Goal: Communication & Community: Answer question/provide support

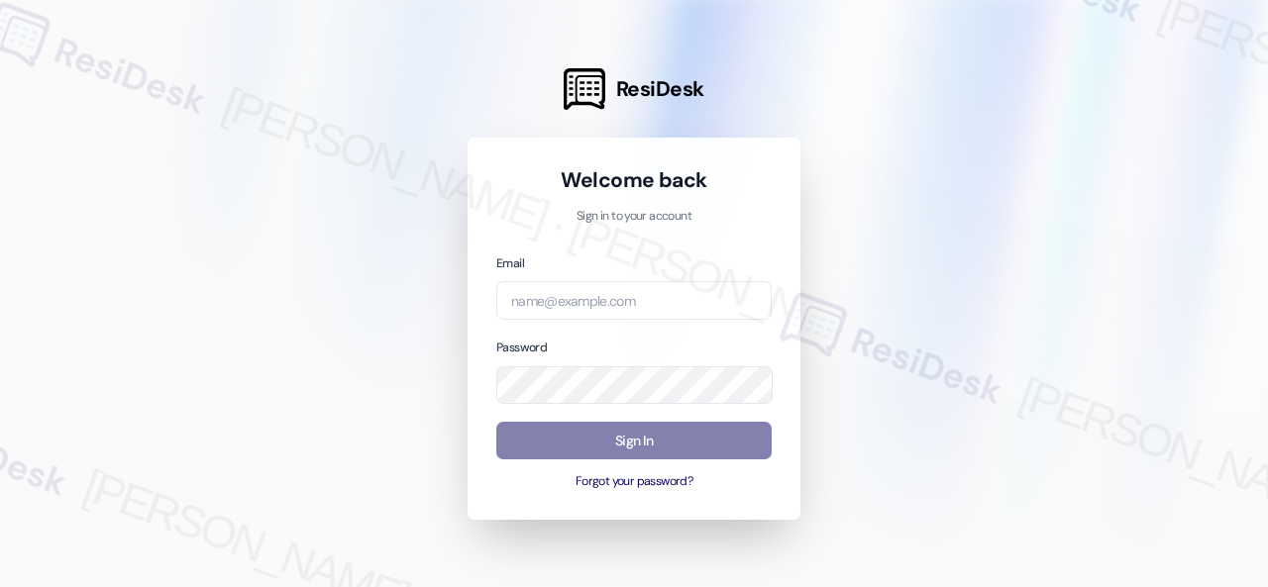
drag, startPoint x: 963, startPoint y: 168, endPoint x: 930, endPoint y: 169, distance: 32.7
click at [957, 168] on div at bounding box center [634, 293] width 1268 height 587
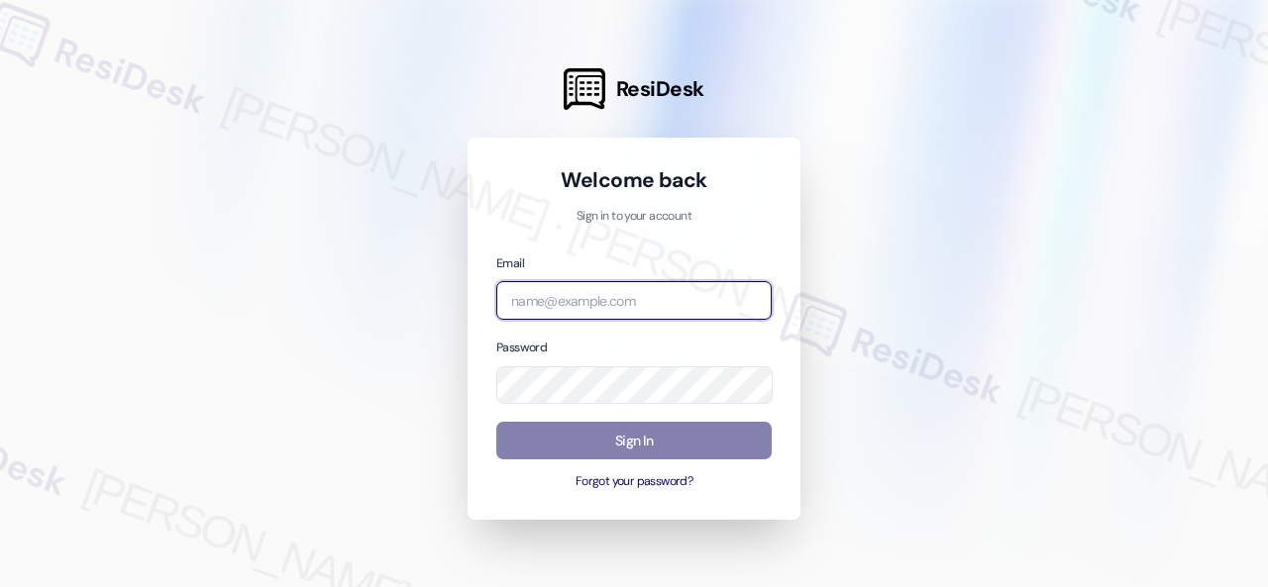
click at [537, 292] on input "email" at bounding box center [633, 300] width 275 height 39
paste input "[EMAIL_ADDRESS][PERSON_NAME][PERSON_NAME][PERSON_NAME][DOMAIN_NAME]"
type input "[EMAIL_ADDRESS][PERSON_NAME][PERSON_NAME][PERSON_NAME][DOMAIN_NAME]"
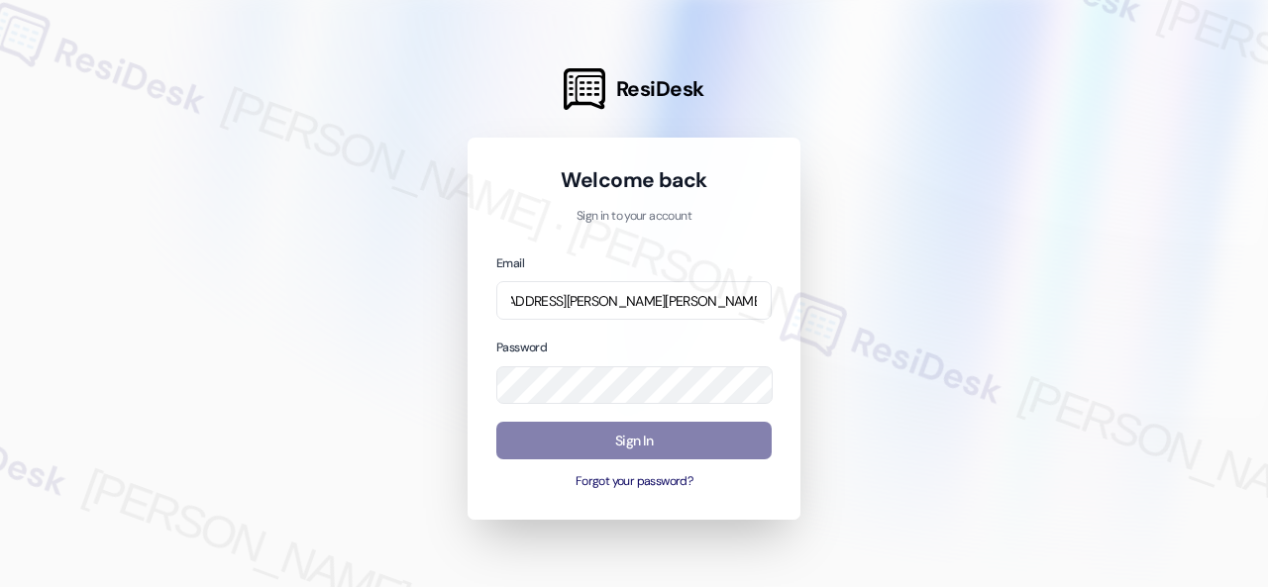
scroll to position [0, 0]
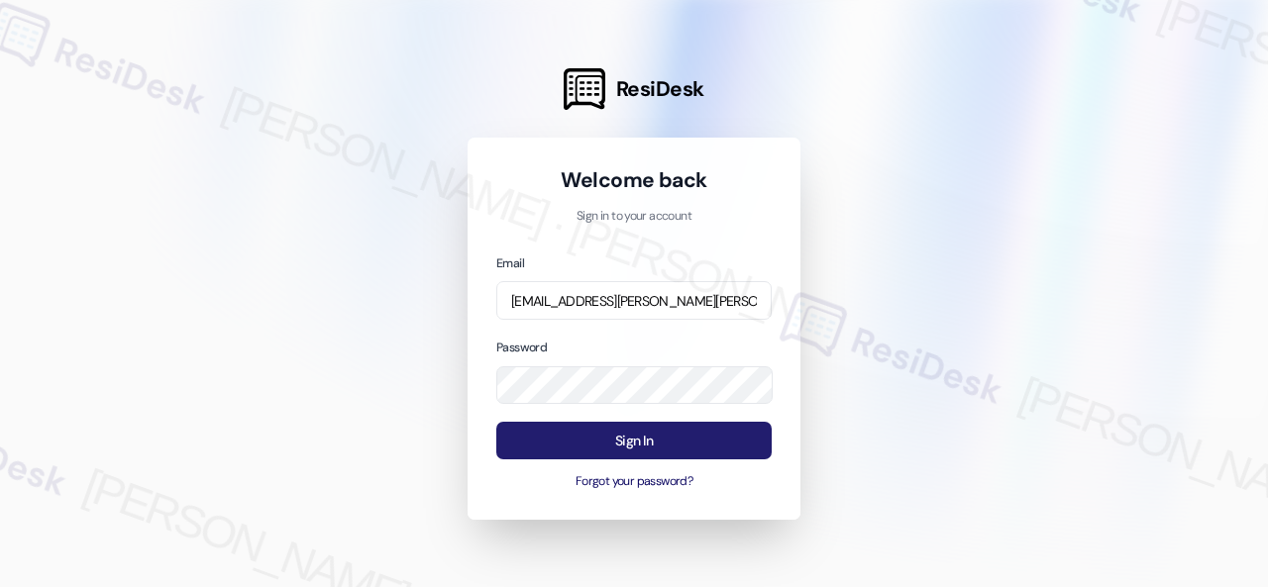
click at [580, 446] on button "Sign In" at bounding box center [633, 441] width 275 height 39
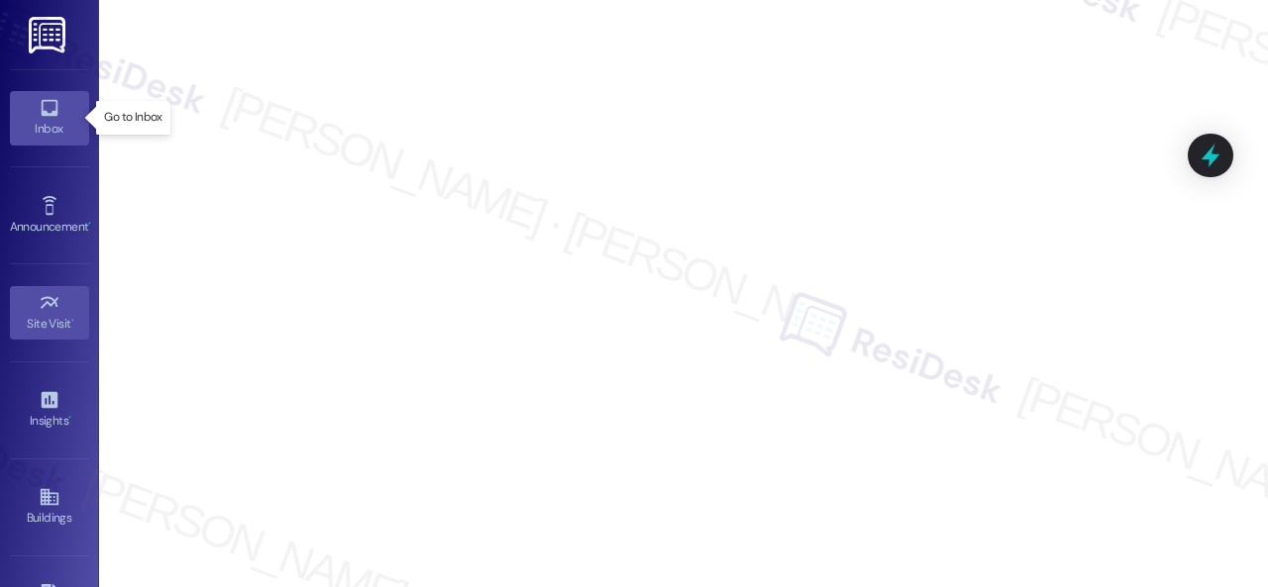
click at [40, 104] on icon at bounding box center [50, 108] width 22 height 22
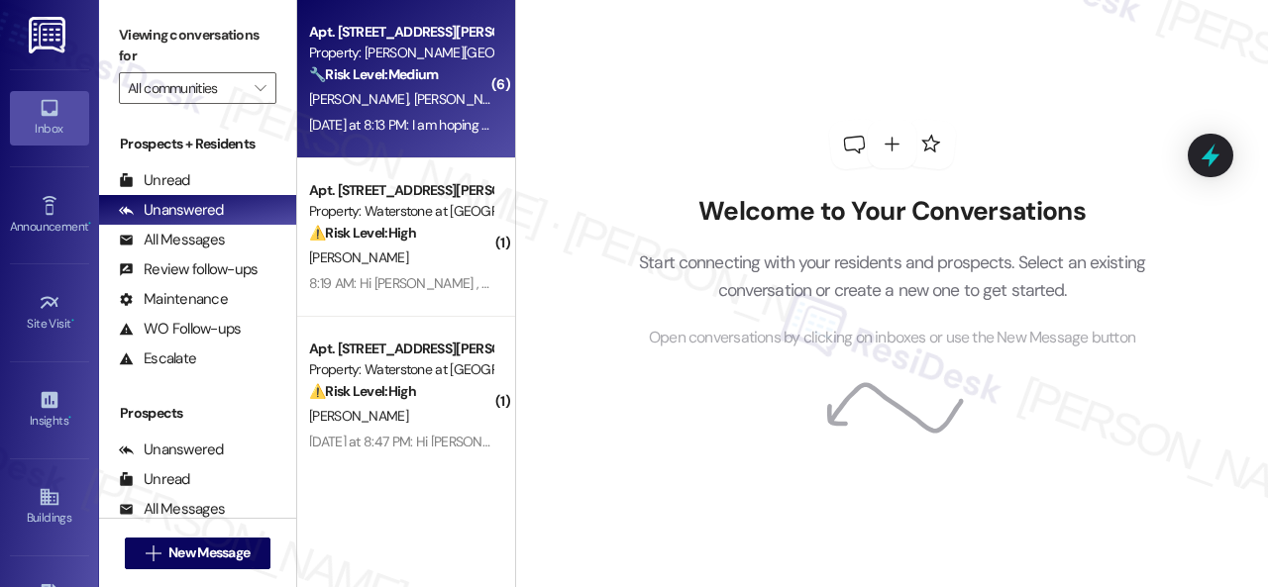
click at [463, 66] on div "🔧 Risk Level: Medium The resident is complaining about dog waste near their pat…" at bounding box center [400, 74] width 183 height 21
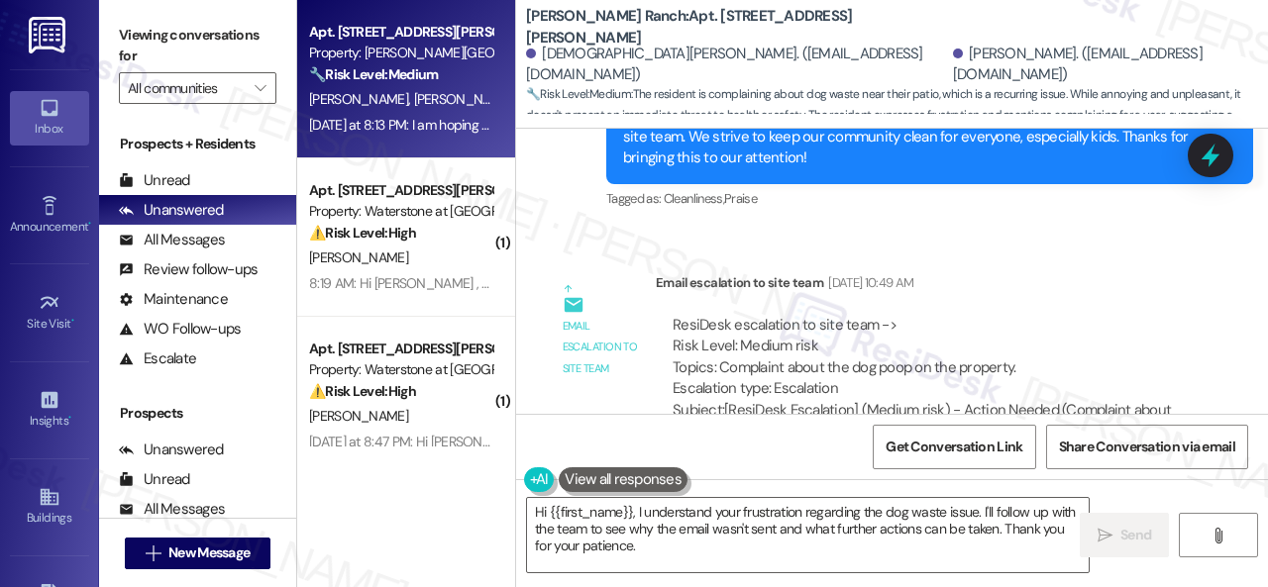
scroll to position [9529, 0]
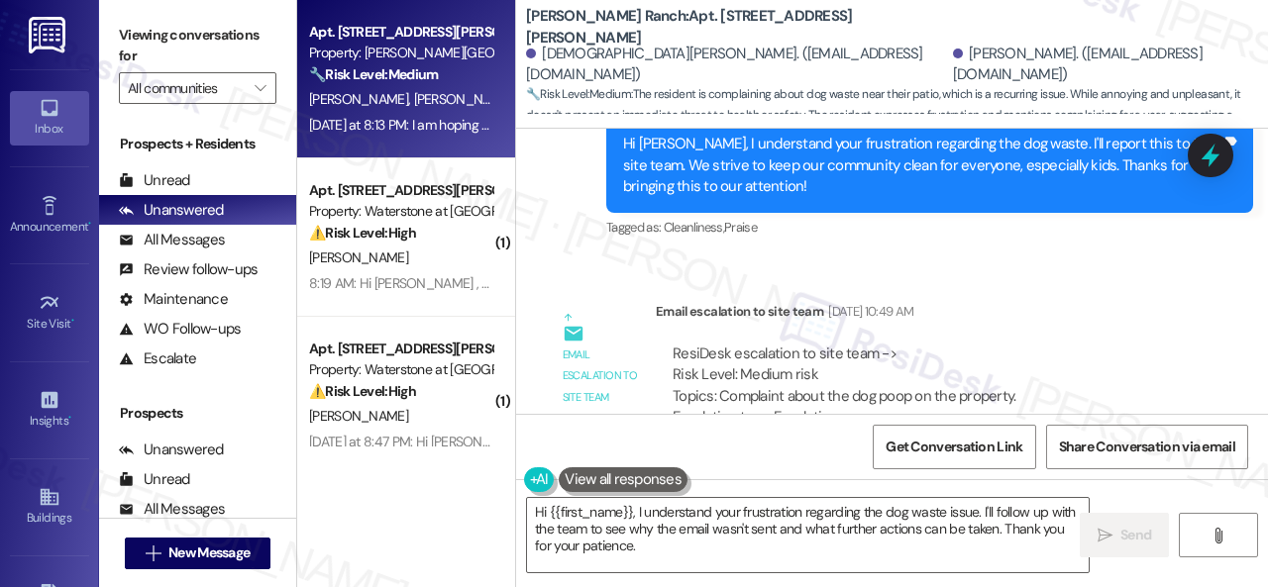
click at [646, 31] on b "[PERSON_NAME] Ranch: Apt. 416, [STREET_ADDRESS][PERSON_NAME]" at bounding box center [724, 27] width 396 height 43
copy b "416"
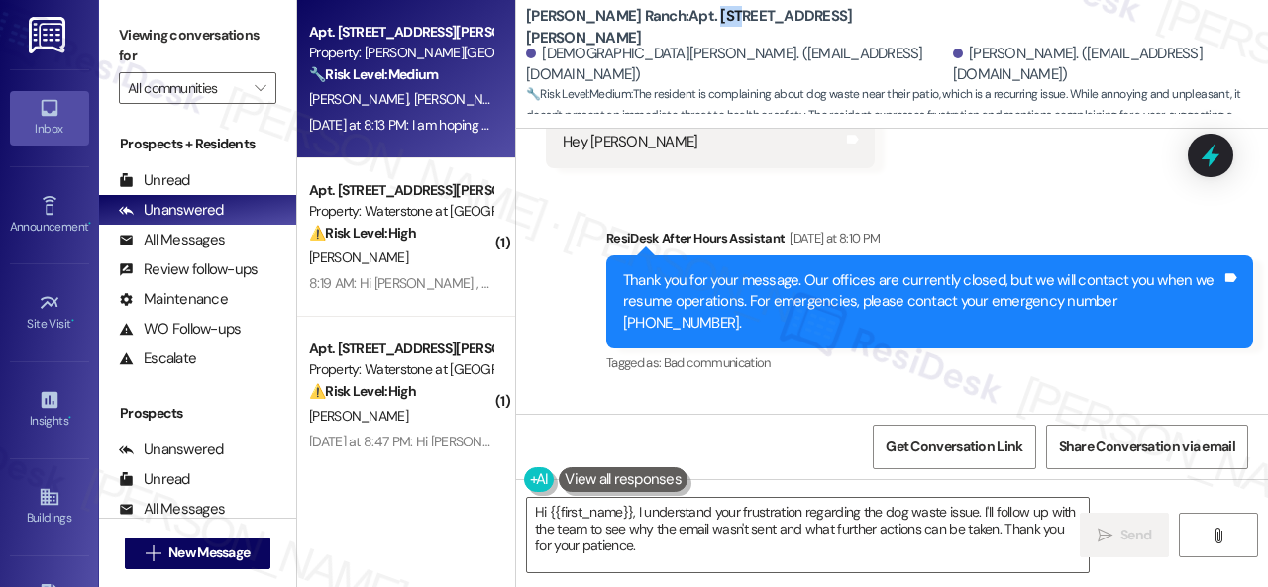
scroll to position [11411, 0]
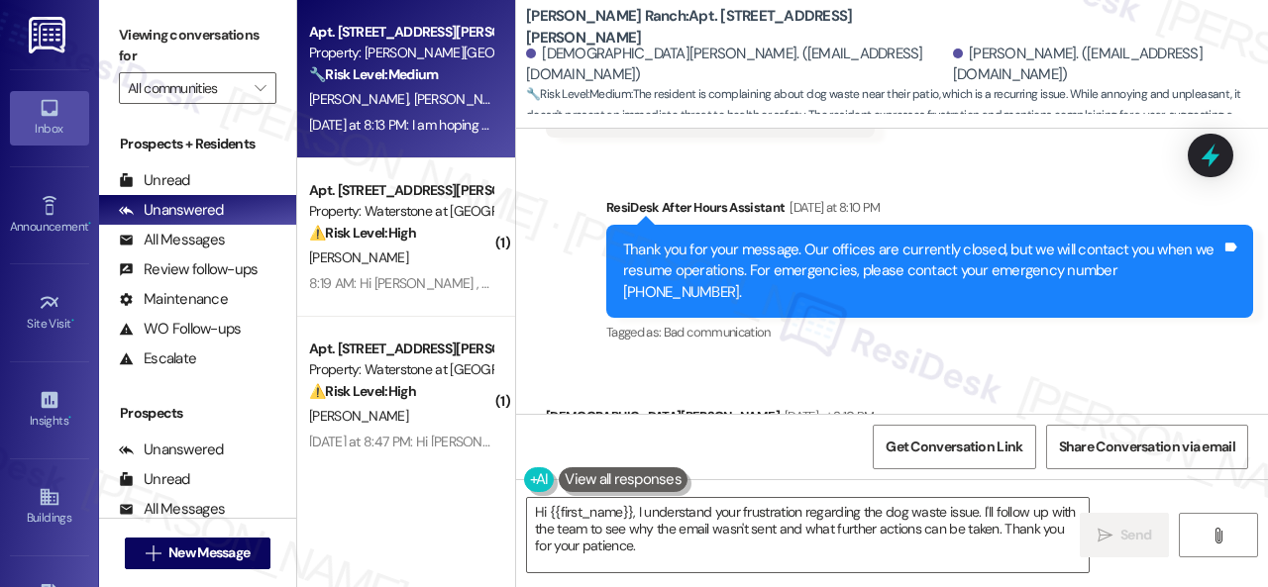
drag, startPoint x: 559, startPoint y: 310, endPoint x: 806, endPoint y: 308, distance: 247.6
click at [806, 434] on div "I don't see any mail on dogs waste issue Tags and notes" at bounding box center [710, 459] width 329 height 51
copy div "I don't see any mail on dogs waste issue"
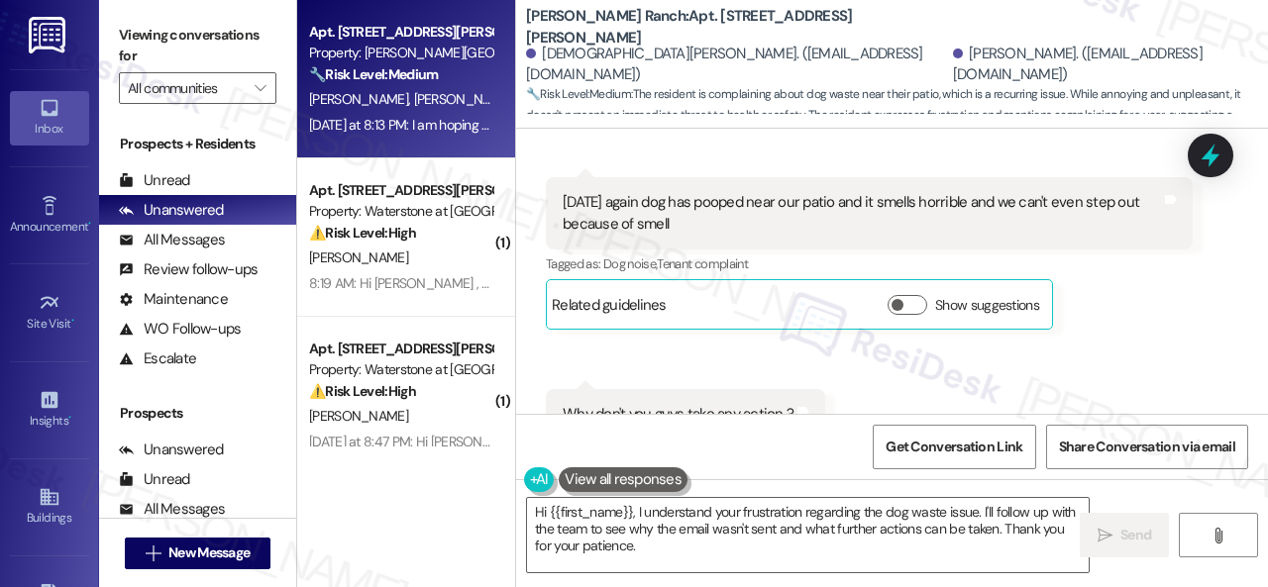
scroll to position [11708, 0]
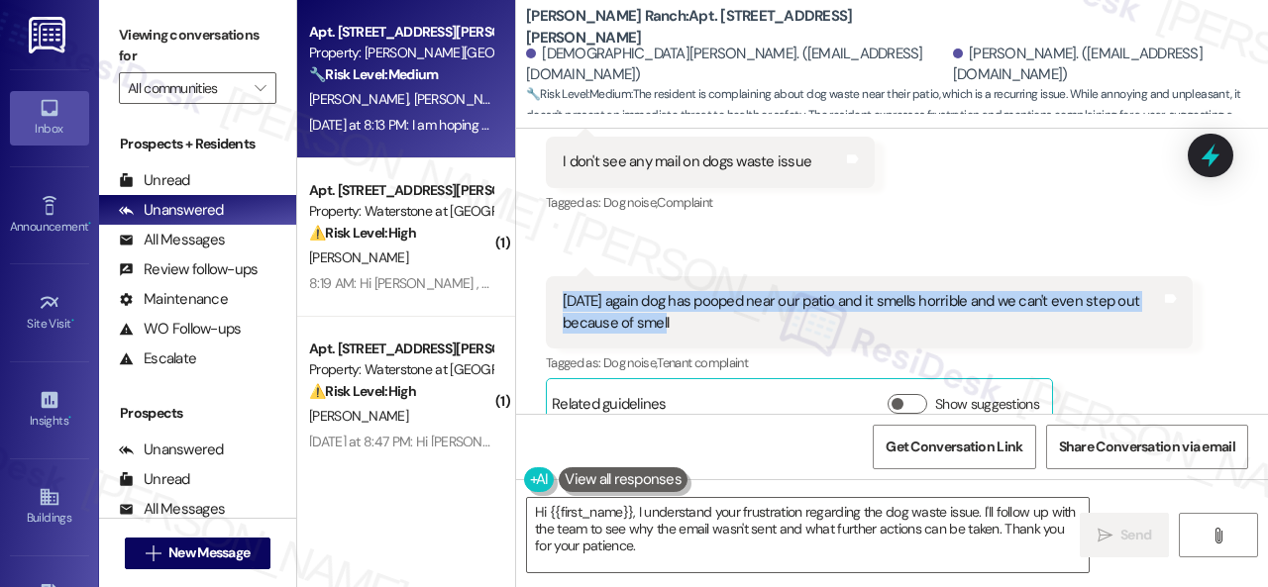
drag, startPoint x: 561, startPoint y: 154, endPoint x: 668, endPoint y: 174, distance: 109.0
click at [668, 291] on div "[DATE] again dog has pooped near our patio and it smells horrible and we can't …" at bounding box center [862, 312] width 602 height 43
copy div "[DATE] again dog has pooped near our patio and it smells horrible and we can't …"
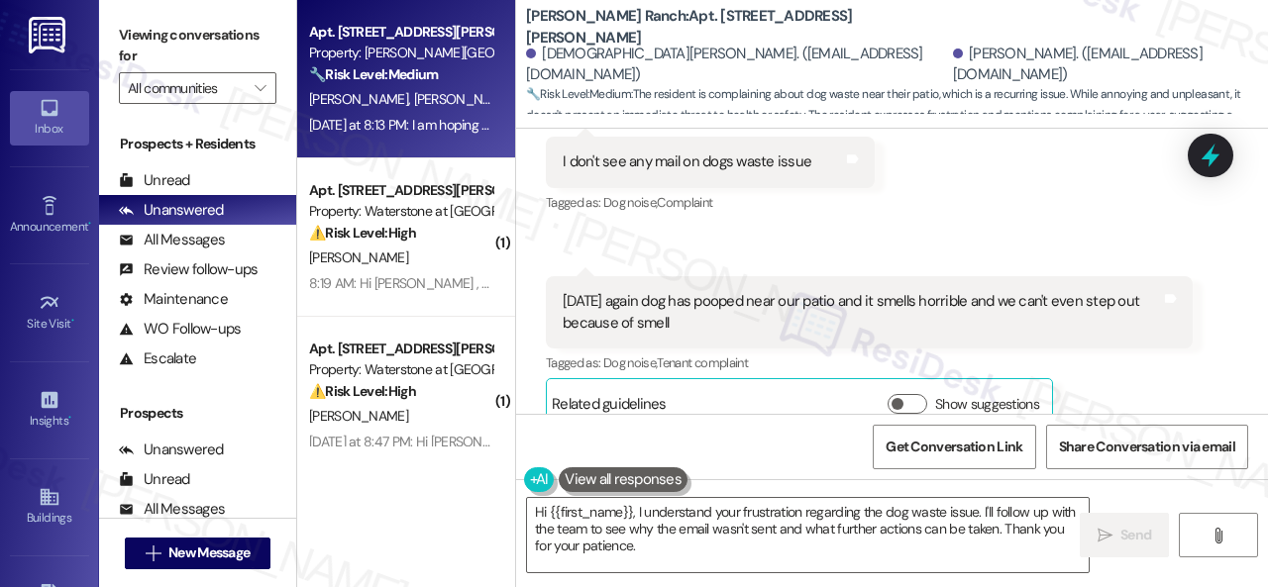
drag, startPoint x: 560, startPoint y: 361, endPoint x: 789, endPoint y: 356, distance: 229.8
click at [789, 503] on div "Why don't you guys take any action ?" at bounding box center [678, 513] width 235 height 21
copy div "Why don't you guys take any action ?"
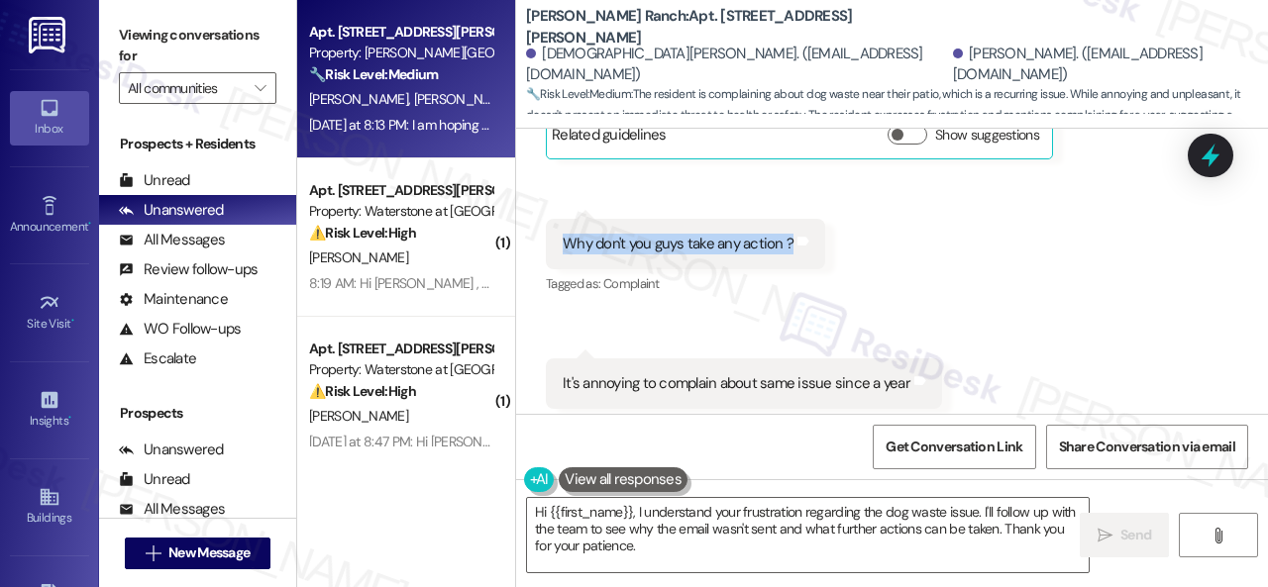
scroll to position [12005, 0]
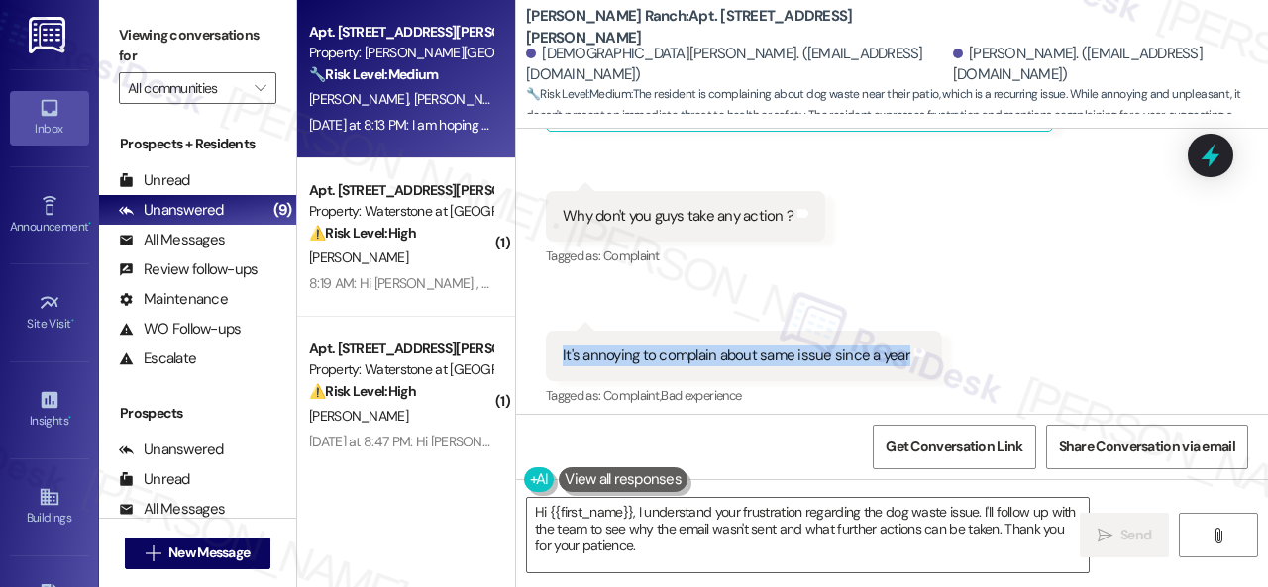
drag, startPoint x: 561, startPoint y: 201, endPoint x: 903, endPoint y: 209, distance: 342.8
click at [903, 346] on div "It's annoying to complain about same issue since a year" at bounding box center [737, 356] width 352 height 21
copy div "It's annoying to complain about same issue since a year"
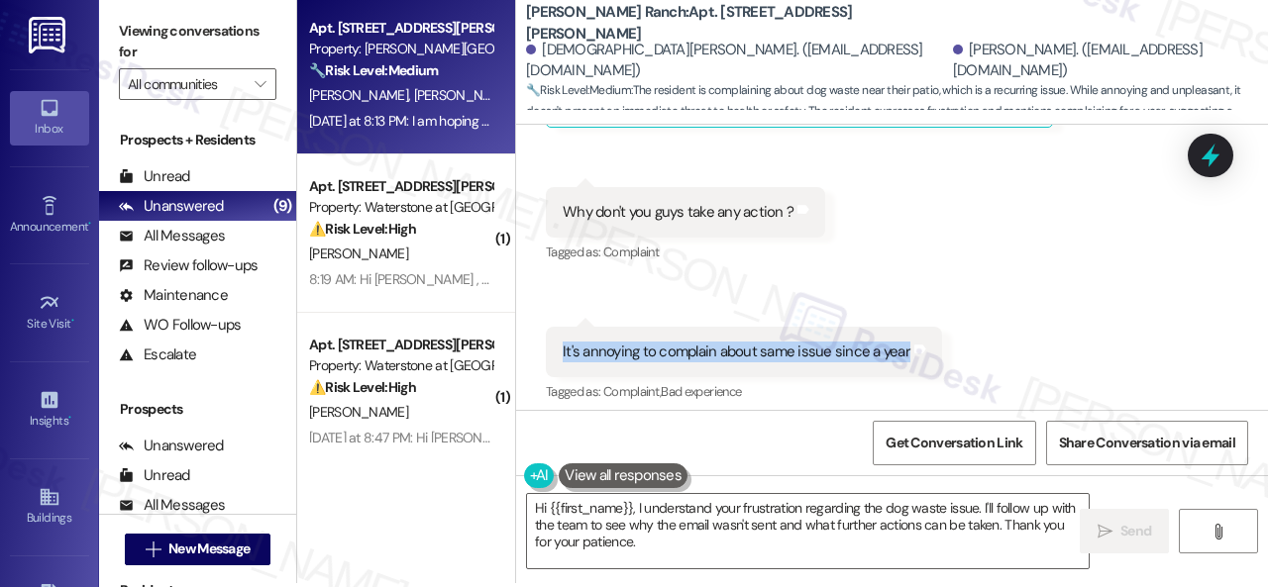
scroll to position [6, 0]
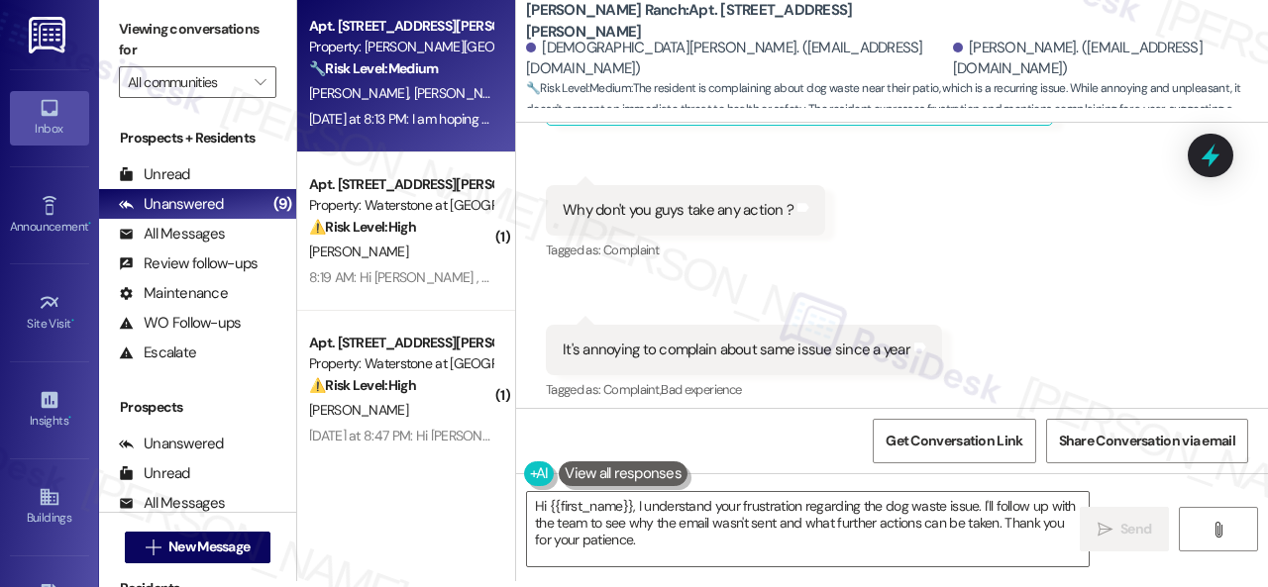
drag, startPoint x: 559, startPoint y: 329, endPoint x: 796, endPoint y: 334, distance: 237.7
click at [796, 464] on div "I am hoping for a solution for this issue Tags and notes" at bounding box center [691, 489] width 290 height 51
copy div "I am hoping for a solution for this issue"
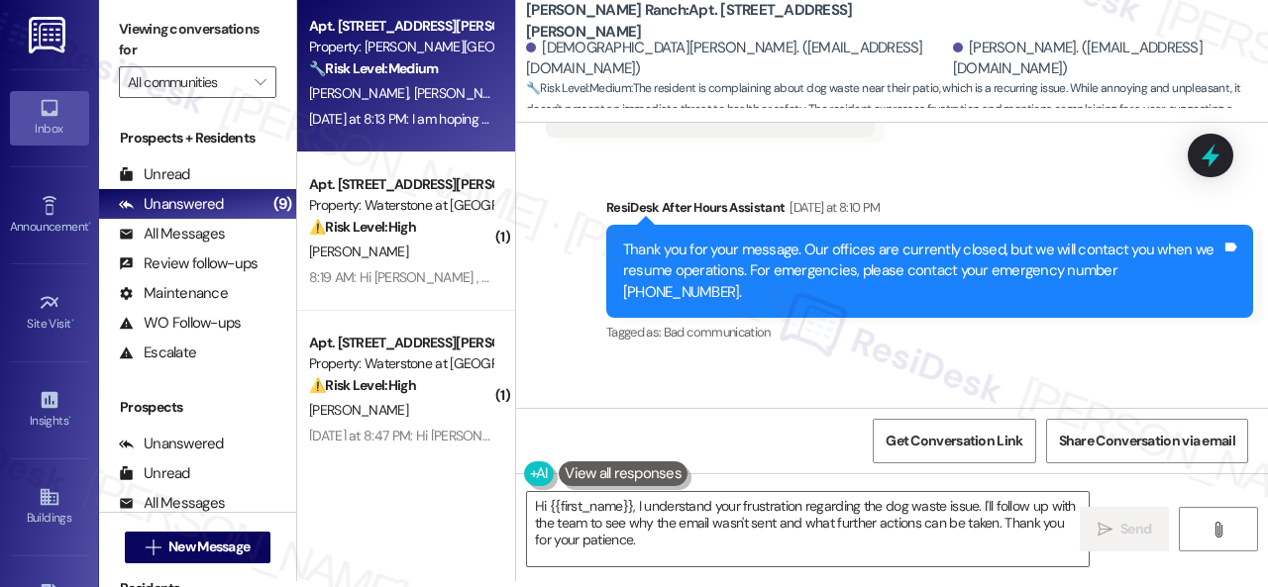
scroll to position [11312, 0]
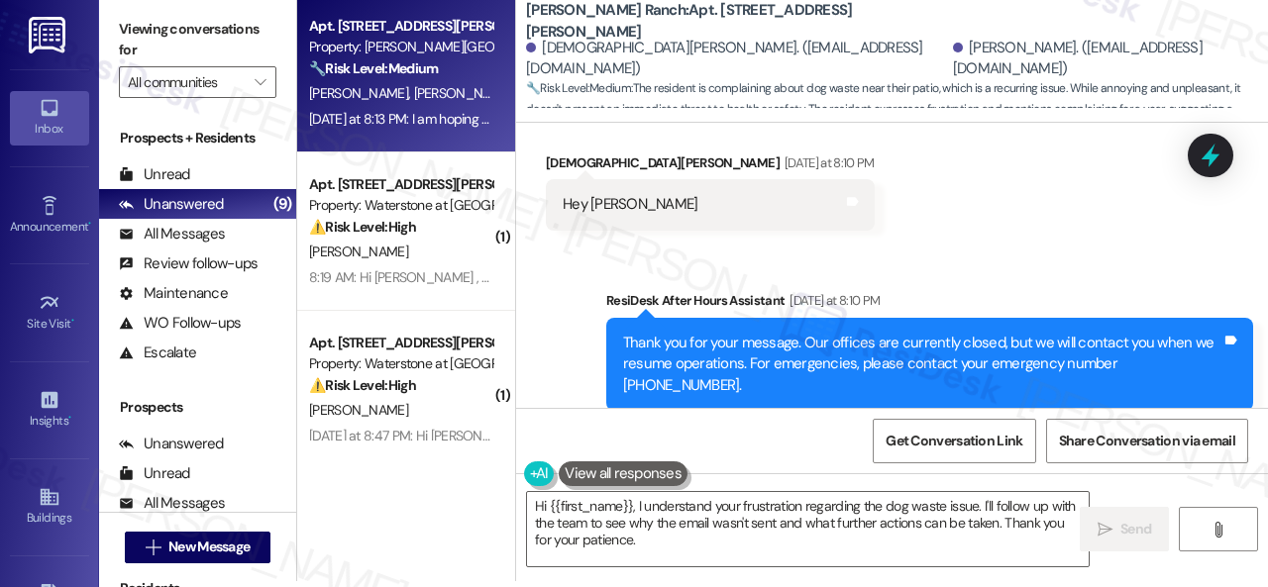
drag, startPoint x: 545, startPoint y: 354, endPoint x: 589, endPoint y: 360, distance: 45.0
click at [589, 499] on div "[PERSON_NAME] [DATE] at 8:10 PM" at bounding box center [710, 513] width 329 height 28
copy div "[DEMOGRAPHIC_DATA]"
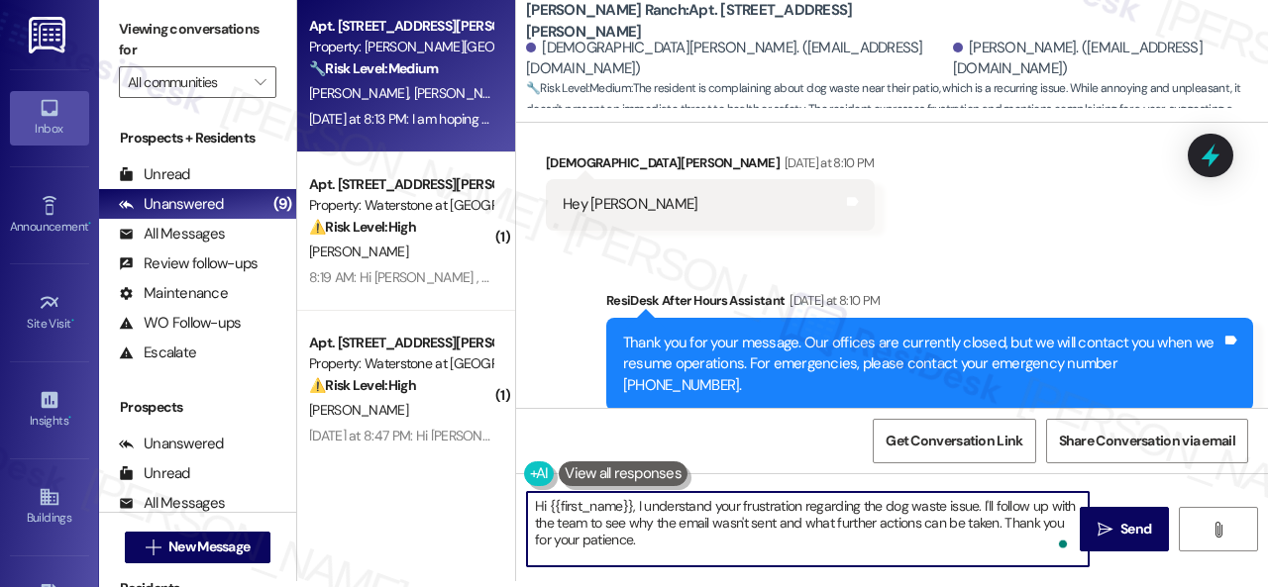
drag, startPoint x: 549, startPoint y: 504, endPoint x: 631, endPoint y: 503, distance: 82.2
click at [631, 503] on textarea "Hi {{first_name}}, I understand your frustration regarding the dog waste issue.…" at bounding box center [808, 529] width 562 height 74
paste textarea "[DEMOGRAPHIC_DATA]"
click at [935, 506] on textarea "Hi [PERSON_NAME], I understand your frustration regarding the dog waste issue. …" at bounding box center [808, 529] width 562 height 74
click at [937, 506] on textarea "Hi [PERSON_NAME], I understand your frustration regarding the dog waste issue. …" at bounding box center [808, 529] width 562 height 74
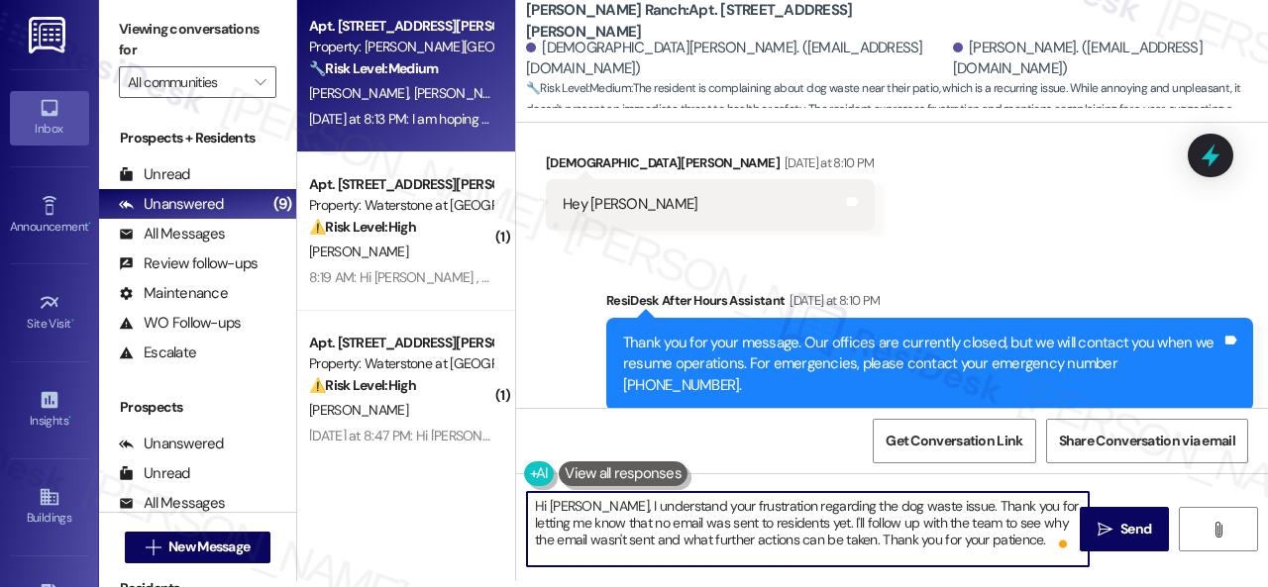
click at [1035, 546] on textarea "Hi [PERSON_NAME], I understand your frustration regarding the dog waste issue. …" at bounding box center [808, 529] width 562 height 74
type textarea "Hi [PERSON_NAME], I understand your frustration regarding the dog waste issue. …"
click at [1120, 532] on span "Send" at bounding box center [1135, 529] width 31 height 21
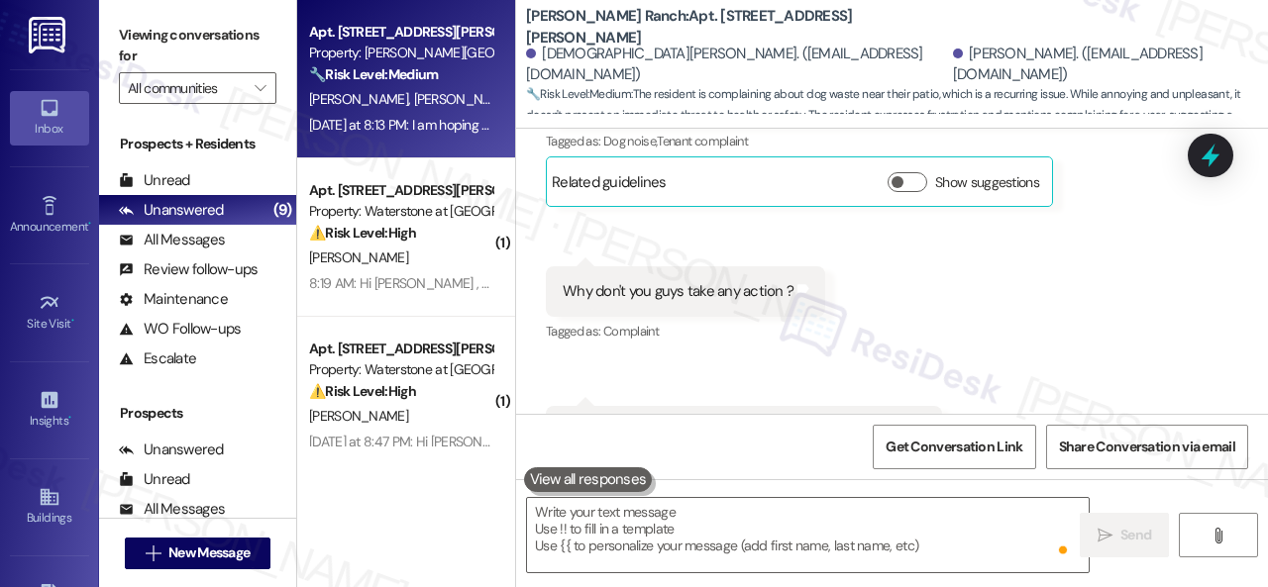
scroll to position [12004, 0]
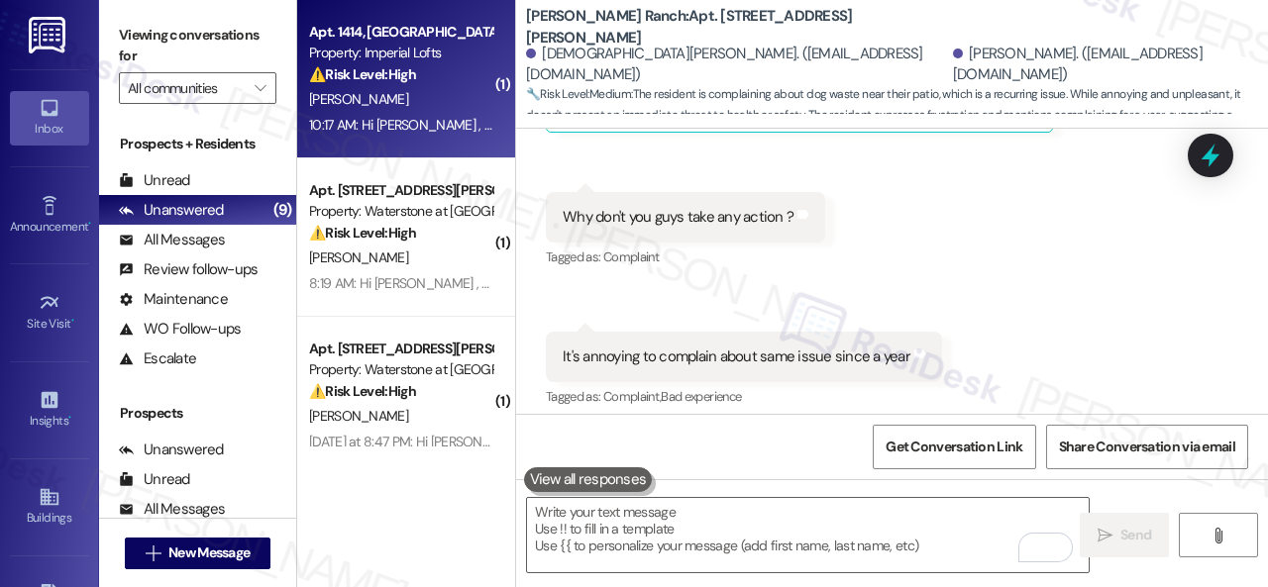
click at [422, 92] on div "[PERSON_NAME]" at bounding box center [400, 99] width 187 height 25
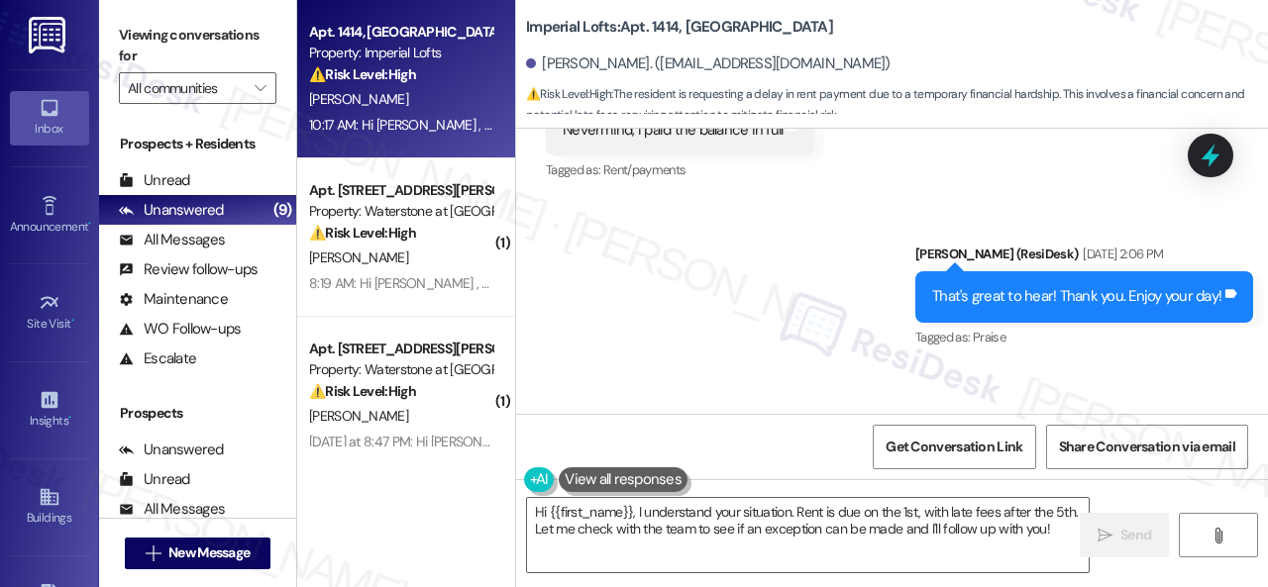
scroll to position [11803, 0]
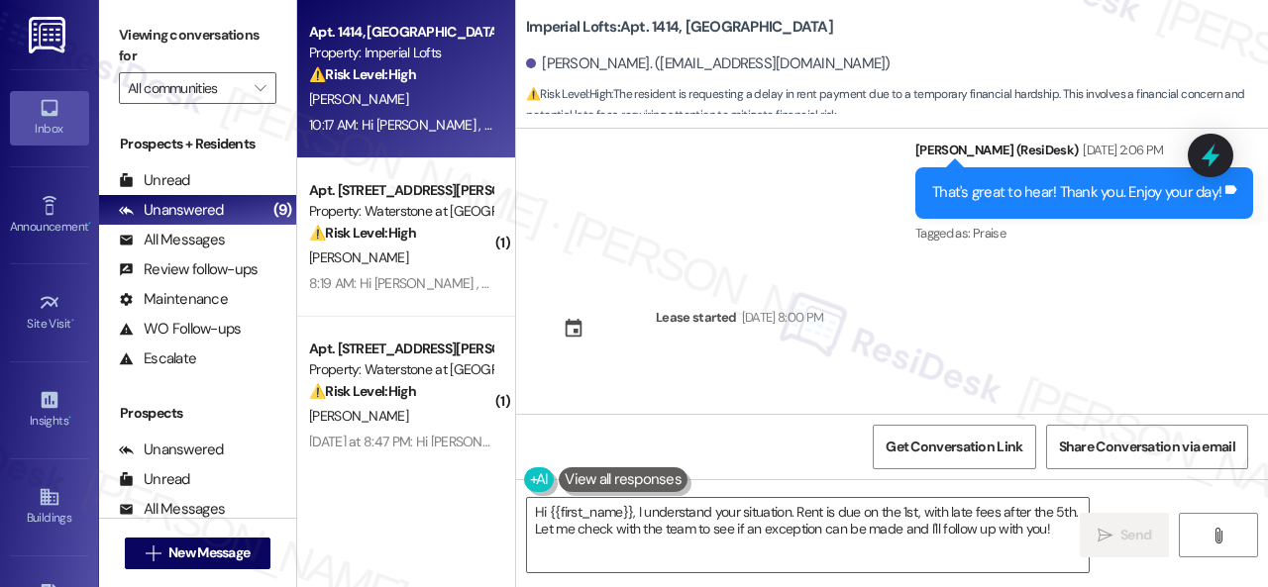
click at [648, 292] on div "Lease started [DATE] 8:00 PM" at bounding box center [684, 335] width 307 height 87
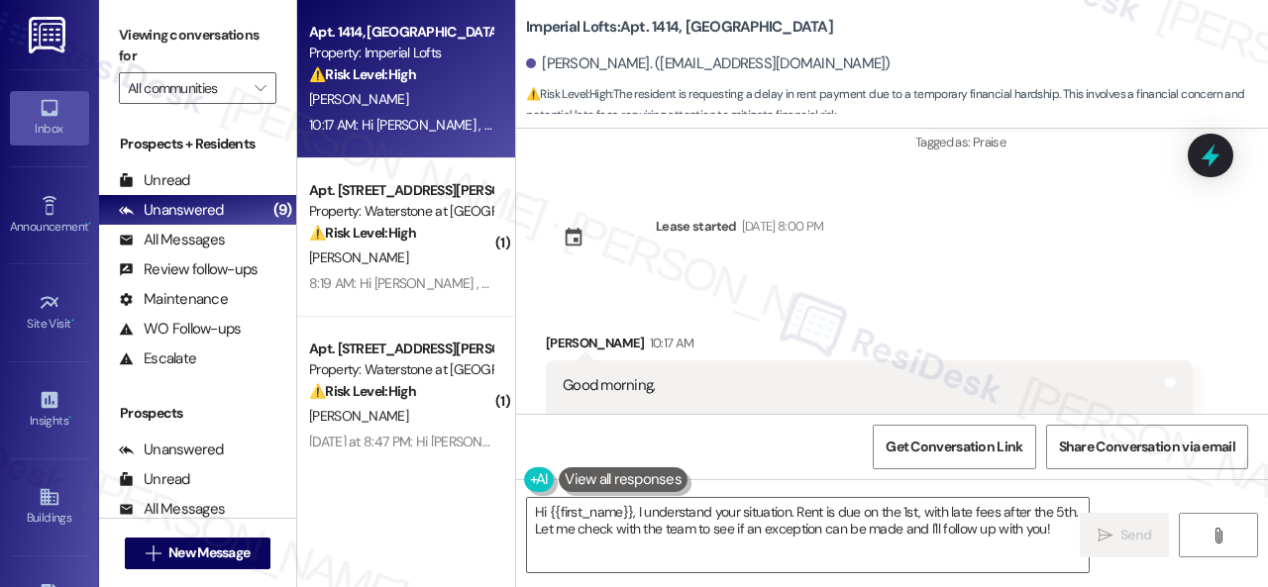
scroll to position [12001, 0]
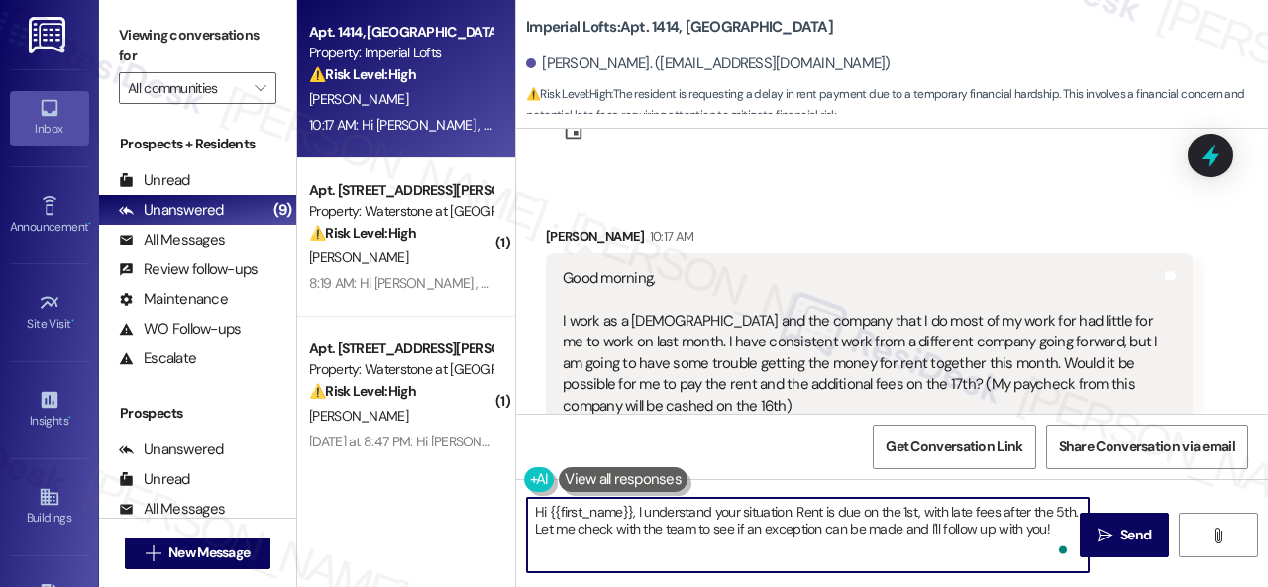
drag, startPoint x: 796, startPoint y: 508, endPoint x: 1057, endPoint y: 552, distance: 264.1
click at [1057, 552] on div "Hi {{first_name}}, I understand your situation. Rent is due on the 1st, with la…" at bounding box center [808, 535] width 564 height 76
paste textarea "Thanks for updating us on your payment plan! We appreciate you letting us know.…"
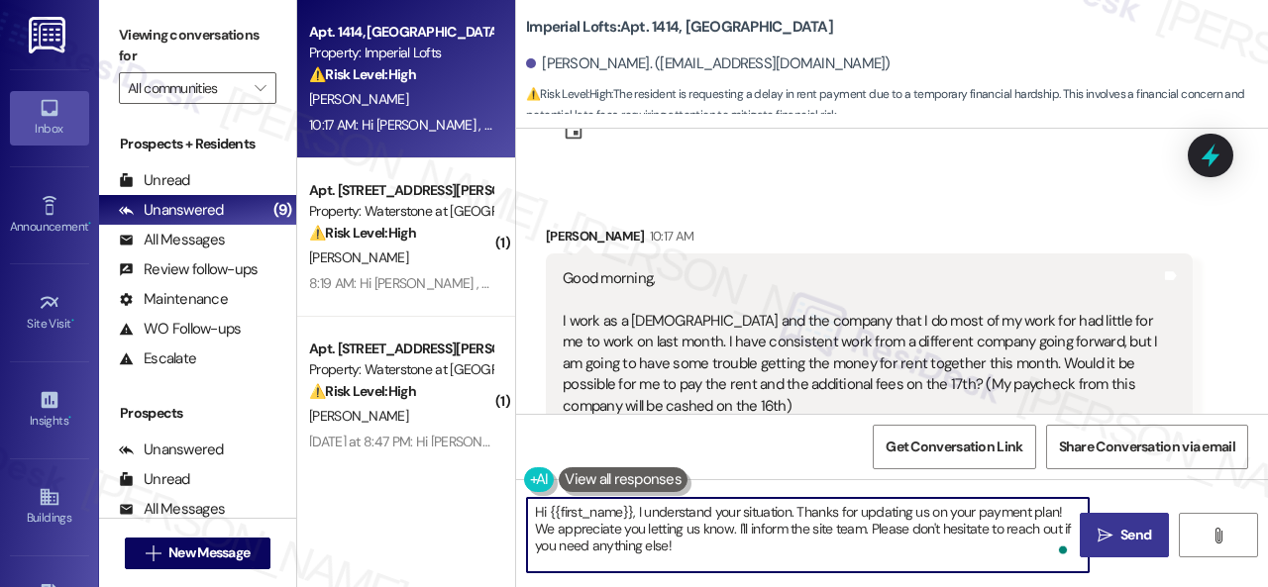
type textarea "Hi {{first_name}}, I understand your situation. Thanks for updating us on your …"
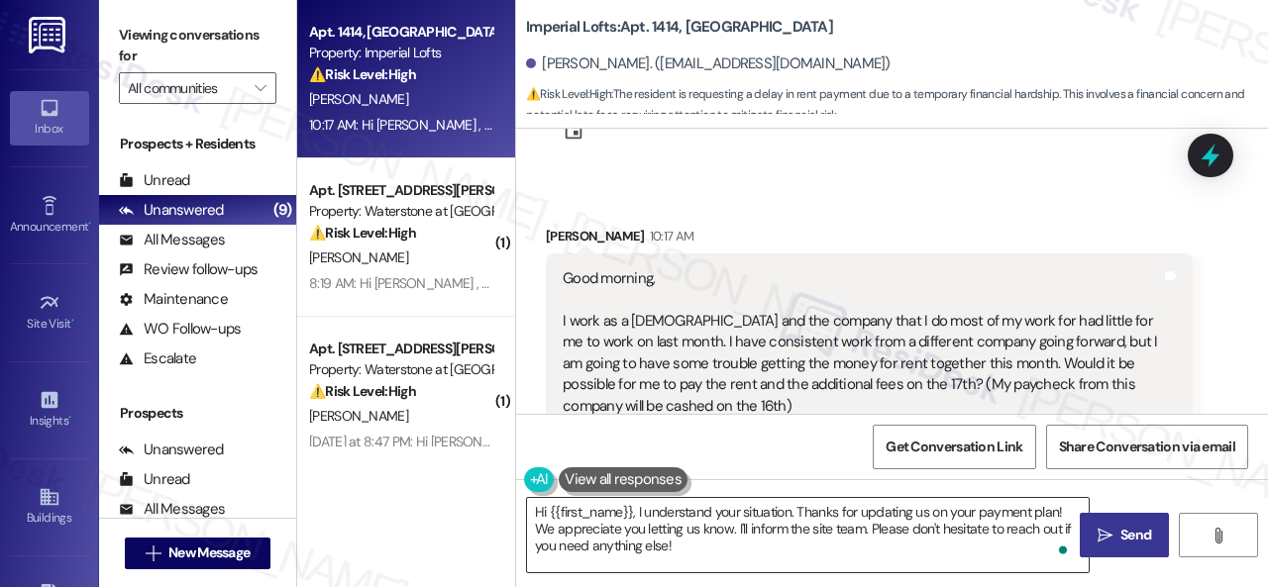
click at [1116, 539] on span "Send" at bounding box center [1135, 535] width 39 height 21
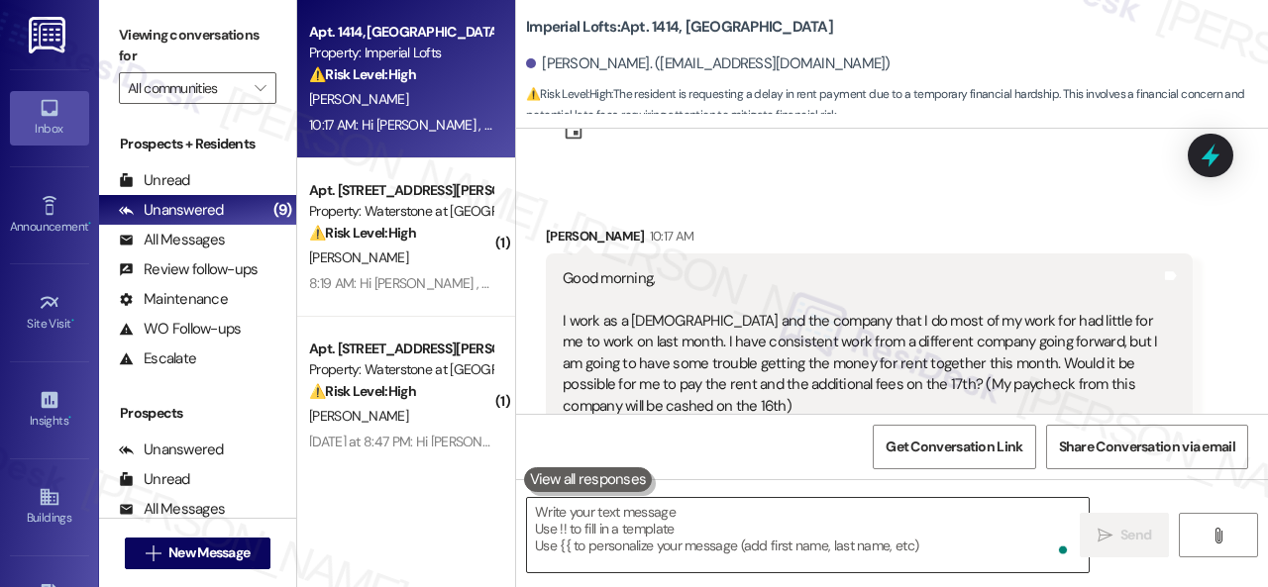
scroll to position [12298, 0]
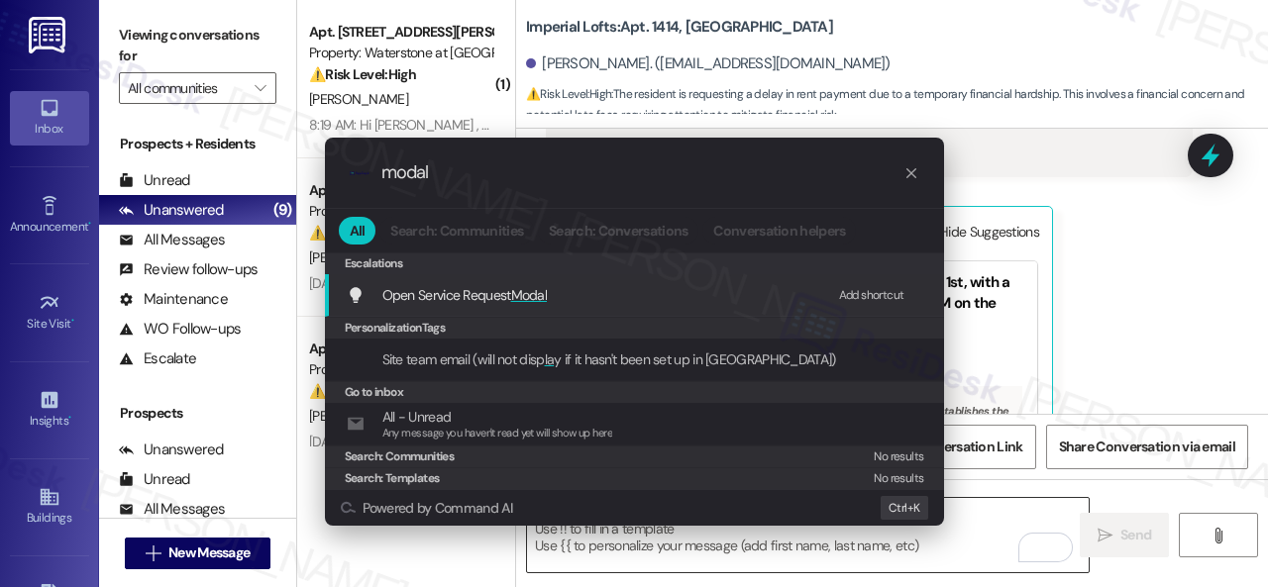
click at [871, 288] on div "Add shortcut" at bounding box center [871, 295] width 65 height 21
drag, startPoint x: 458, startPoint y: 167, endPoint x: 240, endPoint y: 163, distance: 217.9
click at [240, 163] on div ".cls-1{fill:#0a055f;}.cls-2{fill:#0cc4c4;} resideskLogoBlueOrange modal All Sea…" at bounding box center [634, 293] width 1268 height 587
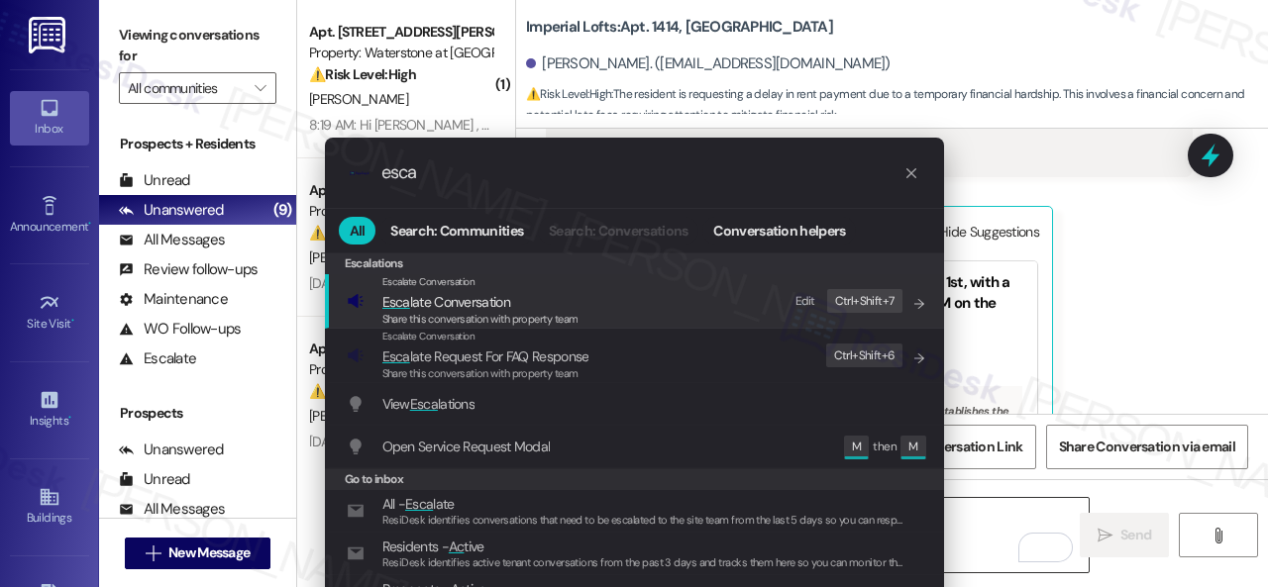
type input "esca"
click at [807, 300] on div "Edit" at bounding box center [805, 301] width 20 height 21
click at [418, 299] on span "Esca late Conversation" at bounding box center [446, 302] width 128 height 18
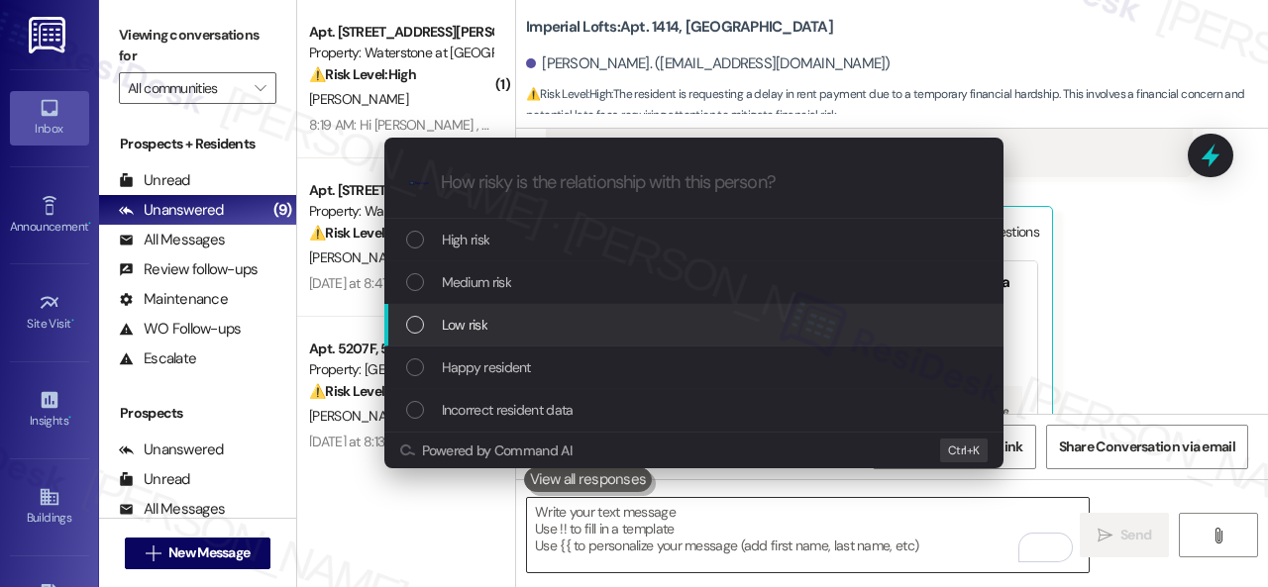
click at [454, 327] on span "Low risk" at bounding box center [465, 325] width 46 height 22
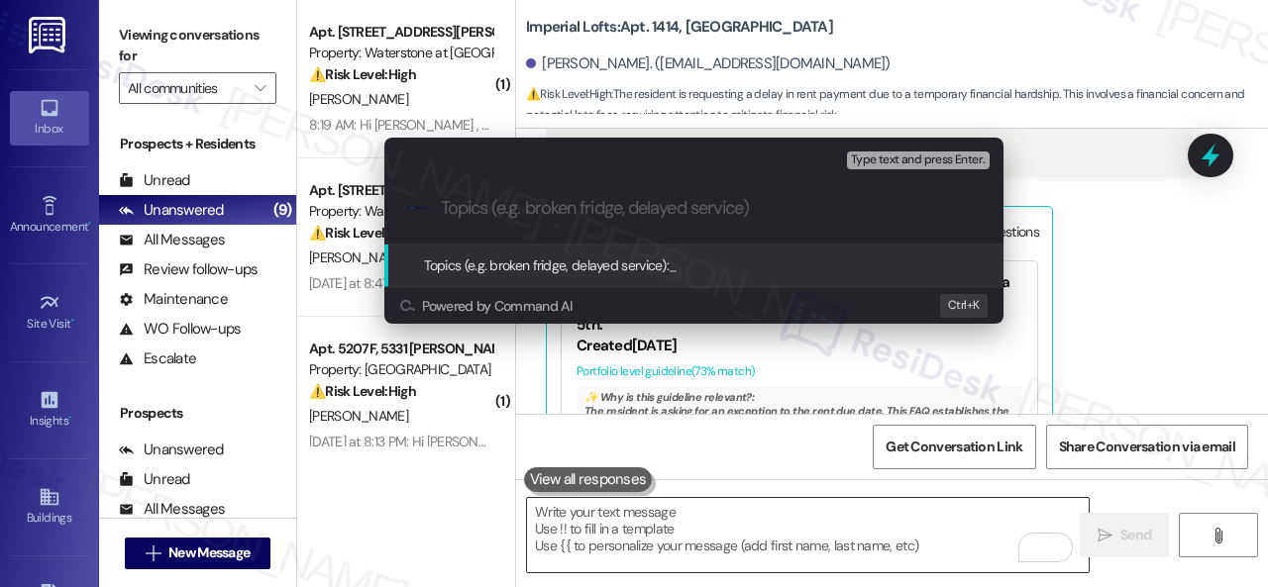
paste input "Late payment notice."
type input "Late payment notice."
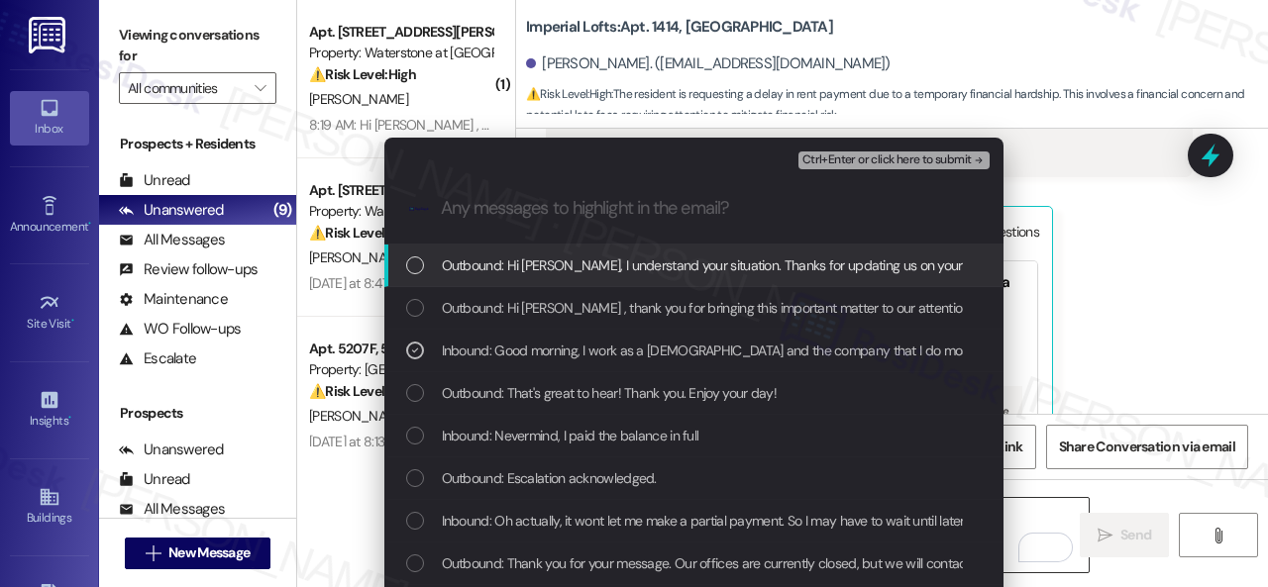
click at [848, 159] on span "Ctrl+Enter or click here to submit" at bounding box center [886, 161] width 169 height 14
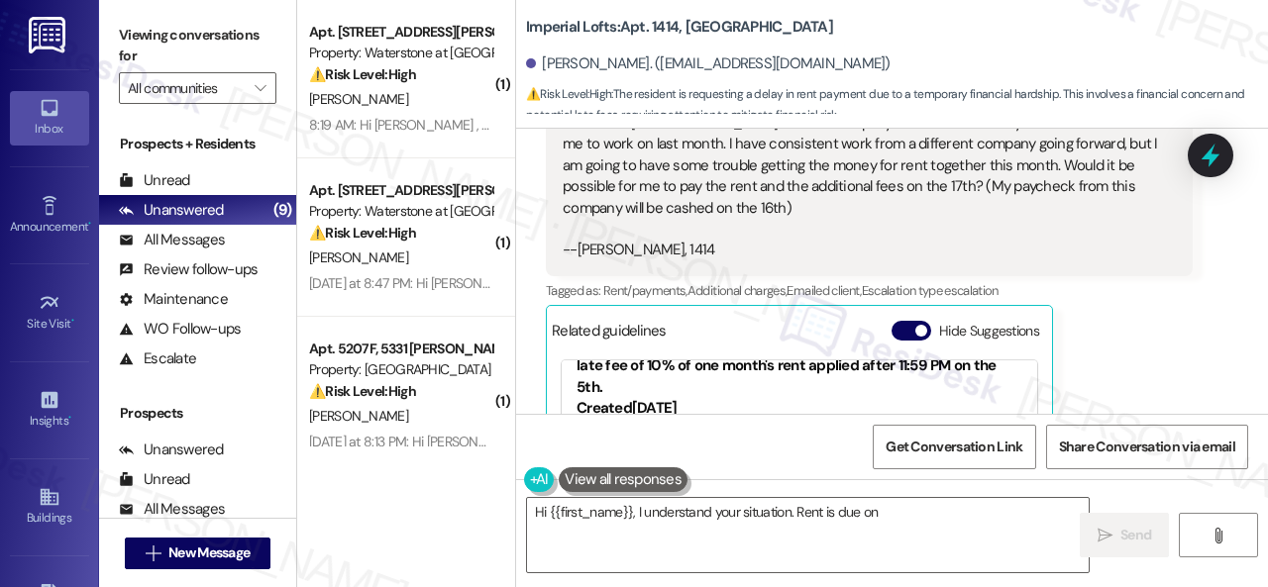
scroll to position [30, 0]
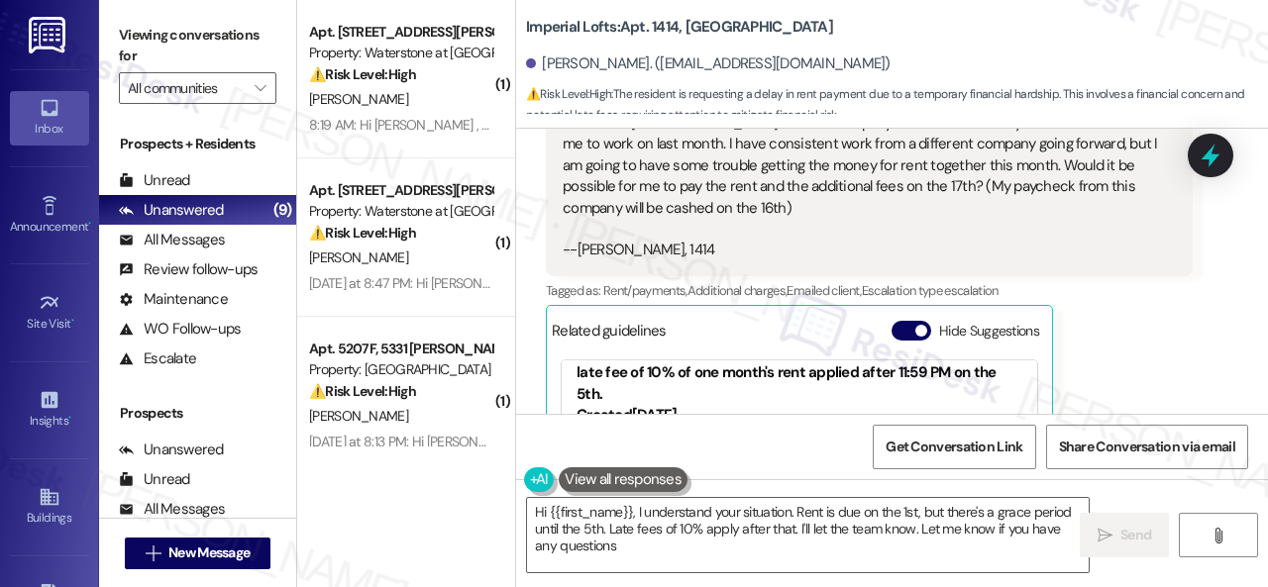
type textarea "Hi {{first_name}}, I understand your situation. Rent is due on the 1st, but the…"
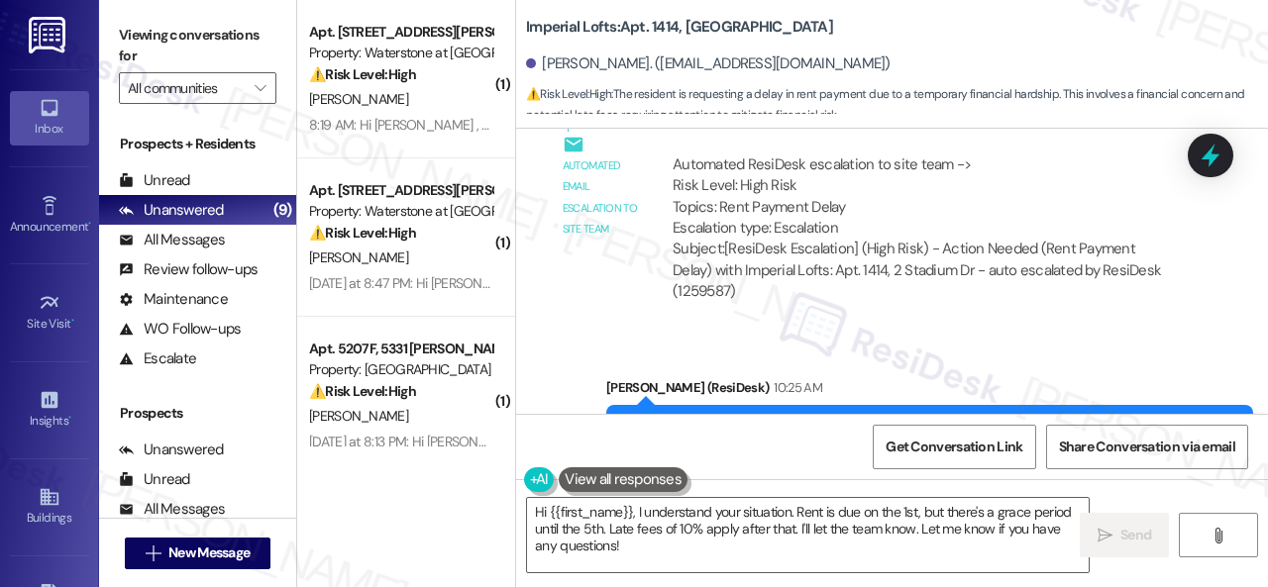
scroll to position [13027, 0]
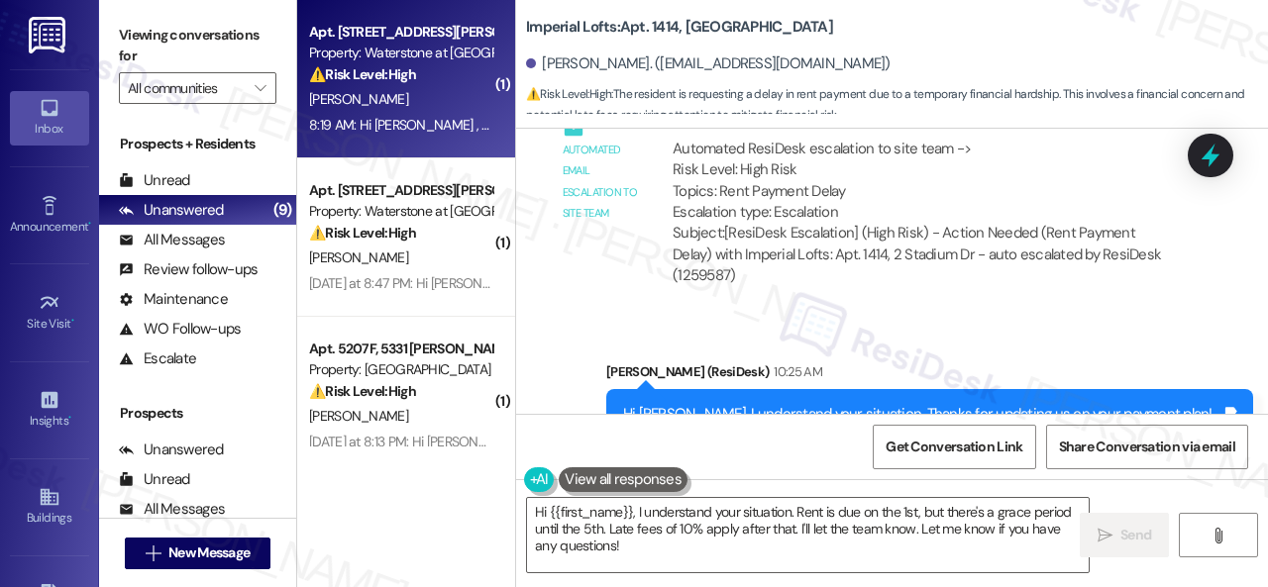
click at [410, 94] on div "[PERSON_NAME]" at bounding box center [400, 99] width 187 height 25
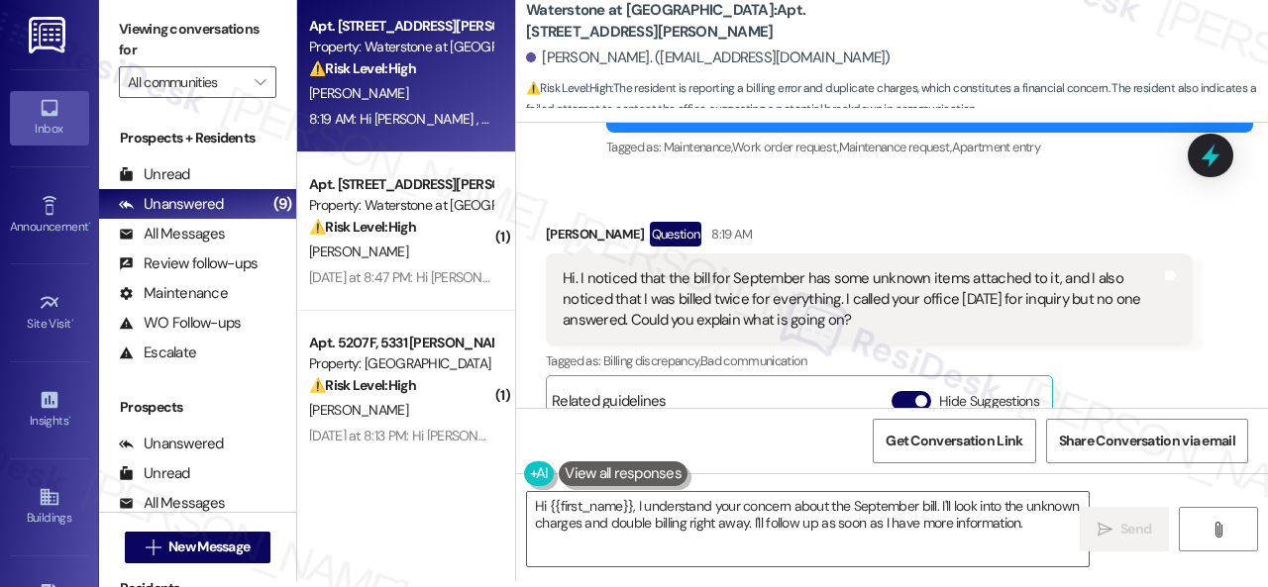
scroll to position [179, 0]
click at [951, 506] on textarea "Hi {{first_name}}, I understand your concern about the September bill. I'll loo…" at bounding box center [808, 529] width 562 height 74
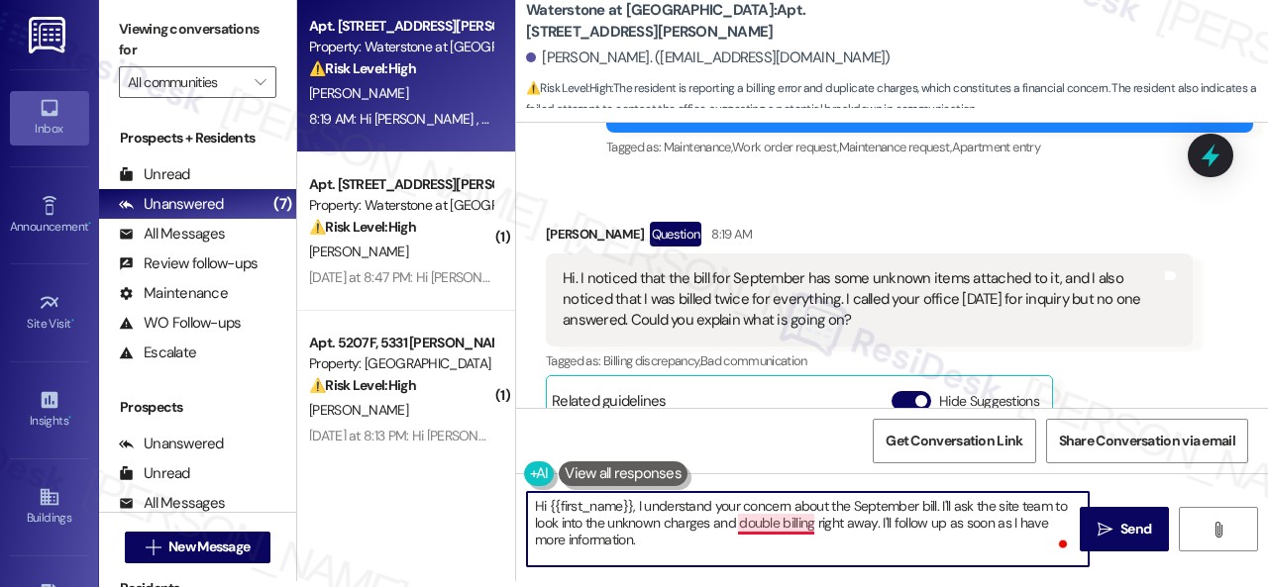
click at [788, 526] on textarea "Hi {{first_name}}, I understand your concern about the September bill. I'll ask…" at bounding box center [808, 529] width 562 height 74
drag, startPoint x: 814, startPoint y: 526, endPoint x: 827, endPoint y: 540, distance: 18.9
click at [827, 540] on textarea "Hi {{first_name}}, I understand your concern about the September bill. I'll ask…" at bounding box center [808, 529] width 562 height 74
type textarea "Hi {{first_name}}, I understand your concern about the September bill. I'll ask…"
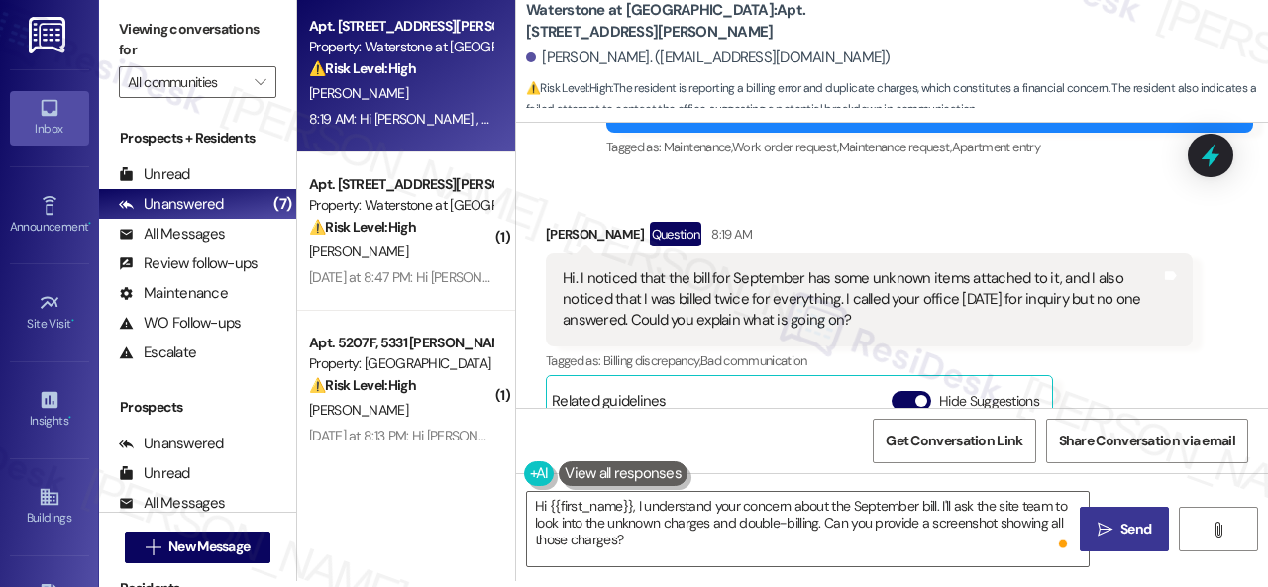
click at [1100, 526] on icon "" at bounding box center [1104, 530] width 15 height 16
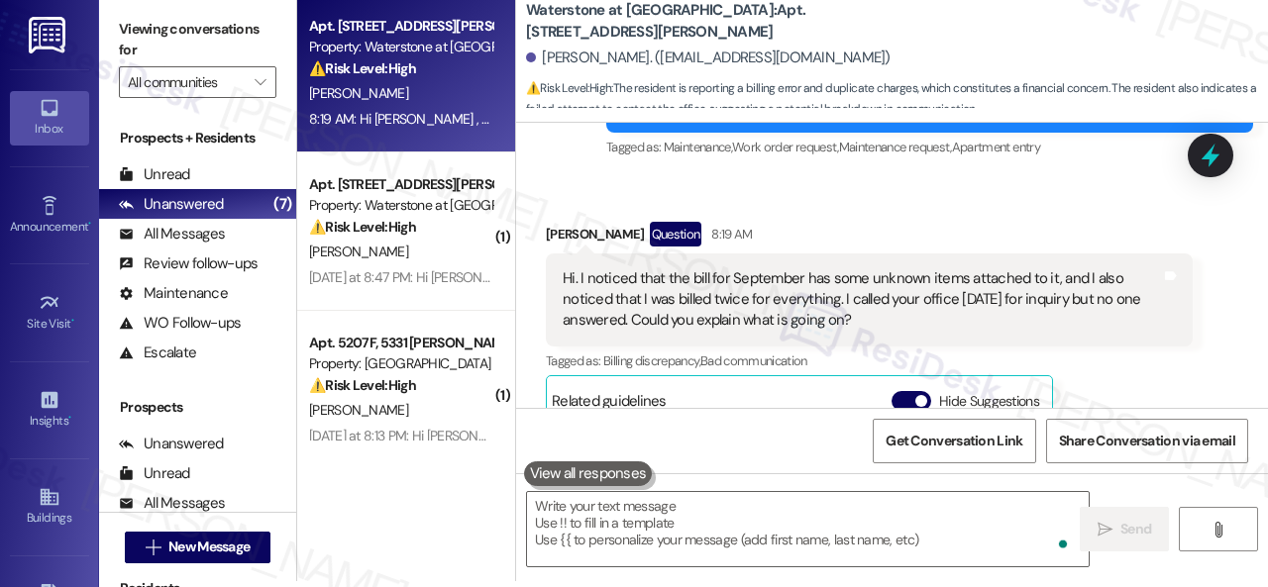
scroll to position [17864, 0]
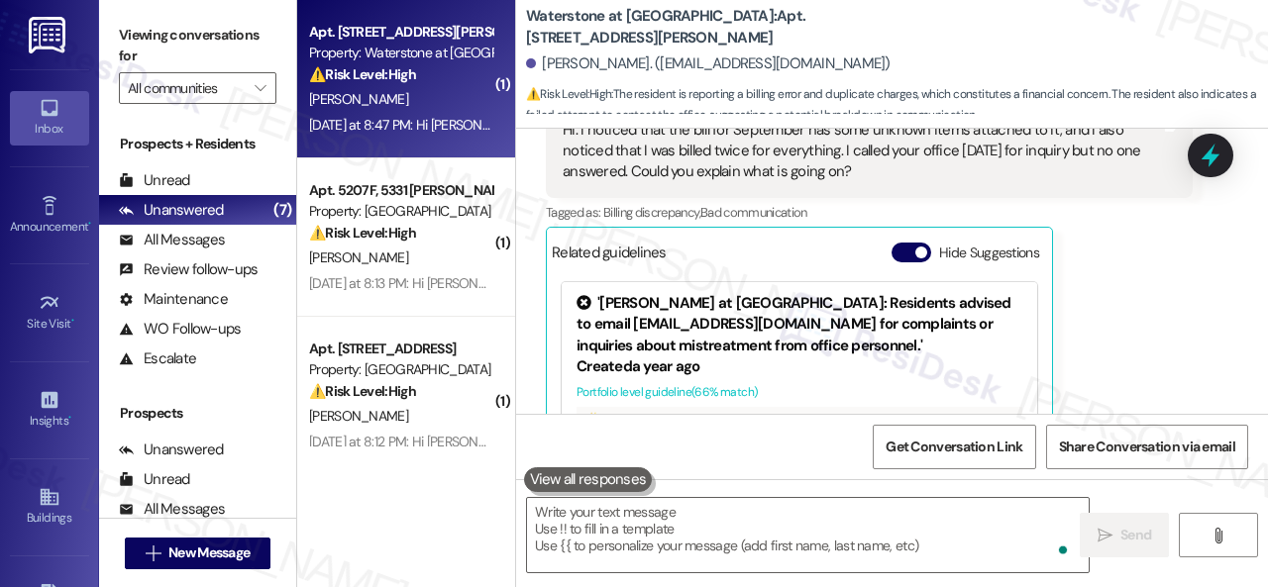
click at [432, 102] on div "[PERSON_NAME]" at bounding box center [400, 99] width 187 height 25
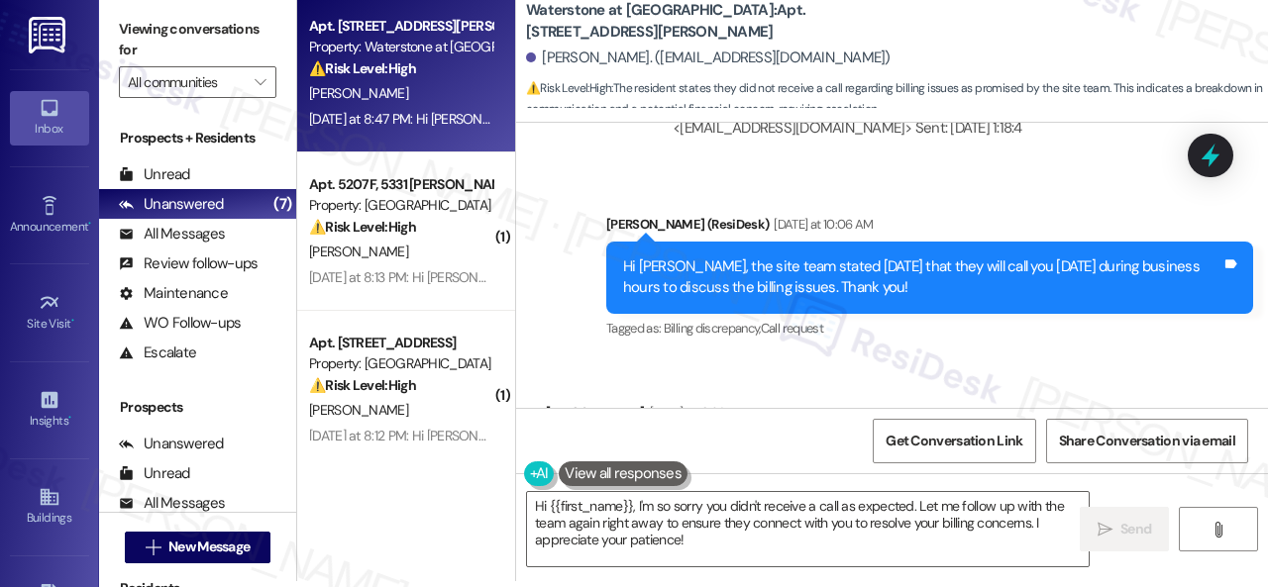
scroll to position [19286, 0]
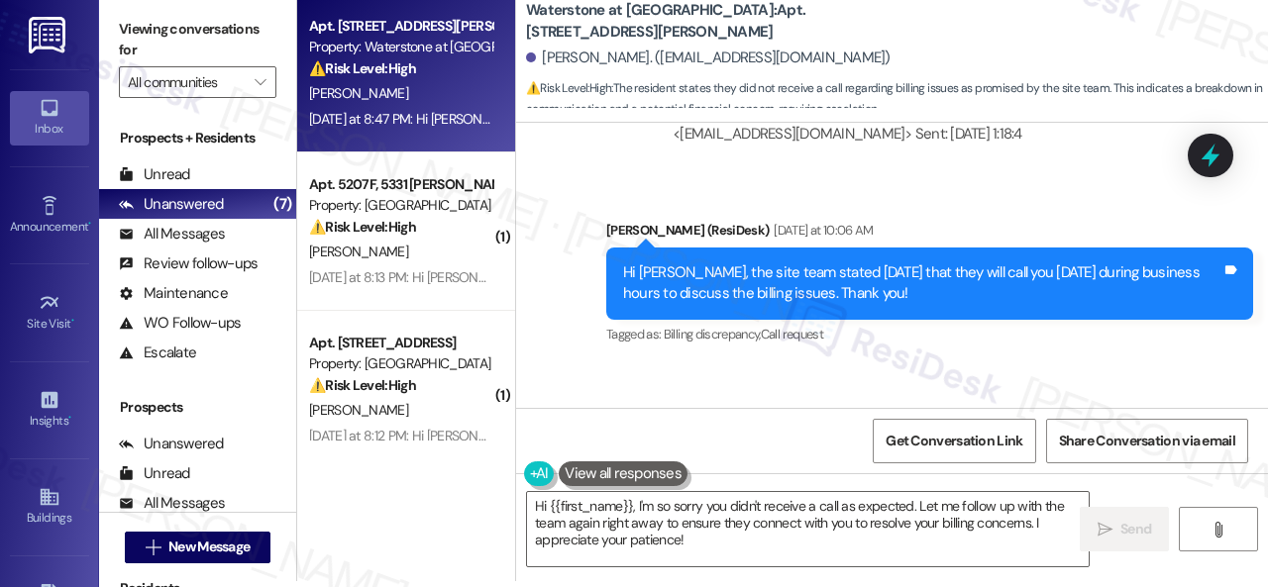
click at [759, 19] on b "Waterstone at [GEOGRAPHIC_DATA]: Apt. [STREET_ADDRESS][PERSON_NAME]" at bounding box center [724, 21] width 396 height 43
copy b "2106"
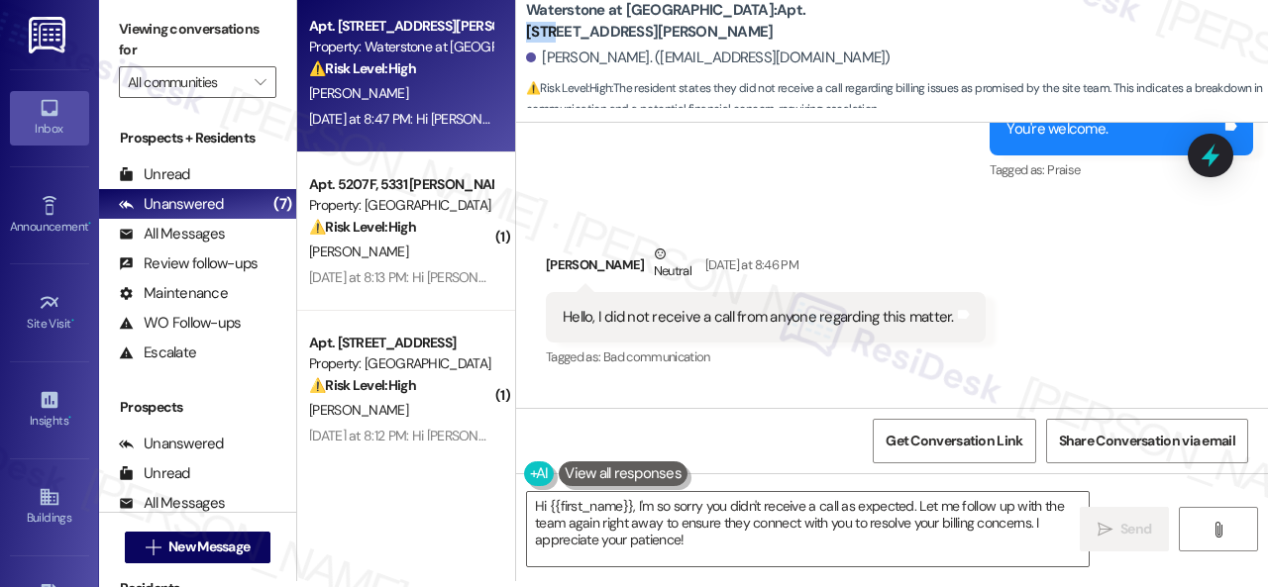
scroll to position [20277, 0]
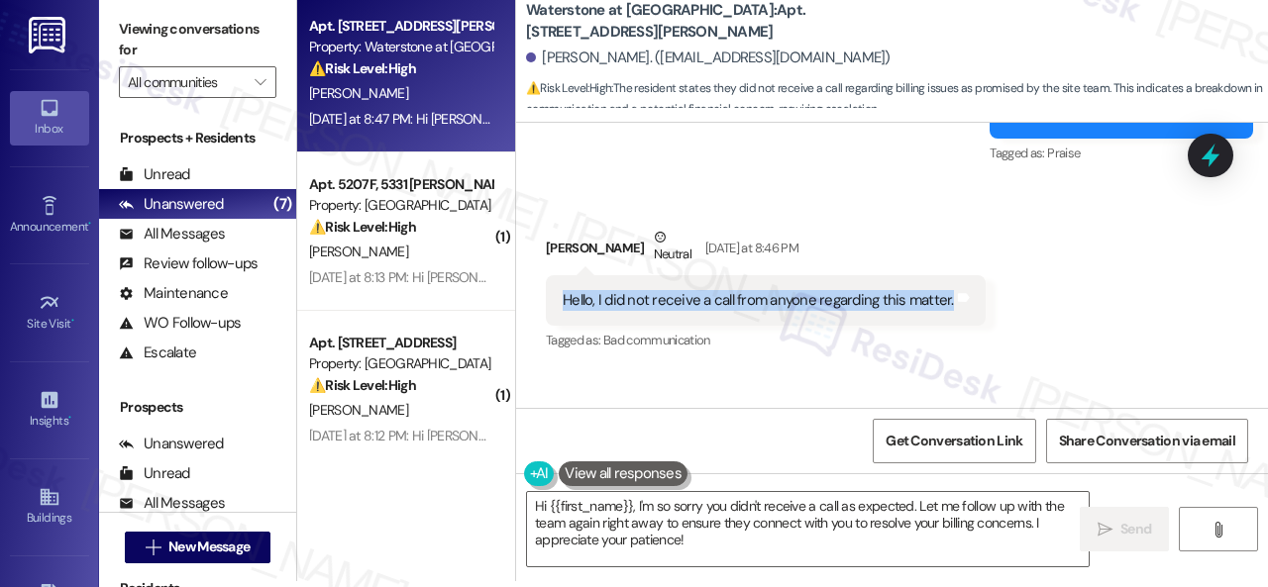
drag, startPoint x: 559, startPoint y: 291, endPoint x: 944, endPoint y: 303, distance: 385.4
click at [944, 303] on div "Hello, I did not receive a call from anyone regarding this matter. Tags and not…" at bounding box center [766, 300] width 440 height 51
copy div "Hello, I did not receive a call from anyone regarding this matter."
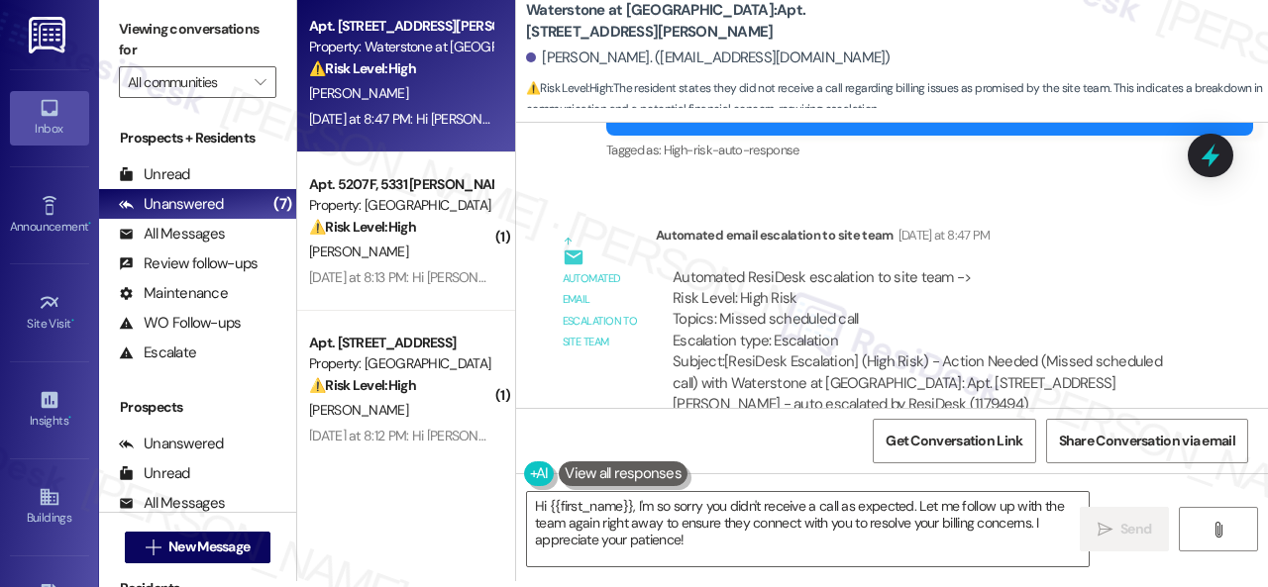
scroll to position [20772, 0]
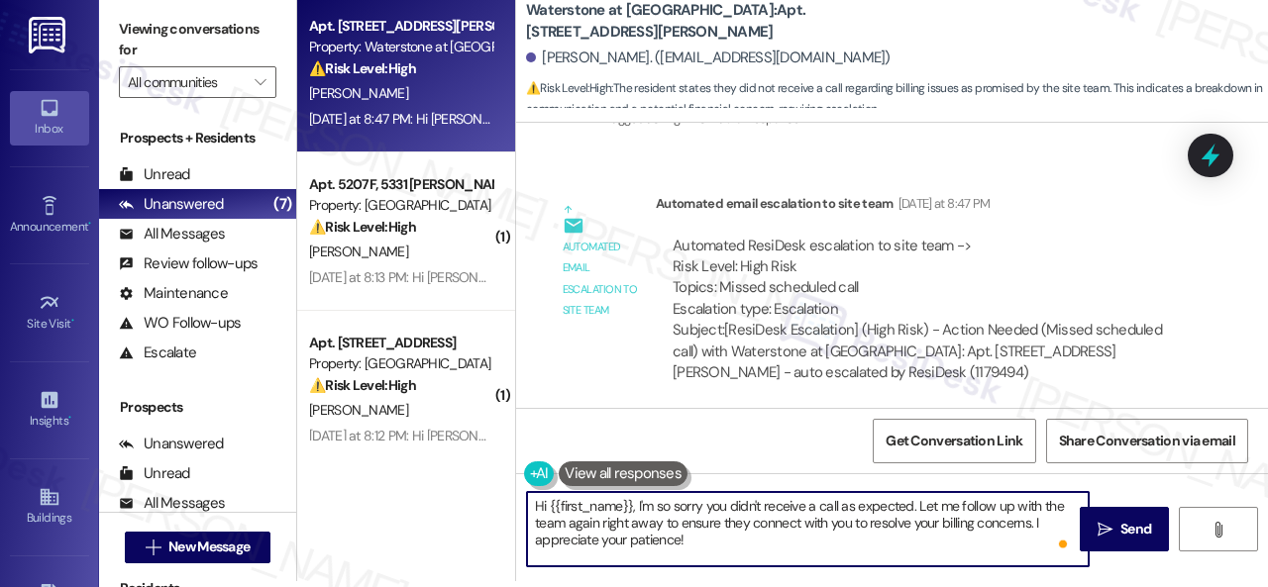
drag, startPoint x: 597, startPoint y: 526, endPoint x: 1030, endPoint y: 528, distance: 432.8
click at [1030, 528] on textarea "Hi {{first_name}}, I'm so sorry you didn't receive a call as expected. Let me f…" at bounding box center [808, 529] width 562 height 74
click at [792, 528] on textarea "Hi {{first_name}}, I'm so sorry you didn't receive a call as expected. Let me f…" at bounding box center [808, 529] width 562 height 74
click at [658, 506] on textarea "Hi {{first_name}}, I'm so sorry you didn't receive a call as expected. Let me f…" at bounding box center [808, 529] width 562 height 74
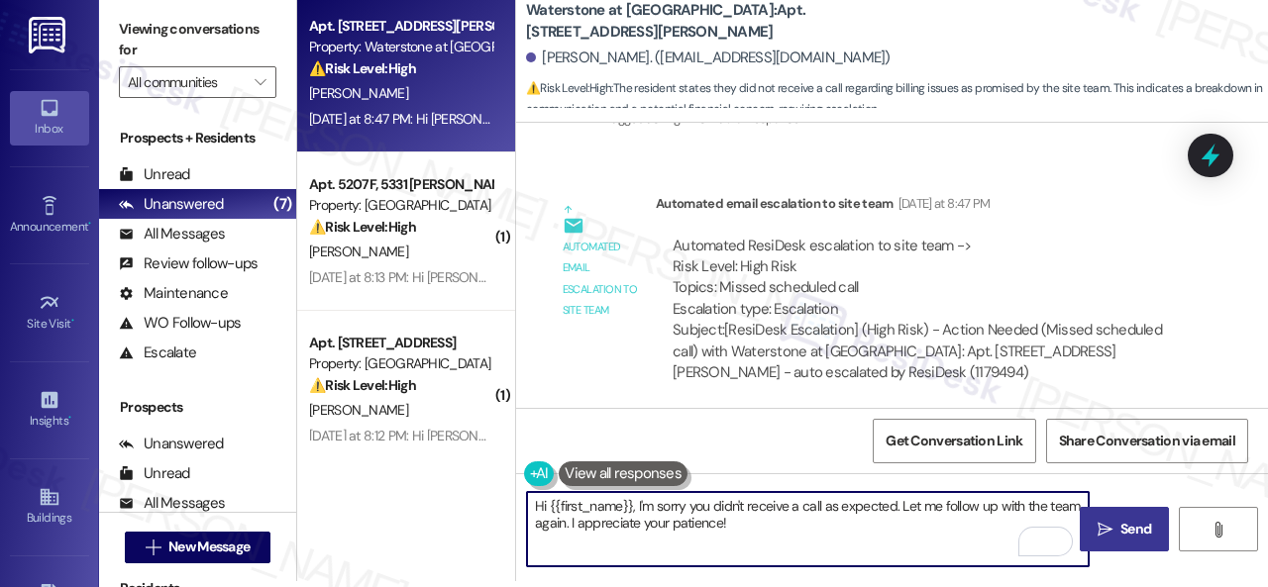
type textarea "Hi {{first_name}}, I'm sorry you didn't receive a call as expected. Let me foll…"
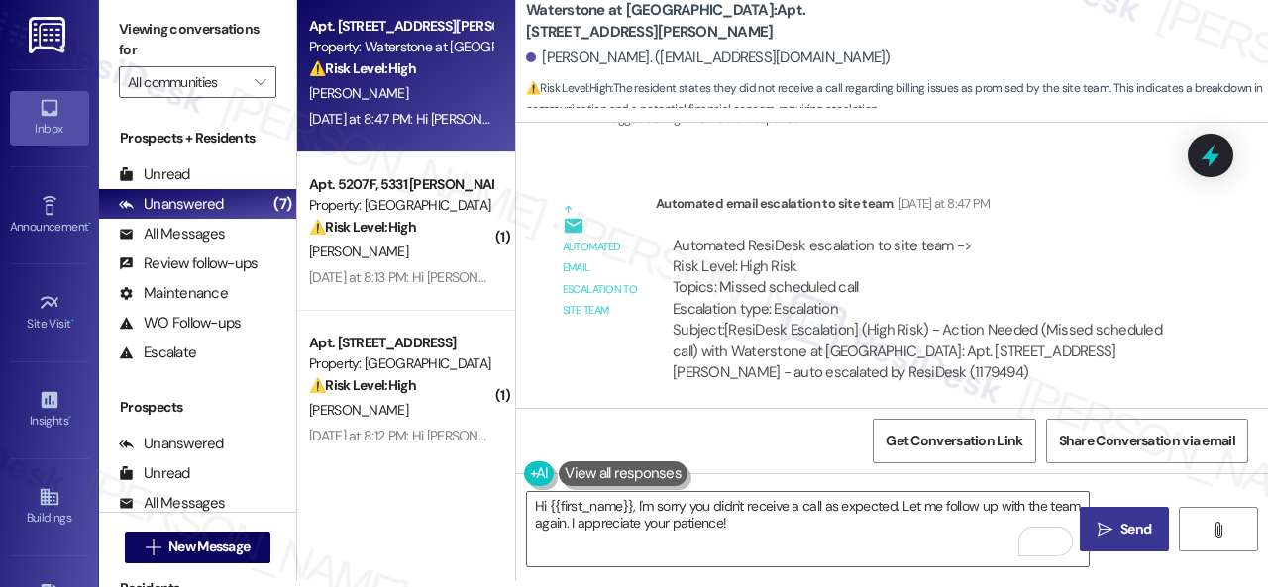
click at [1120, 528] on span "Send" at bounding box center [1135, 529] width 31 height 21
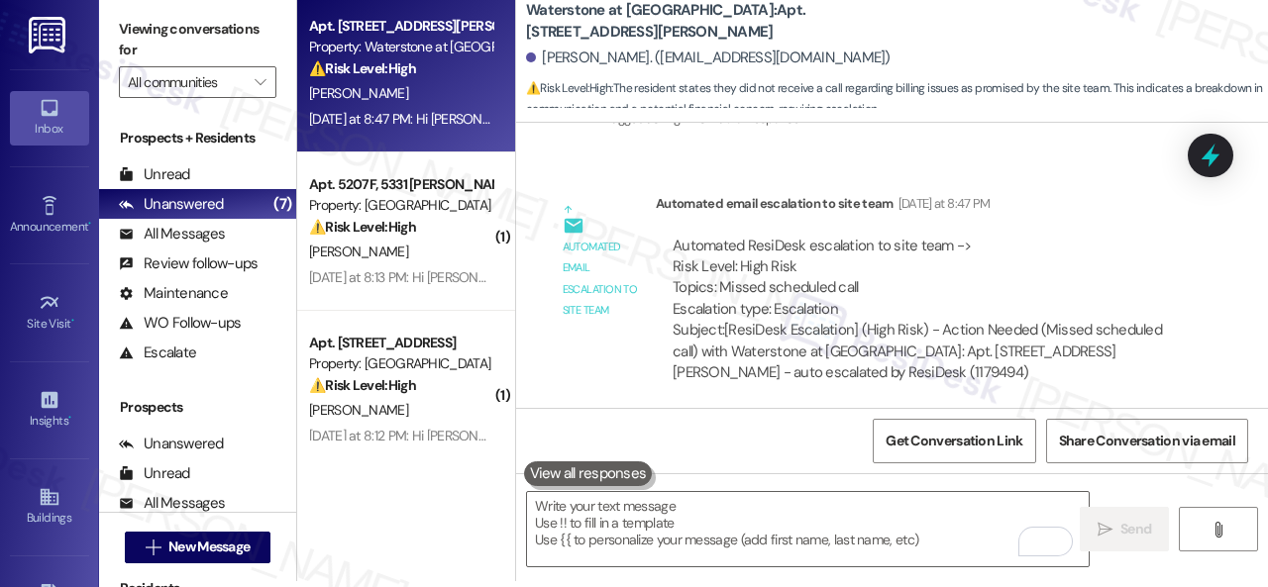
scroll to position [20232, 0]
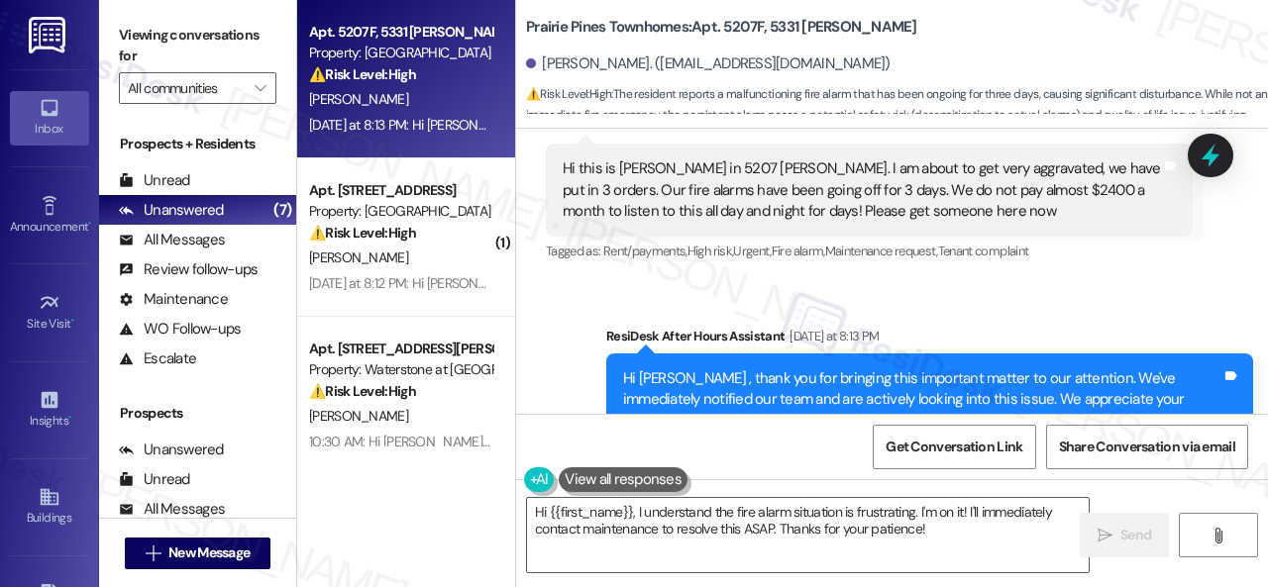
scroll to position [1361, 0]
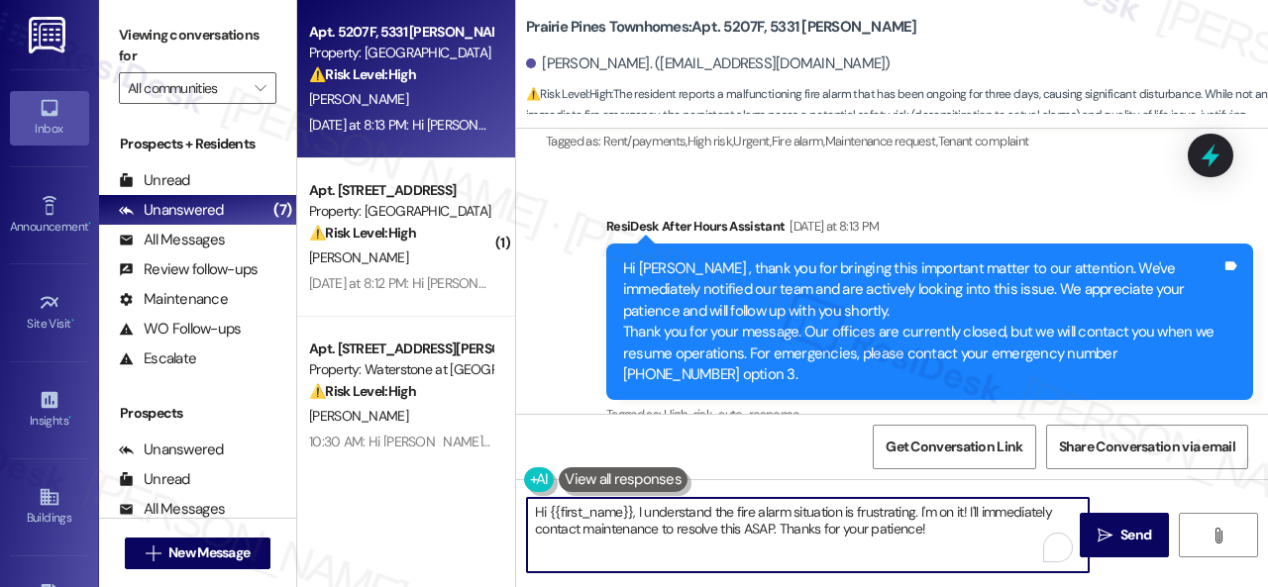
drag, startPoint x: 919, startPoint y: 512, endPoint x: 932, endPoint y: 531, distance: 22.8
click at [932, 531] on textarea "Hi {{first_name}}, I understand the fire alarm situation is frustrating. I'm on…" at bounding box center [808, 535] width 562 height 74
click at [856, 528] on textarea "Hi {{first_name}}, I understand the fire alarm situation is frustrating. We apo…" at bounding box center [808, 535] width 562 height 74
click at [992, 534] on textarea "Hi {{first_name}}, I understand the fire alarm situation is frustrating. We apo…" at bounding box center [808, 535] width 562 height 74
type textarea "Hi {{first_name}}, I understand the fire alarm situation is frustrating. We apo…"
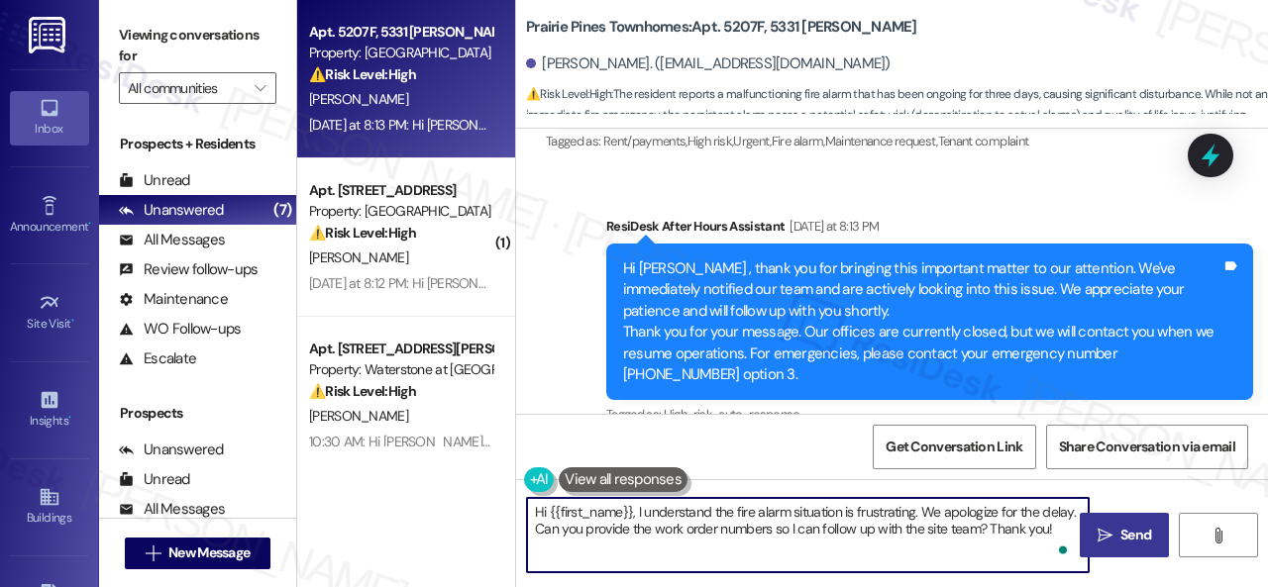
click at [1120, 536] on span "Send" at bounding box center [1135, 535] width 31 height 21
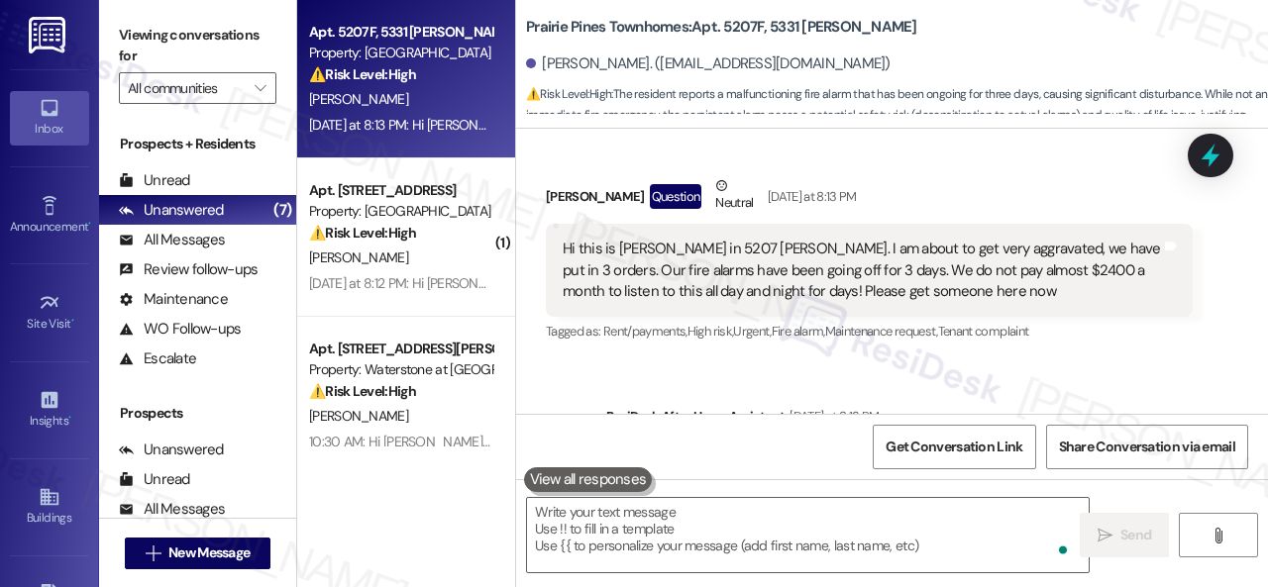
scroll to position [1117, 0]
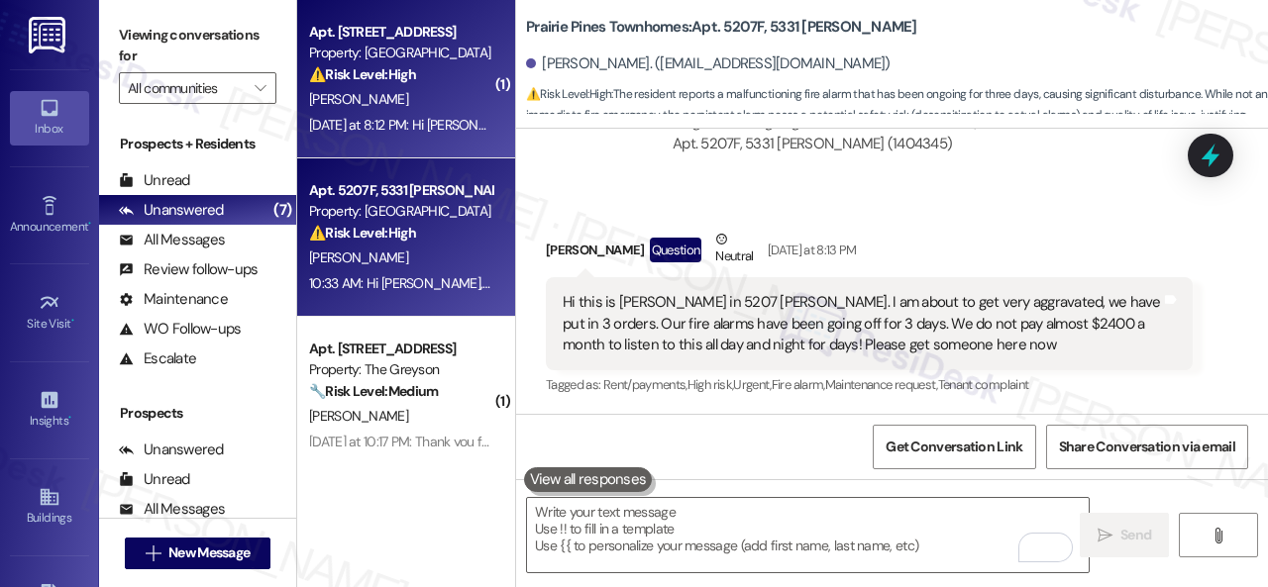
click at [438, 92] on div "[PERSON_NAME]" at bounding box center [400, 99] width 187 height 25
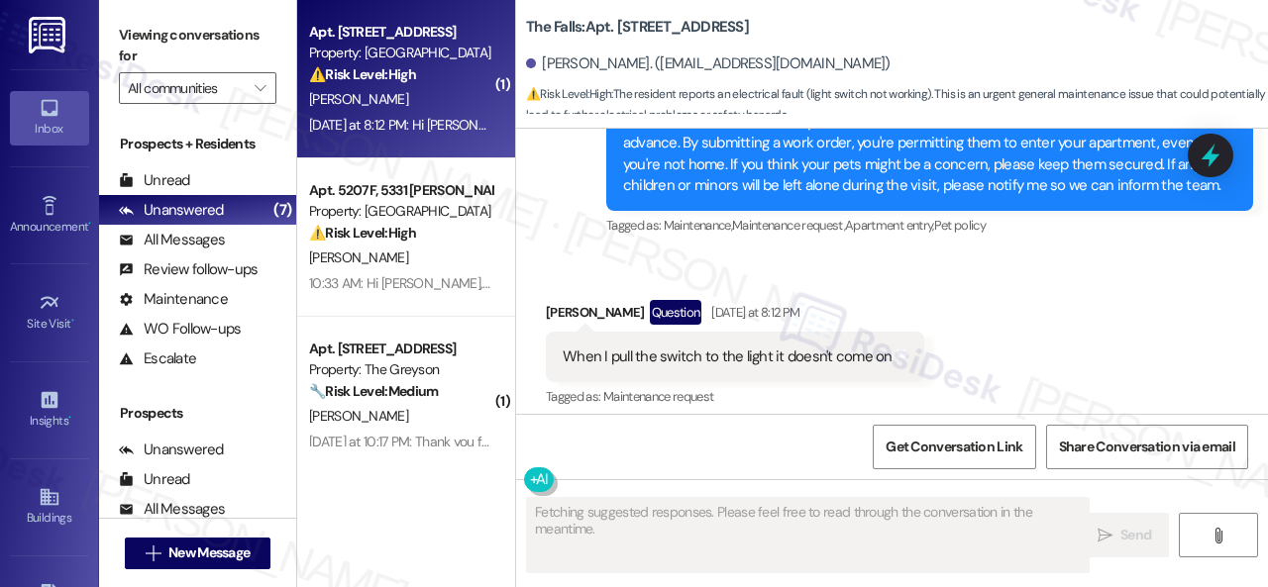
scroll to position [5686, 0]
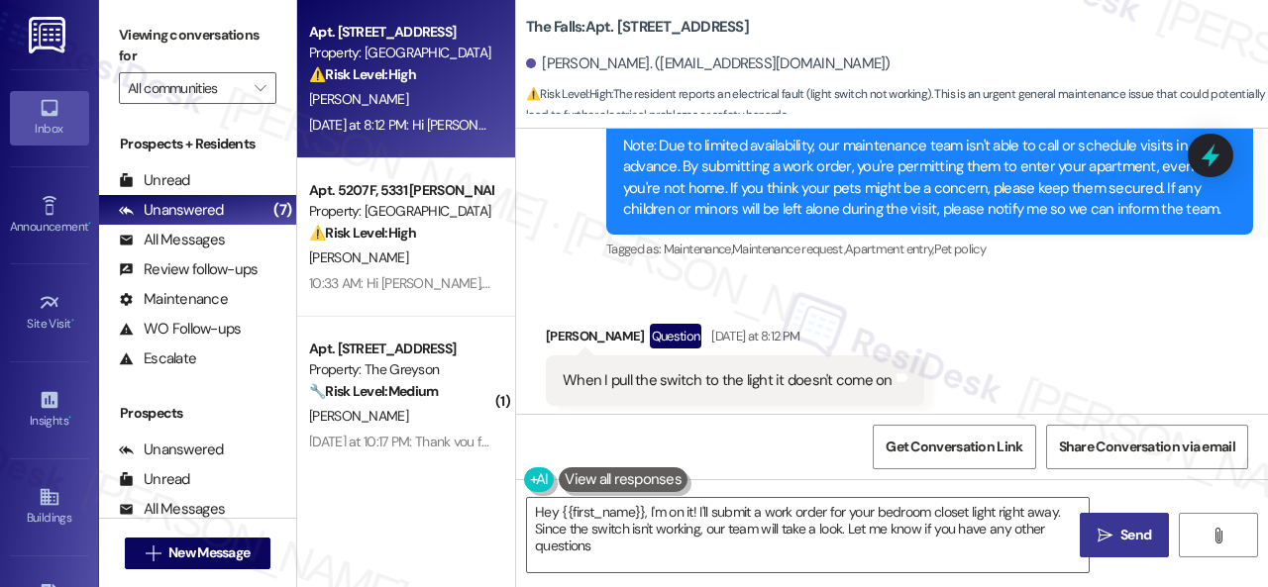
type textarea "Hey {{first_name}}, I'm on it! I'll submit a work order for your bedroom closet…"
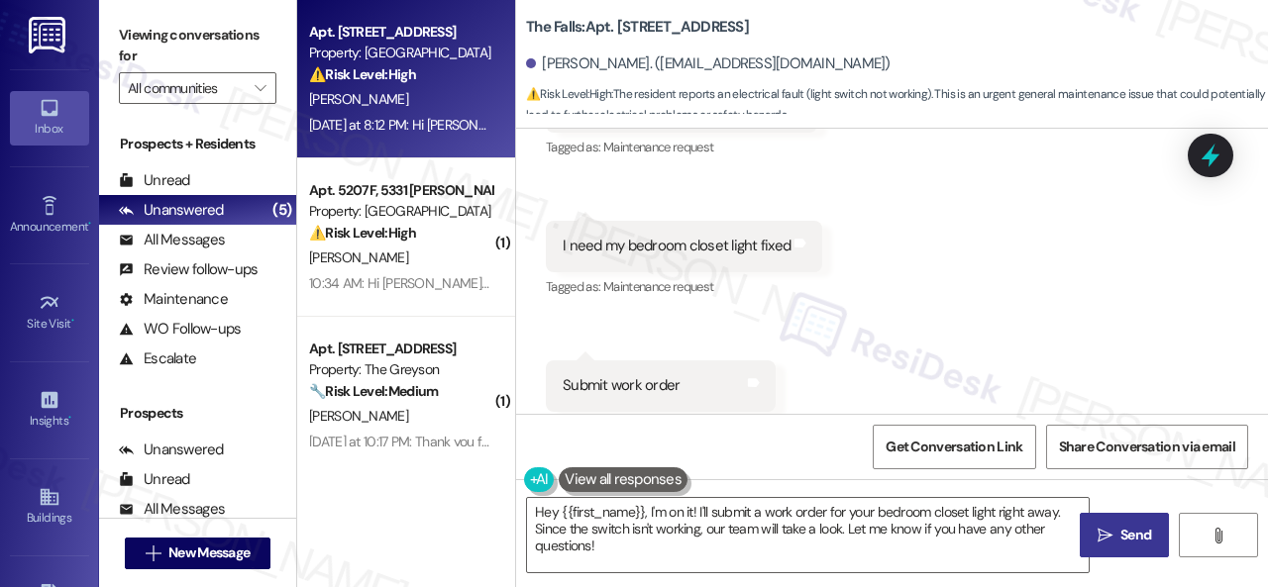
scroll to position [5037, 0]
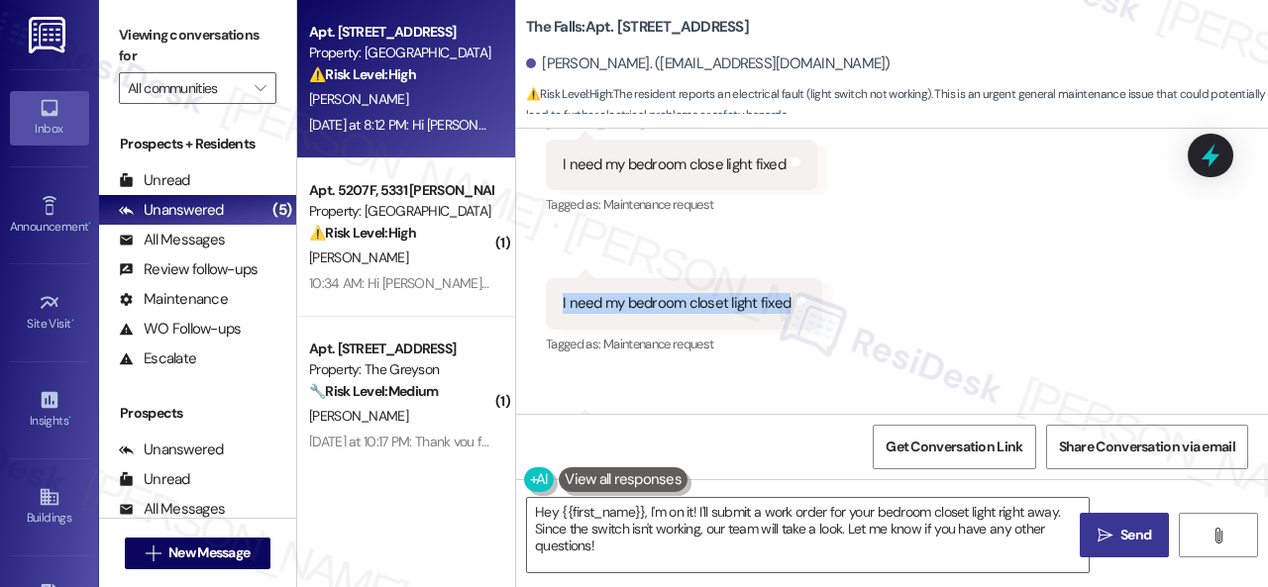
drag, startPoint x: 558, startPoint y: 368, endPoint x: 786, endPoint y: 374, distance: 228.9
click at [786, 329] on div "I need my bedroom closet light fixed Tags and notes" at bounding box center [684, 303] width 276 height 51
copy div "I need my bedroom closet light fixed"
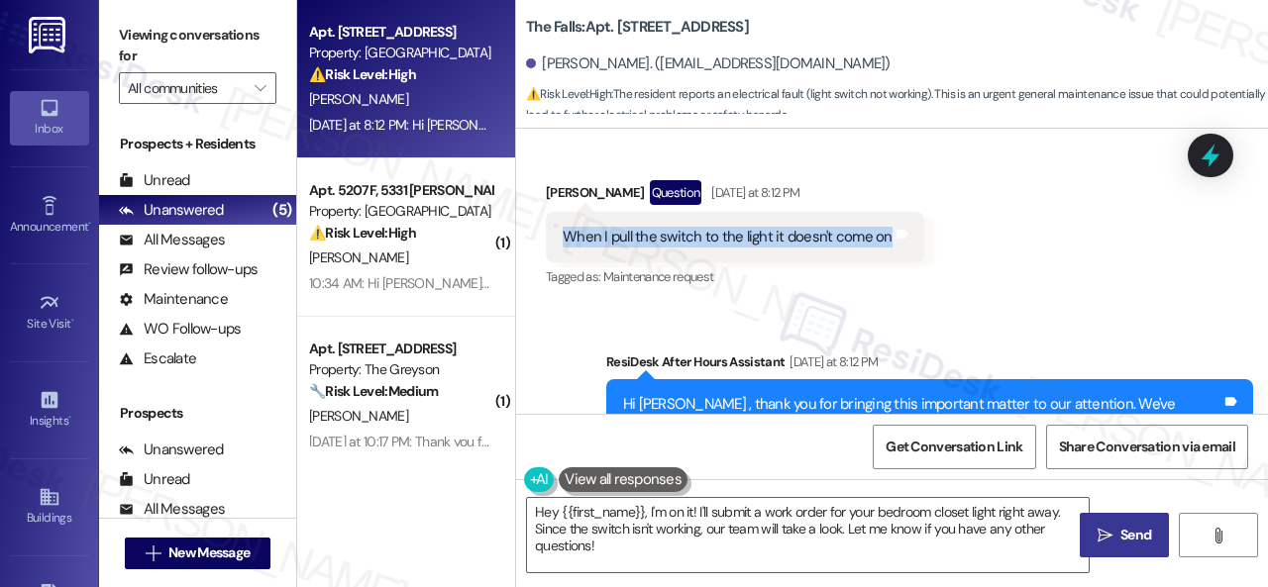
drag, startPoint x: 564, startPoint y: 304, endPoint x: 880, endPoint y: 302, distance: 316.9
click at [880, 248] on div "When I pull the switch to the light it doesn't come on" at bounding box center [728, 237] width 330 height 21
click at [968, 292] on div "Received via SMS [PERSON_NAME] Question [DATE] at 8:12 PM When I pull the switc…" at bounding box center [892, 221] width 752 height 171
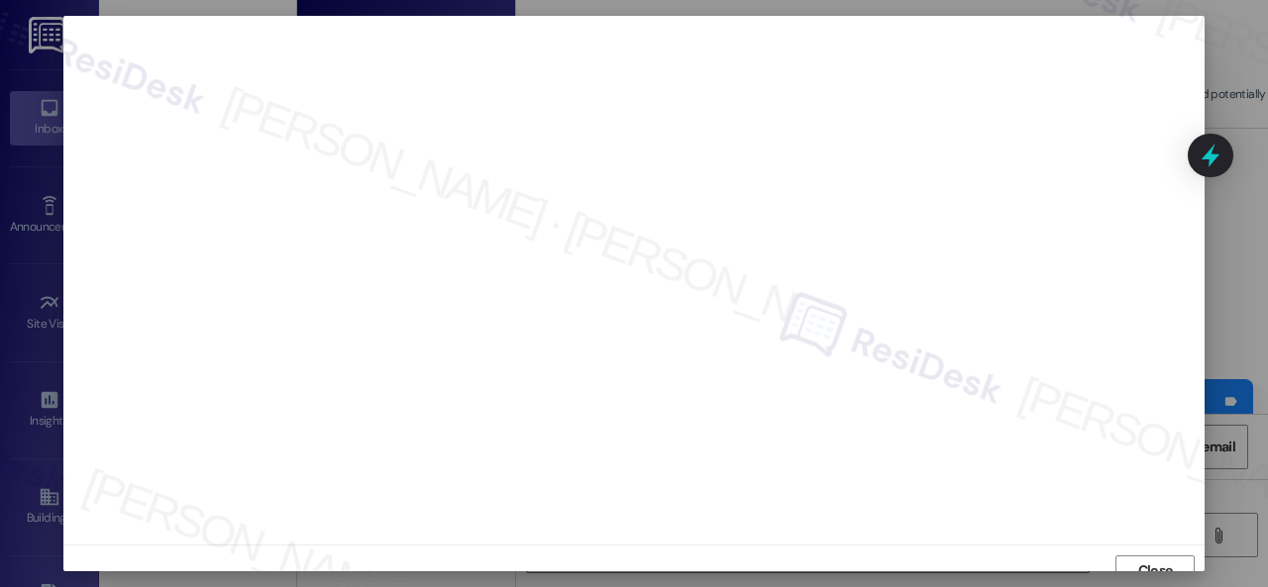
scroll to position [15, 0]
click at [1138, 562] on span "Close" at bounding box center [1155, 556] width 35 height 21
click at [1138, 544] on span "Close" at bounding box center [1155, 557] width 43 height 30
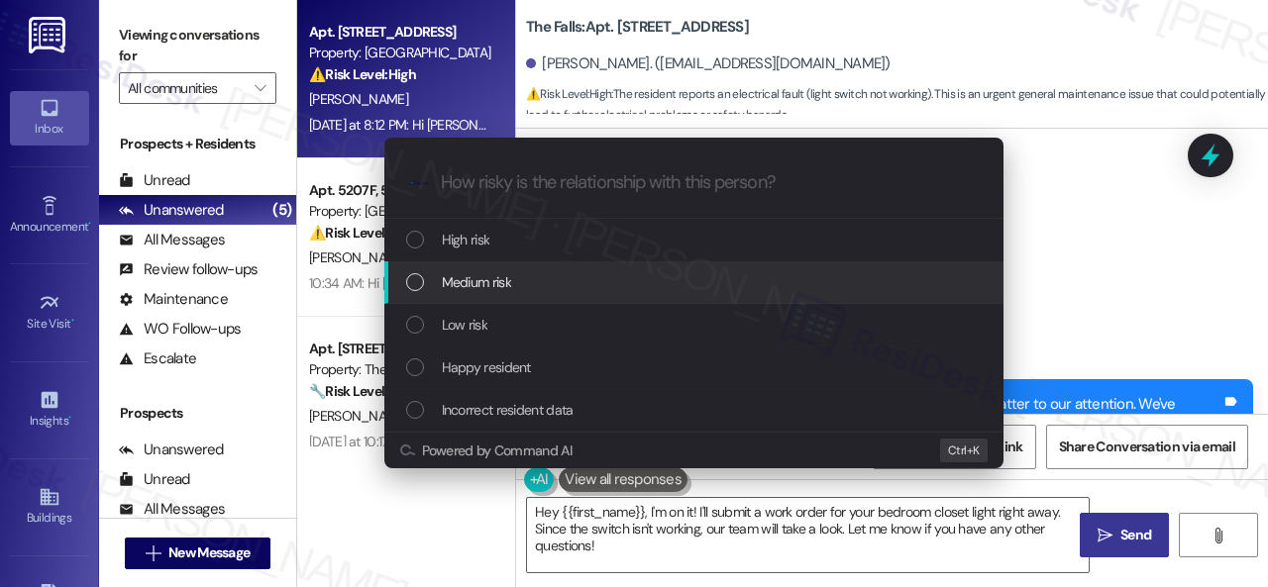
click at [468, 292] on span "Medium risk" at bounding box center [476, 282] width 69 height 22
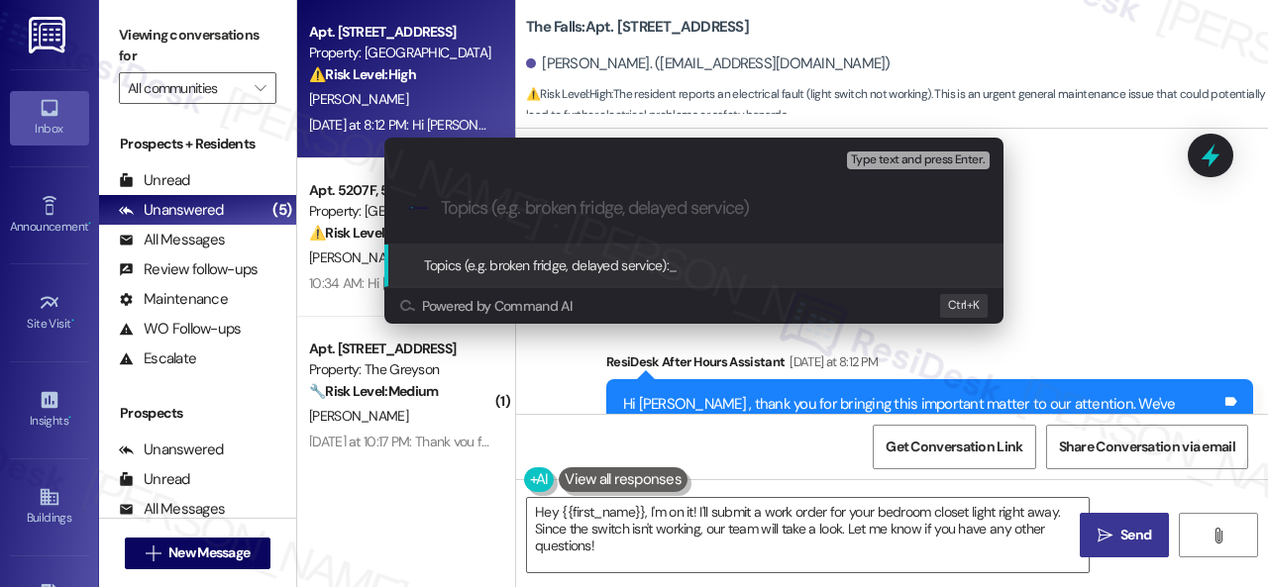
paste input "Work Order filed by ResiDesk 296335"
type input "Work Order filed by ResiDesk 296335"
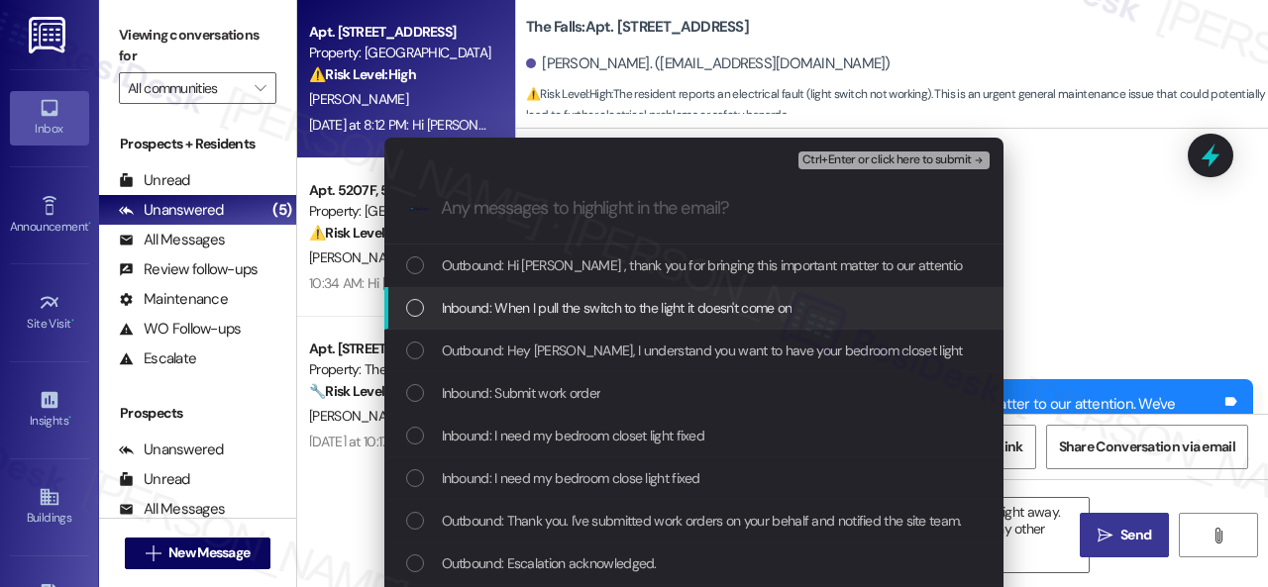
click at [516, 304] on span "Inbound: When I pull the switch to the light it doesn't come on" at bounding box center [617, 308] width 351 height 22
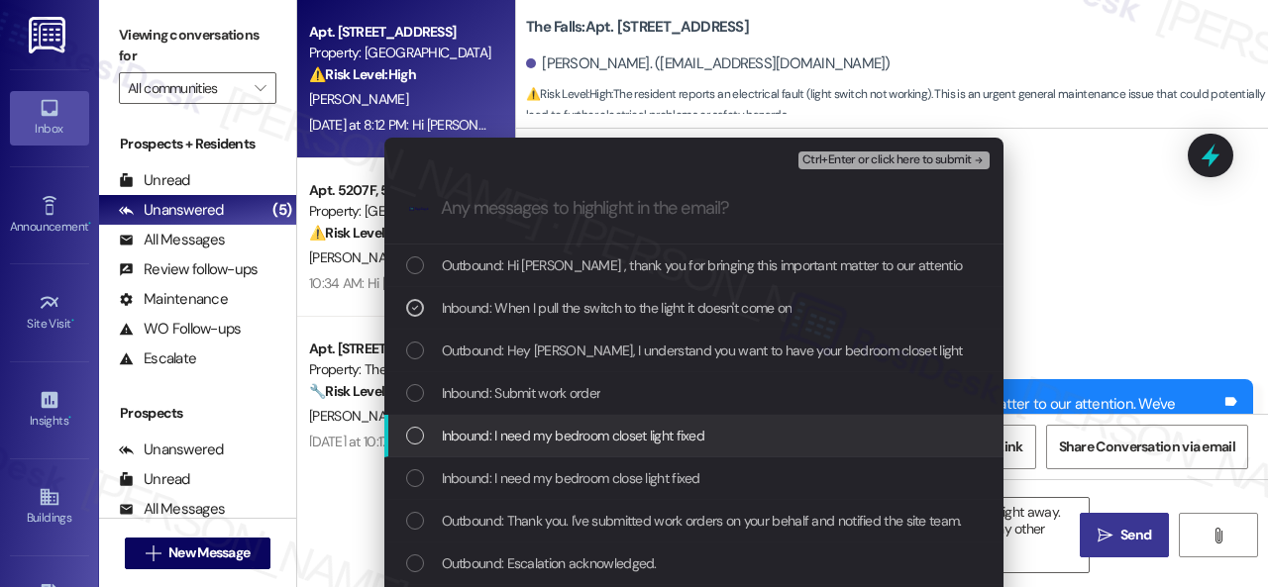
click at [500, 439] on span "Inbound: I need my bedroom closet light fixed" at bounding box center [573, 436] width 263 height 22
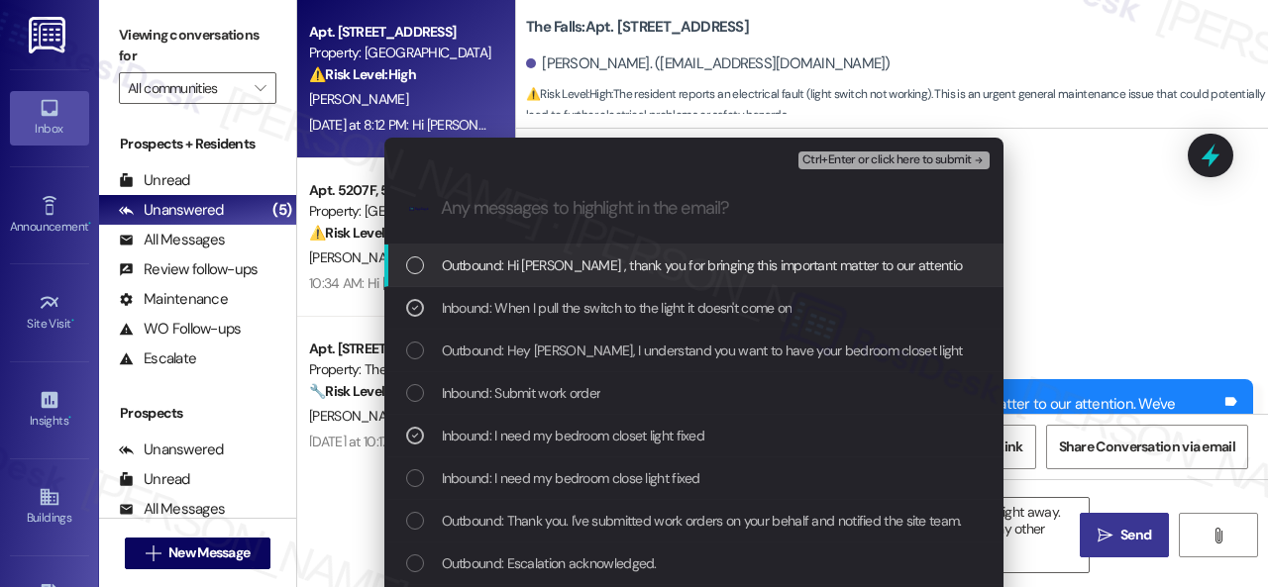
click at [833, 159] on span "Ctrl+Enter or click here to submit" at bounding box center [886, 161] width 169 height 14
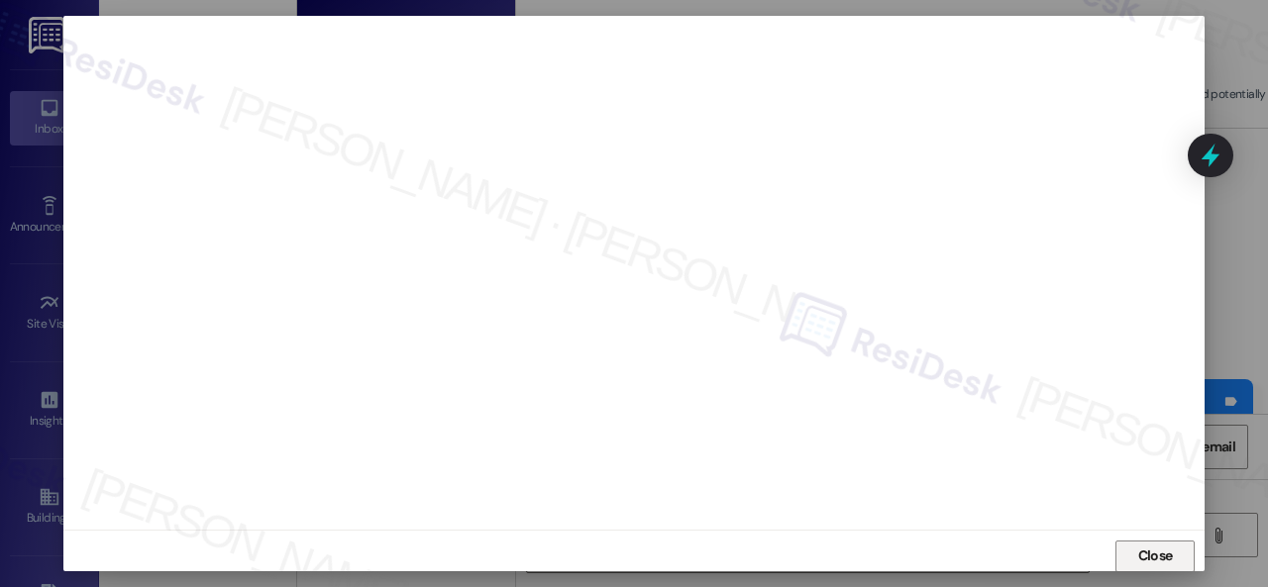
click at [1138, 553] on span "Close" at bounding box center [1155, 556] width 35 height 21
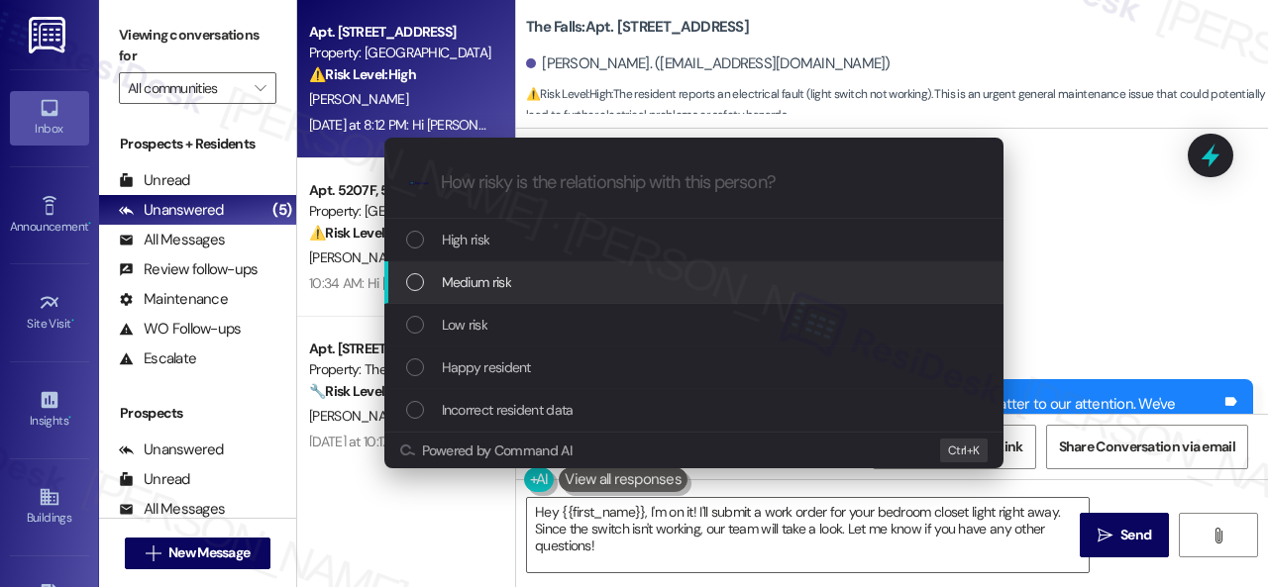
click at [477, 284] on span "Medium risk" at bounding box center [476, 282] width 69 height 22
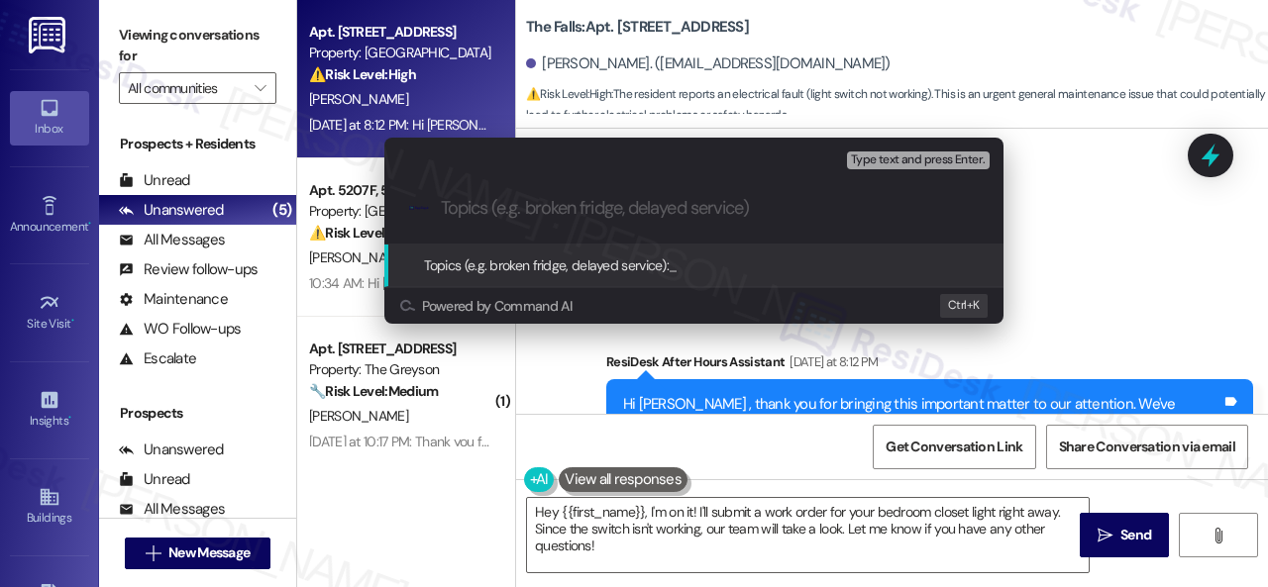
paste input "Work Order filed by ResiDesk 296335"
type input "Work Order filed by ResiDesk 296335"
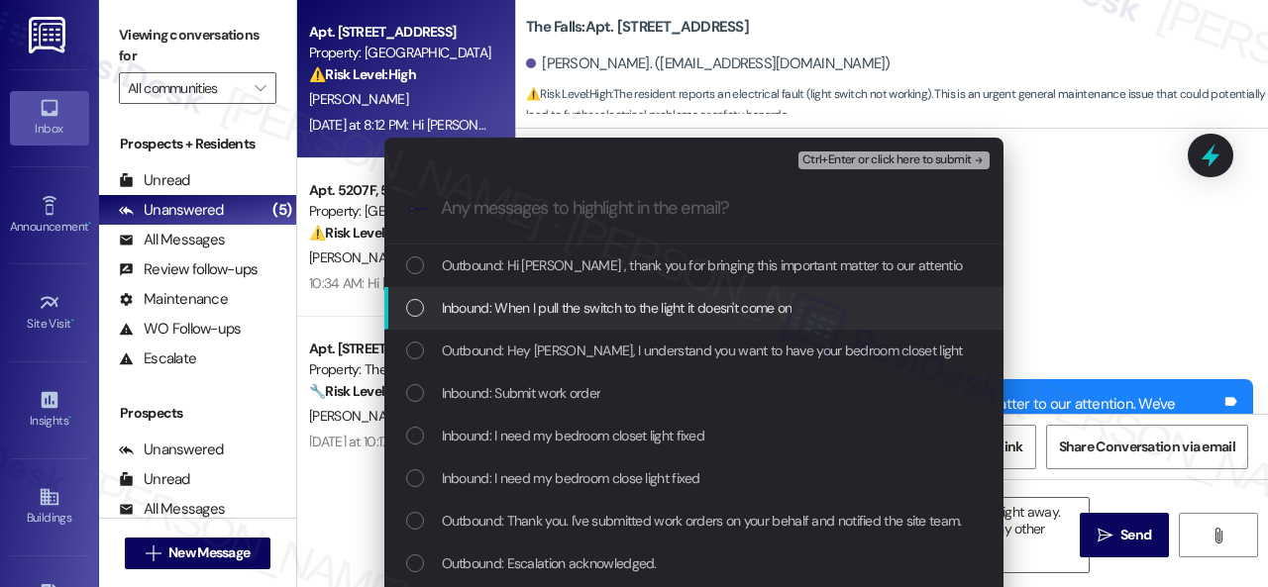
click at [543, 304] on span "Inbound: When I pull the switch to the light it doesn't come on" at bounding box center [617, 308] width 351 height 22
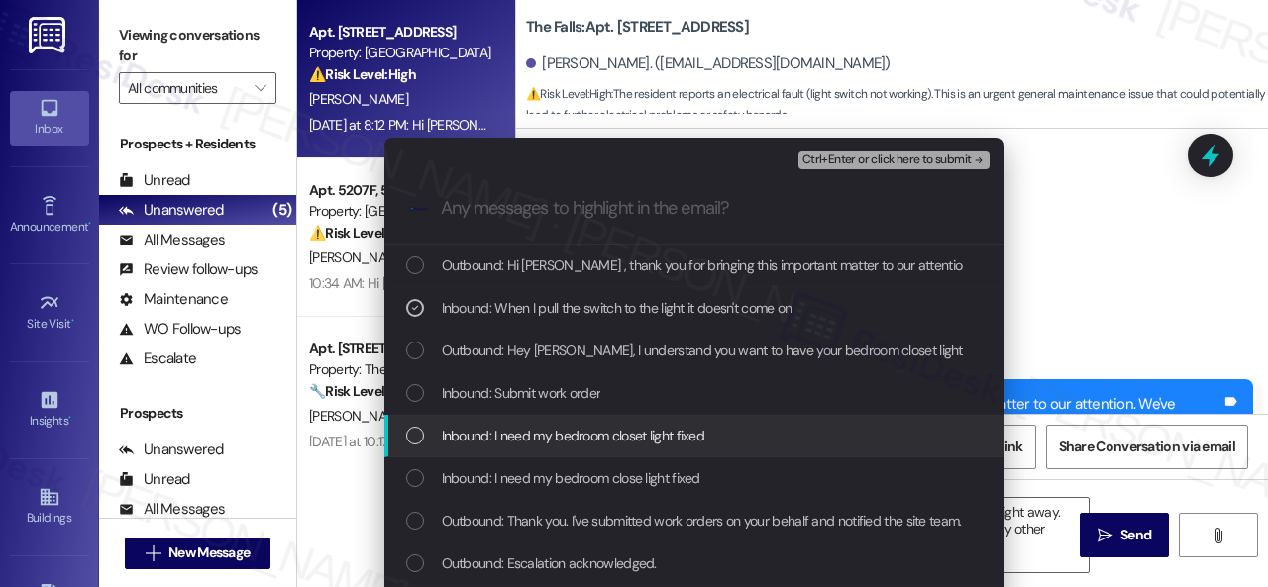
click at [541, 433] on span "Inbound: I need my bedroom closet light fixed" at bounding box center [573, 436] width 263 height 22
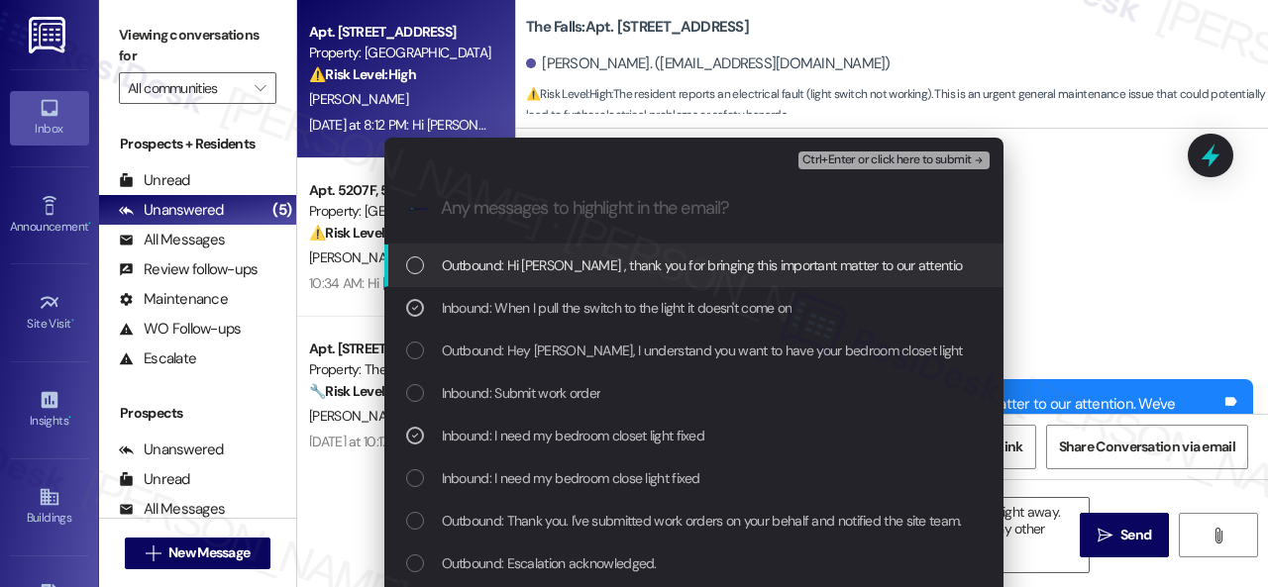
click at [839, 163] on span "Ctrl+Enter or click here to submit" at bounding box center [886, 161] width 169 height 14
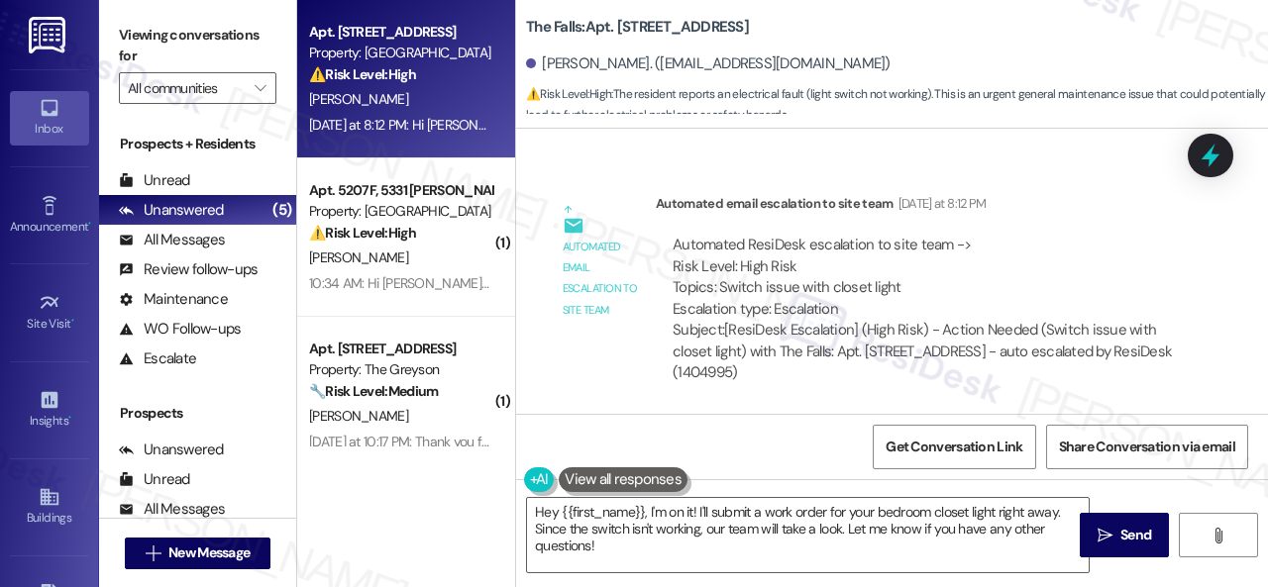
scroll to position [6225, 0]
click at [904, 541] on textarea "Hey {{first_name}}, I'm on it! I'll submit a work order for your bedroom closet…" at bounding box center [808, 535] width 562 height 74
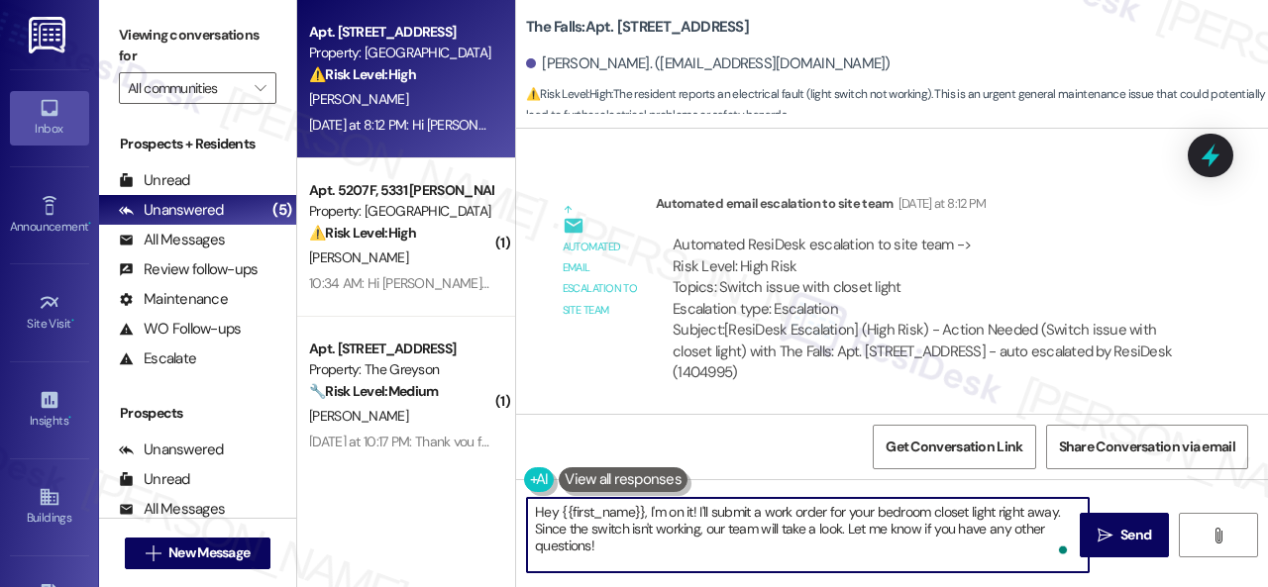
drag, startPoint x: 627, startPoint y: 544, endPoint x: 477, endPoint y: 472, distance: 165.7
click at [477, 472] on div "Apt. [STREET_ADDRESS] Property: The Falls ⚠️ Risk Level: High The resident repo…" at bounding box center [782, 293] width 971 height 587
paste textarea "Thank you. I've submitted a work order on your behalf and notified the site tea…"
type textarea "Thank you. I've submitted a work order on your behalf and notified the site tea…"
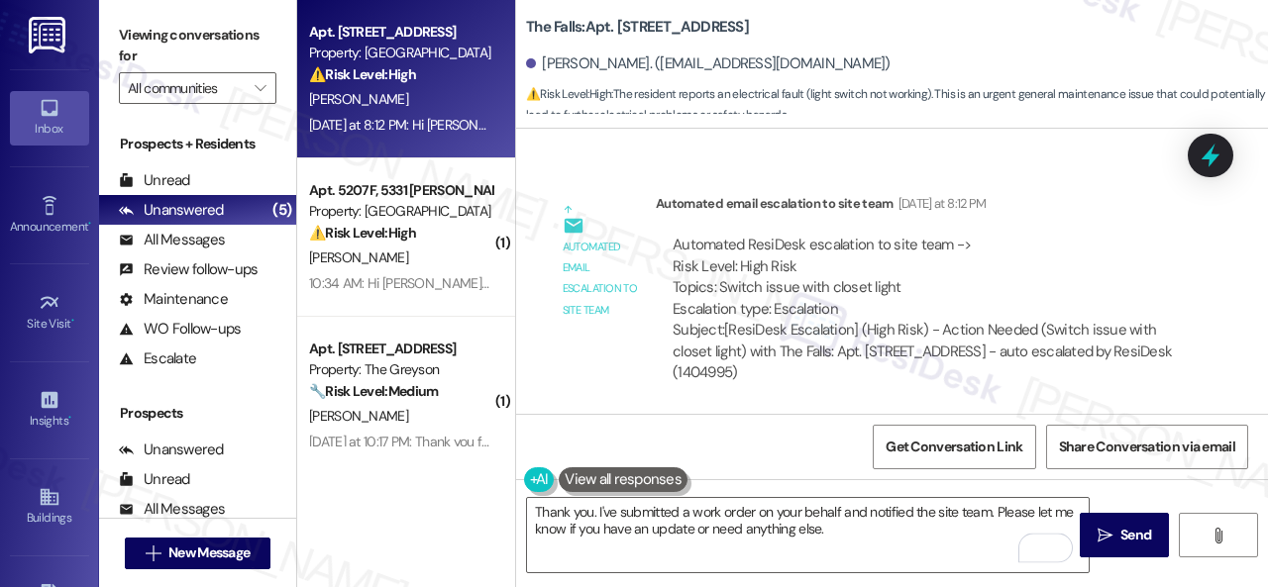
click at [1116, 538] on span "Send" at bounding box center [1135, 535] width 39 height 21
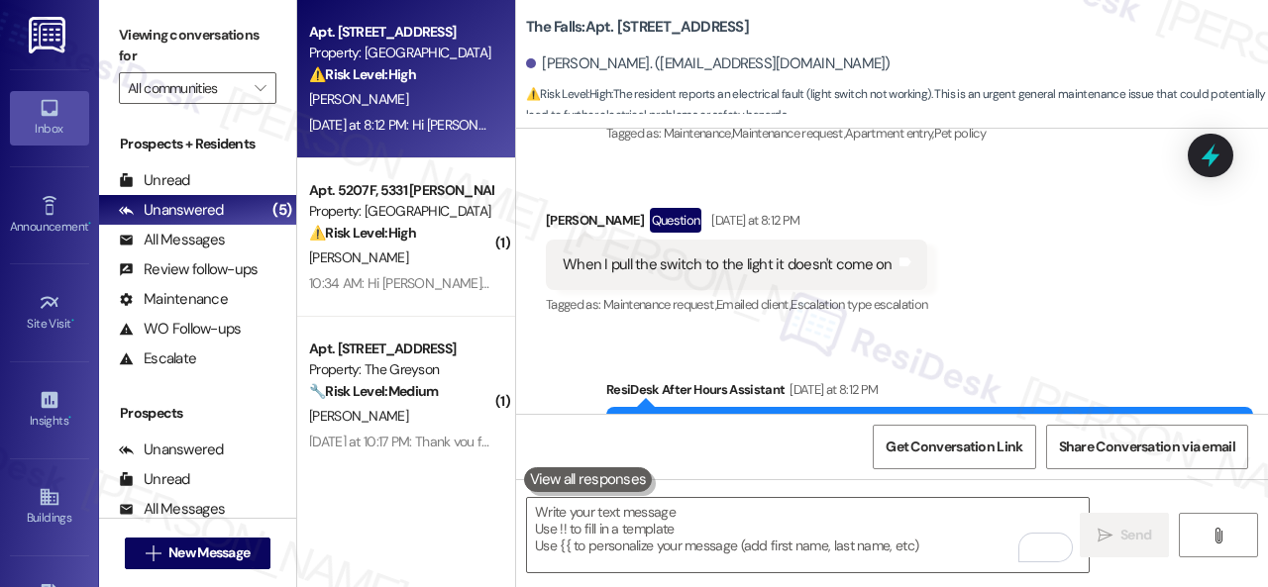
scroll to position [5686, 0]
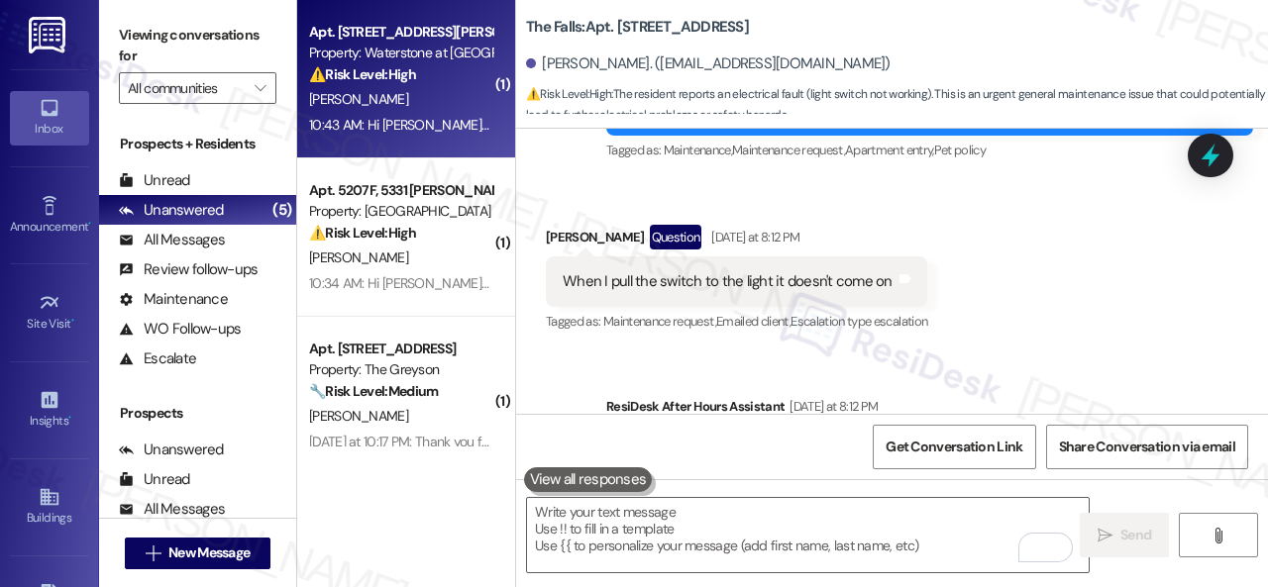
click at [415, 120] on div "10:43 AM: Hi [PERSON_NAME] , thank you for bringing this important matter to ou…" at bounding box center [970, 125] width 1323 height 18
type textarea "Fetching suggested responses. Please feel free to read through the conversation…"
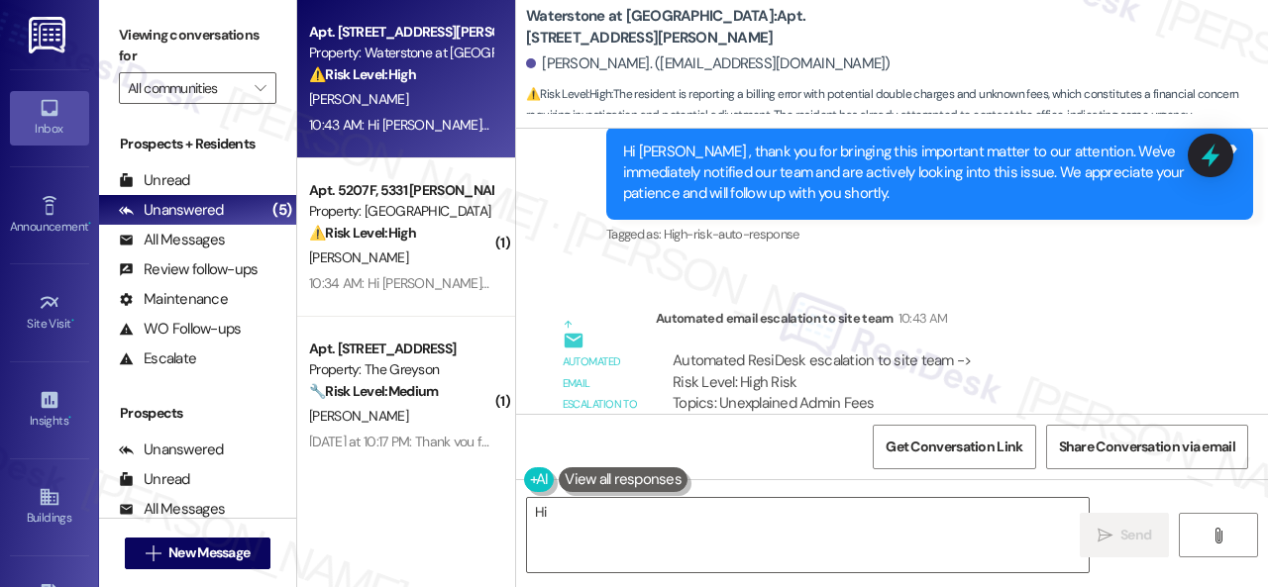
scroll to position [19930, 0]
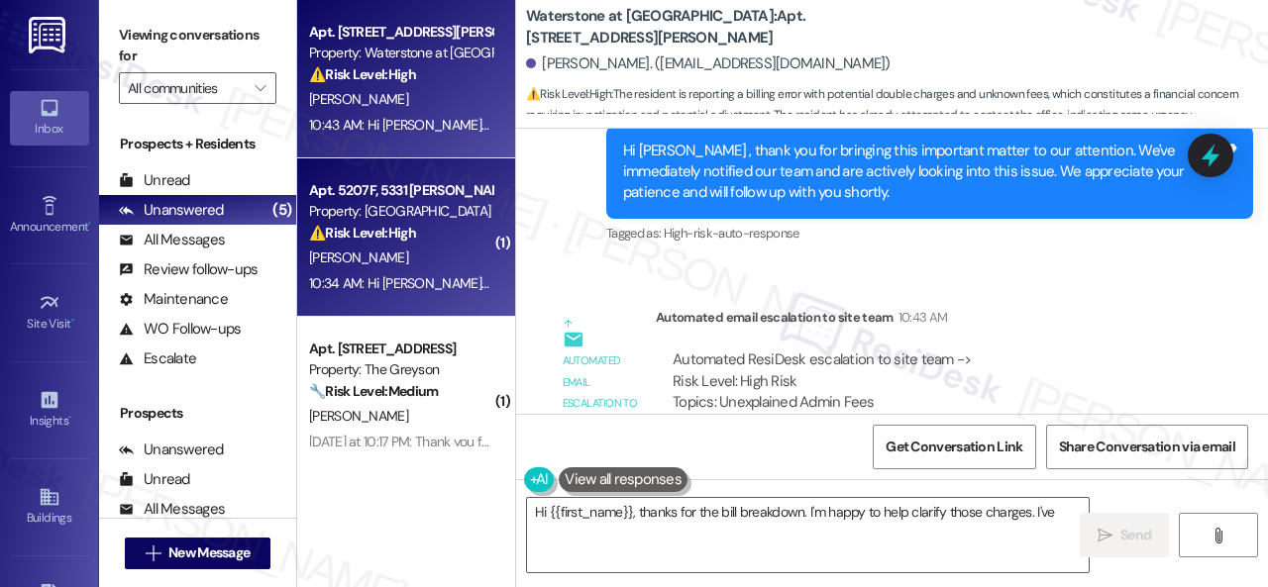
type textarea "Hi {{first_name}}, thanks for the bill breakdown. I'm happy to help clarify tho…"
click at [440, 268] on div "[PERSON_NAME]" at bounding box center [400, 258] width 187 height 25
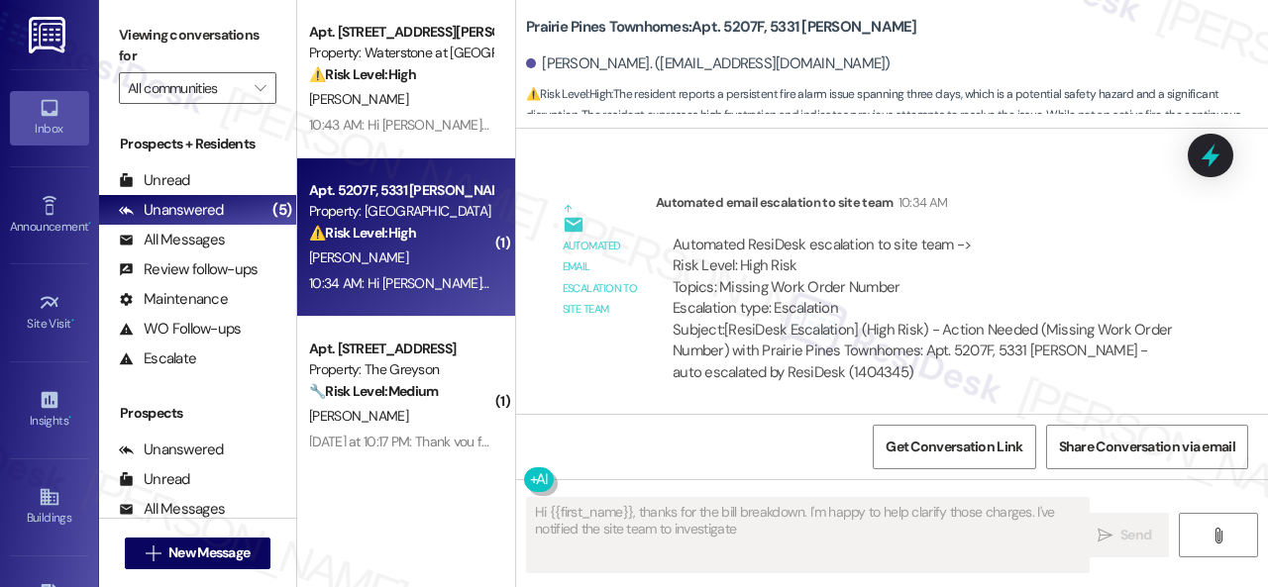
scroll to position [2529, 0]
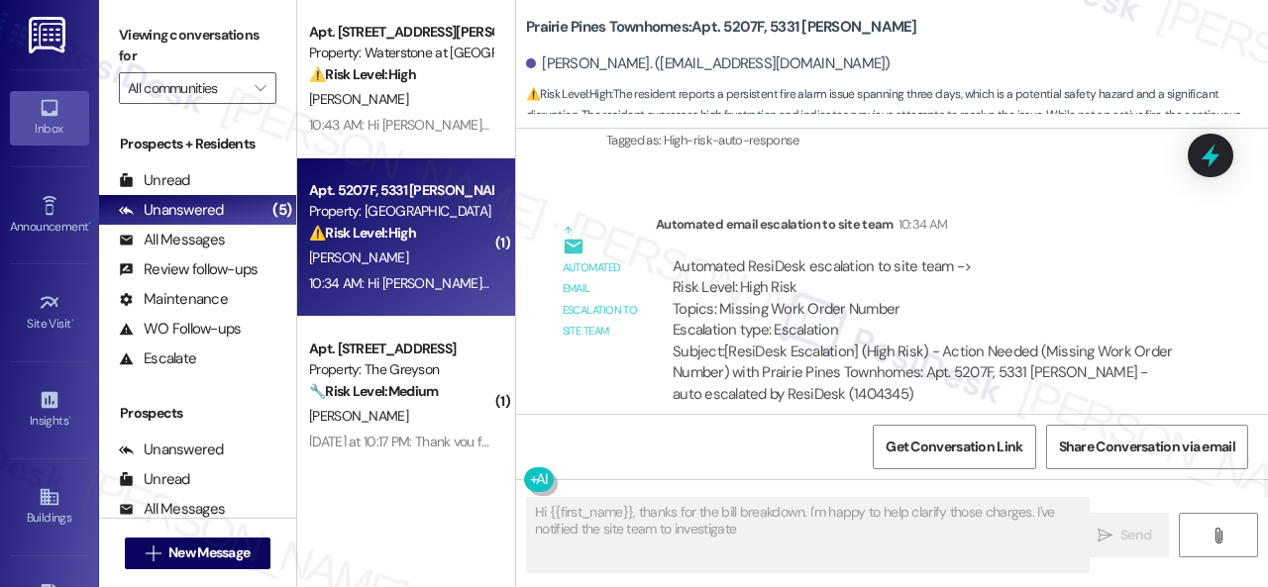
type textarea "Hi {{first_name}}, thanks for the bill breakdown. I'm happy to help clarify tho…"
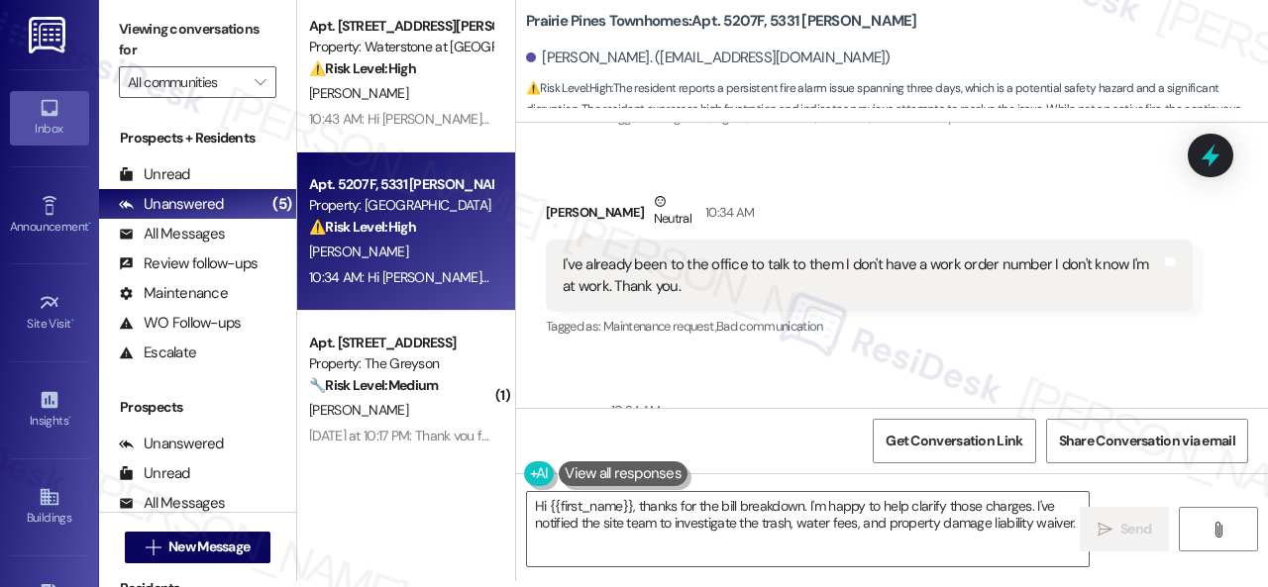
scroll to position [2133, 0]
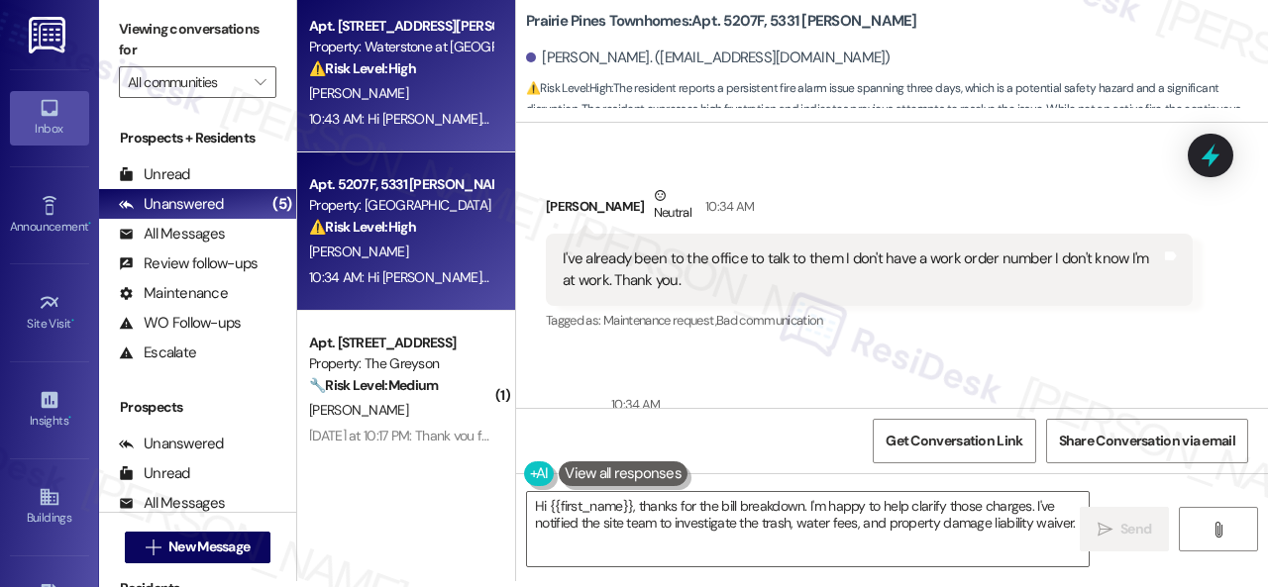
click at [433, 88] on div "[PERSON_NAME]" at bounding box center [400, 93] width 187 height 25
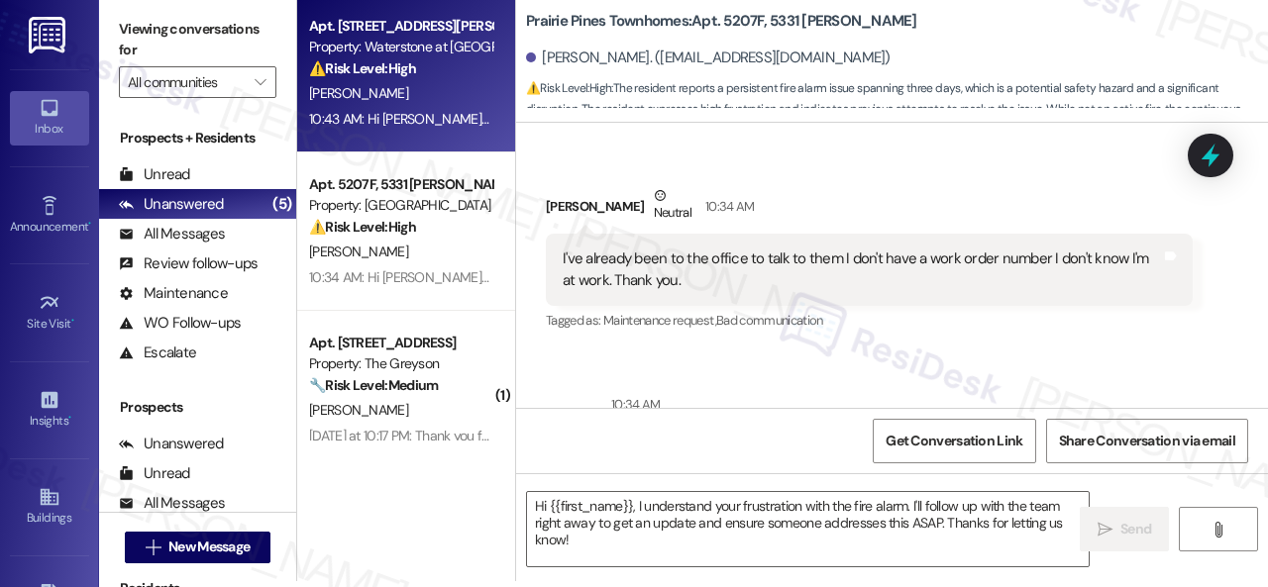
type textarea "Fetching suggested responses. Please feel free to read through the conversation…"
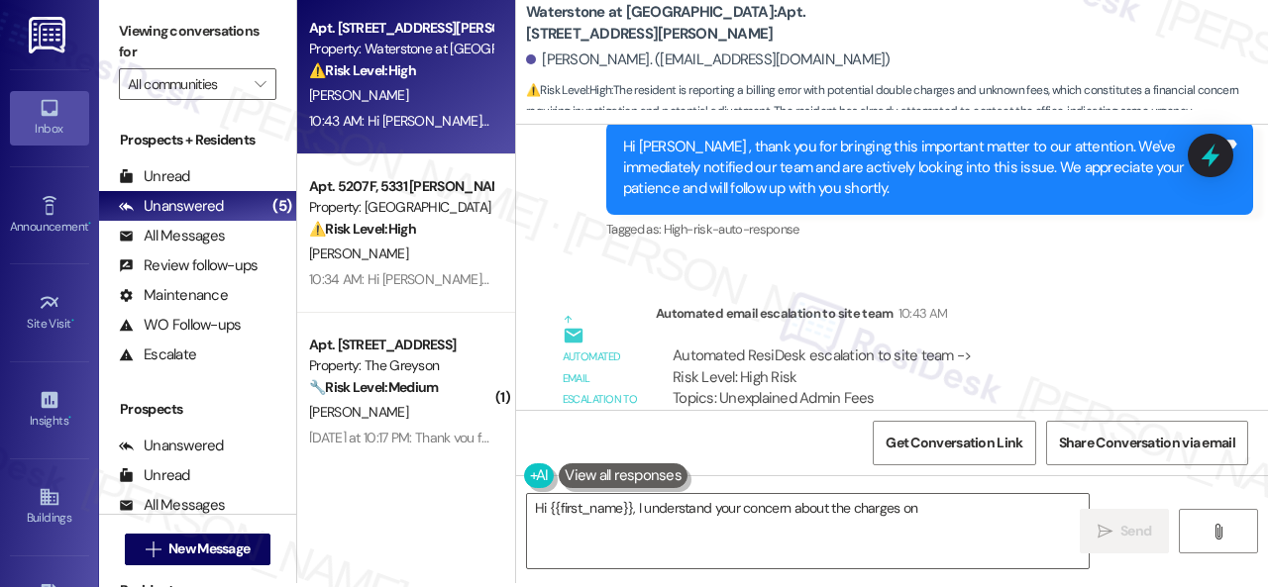
scroll to position [0, 0]
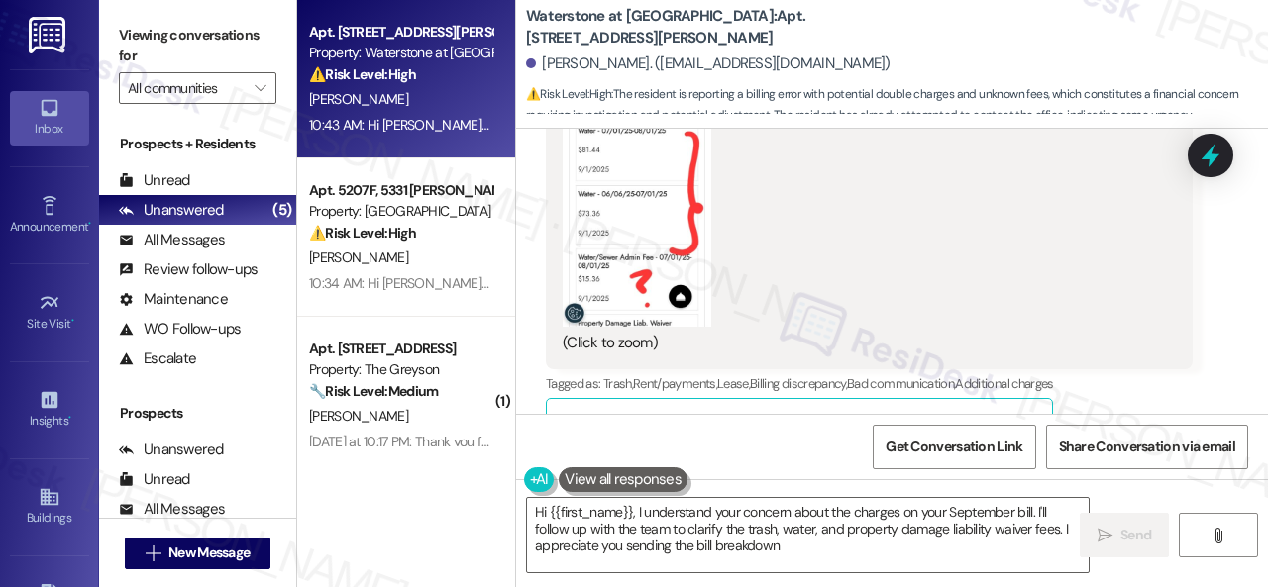
type textarea "Hi {{first_name}}, I understand your concern about the charges on your Septembe…"
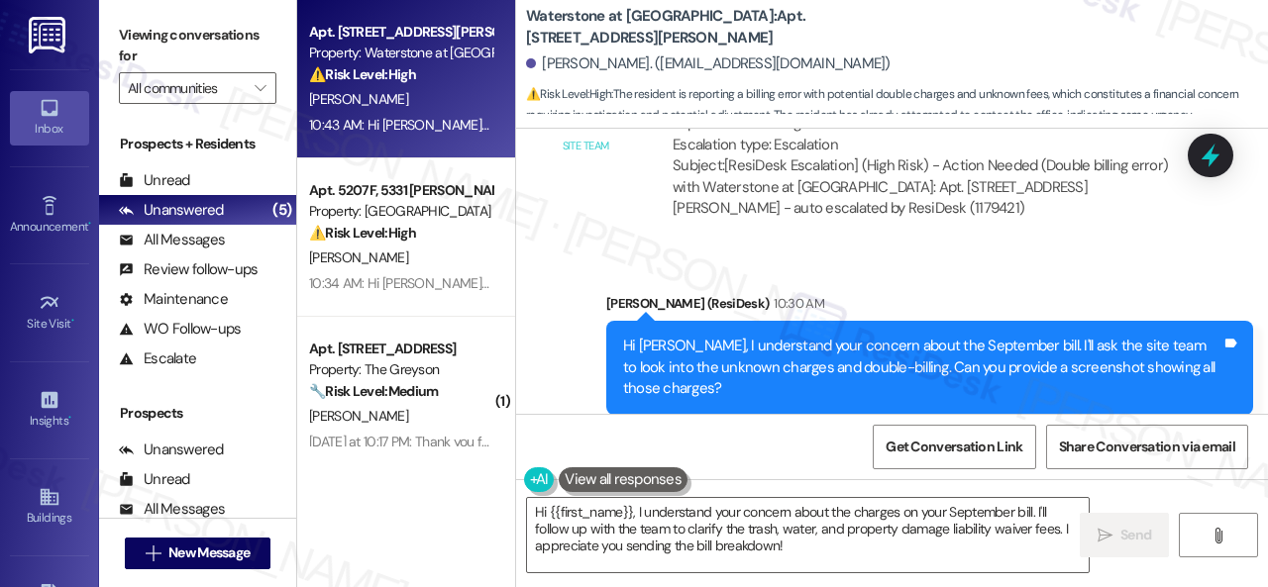
scroll to position [18445, 0]
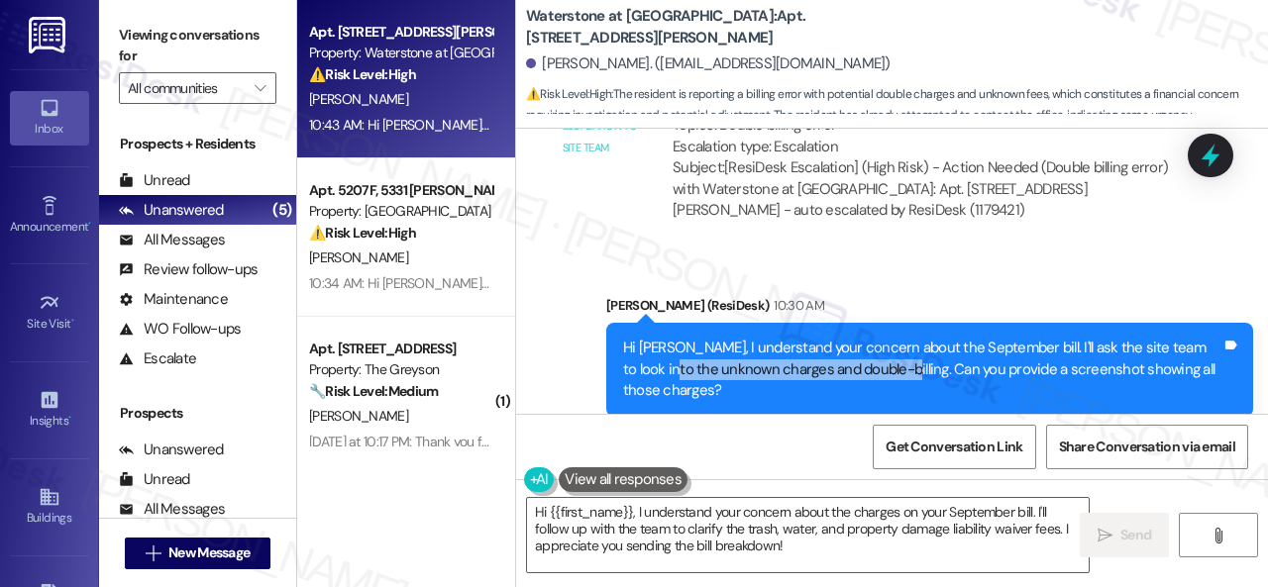
drag, startPoint x: 646, startPoint y: 257, endPoint x: 870, endPoint y: 255, distance: 223.8
click at [870, 338] on div "Hi [PERSON_NAME], I understand your concern about the September bill. I'll ask …" at bounding box center [922, 369] width 598 height 63
copy div "unknown charges and double-billing."
click at [856, 251] on div "Sent via SMS Sarah (ResiDesk) 10:30 AM Hi Ijeoma, I understand your concern abo…" at bounding box center [892, 356] width 752 height 210
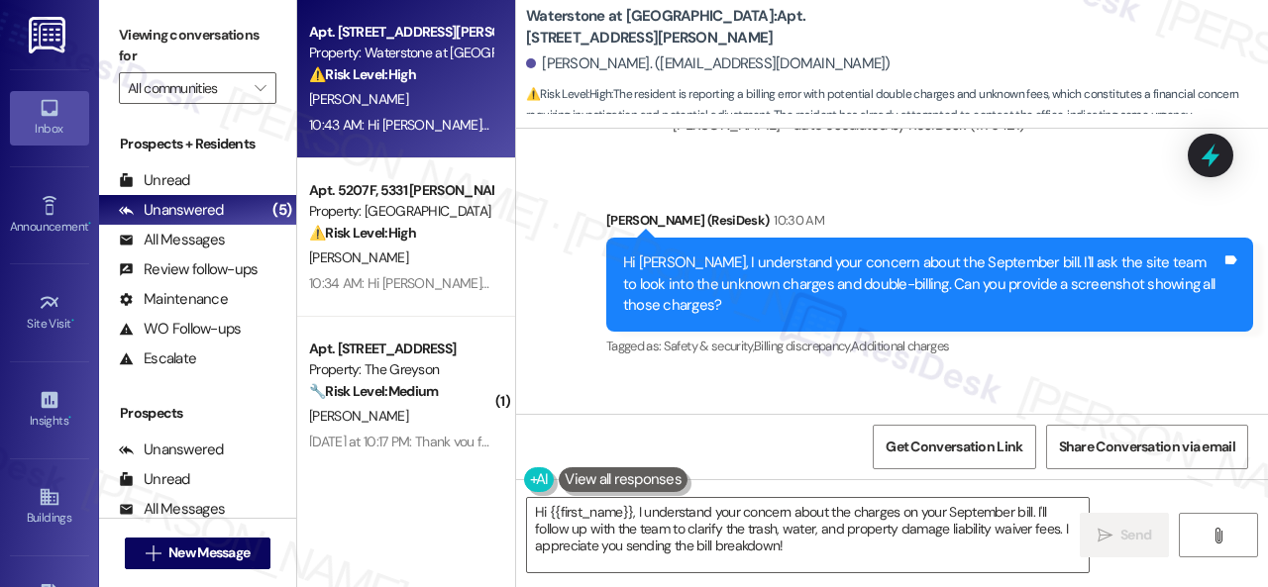
scroll to position [18643, 0]
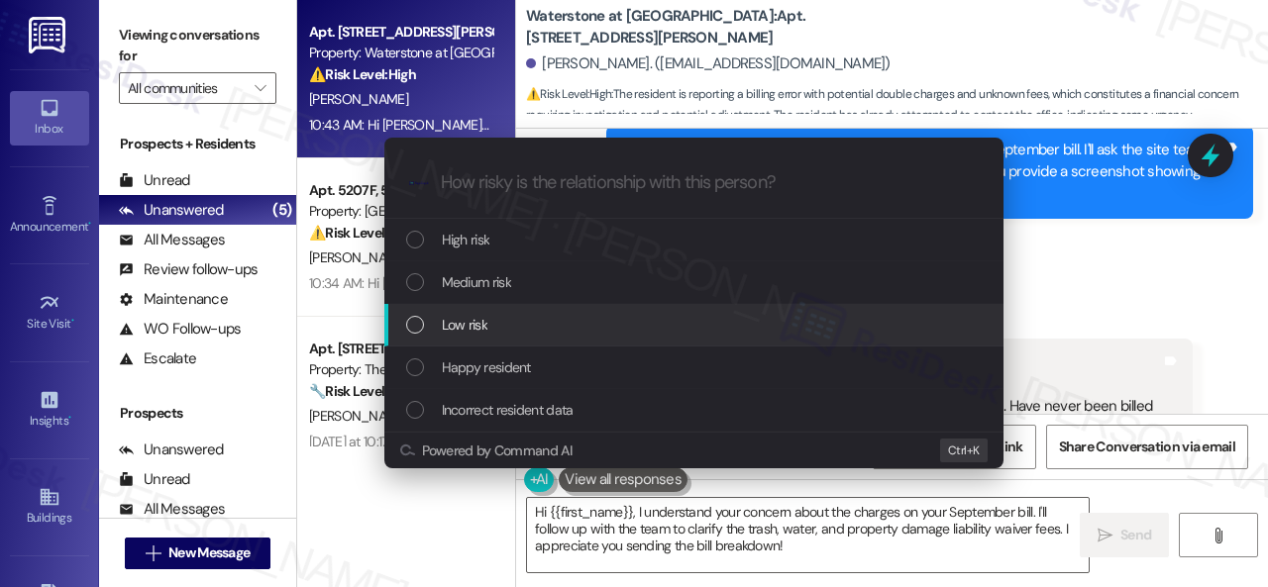
click at [446, 320] on span "Low risk" at bounding box center [465, 325] width 46 height 22
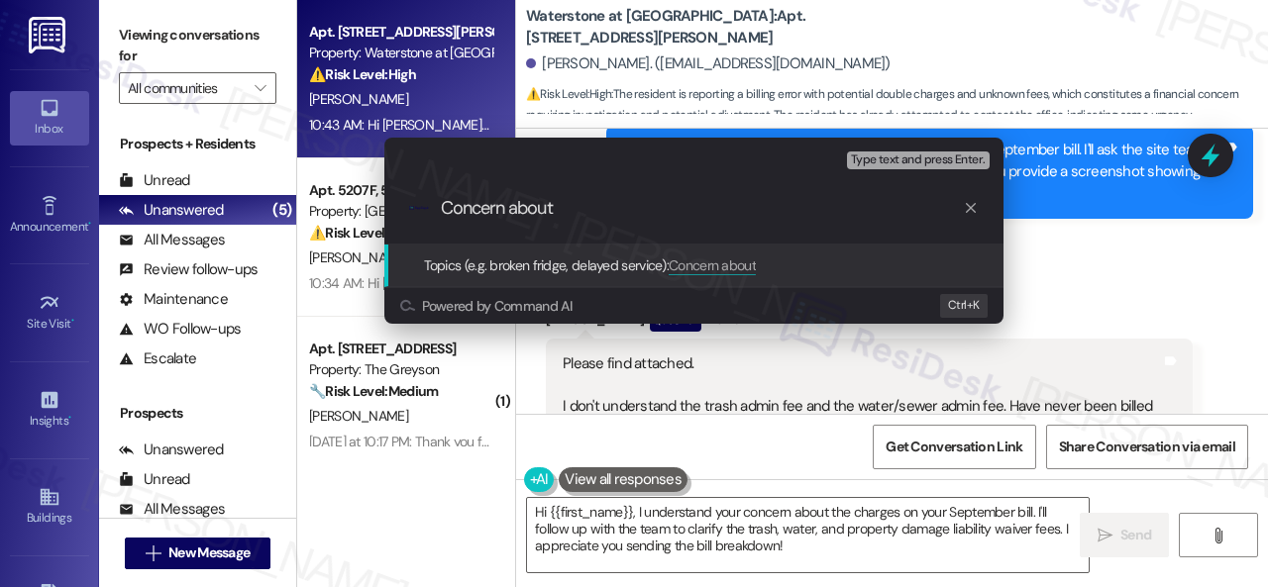
paste input "unknown charges and double-billing."
type input "Concern about unknown charges and double-billing."
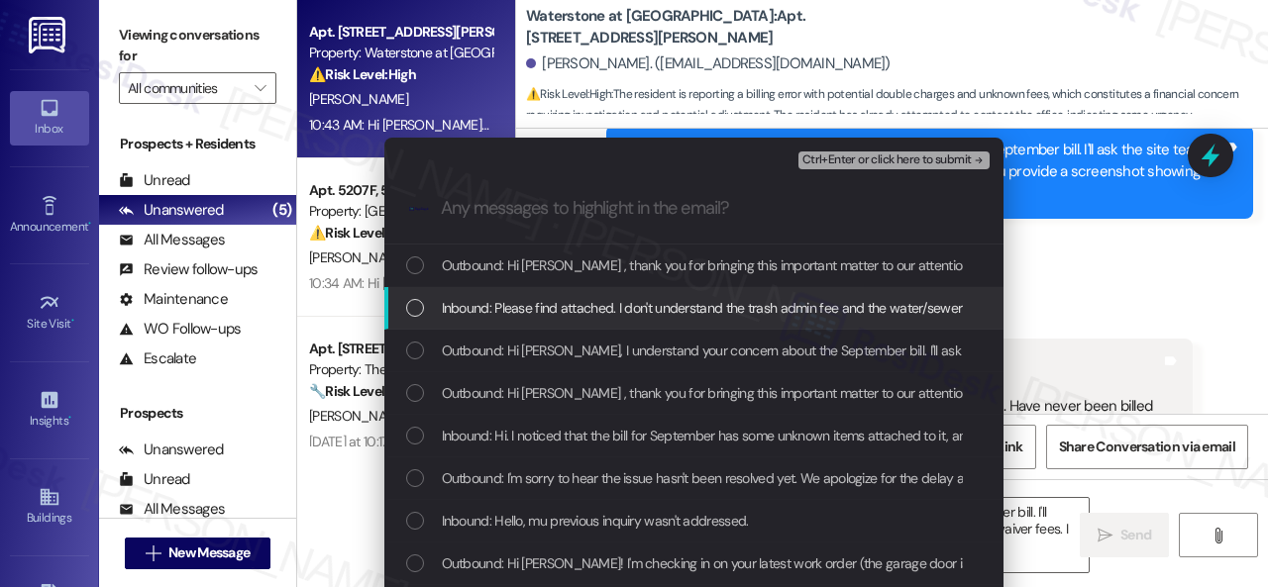
click at [606, 310] on span "Inbound: Please find attached. I don't understand the trash admin fee and the w…" at bounding box center [1169, 308] width 1455 height 22
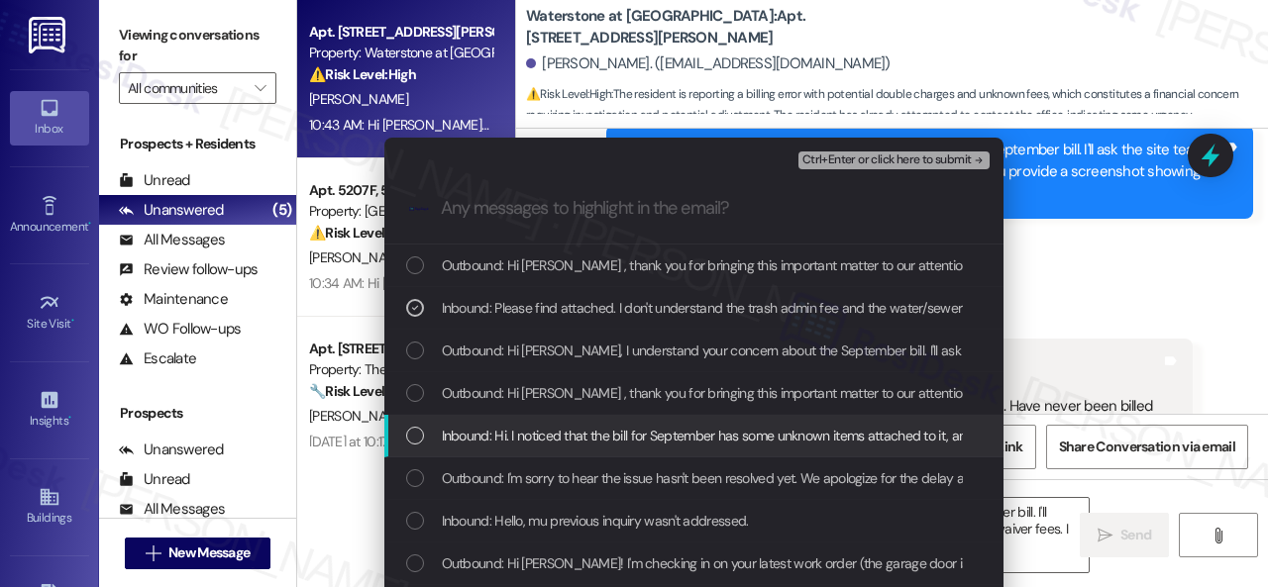
click at [570, 432] on span "Inbound: Hi. I noticed that the bill for September has some unknown items attac…" at bounding box center [1126, 436] width 1369 height 22
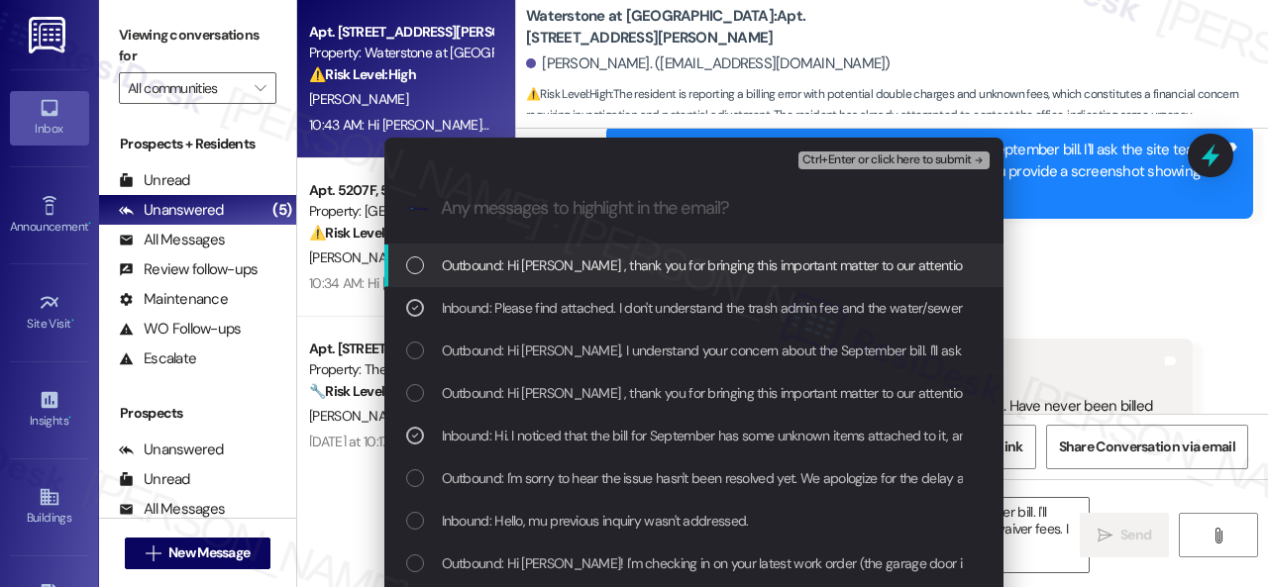
click at [839, 157] on span "Ctrl+Enter or click here to submit" at bounding box center [886, 161] width 169 height 14
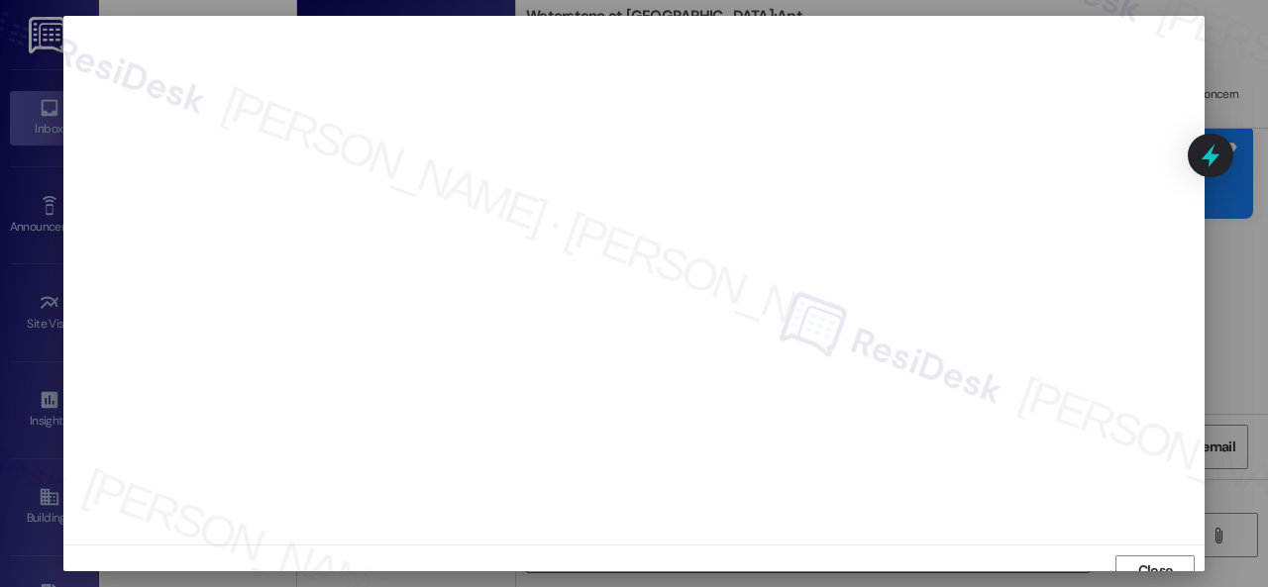
scroll to position [15, 0]
click at [1139, 552] on span "Close" at bounding box center [1155, 556] width 35 height 21
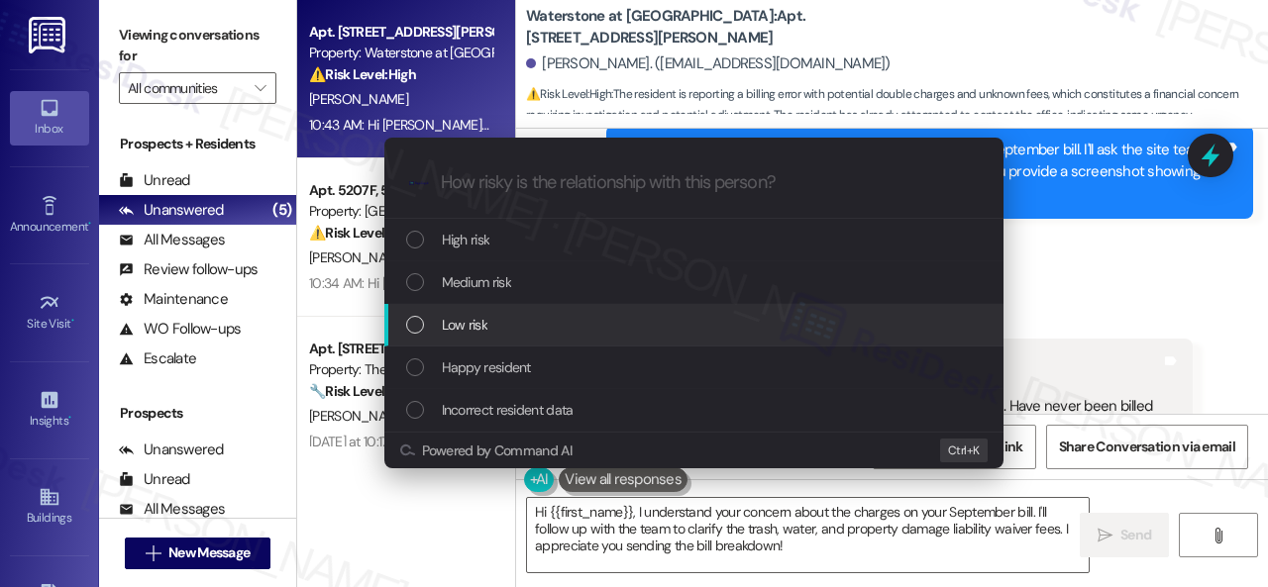
click at [463, 318] on span "Low risk" at bounding box center [465, 325] width 46 height 22
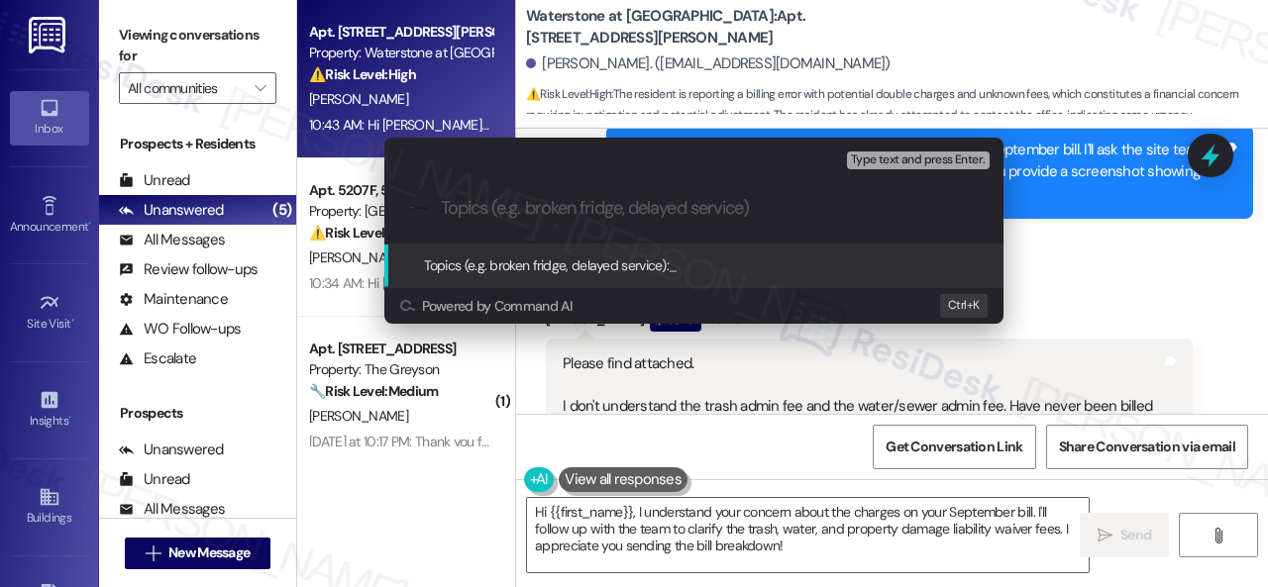
paste input "Concern about unknown charges and double-billing."
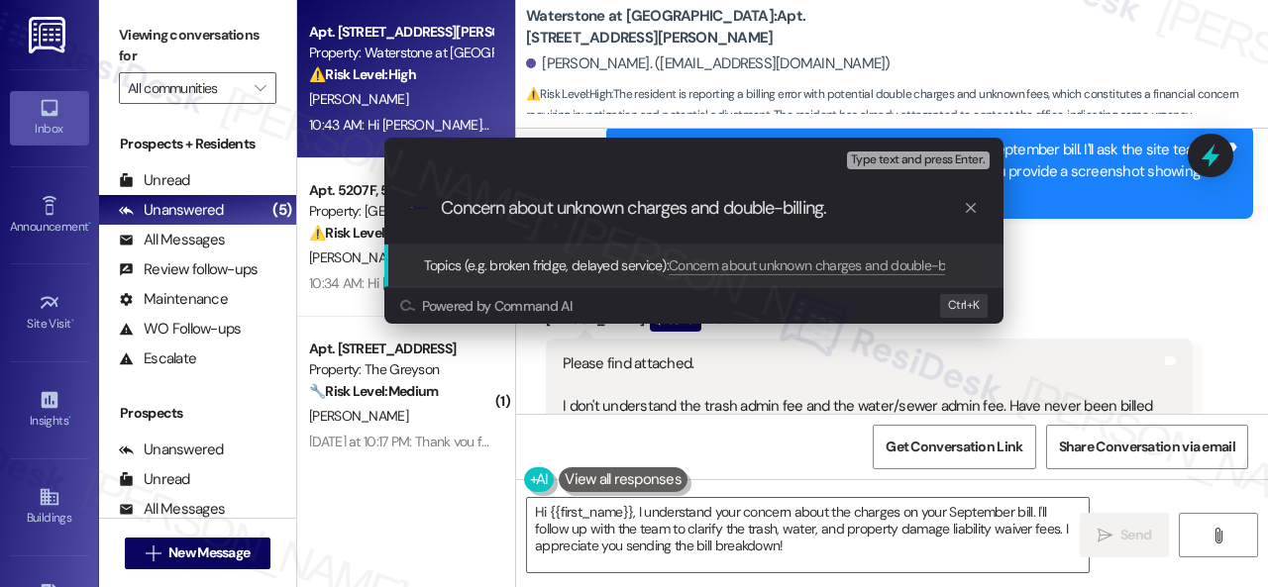
click at [508, 208] on input "Concern about unknown charges and double-billing." at bounding box center [702, 208] width 522 height 21
click at [505, 209] on input "Concern about unknown charges and double-billing." at bounding box center [702, 208] width 522 height 21
type input "Concerns about unknown charges and double-billing."
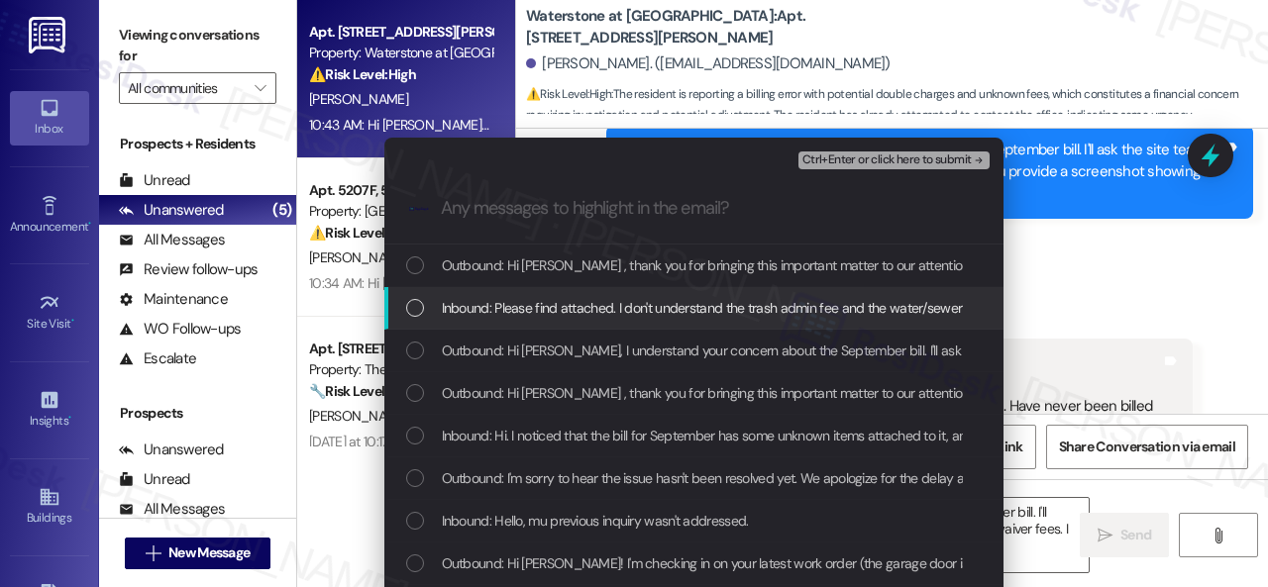
click at [583, 314] on span "Inbound: Please find attached. I don't understand the trash admin fee and the w…" at bounding box center [1169, 308] width 1455 height 22
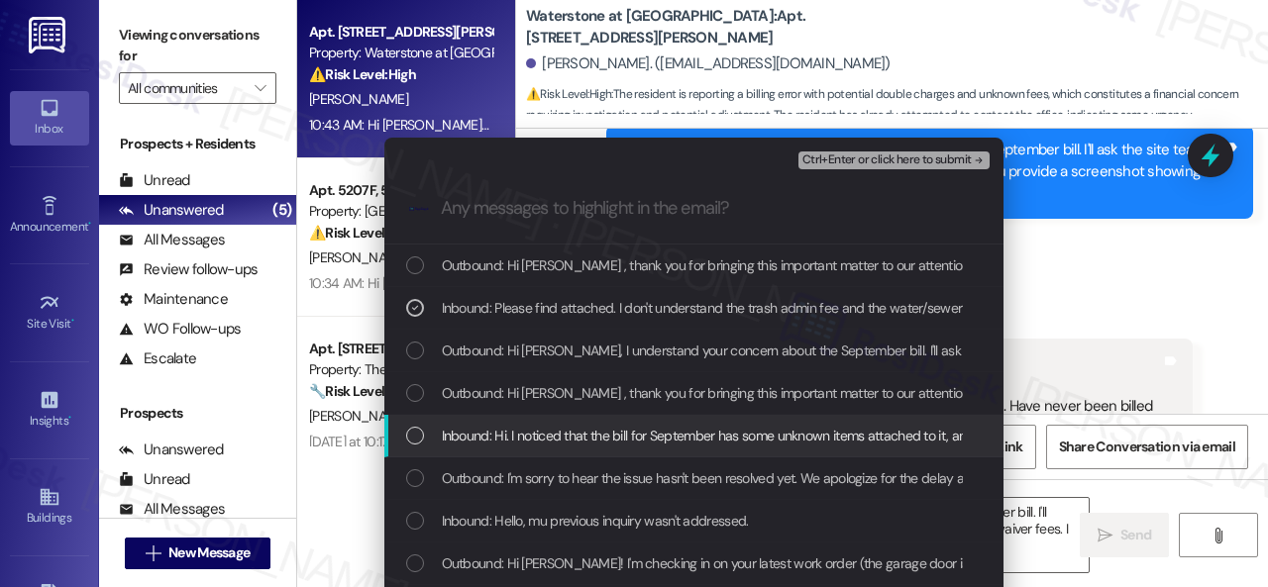
click at [562, 430] on span "Inbound: Hi. I noticed that the bill for September has some unknown items attac…" at bounding box center [1126, 436] width 1369 height 22
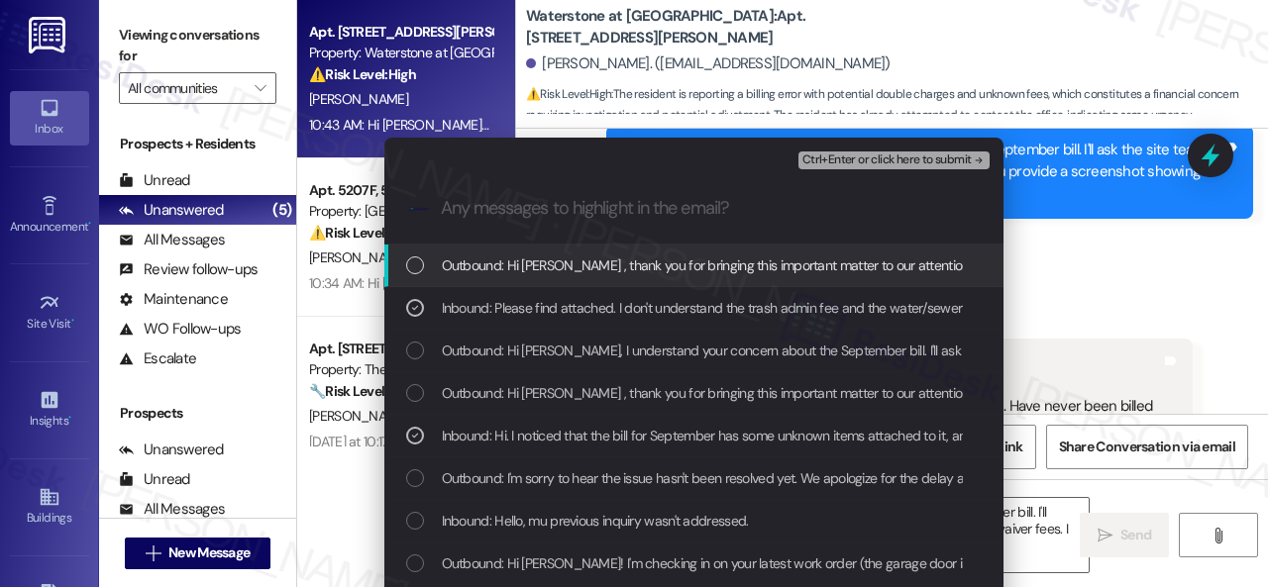
click at [845, 159] on span "Ctrl+Enter or click here to submit" at bounding box center [886, 161] width 169 height 14
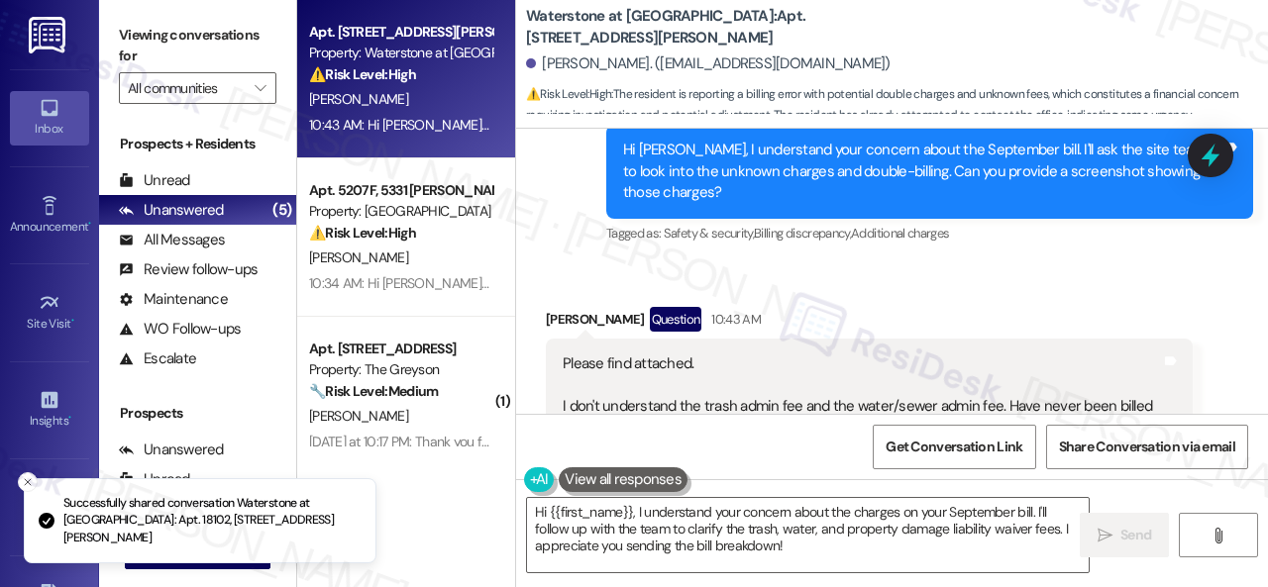
scroll to position [19930, 0]
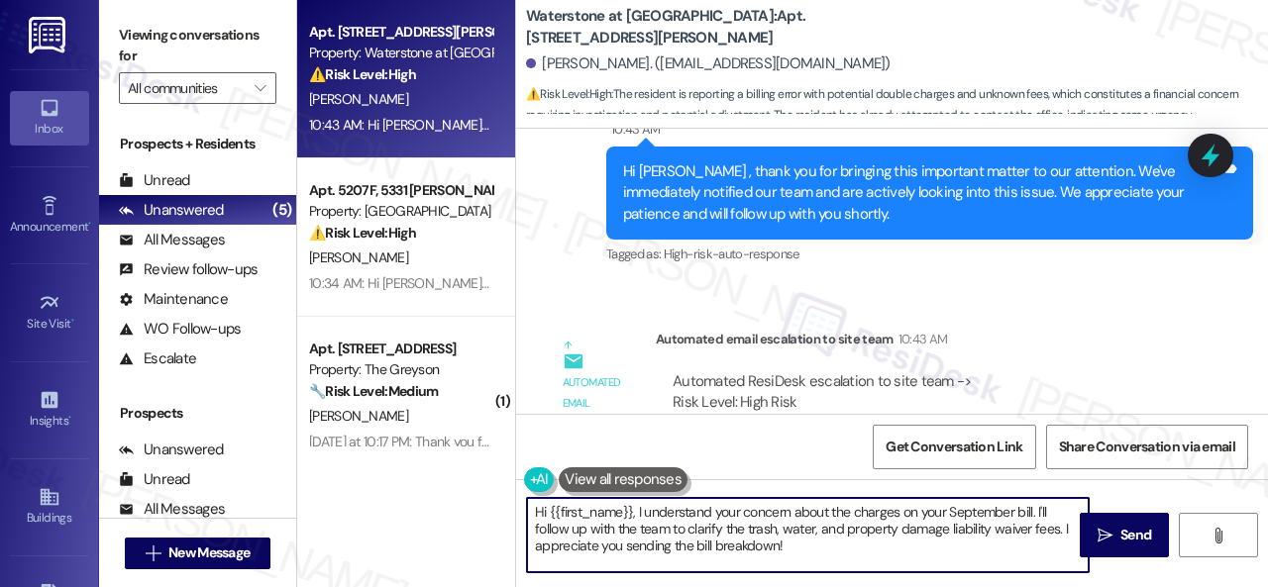
drag, startPoint x: 803, startPoint y: 550, endPoint x: 471, endPoint y: 490, distance: 337.1
click at [471, 490] on div "Apt. 18102, 6855 S Mason Rd Property: Waterstone at Cinco Ranch ⚠️ Risk Level: …" at bounding box center [782, 293] width 971 height 587
paste textarea "I will forward your concern to the site team and get back to you as soon as I r…"
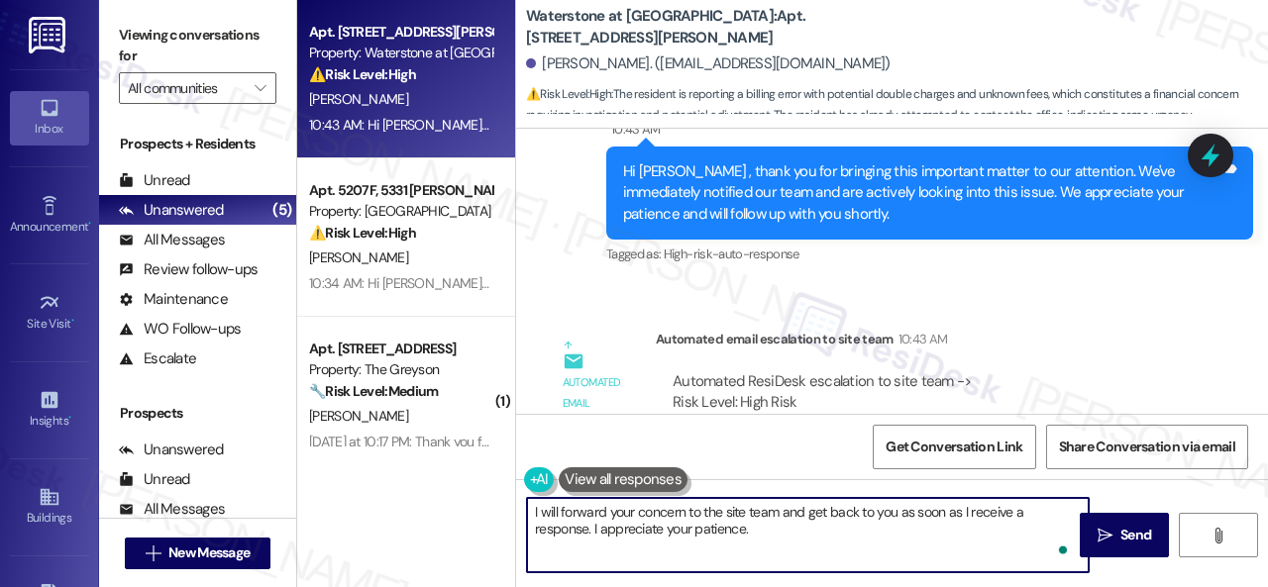
scroll to position [19475, 0]
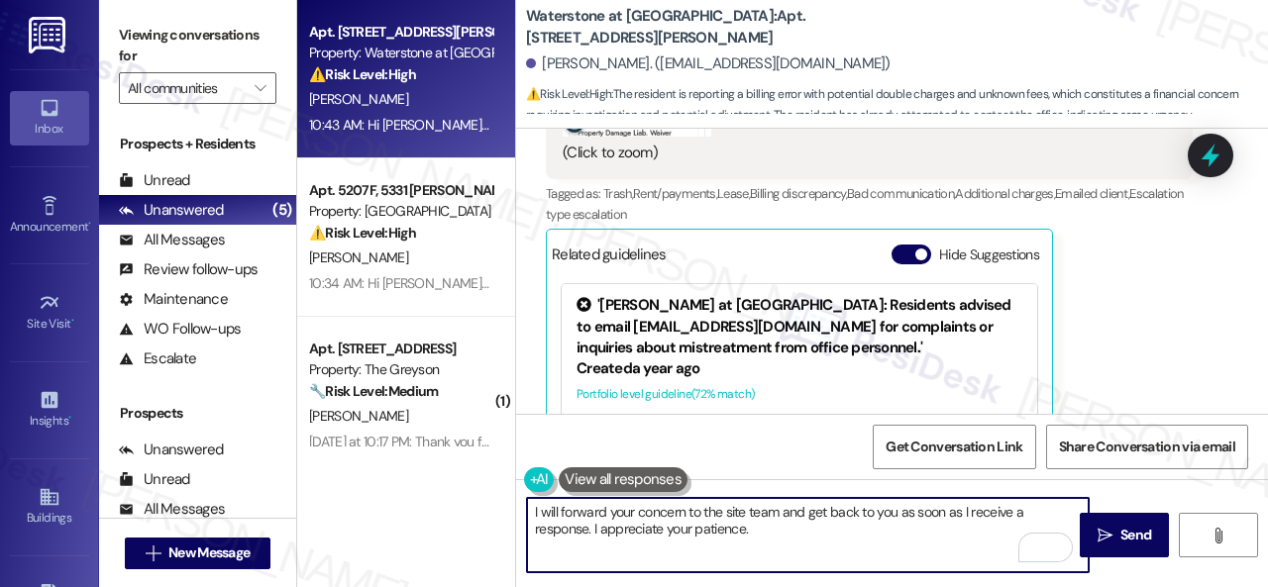
click at [532, 512] on textarea "I will forward your concern to the site team and get back to you as soon as I r…" at bounding box center [808, 535] width 562 height 74
type textarea "Thank you. I will forward your concern to the site team and get back to you as …"
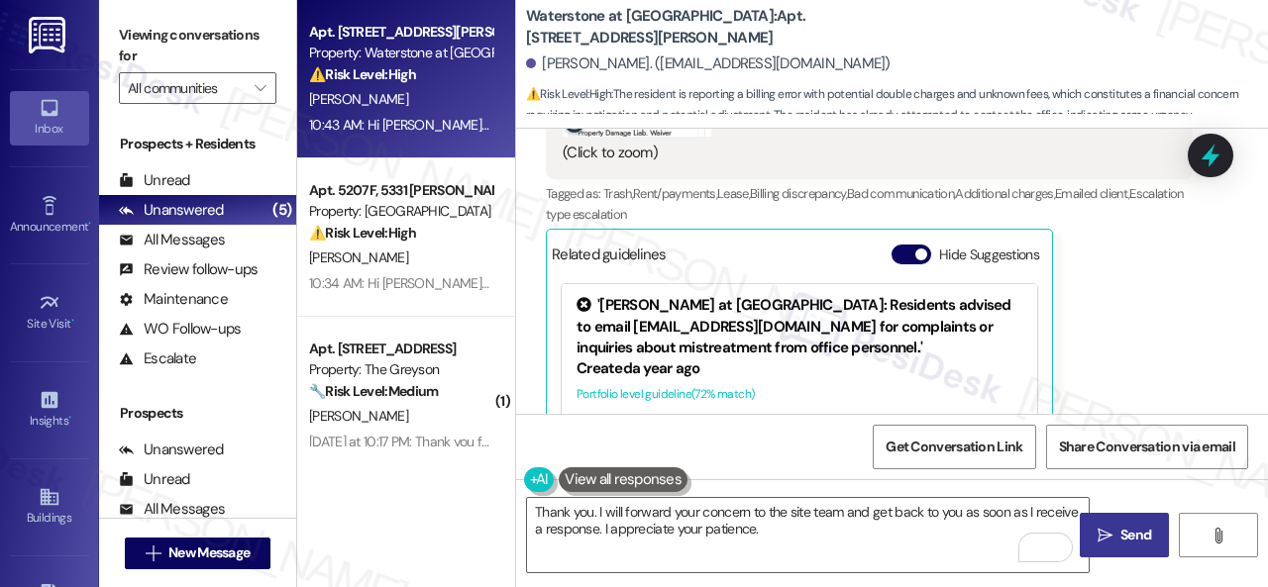
click at [1120, 536] on span "Send" at bounding box center [1135, 535] width 31 height 21
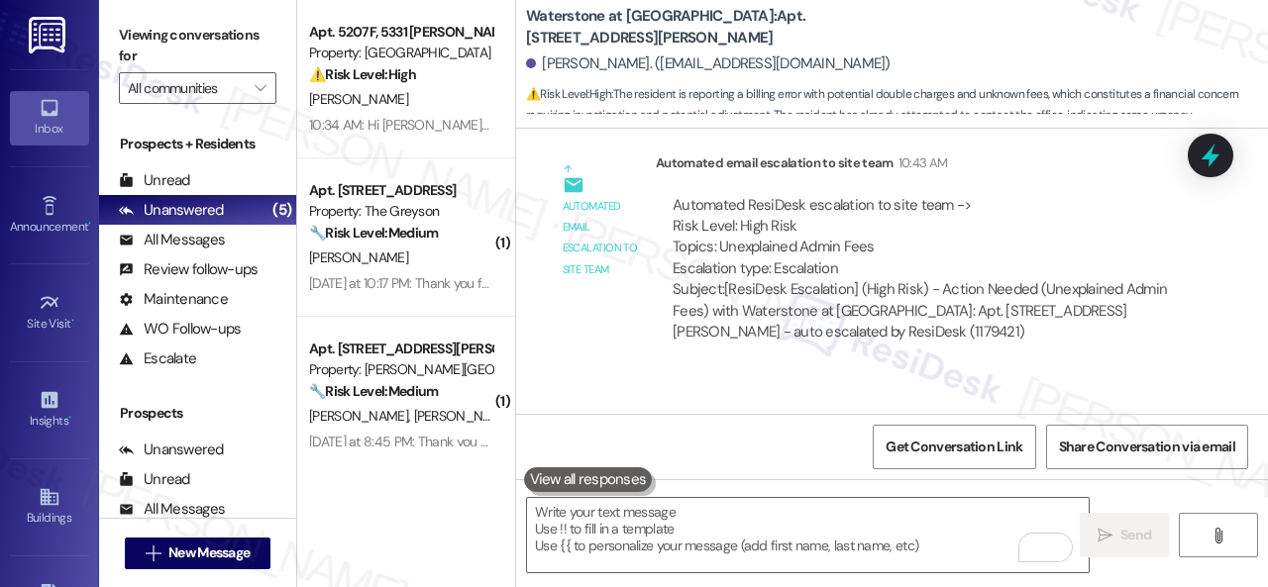
scroll to position [20110, 0]
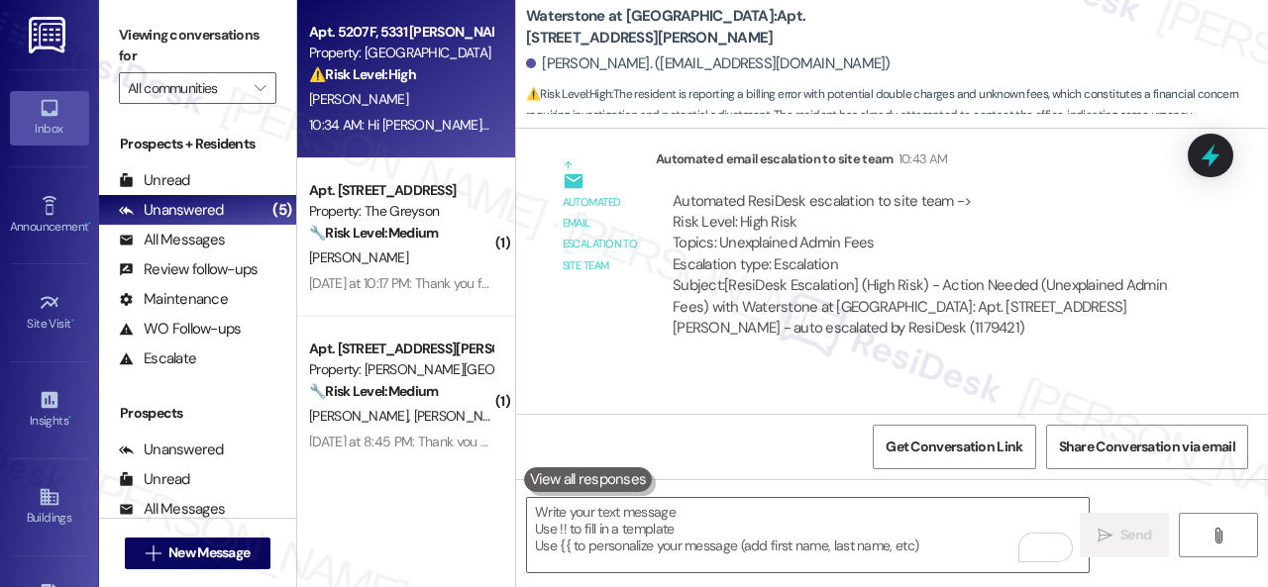
click at [431, 100] on div "[PERSON_NAME]" at bounding box center [400, 99] width 187 height 25
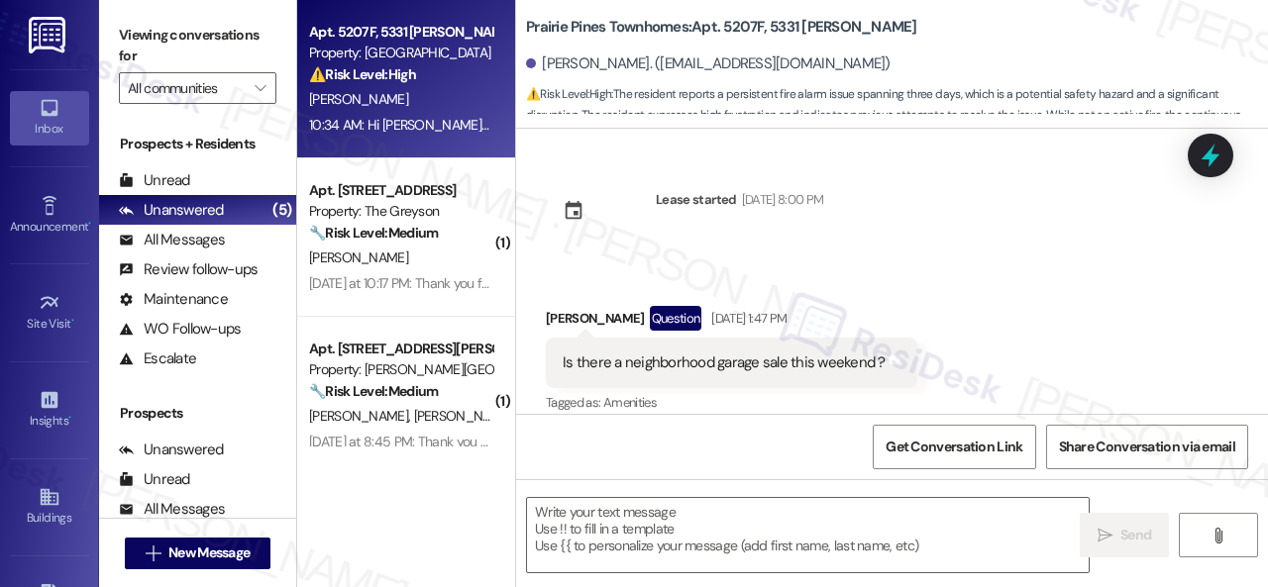
type textarea "Fetching suggested responses. Please feel free to read through the conversation…"
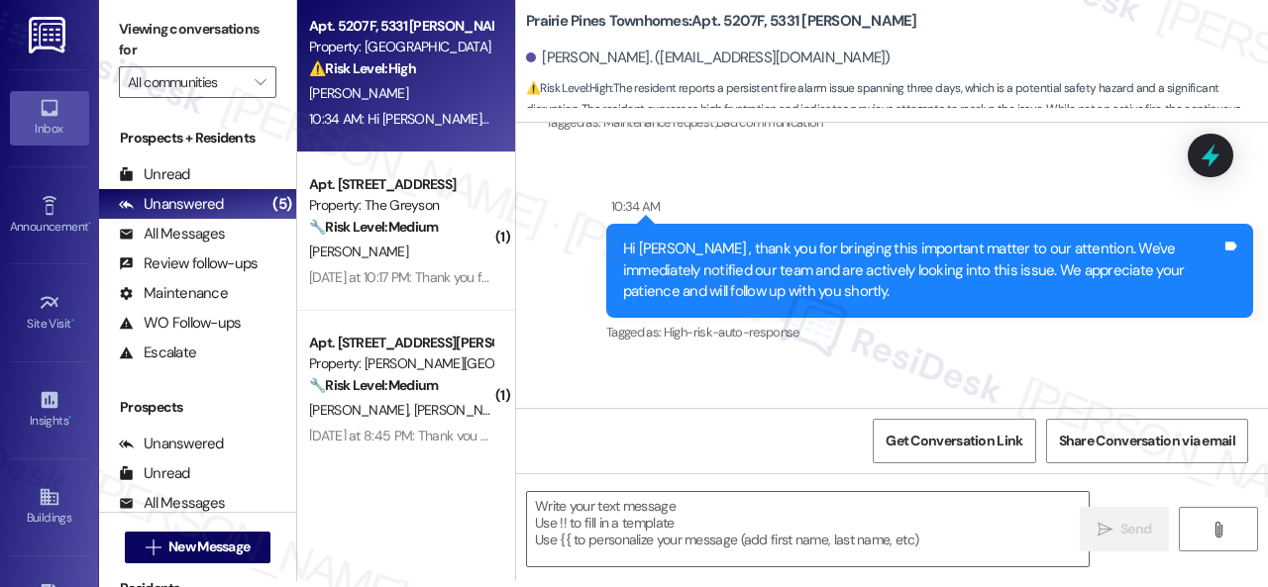
scroll to position [2133, 0]
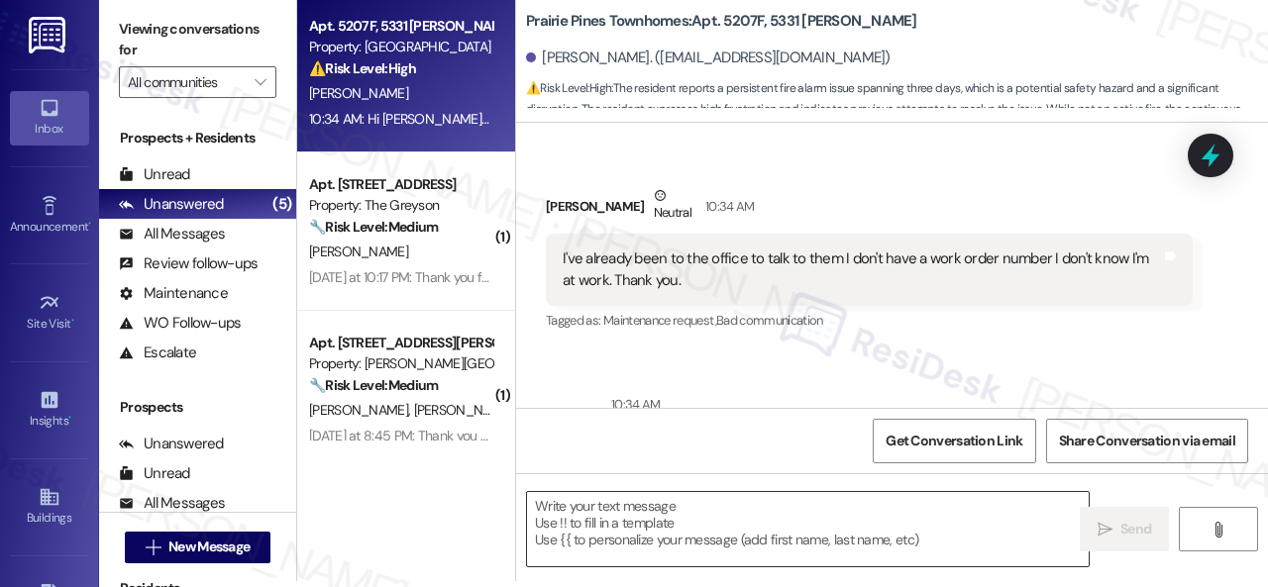
click at [700, 516] on textarea at bounding box center [808, 529] width 562 height 74
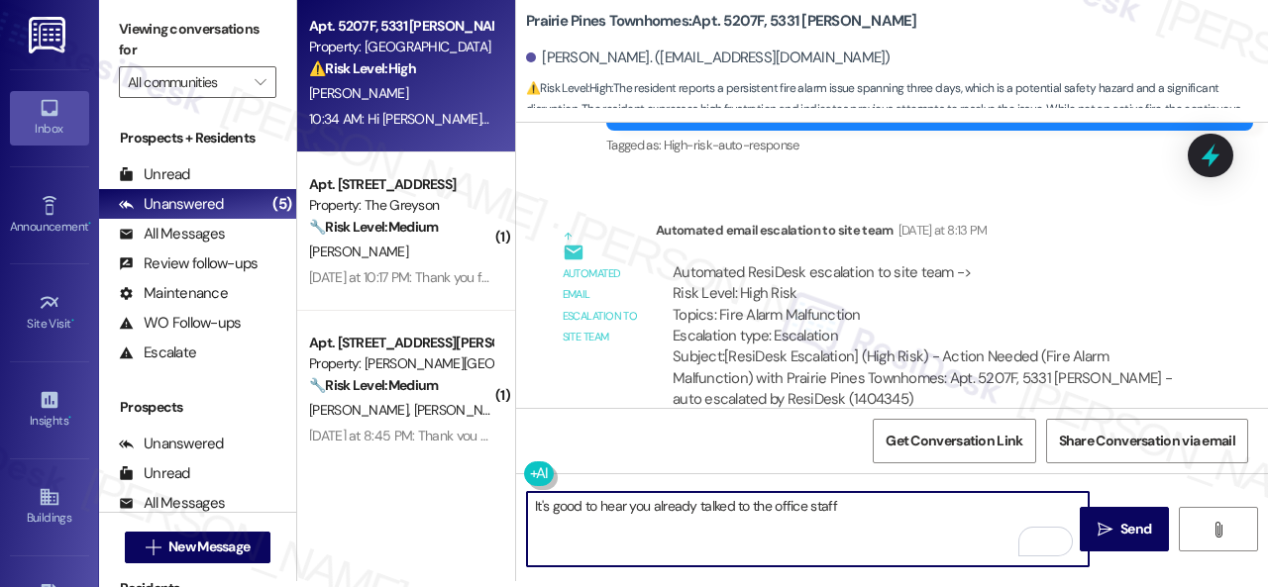
scroll to position [1737, 0]
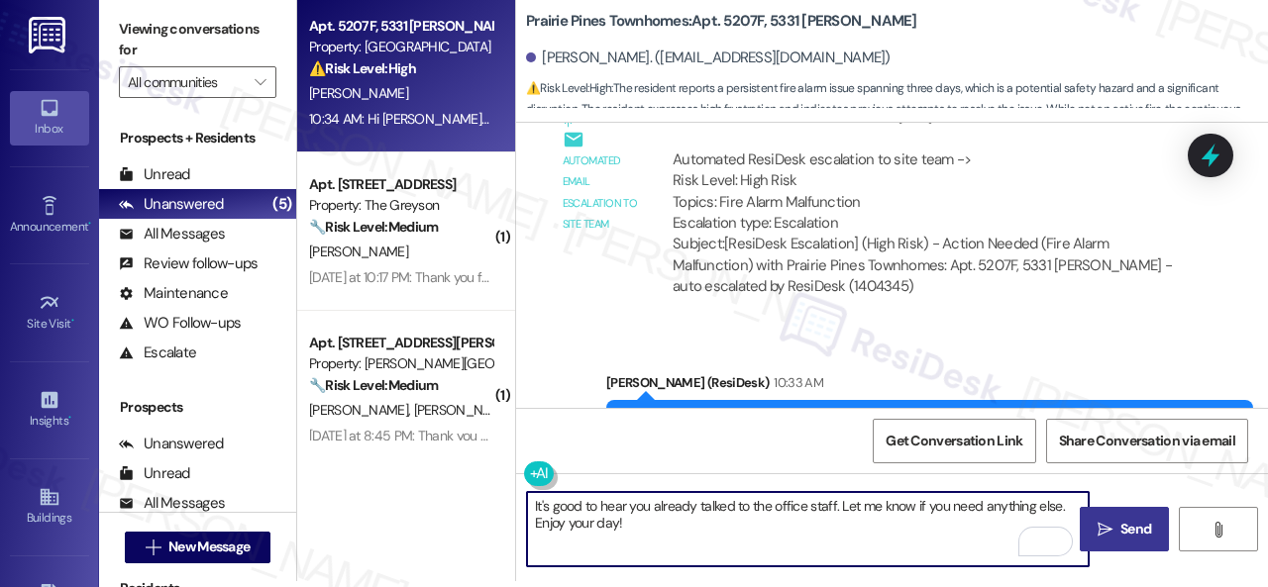
type textarea "It's good to hear you already talked to the office staff. Let me know if you ne…"
click at [1124, 522] on span "Send" at bounding box center [1135, 529] width 31 height 21
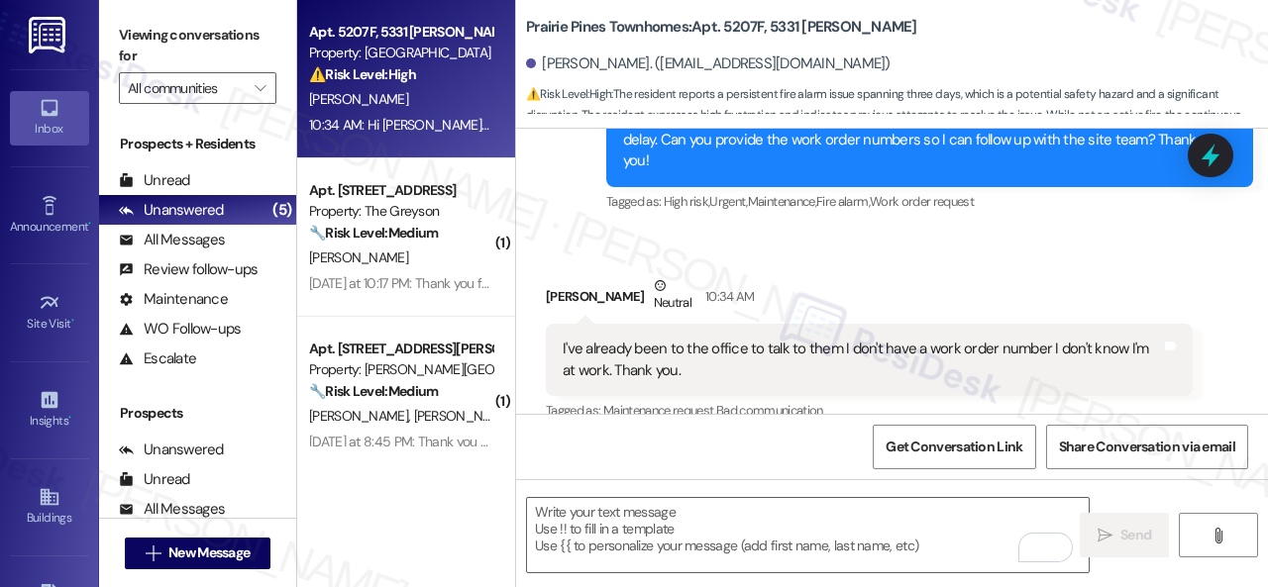
scroll to position [2054, 0]
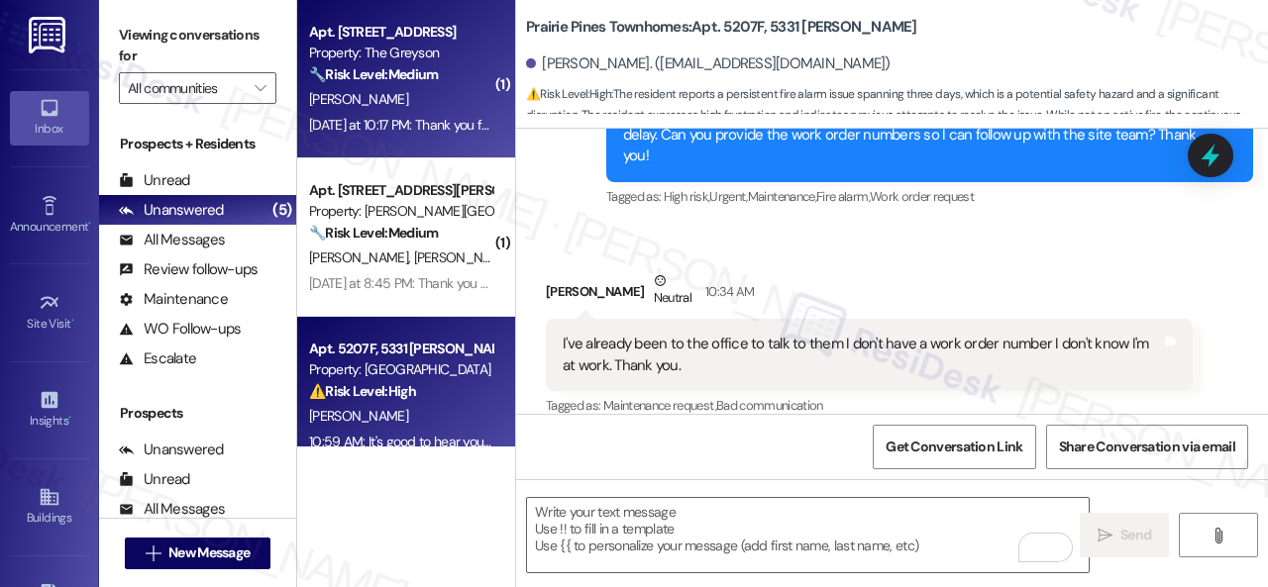
click at [442, 98] on div "[PERSON_NAME]" at bounding box center [400, 99] width 187 height 25
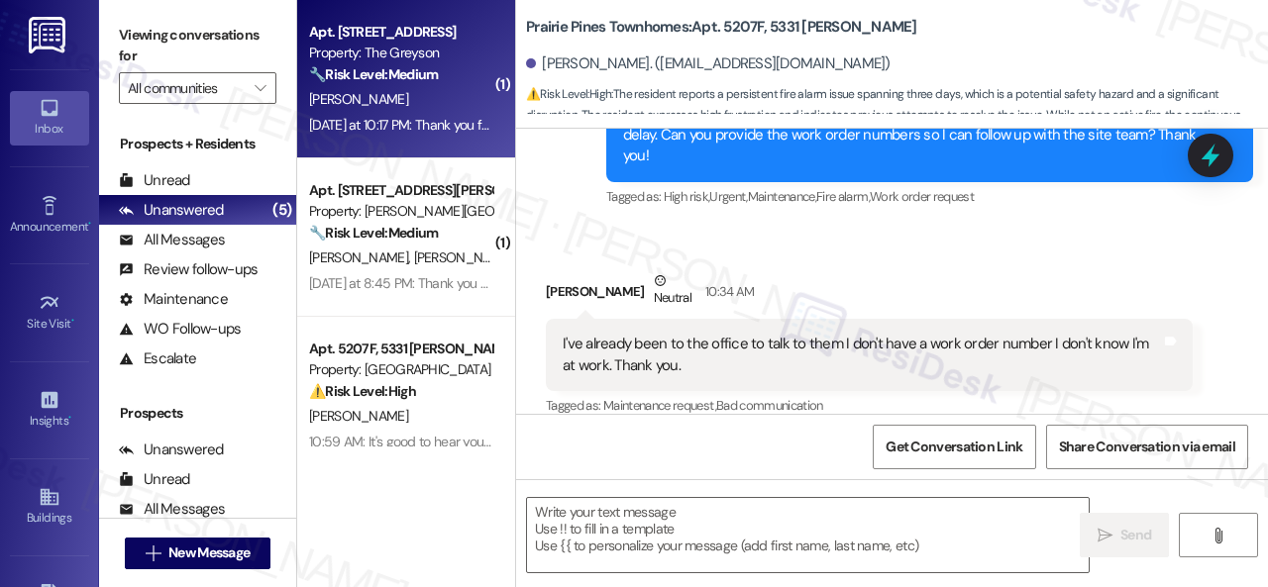
type textarea "Fetching suggested responses. Please feel free to read through the conversation…"
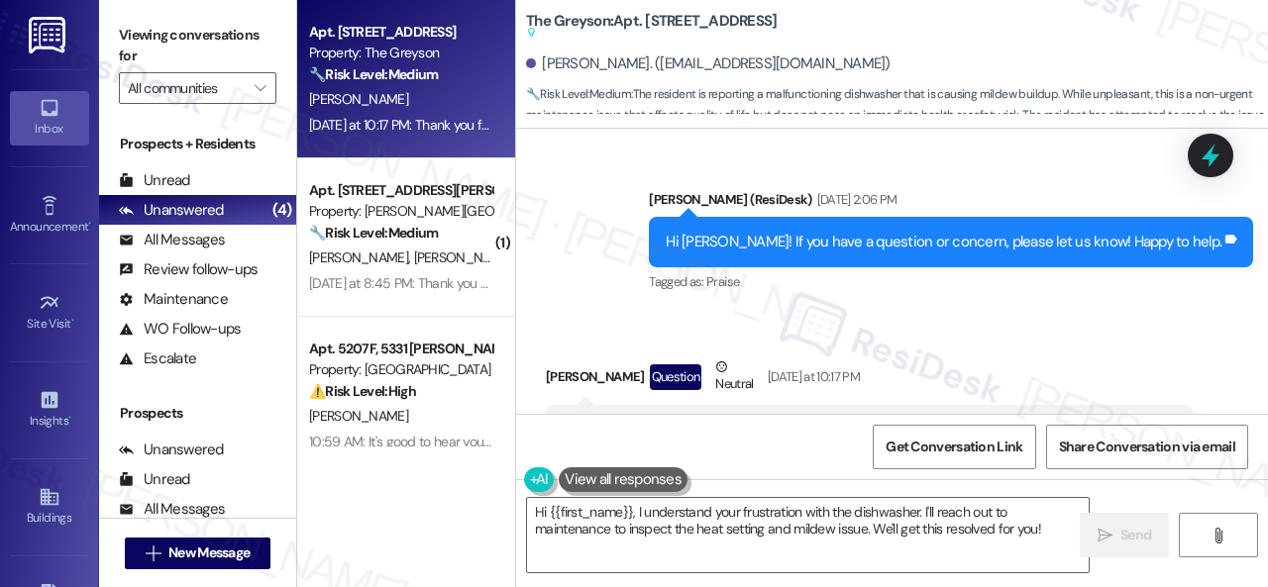
scroll to position [3350, 0]
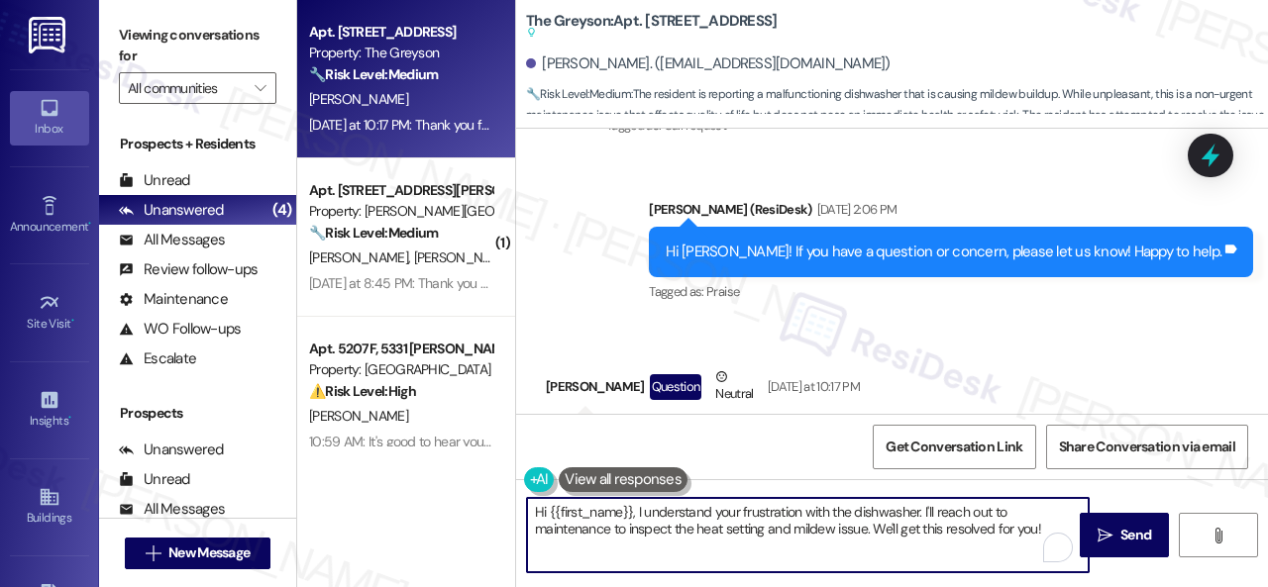
drag, startPoint x: 639, startPoint y: 508, endPoint x: 848, endPoint y: 508, distance: 209.0
click at [848, 508] on textarea "Hi {{first_name}}, I understand your frustration with the dishwasher. I'll reac…" at bounding box center [808, 535] width 562 height 74
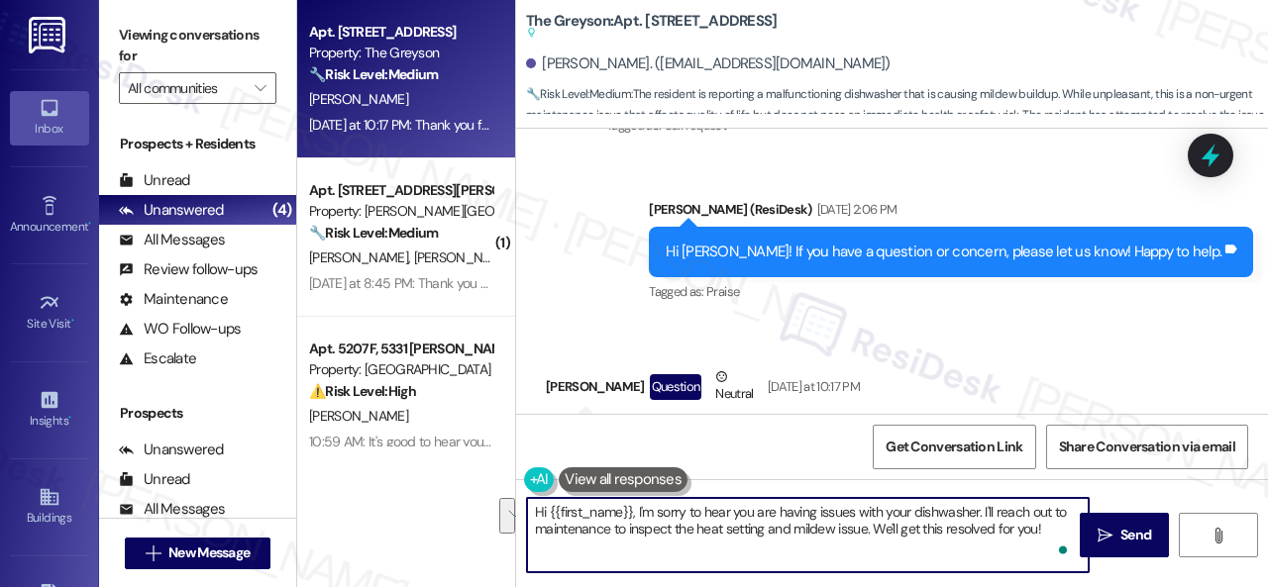
drag, startPoint x: 982, startPoint y: 508, endPoint x: 1042, endPoint y: 531, distance: 63.6
click at [1042, 531] on textarea "Hi {{first_name}}, I'm sorry to hear you are having issues with your dishwasher…" at bounding box center [808, 535] width 562 height 74
paste textarea "Is there already a work order for the issue? If so, may I have the work order n…"
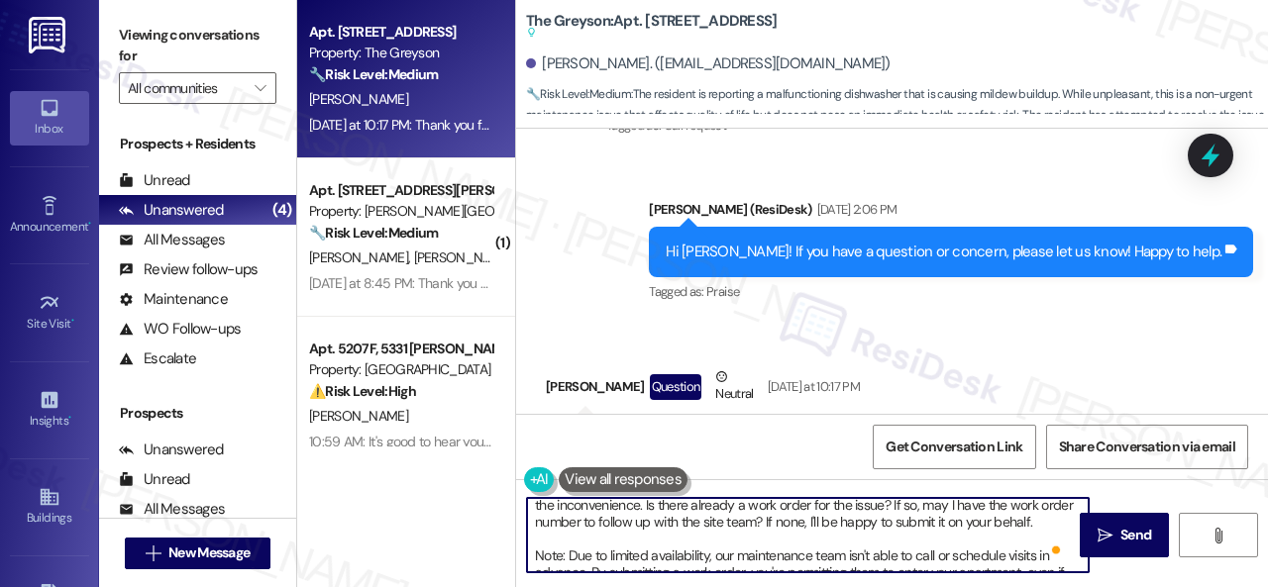
scroll to position [0, 0]
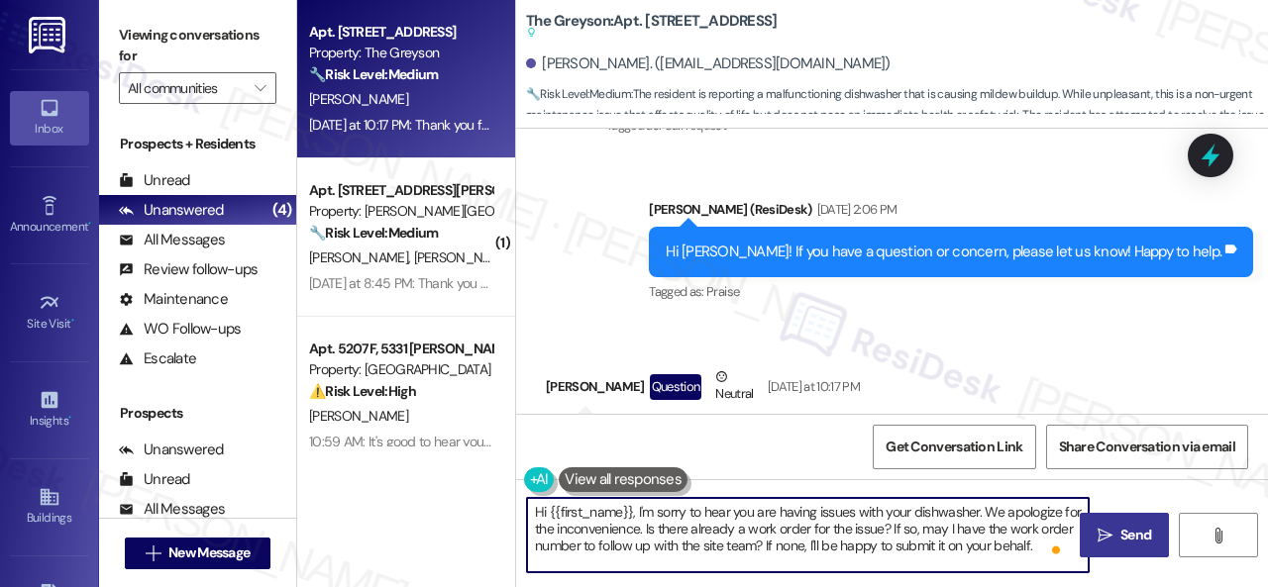
type textarea "Hi {{first_name}}, I'm sorry to hear you are having issues with your dishwasher…"
click at [1120, 530] on span "Send" at bounding box center [1135, 535] width 31 height 21
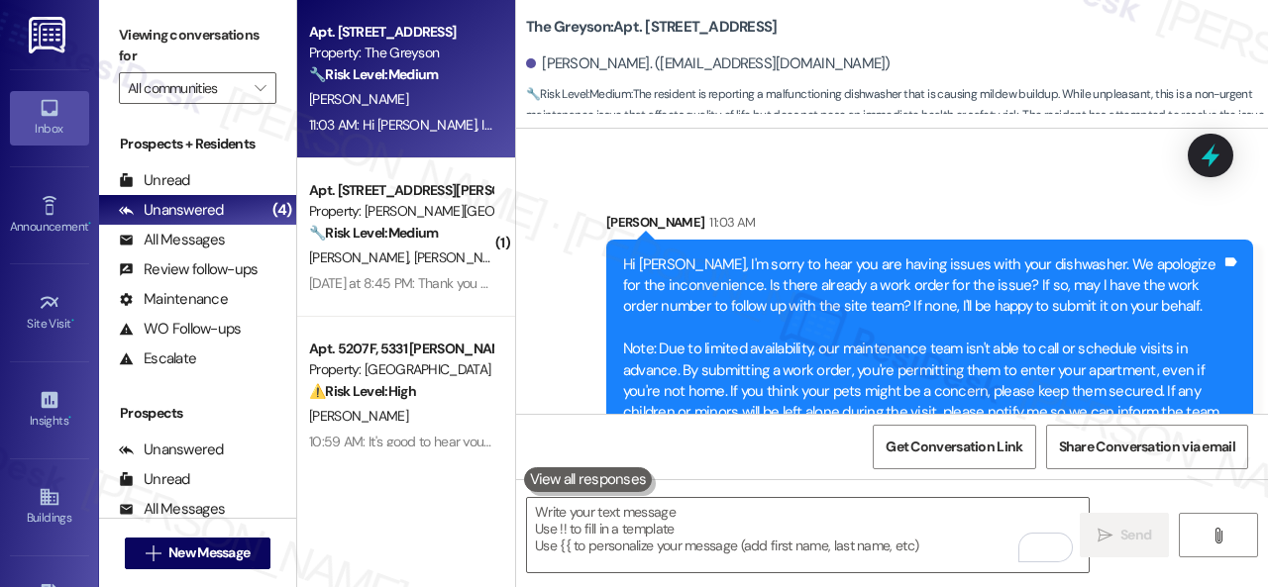
scroll to position [4491, 0]
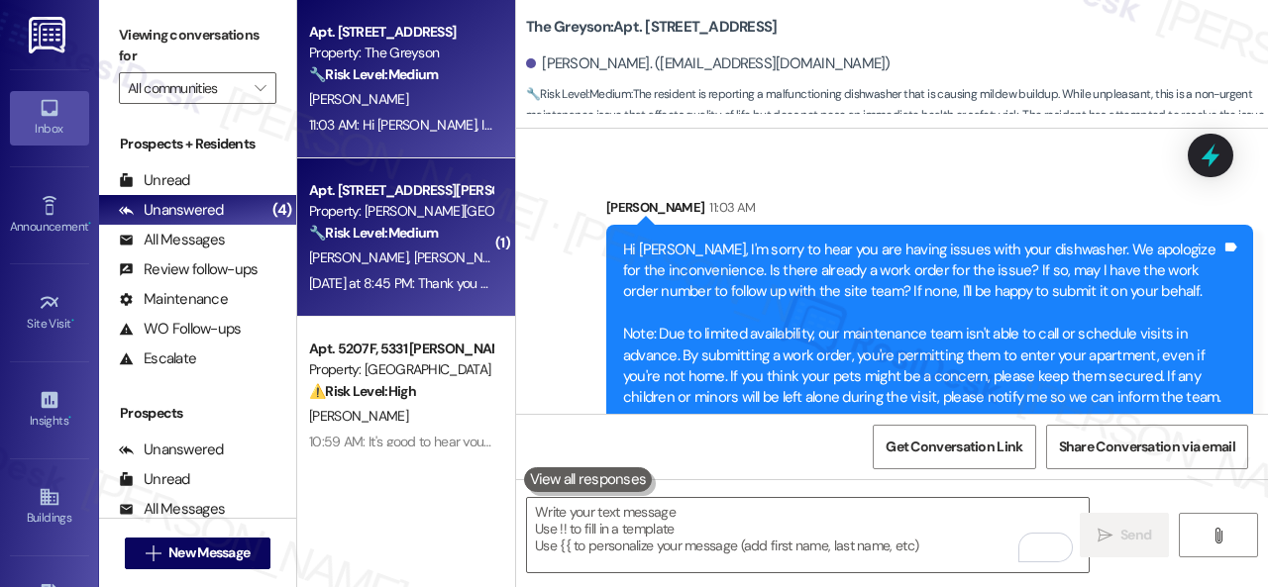
click at [463, 241] on div "🔧 Risk Level: Medium The resident is complaining about dog poop not being picke…" at bounding box center [400, 233] width 183 height 21
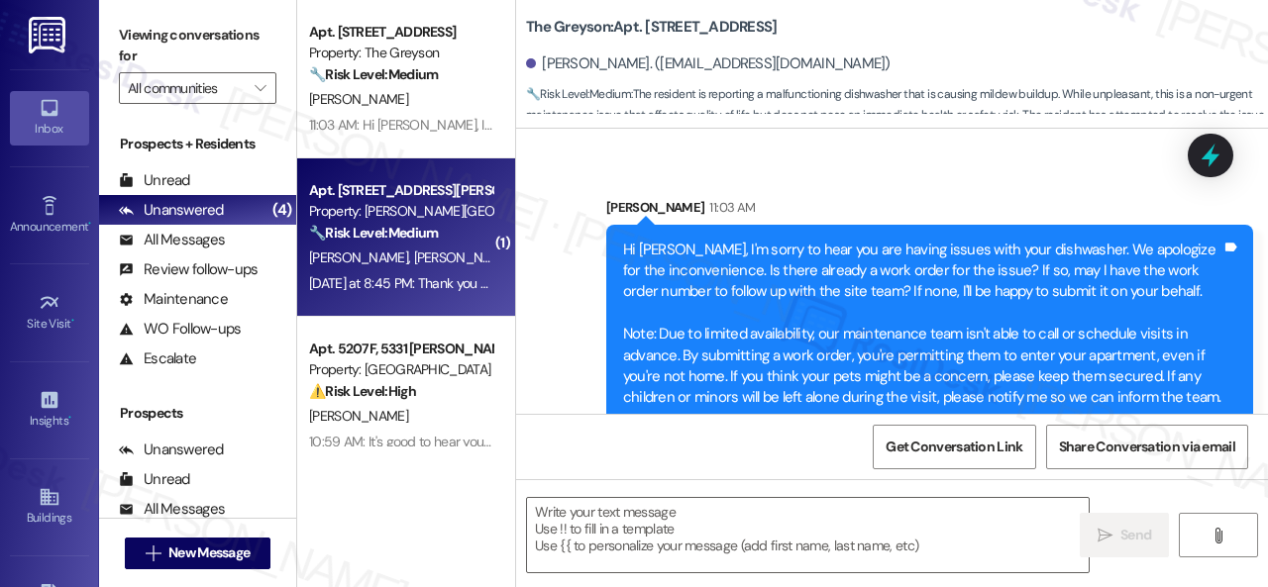
type textarea "Fetching suggested responses. Please feel free to read through the conversation…"
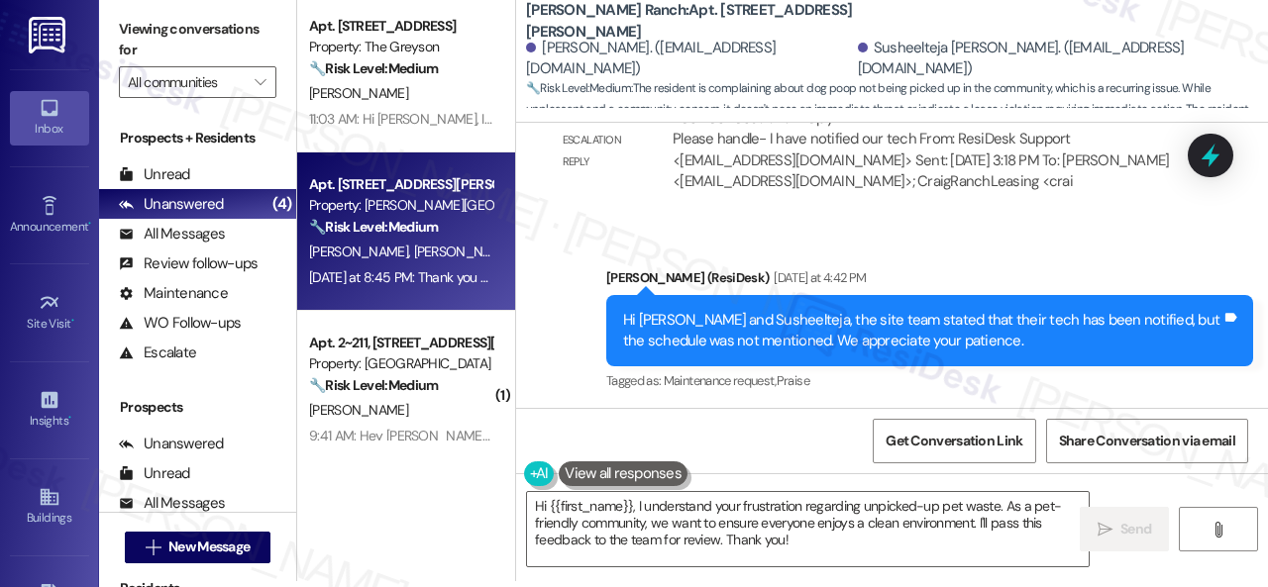
scroll to position [20557, 0]
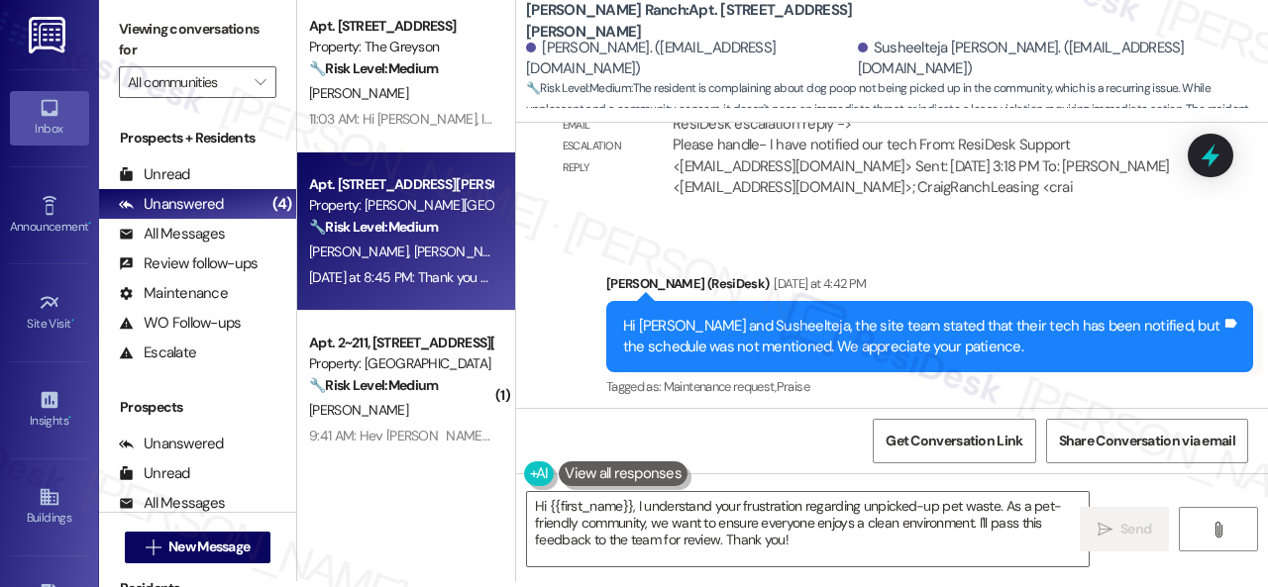
drag, startPoint x: 612, startPoint y: 220, endPoint x: 539, endPoint y: 217, distance: 73.3
copy div "Susheelteja"
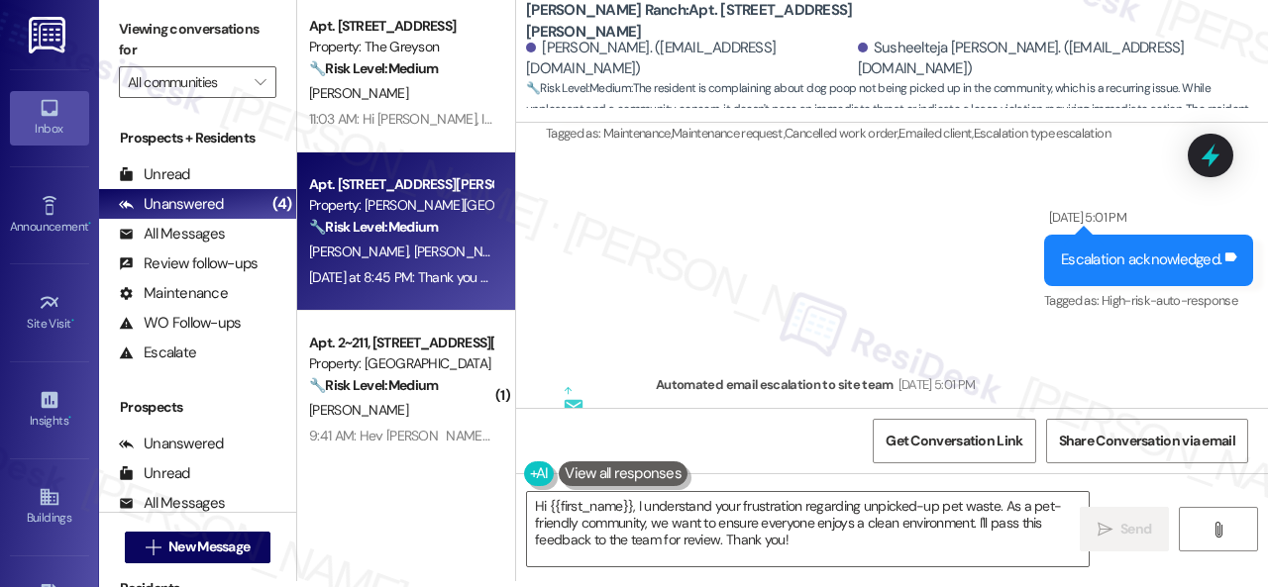
scroll to position [10752, 0]
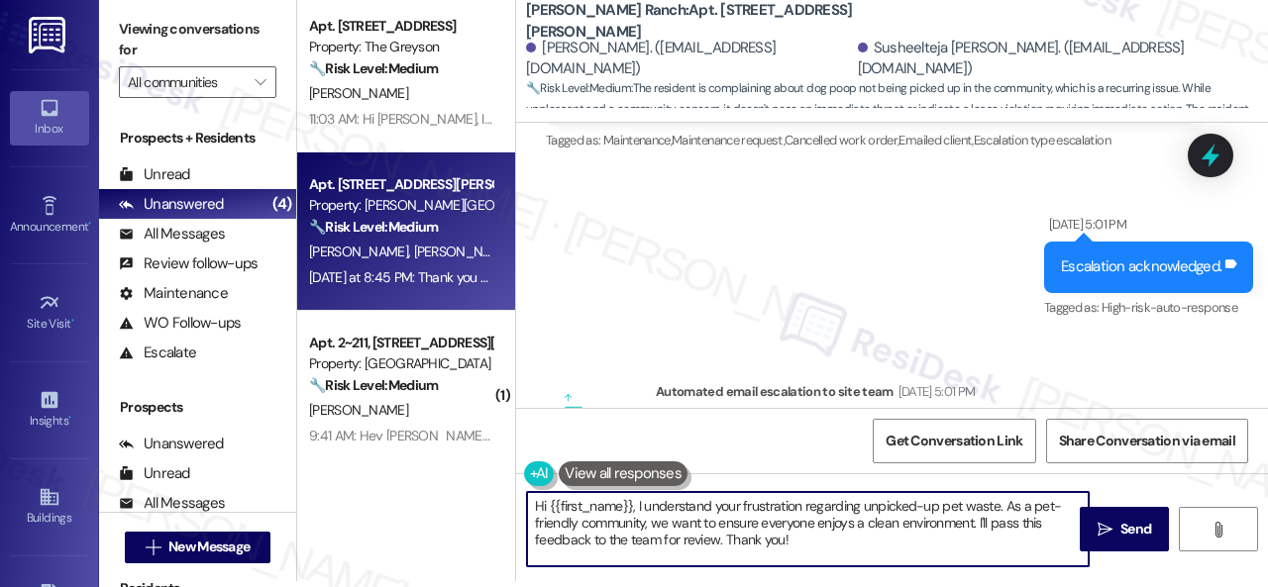
drag, startPoint x: 636, startPoint y: 505, endPoint x: 575, endPoint y: 505, distance: 60.4
click at [631, 505] on textarea "Hi {{first_name}}, I understand your frustration regarding unpicked-up pet wast…" at bounding box center [808, 529] width 562 height 74
click at [546, 508] on textarea "Hi {{first_name}}, I understand your frustration regarding unpicked-up pet wast…" at bounding box center [808, 529] width 562 height 74
drag, startPoint x: 549, startPoint y: 509, endPoint x: 818, endPoint y: 548, distance: 272.1
click at [818, 548] on textarea "Hi {{first_name}}, I understand your frustration regarding unpicked-up pet wast…" at bounding box center [808, 529] width 562 height 74
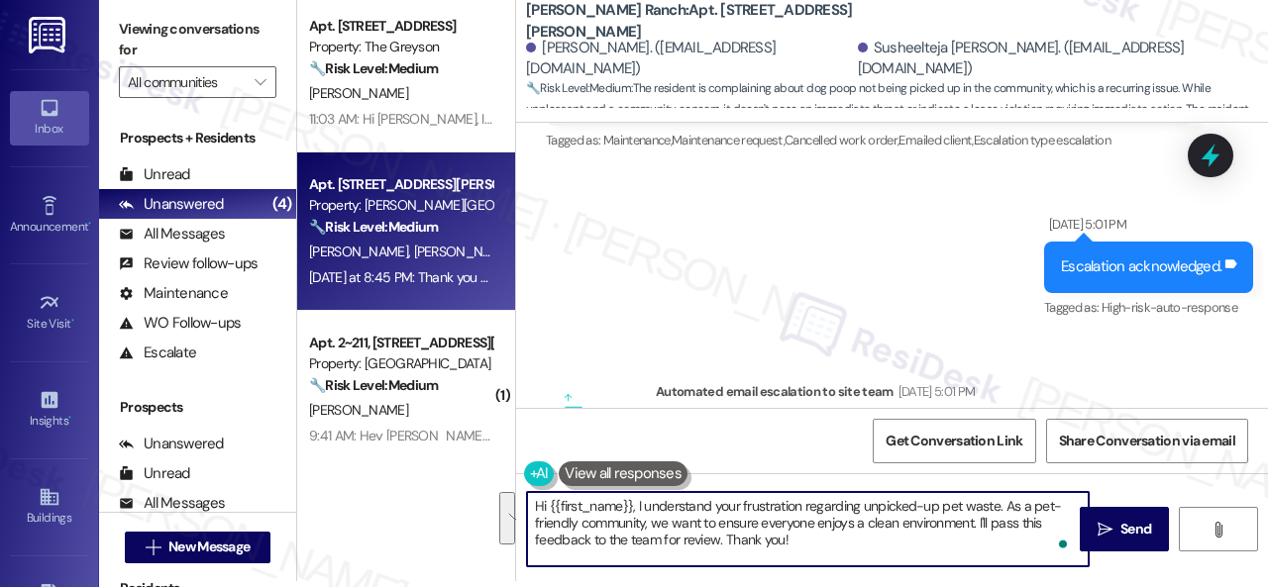
click at [816, 548] on textarea "Hi {{first_name}}, I understand your frustration regarding unpicked-up pet wast…" at bounding box center [808, 529] width 562 height 74
drag, startPoint x: 548, startPoint y: 504, endPoint x: 838, endPoint y: 538, distance: 292.1
click at [838, 538] on textarea "Hi {{first_name}}, I understand your frustration regarding unpicked-up pet wast…" at bounding box center [808, 529] width 562 height 74
paste textarea "Susheelteja"
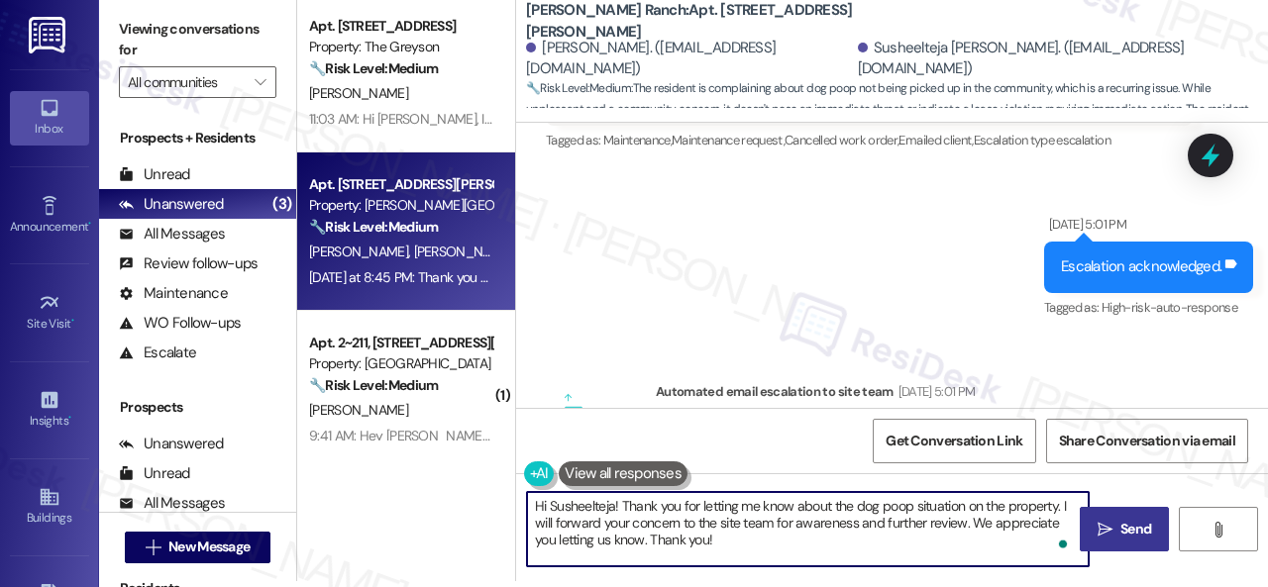
type textarea "Hi Susheelteja! Thank you for letting me know about the dog poop situation on t…"
click at [1130, 528] on span "Send" at bounding box center [1135, 529] width 31 height 21
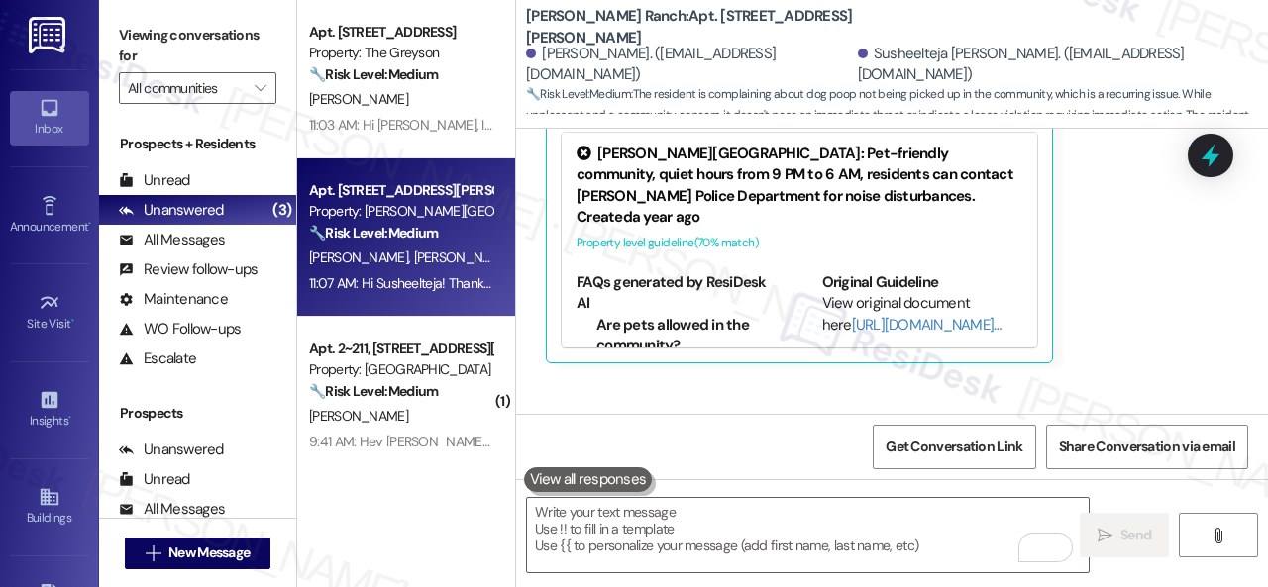
scroll to position [21233, 0]
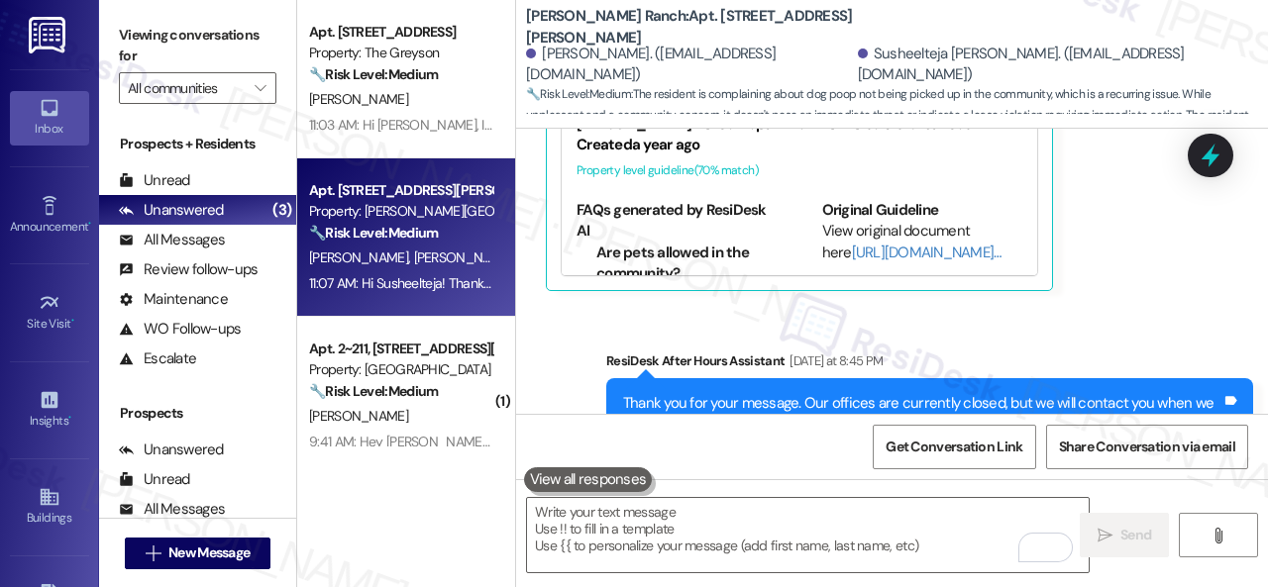
click at [1101, 306] on div "Sent via SMS ResiDesk After Hours Assistant Yesterday at 8:45 PM Thank you for …" at bounding box center [892, 501] width 752 height 390
drag, startPoint x: 899, startPoint y: 332, endPoint x: 1182, endPoint y: 332, distance: 283.2
copy div "about the dog poop situation on the property."
click at [1038, 306] on div "Sent via SMS ResiDesk After Hours Assistant Yesterday at 8:45 PM Thank you for …" at bounding box center [892, 501] width 752 height 390
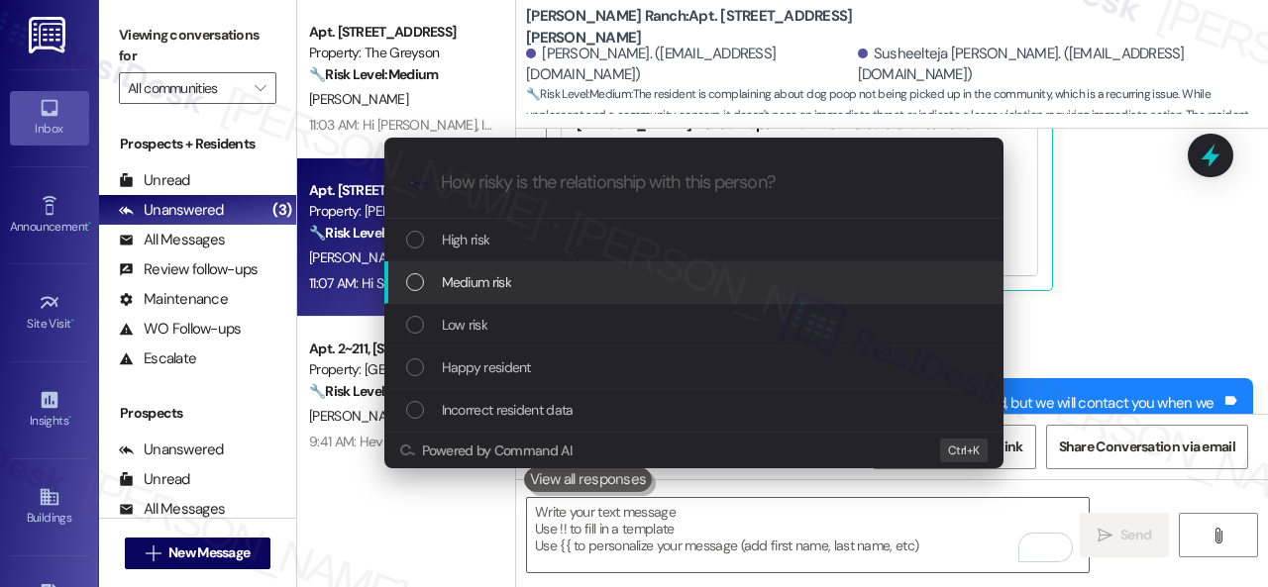
click at [470, 280] on span "Medium risk" at bounding box center [476, 282] width 69 height 22
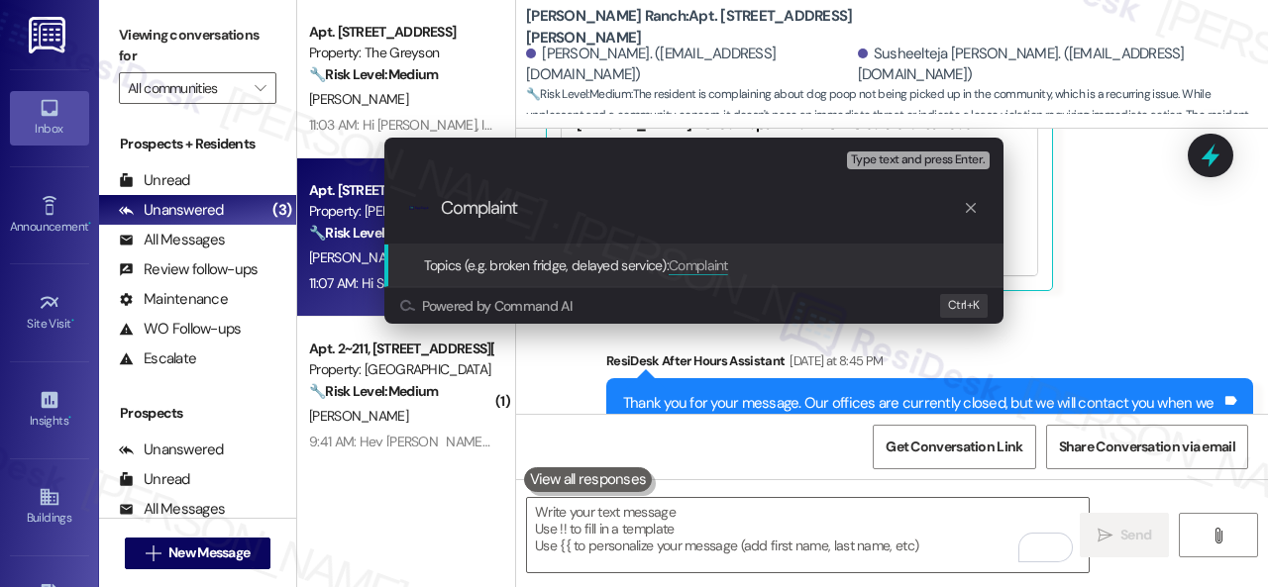
paste input "about the dog poop situation on the property."
type input "Complaint about the dog poop situation on the property."
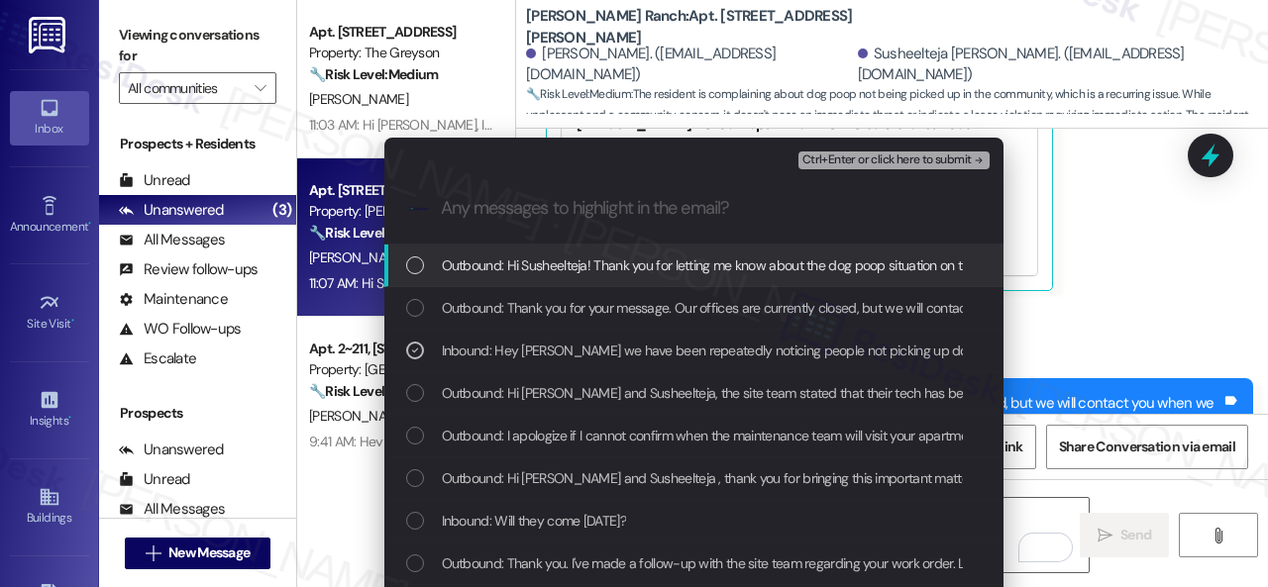
click at [847, 154] on span "Ctrl+Enter or click here to submit" at bounding box center [886, 161] width 169 height 14
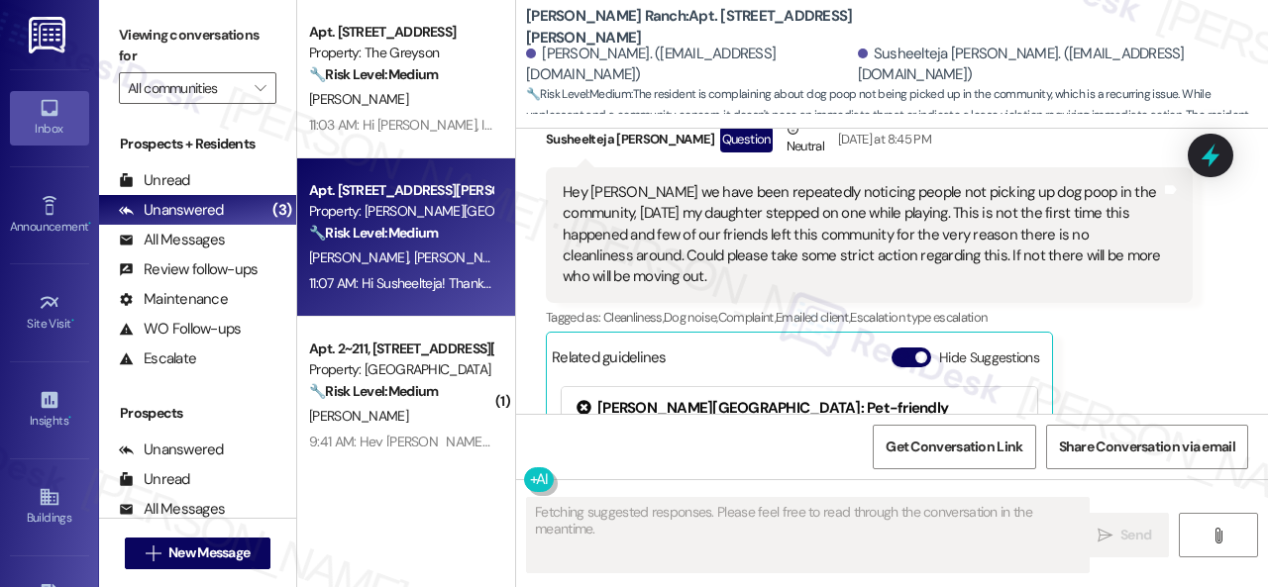
scroll to position [20863, 0]
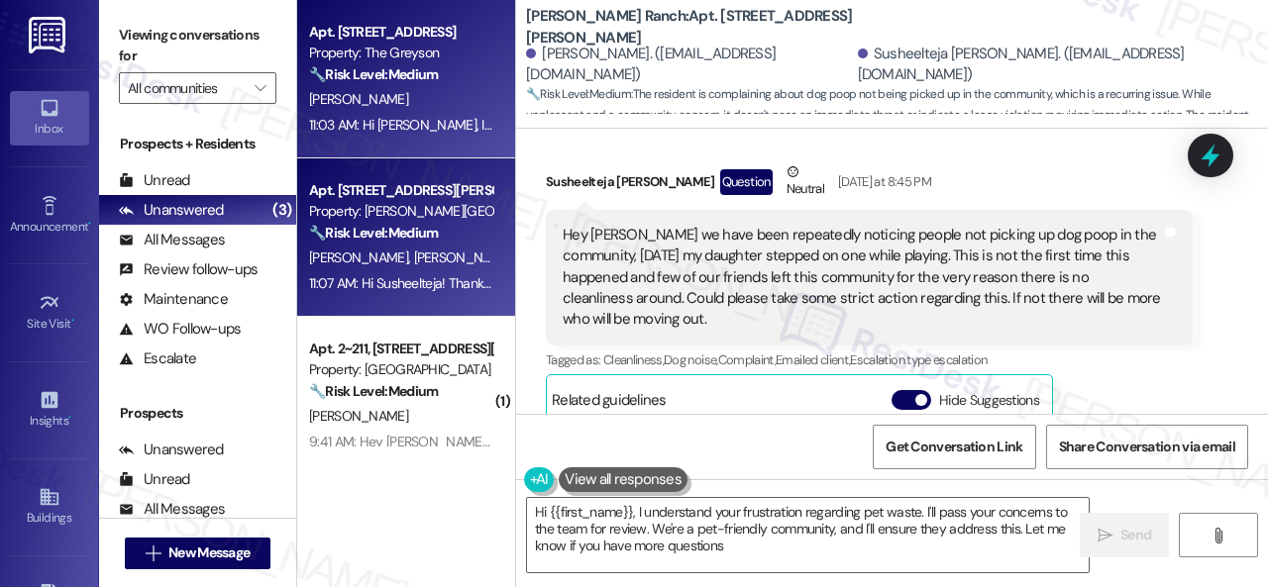
type textarea "Hi {{first_name}}, I understand your frustration regarding pet waste. I'll pass…"
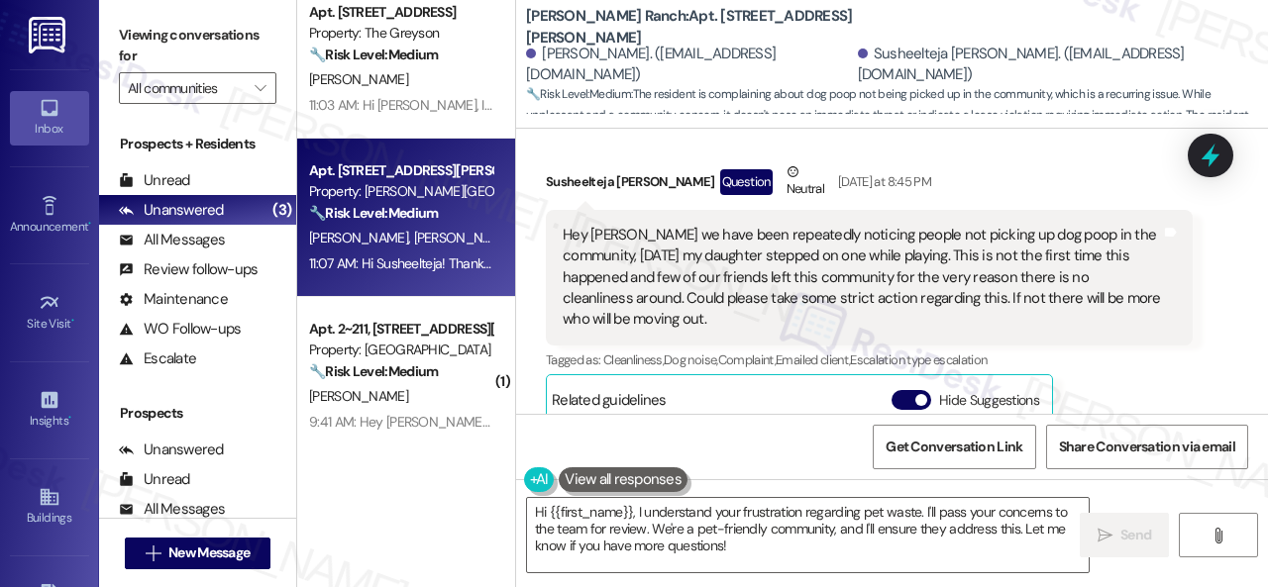
scroll to position [28, 0]
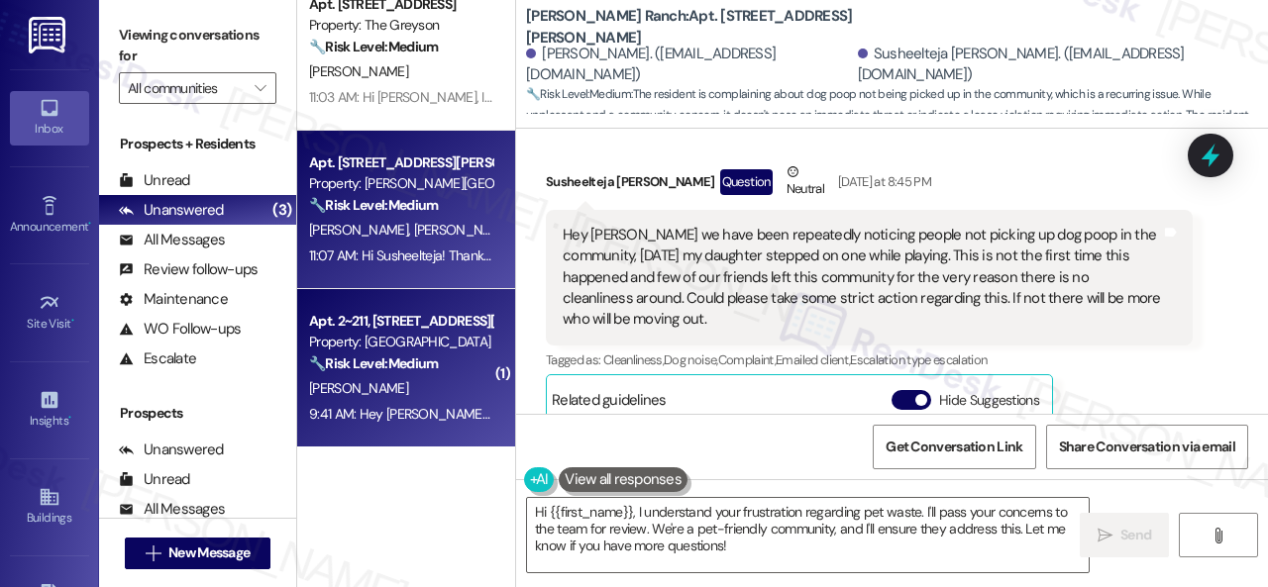
click at [428, 384] on div "[PERSON_NAME]" at bounding box center [400, 388] width 187 height 25
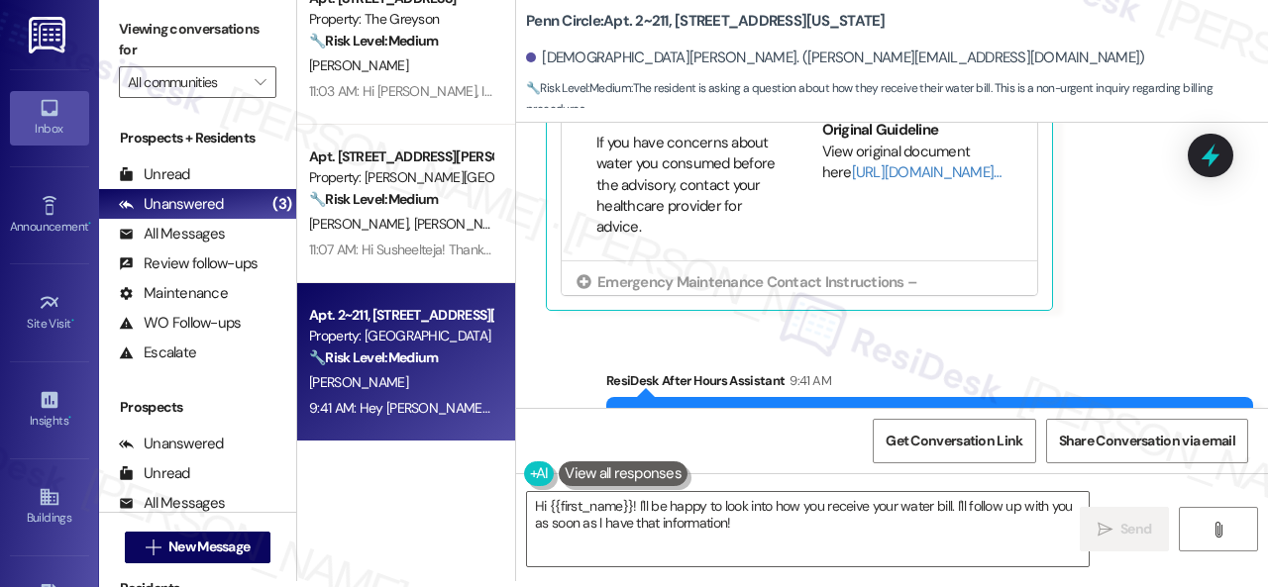
scroll to position [3011, 0]
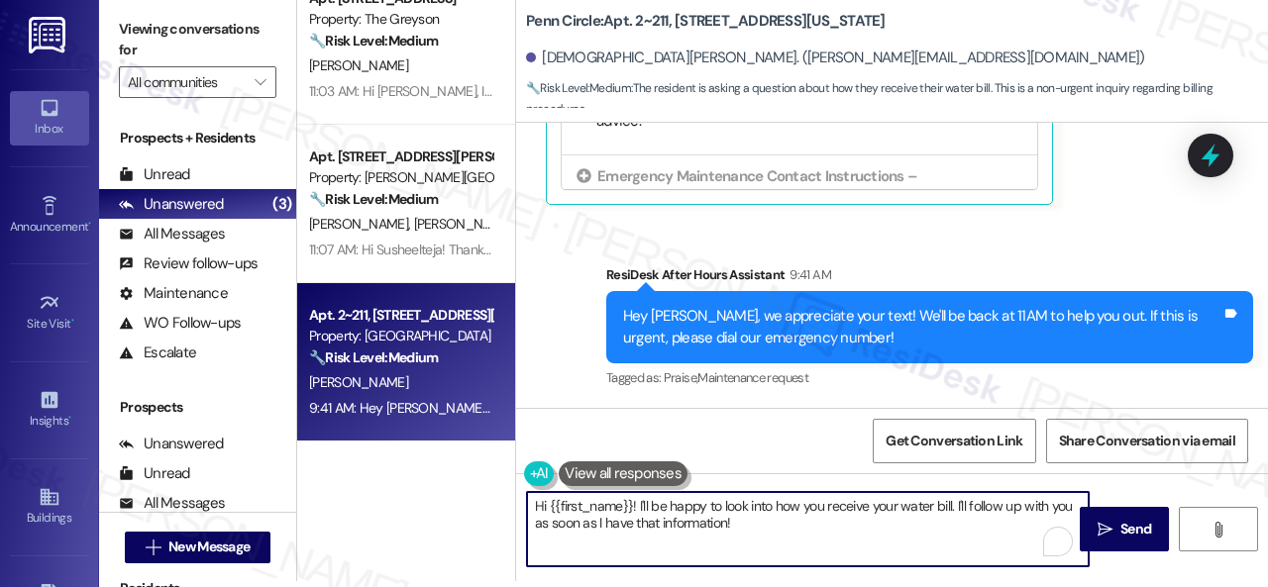
drag, startPoint x: 602, startPoint y: 522, endPoint x: 738, endPoint y: 520, distance: 135.7
click at [738, 520] on textarea "Hi {{first_name}}! I'll be happy to look into how you receive your water bill. …" at bounding box center [808, 529] width 562 height 74
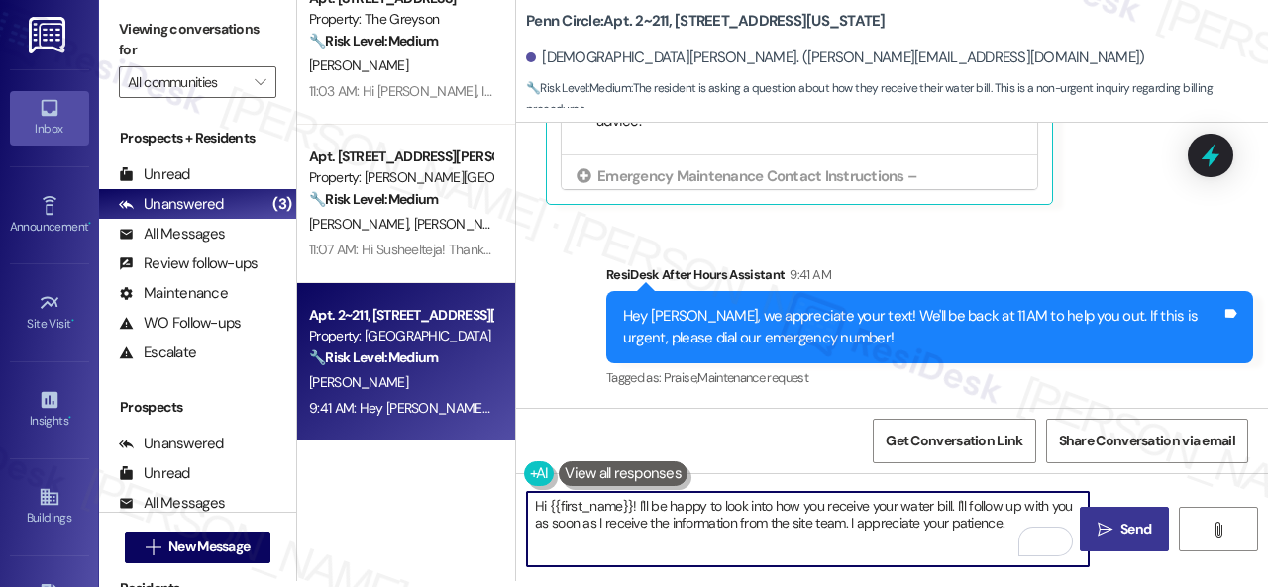
type textarea "Hi {{first_name}}! I'll be happy to look into how you receive your water bill. …"
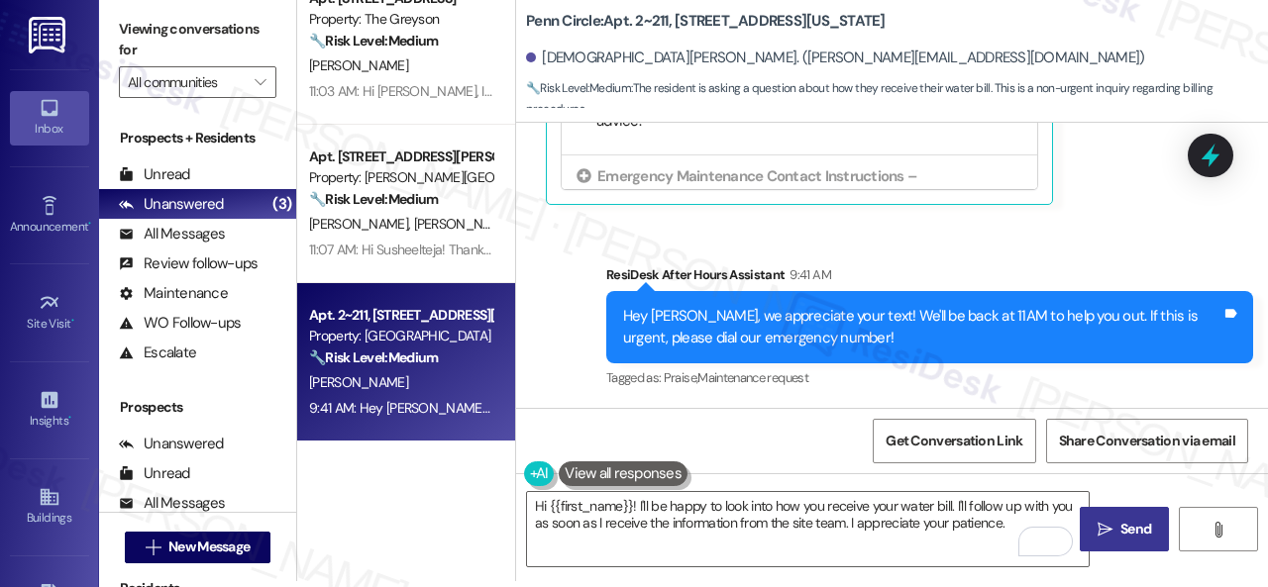
click at [1129, 532] on span "Send" at bounding box center [1135, 529] width 31 height 21
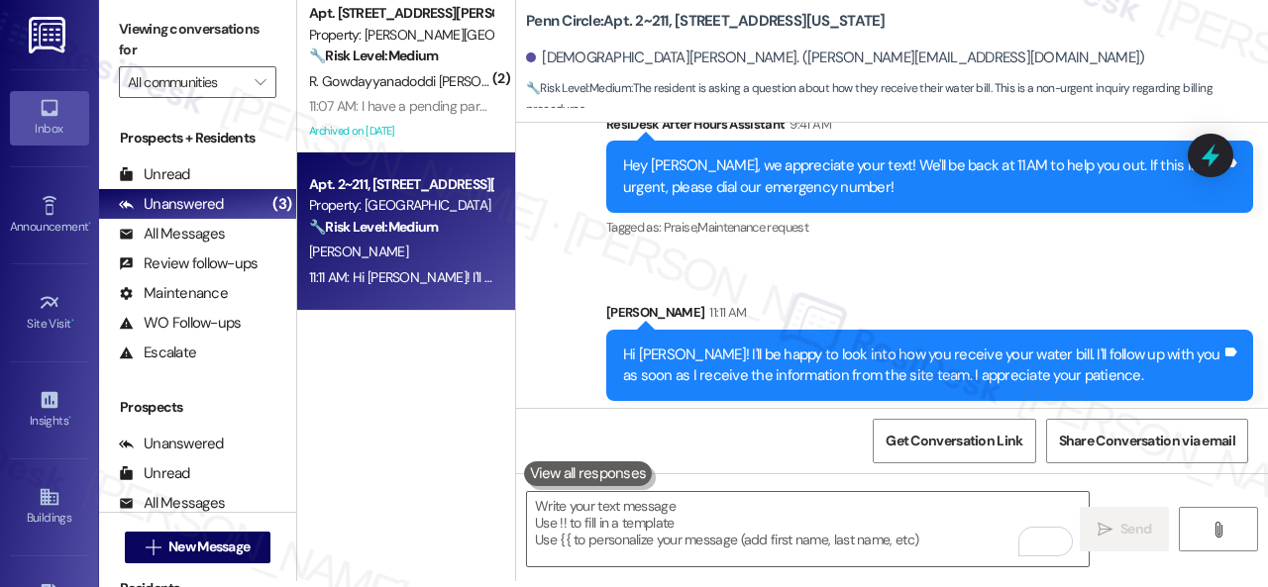
scroll to position [3169, 0]
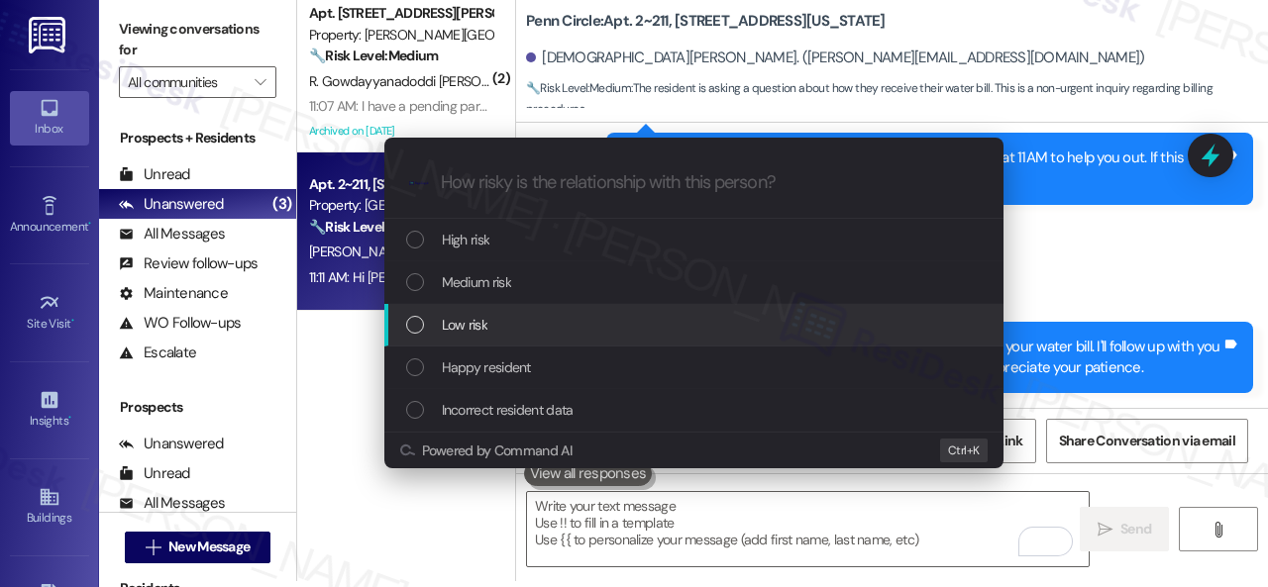
click at [461, 316] on span "Low risk" at bounding box center [465, 325] width 46 height 22
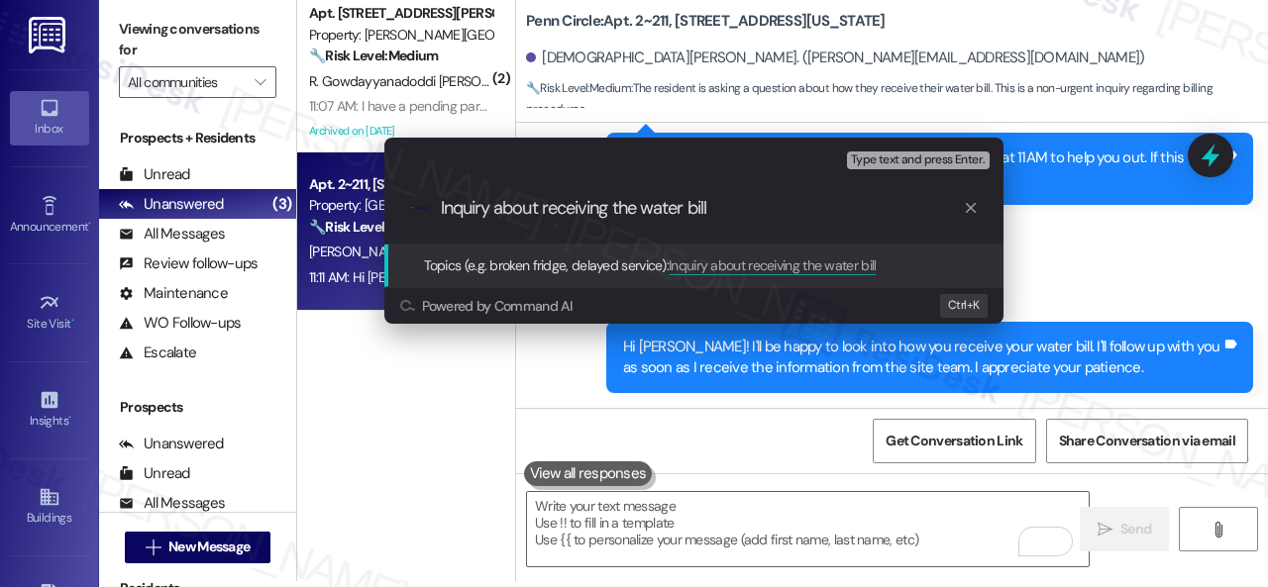
type input "Inquiry about receiving the water bill."
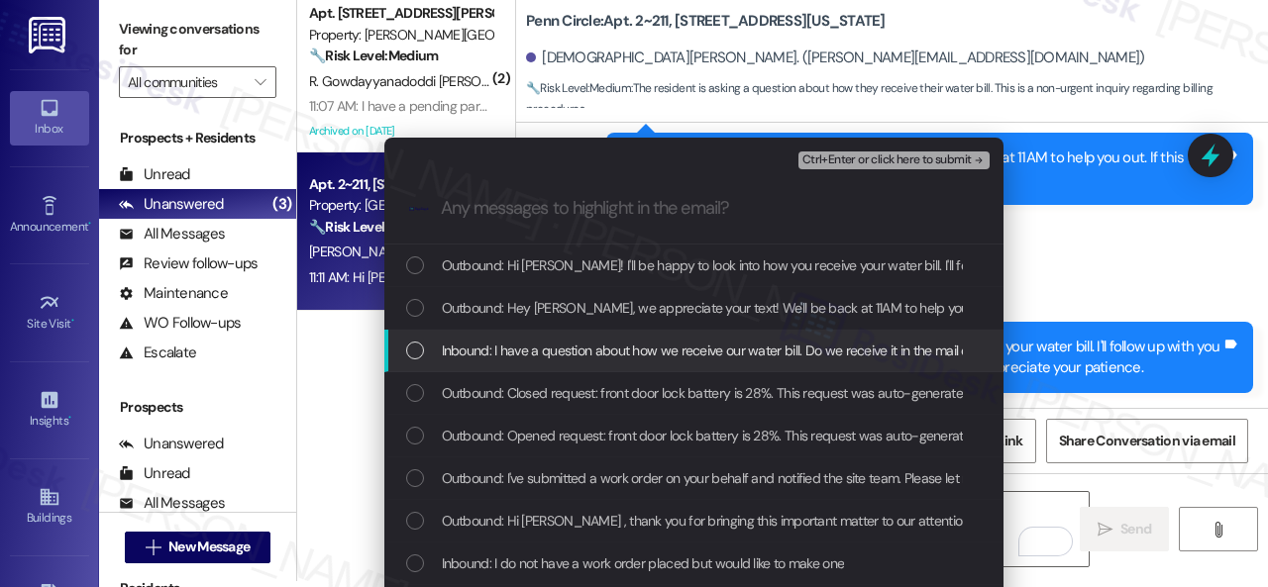
click at [754, 348] on span "Inbound: I have a question about how we receive our water bill. Do we receive i…" at bounding box center [792, 351] width 701 height 22
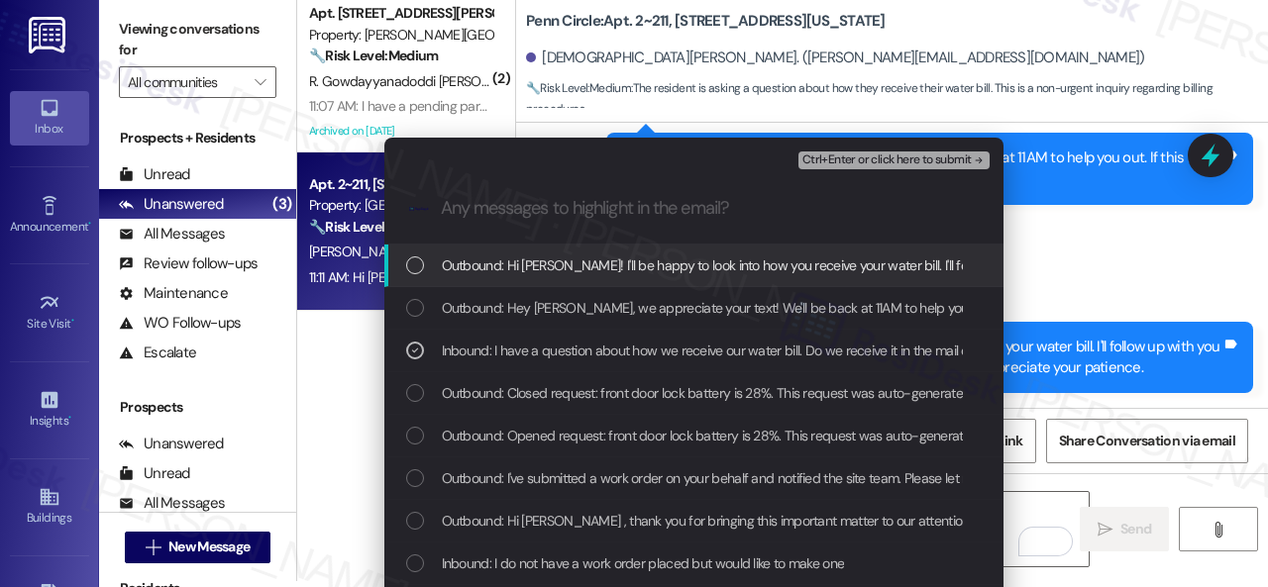
click at [823, 157] on span "Ctrl+Enter or click here to submit" at bounding box center [886, 161] width 169 height 14
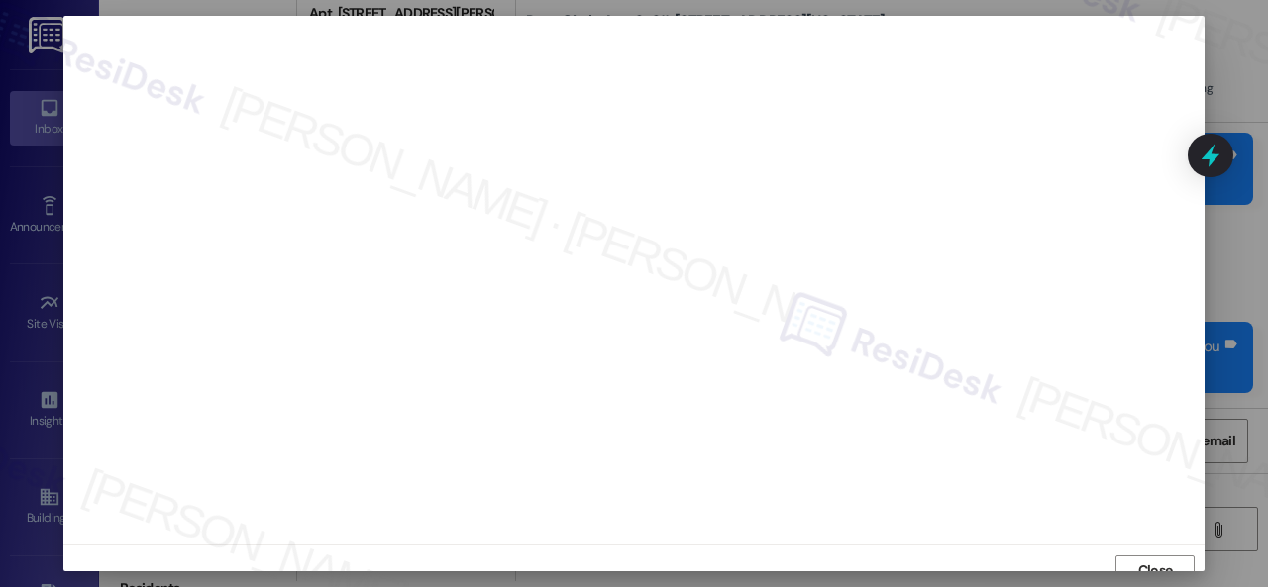
scroll to position [15, 0]
click at [1144, 552] on span "Close" at bounding box center [1155, 556] width 35 height 21
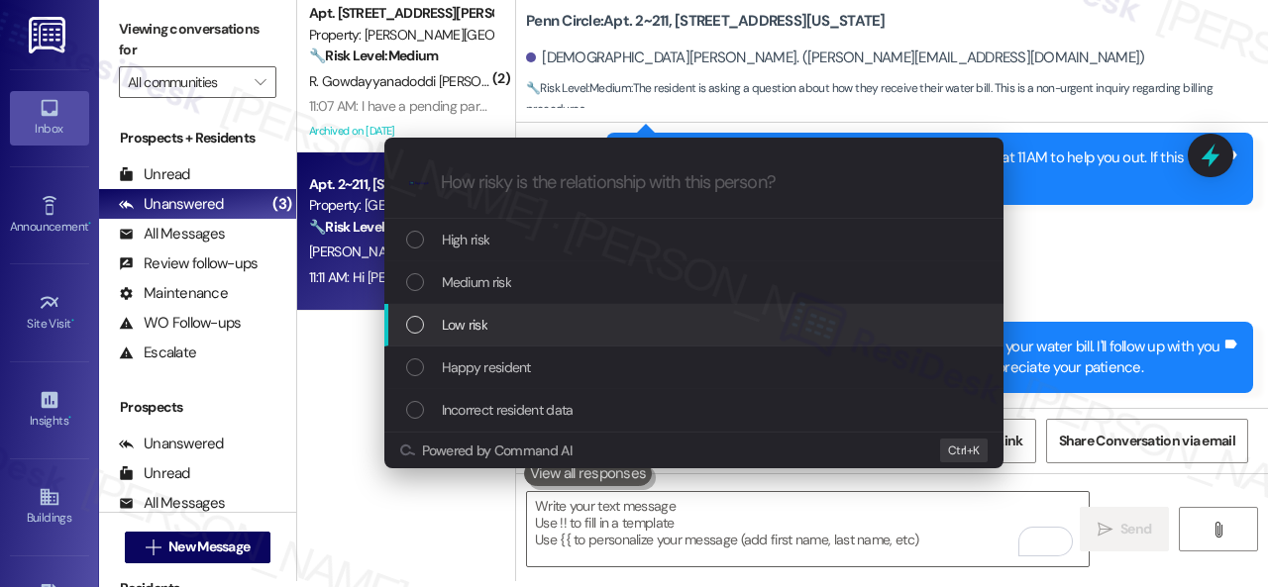
click at [434, 320] on div "Low risk" at bounding box center [695, 325] width 579 height 22
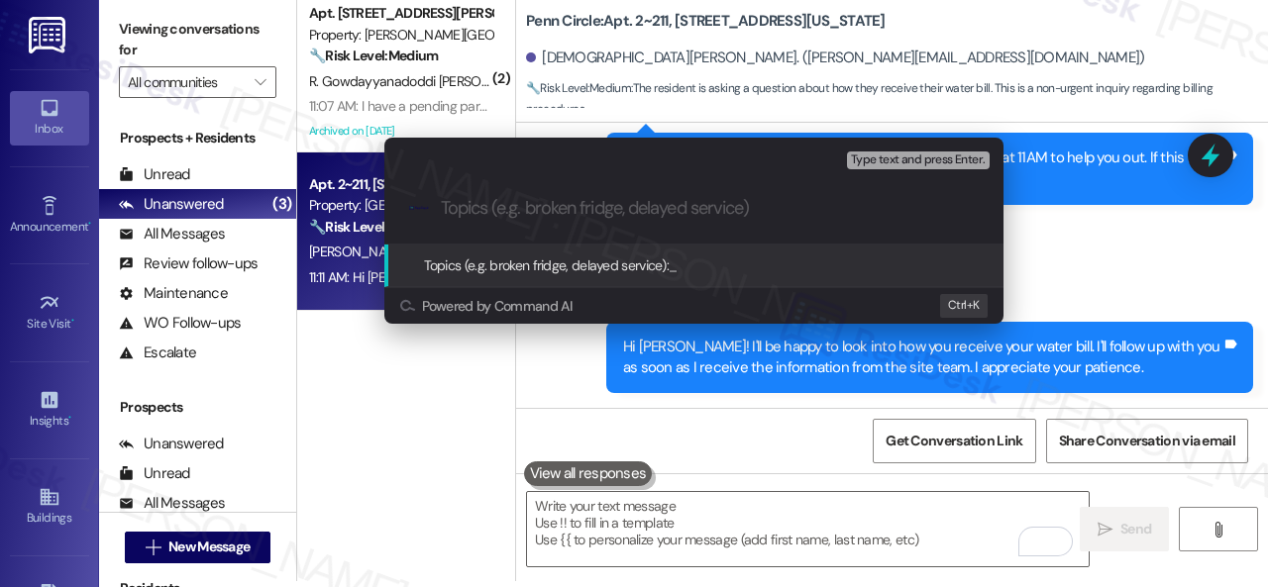
click at [521, 207] on input "Topics (e.g. broken fridge, delayed service)" at bounding box center [710, 208] width 538 height 21
paste input "Inquiry about receiving the water bill."
type input "Inquiry about receiving the water bill."
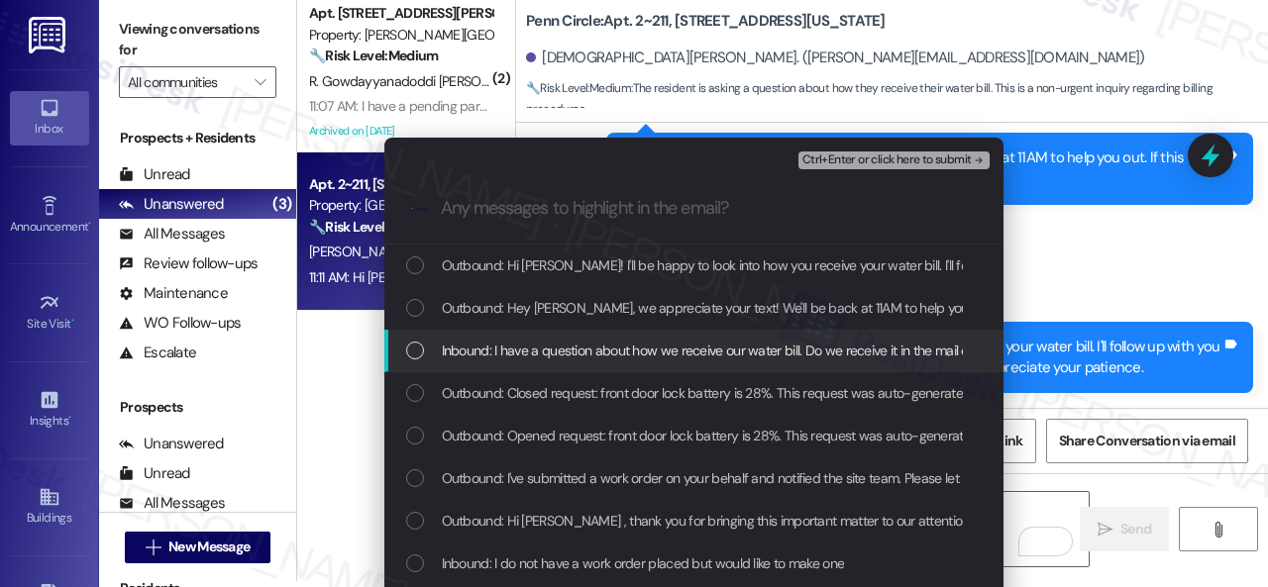
click at [544, 345] on span "Inbound: I have a question about how we receive our water bill. Do we receive i…" at bounding box center [792, 351] width 701 height 22
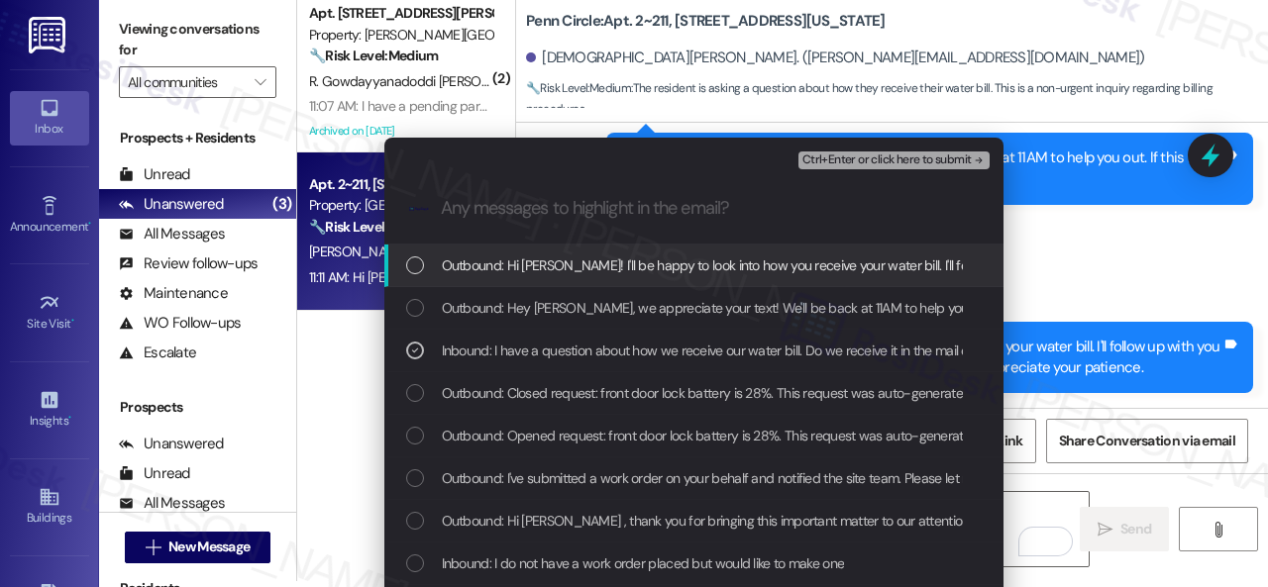
click at [854, 161] on span "Ctrl+Enter or click here to submit" at bounding box center [886, 161] width 169 height 14
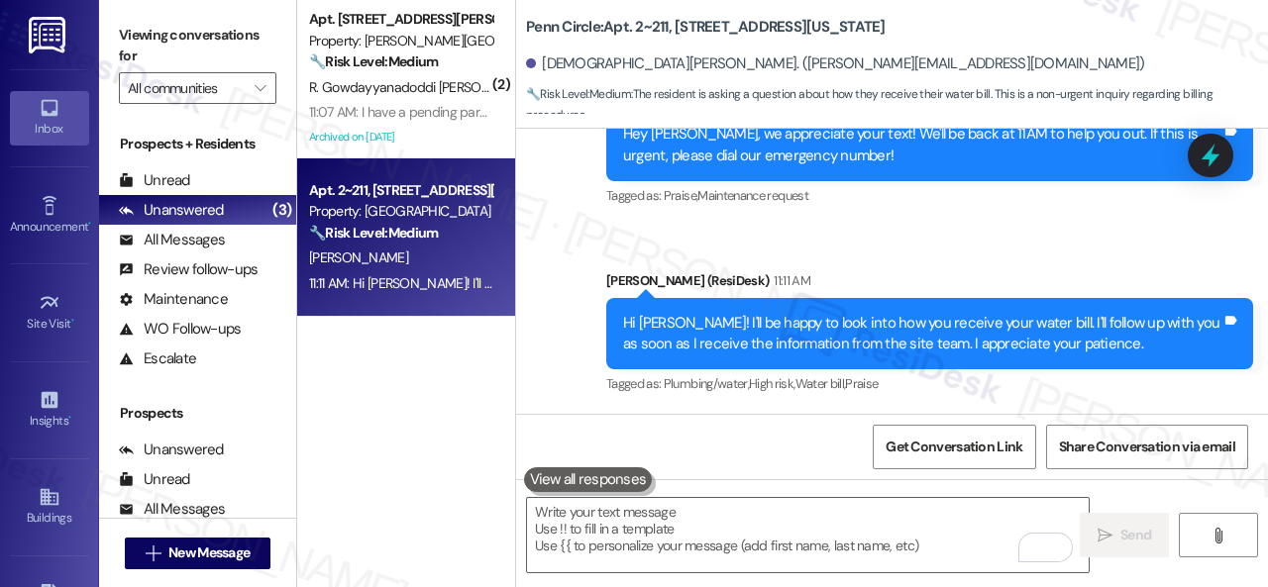
scroll to position [6, 0]
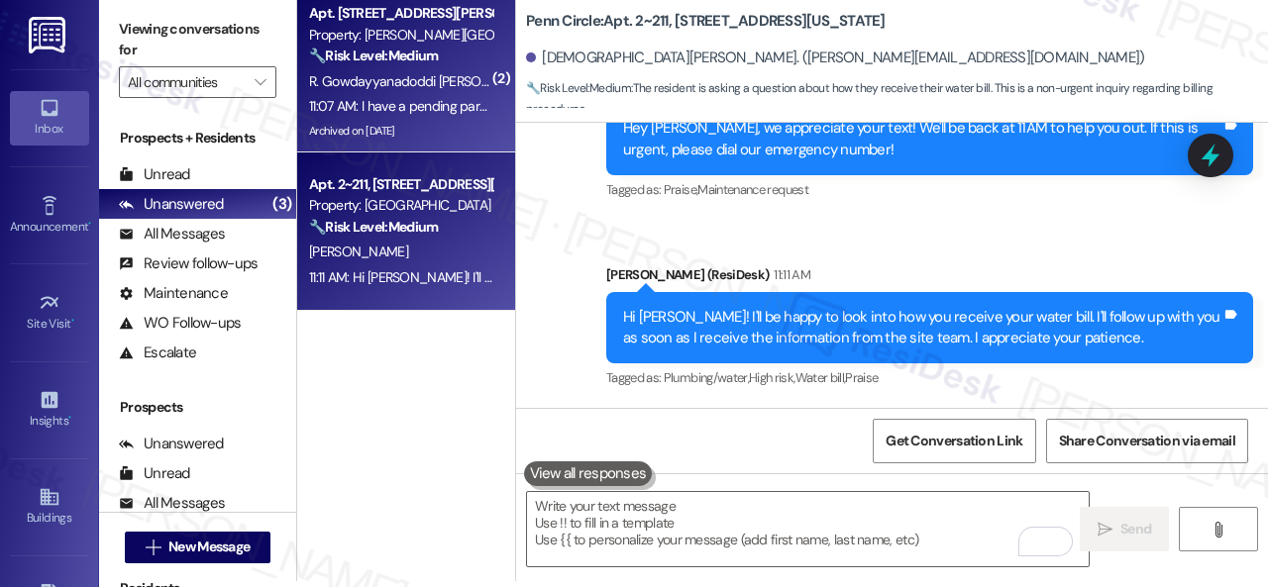
click at [441, 72] on span "R. Gowdayyanadoddi Krishnaiah" at bounding box center [426, 81] width 234 height 18
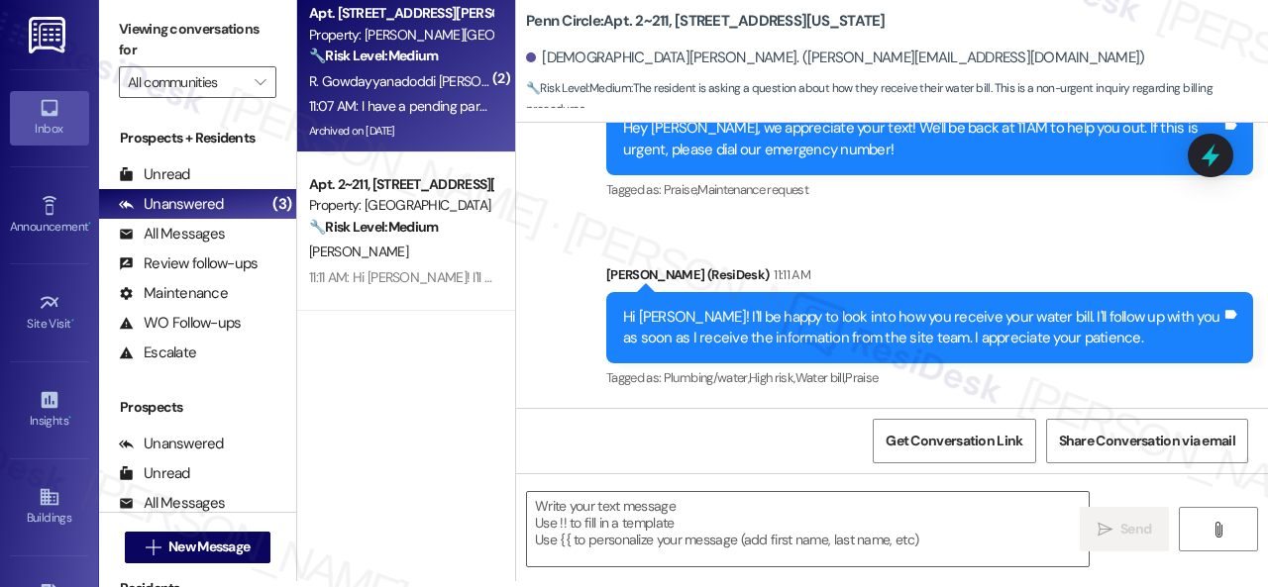
type textarea "Fetching suggested responses. Please feel free to read through the conversation…"
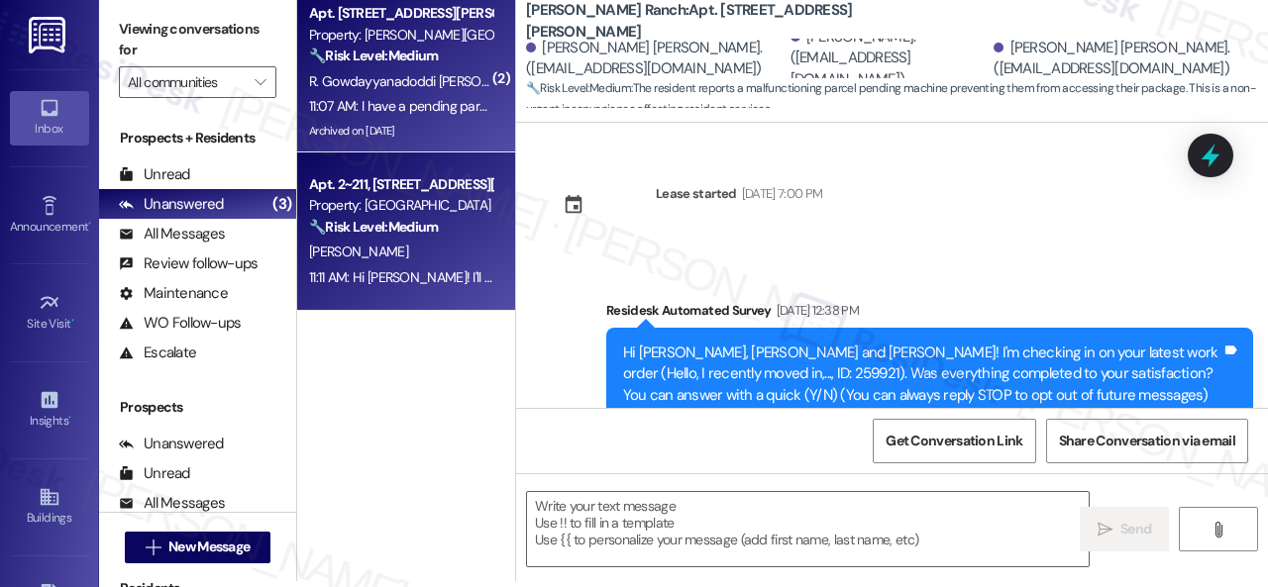
type textarea "Fetching suggested responses. Please feel free to read through the conversation…"
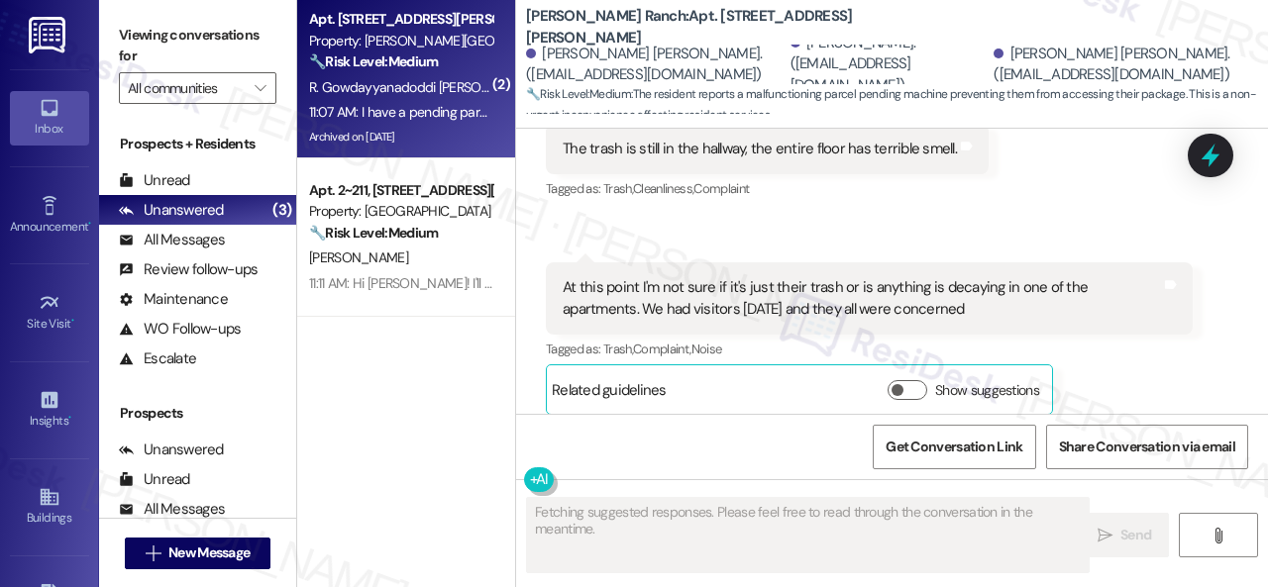
scroll to position [10147, 0]
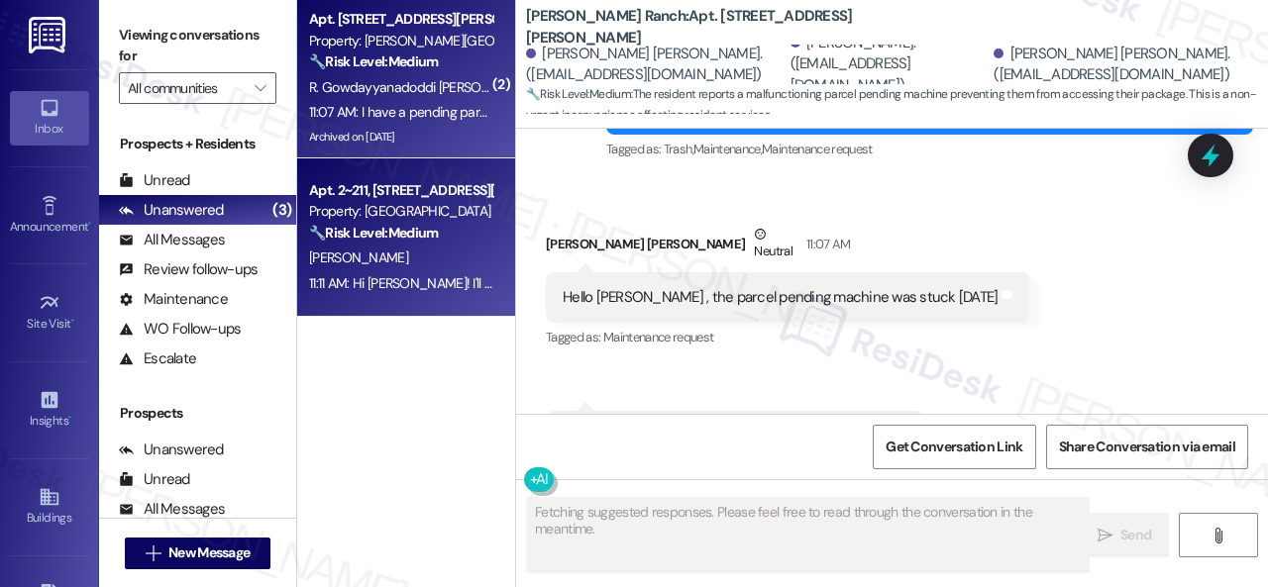
click at [419, 246] on div "[PERSON_NAME]" at bounding box center [400, 258] width 187 height 25
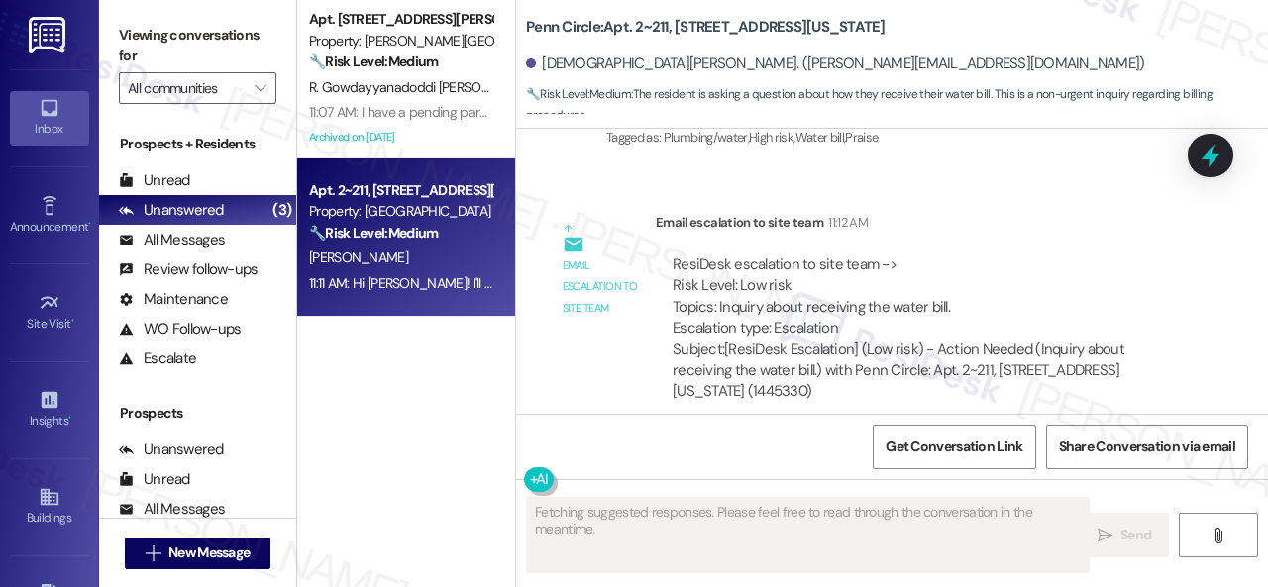
scroll to position [3464, 0]
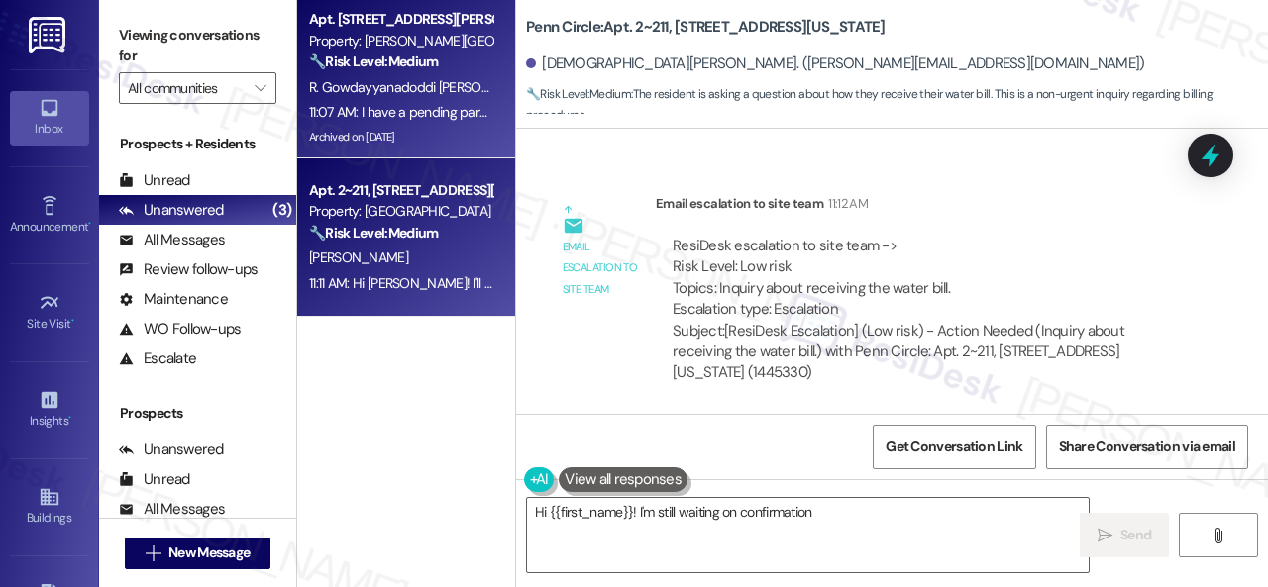
type textarea "Hi {{first_name}}! I'm still waiting on confirmation from"
click at [417, 112] on div "11:07 AM: I have a pending parcel I haven't been able to access 11:07 AM: I hav…" at bounding box center [487, 112] width 357 height 18
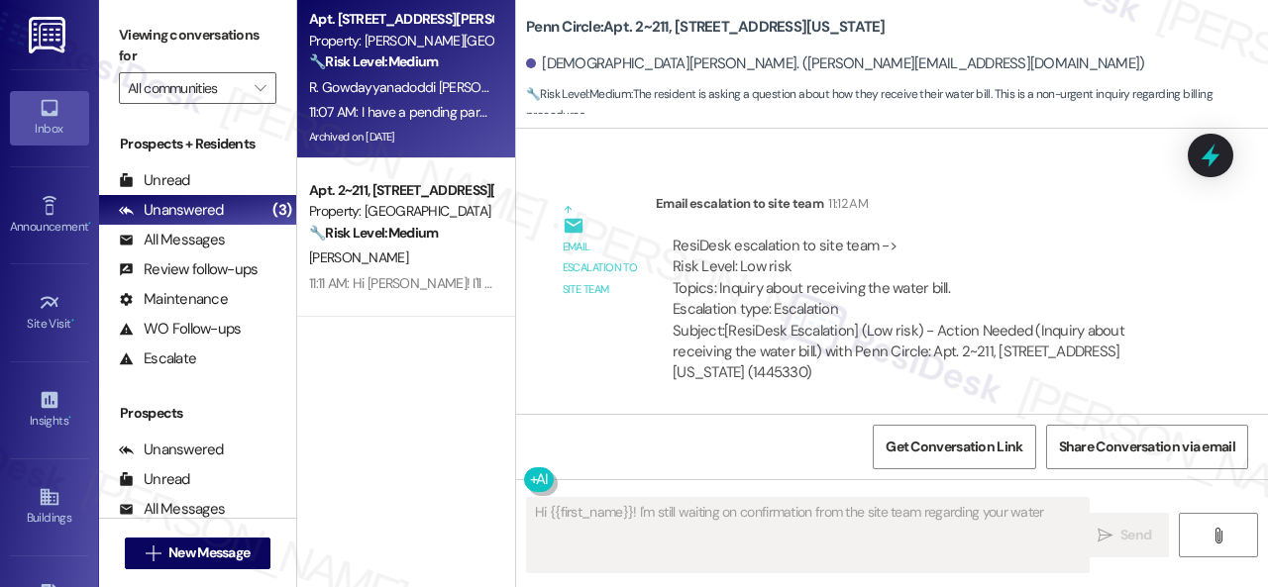
type textarea "Hi {{first_name}}! I'm still waiting on confirmation from the site team regardi…"
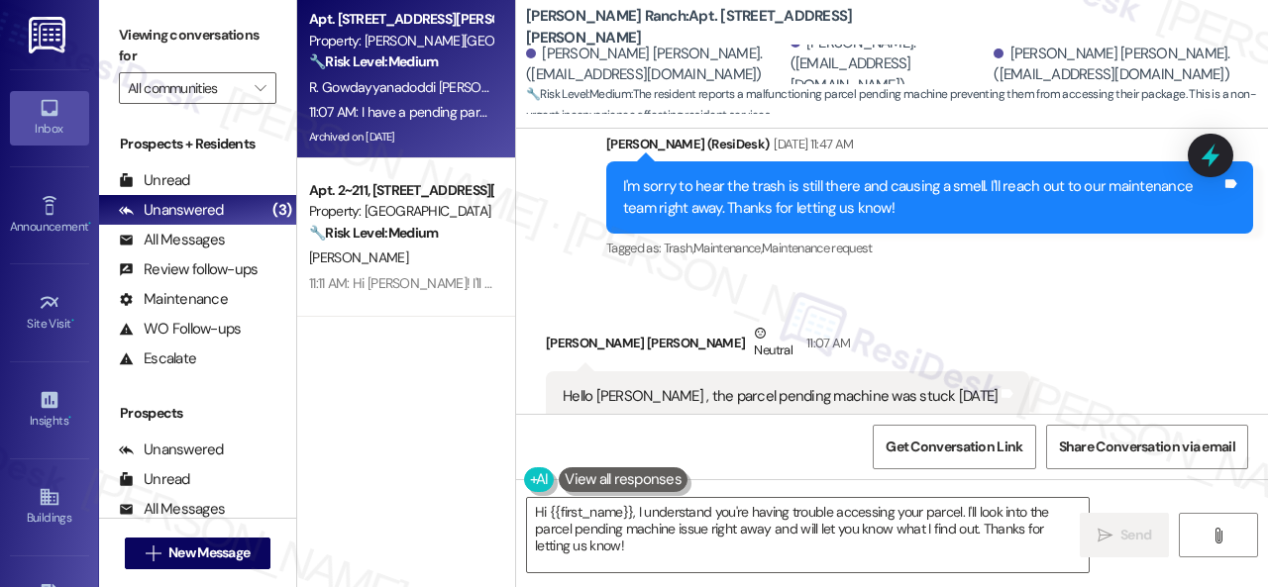
scroll to position [10149, 0]
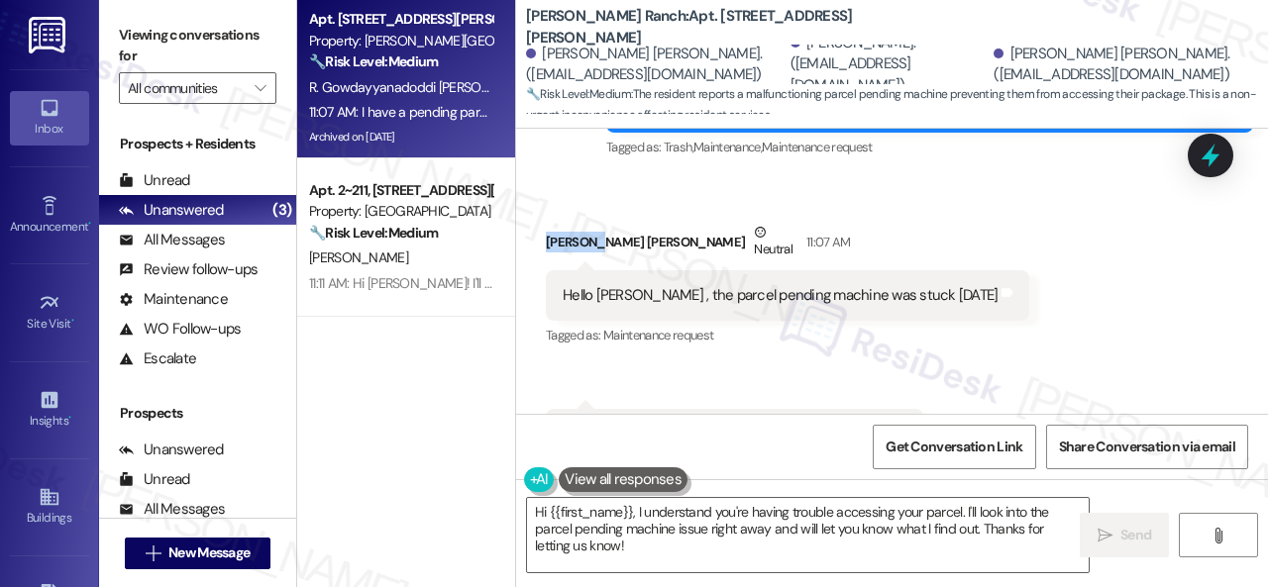
drag, startPoint x: 544, startPoint y: 148, endPoint x: 595, endPoint y: 146, distance: 51.5
click at [595, 207] on div "Received via SMS Ruchitha Gowdayyanadoddi Krishnaiah Neutral 11:07 AM Hello Sar…" at bounding box center [787, 286] width 513 height 158
copy div "Ruchitha"
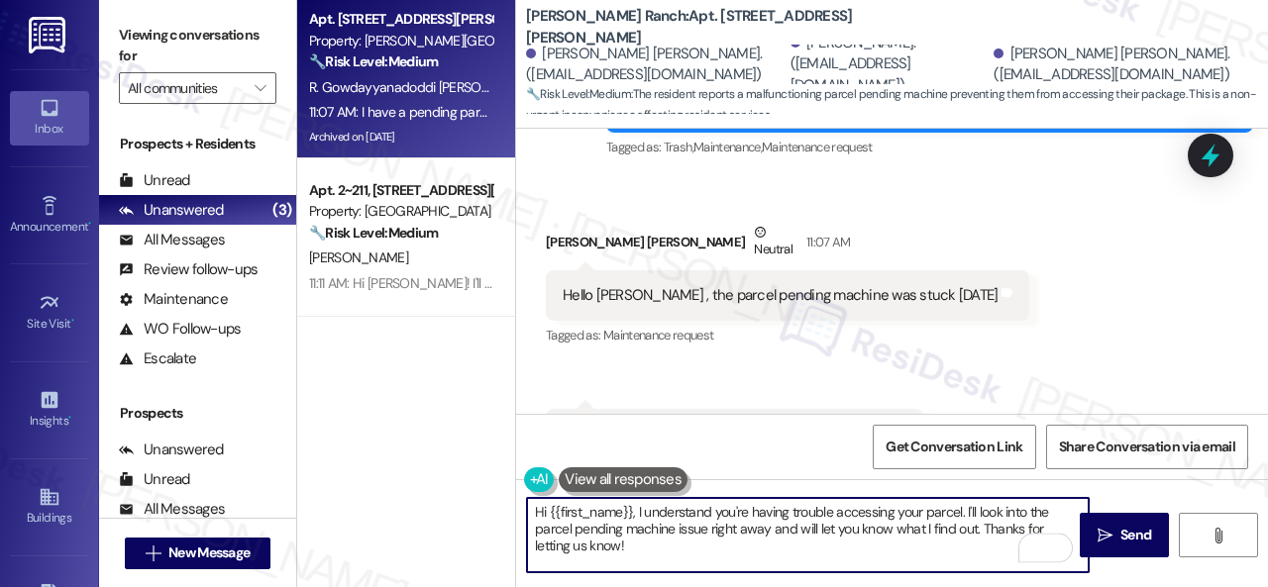
drag, startPoint x: 551, startPoint y: 510, endPoint x: 630, endPoint y: 507, distance: 79.3
click at [630, 507] on textarea "Hi {{first_name}}, I understand you're having trouble accessing your parcel. I'…" at bounding box center [808, 535] width 562 height 74
paste textarea "Ruchitha"
drag, startPoint x: 944, startPoint y: 510, endPoint x: 936, endPoint y: 540, distance: 30.7
click at [936, 540] on textarea "Hi Ruchitha, I understand you're having trouble accessing your parcel. I'll loo…" at bounding box center [808, 535] width 562 height 74
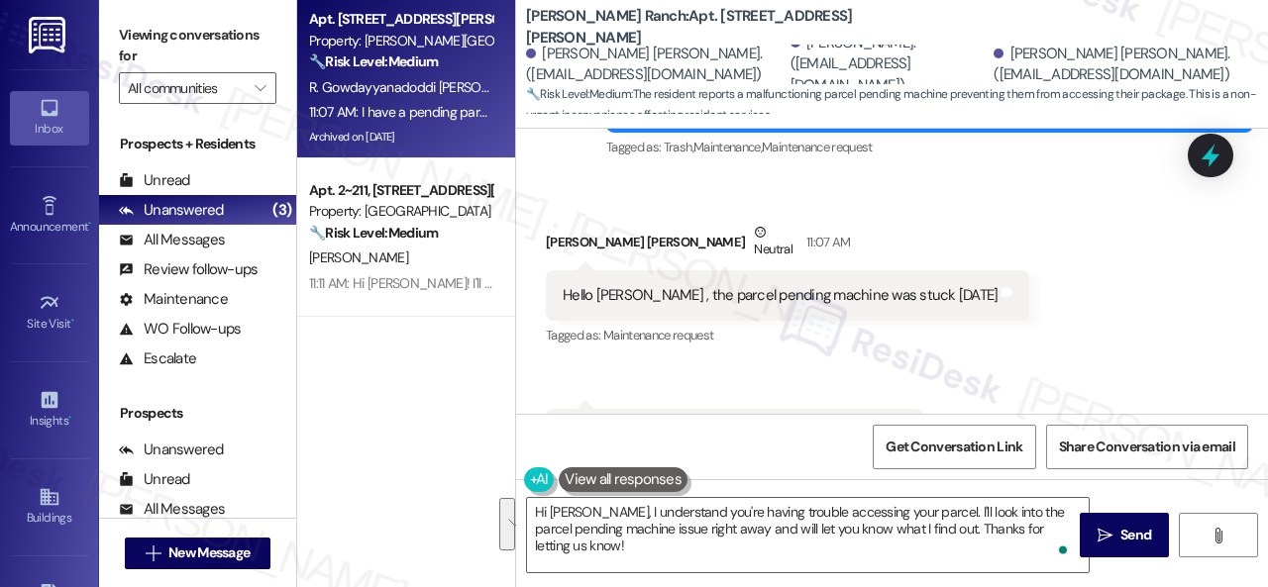
click at [998, 312] on div "Received via SMS Ruchitha Gowdayyanadoddi Krishnaiah Neutral 11:07 AM Hello Sar…" at bounding box center [892, 341] width 752 height 328
click at [955, 523] on textarea "Hi Ruchitha, I understand you're having trouble accessing your parcel. I'll loo…" at bounding box center [808, 535] width 562 height 74
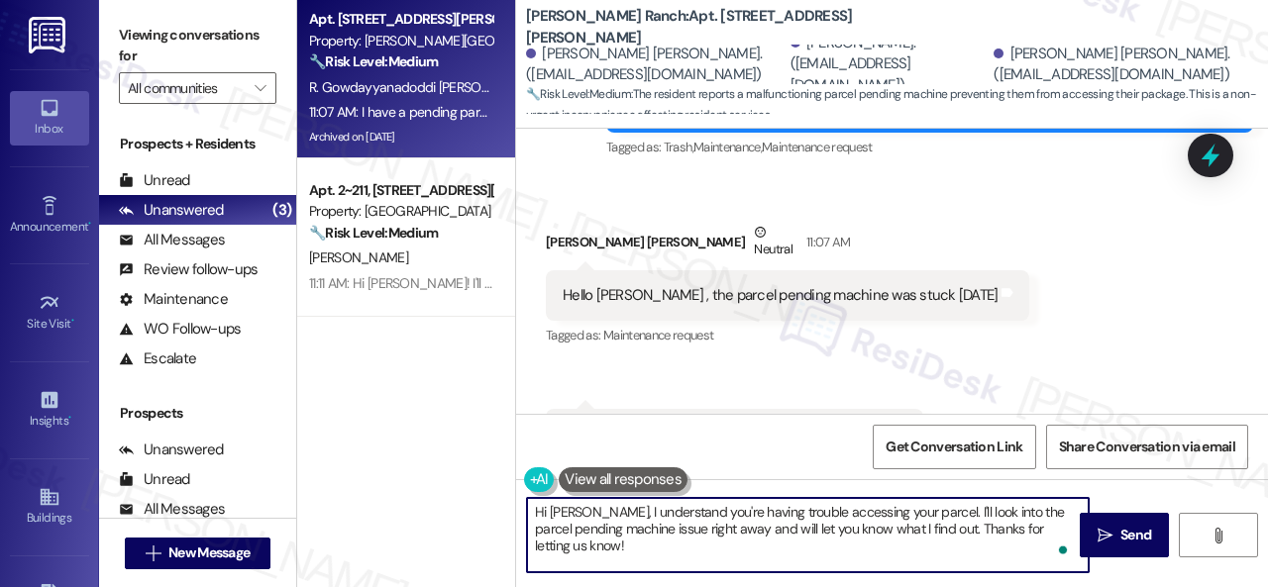
click at [934, 512] on textarea "Hi Ruchitha, I understand you're having trouble accessing your parcel. I'll loo…" at bounding box center [808, 535] width 562 height 74
drag, startPoint x: 932, startPoint y: 510, endPoint x: 951, endPoint y: 549, distance: 43.0
click at [951, 549] on textarea "Hi Ruchitha, I understand you're having trouble accessing your parcel. I'll loo…" at bounding box center [808, 535] width 562 height 74
paste textarea "will forward your concern to the site team and get back to you as soon as I rec…"
type textarea "Hi Ruchitha, I understand you're having trouble accessing your parcel. I will f…"
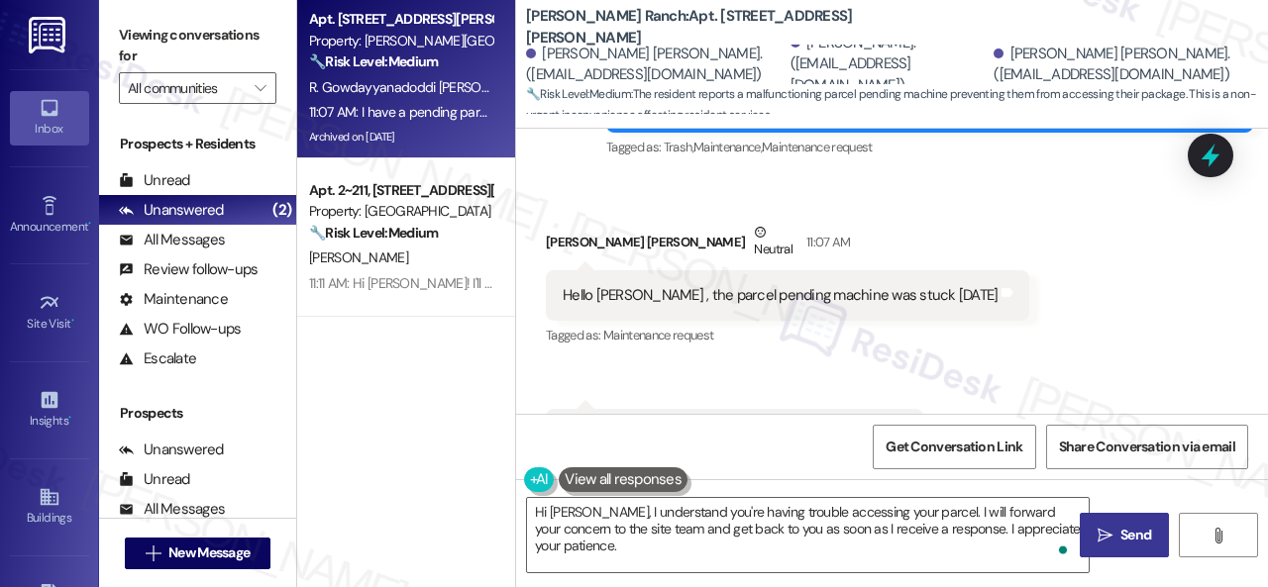
click at [1097, 530] on icon "" at bounding box center [1104, 536] width 15 height 16
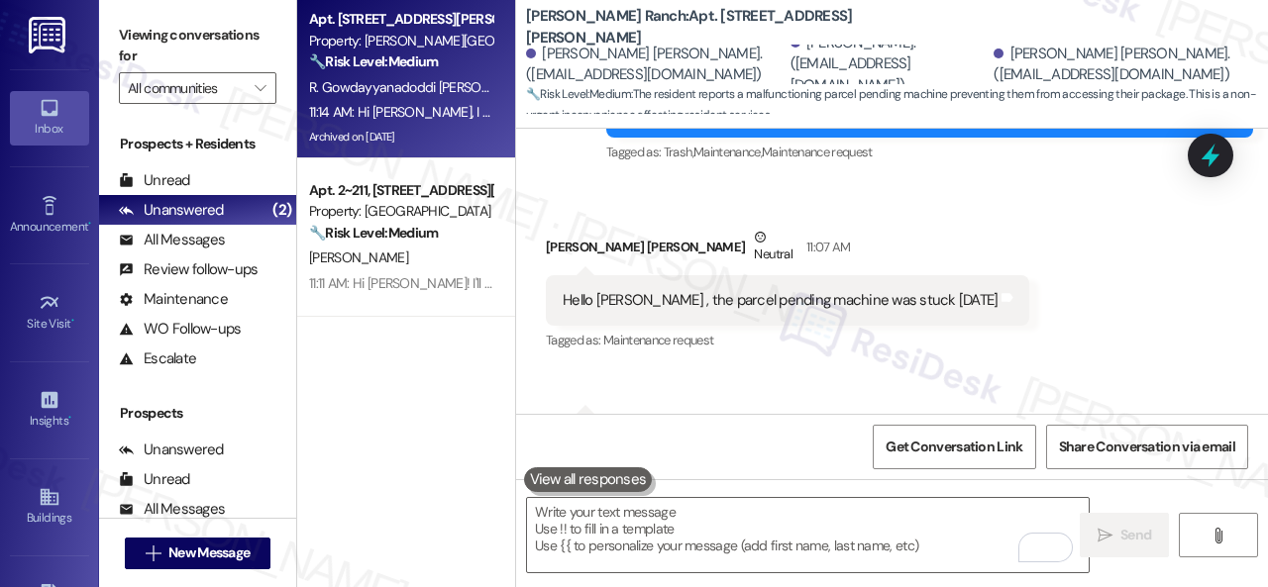
scroll to position [10131, 0]
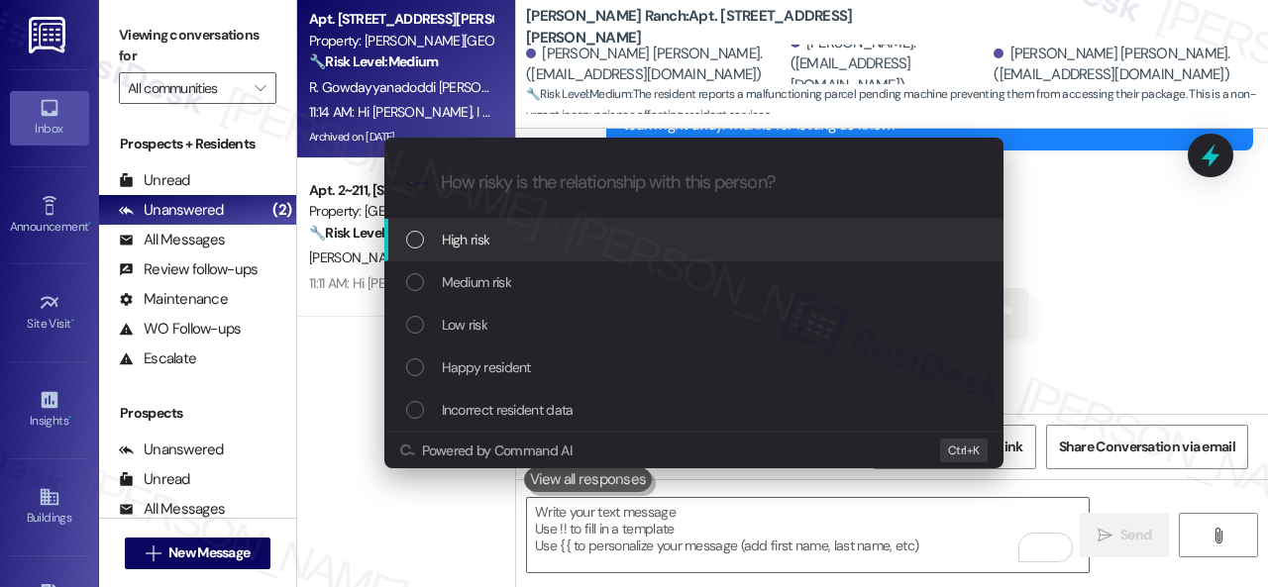
click at [447, 241] on span "High risk" at bounding box center [466, 240] width 49 height 22
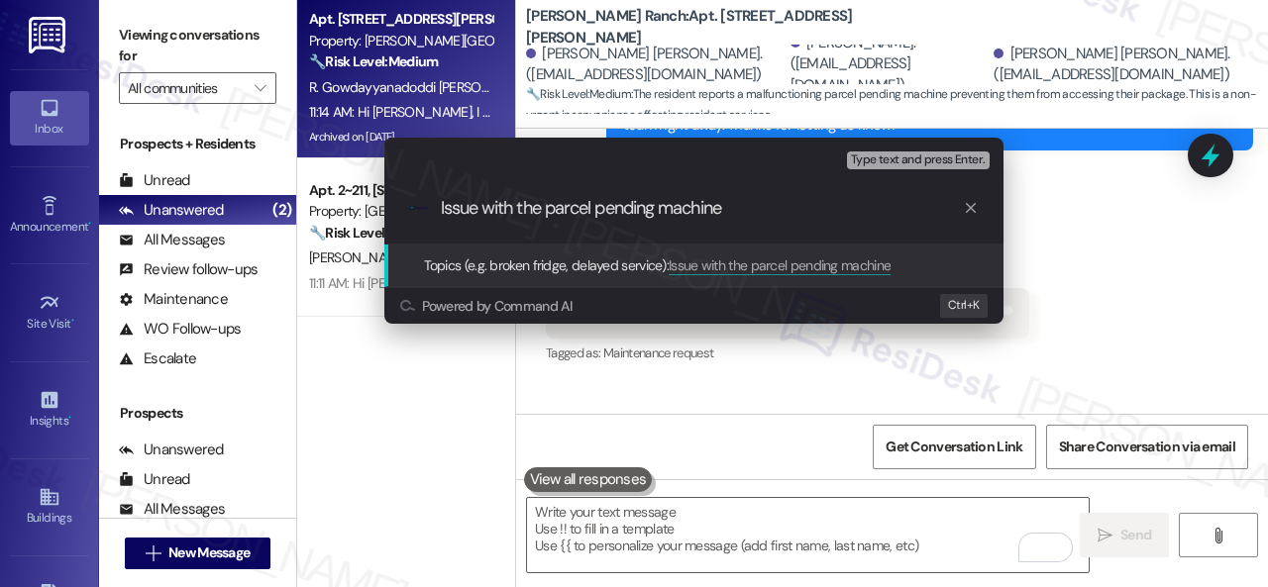
type input "Issue with the parcel pending machine."
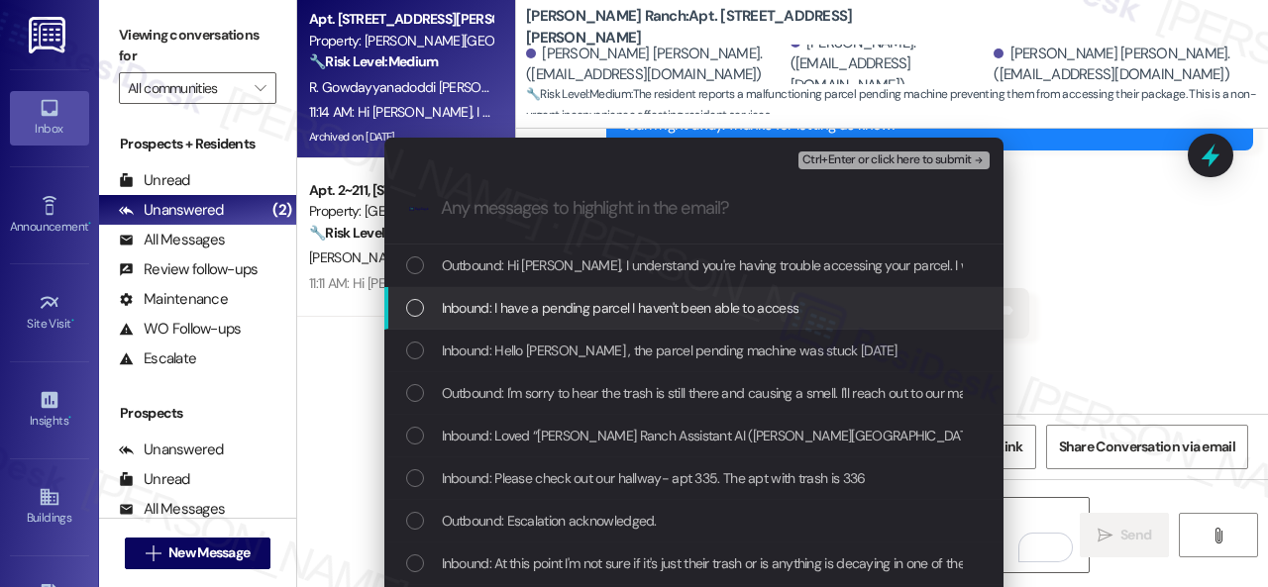
click at [580, 308] on span "Inbound: I have a pending parcel I haven't been able to access" at bounding box center [621, 308] width 358 height 22
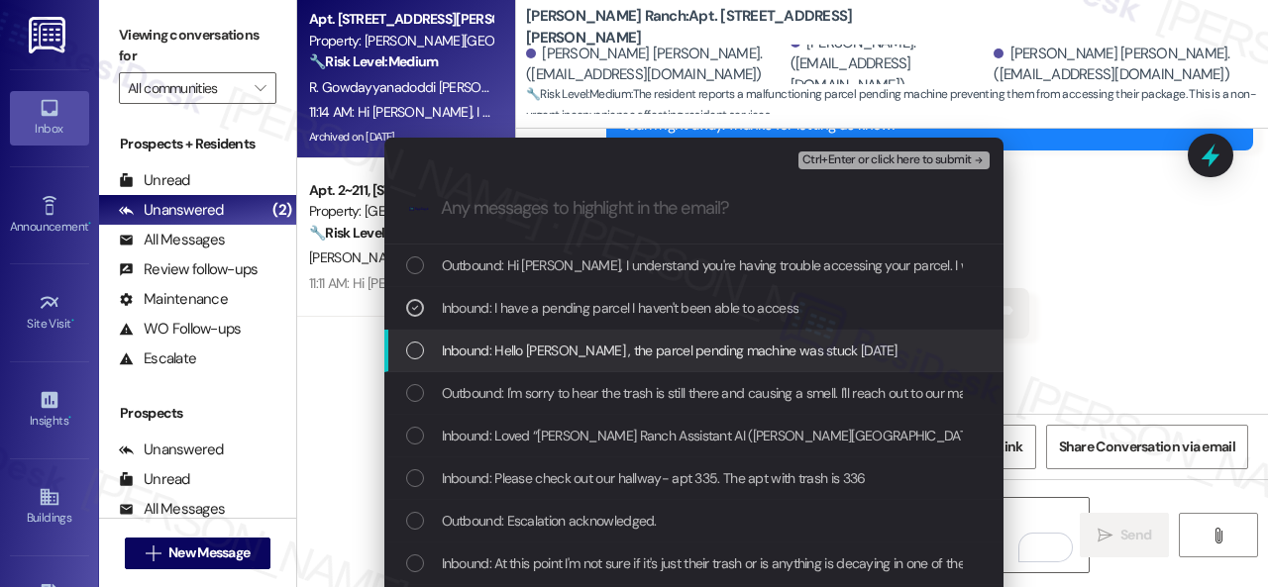
click at [586, 353] on span "Inbound: Hello Sarah , the parcel pending machine was stuck yesterday" at bounding box center [670, 351] width 456 height 22
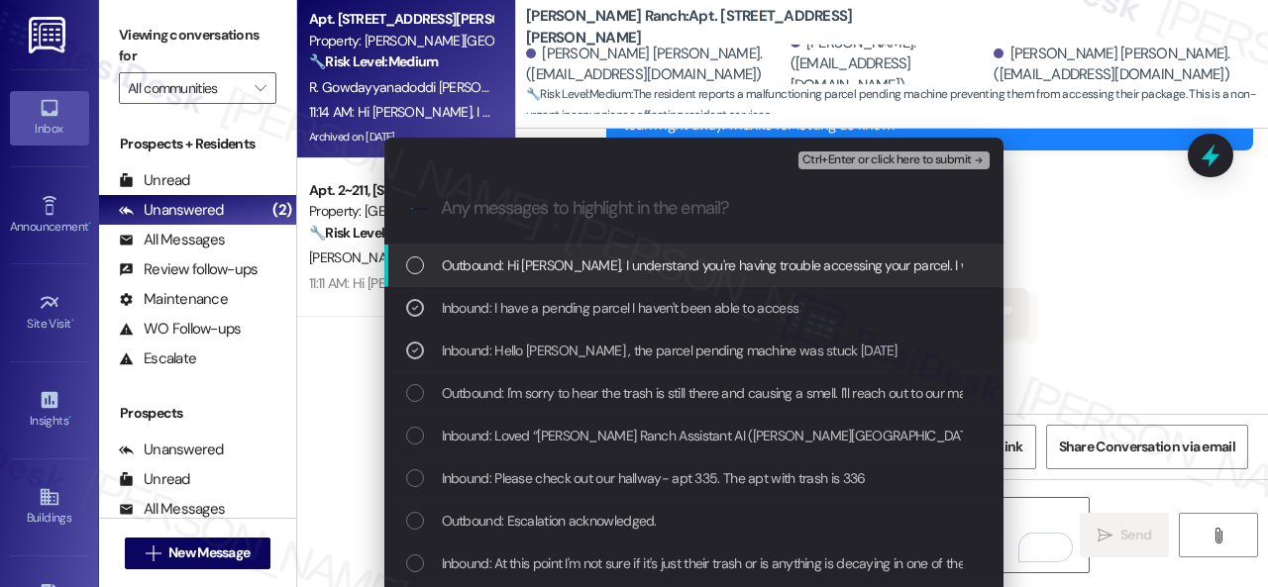
click at [846, 157] on span "Ctrl+Enter or click here to submit" at bounding box center [886, 161] width 169 height 14
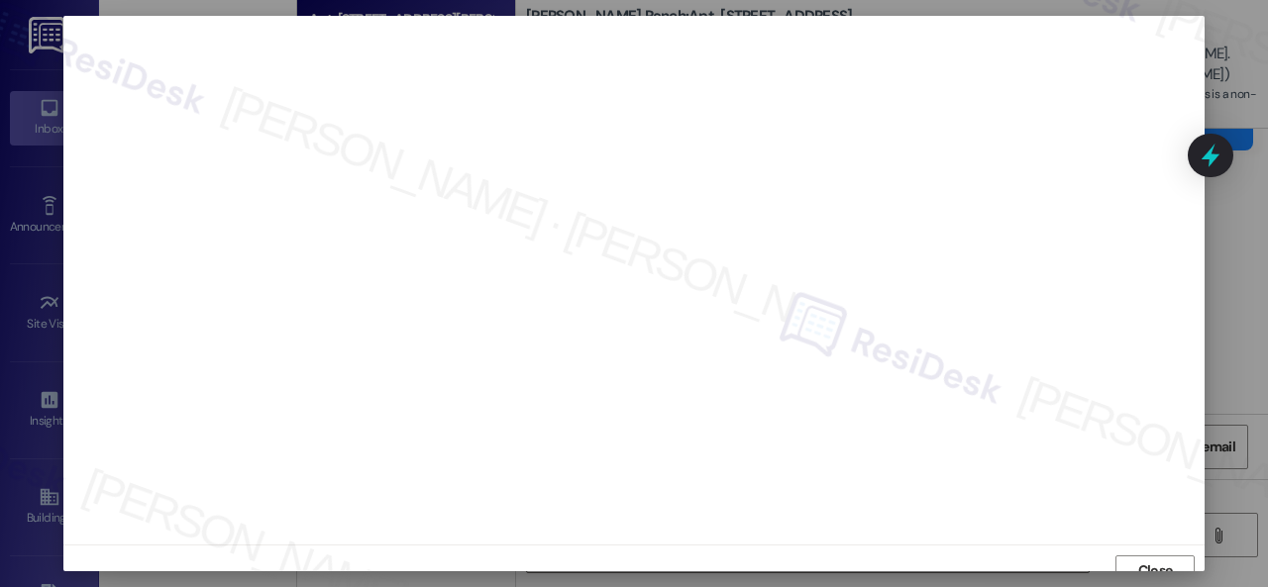
scroll to position [15, 0]
click at [1143, 554] on span "Close" at bounding box center [1155, 556] width 35 height 21
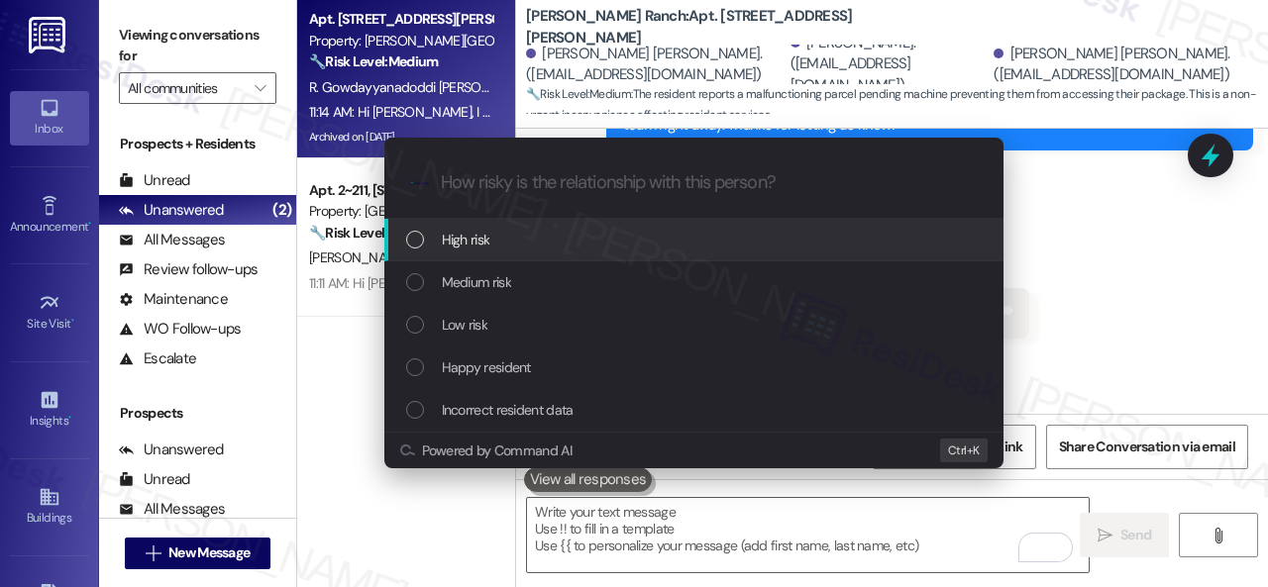
click at [454, 243] on span "High risk" at bounding box center [466, 240] width 49 height 22
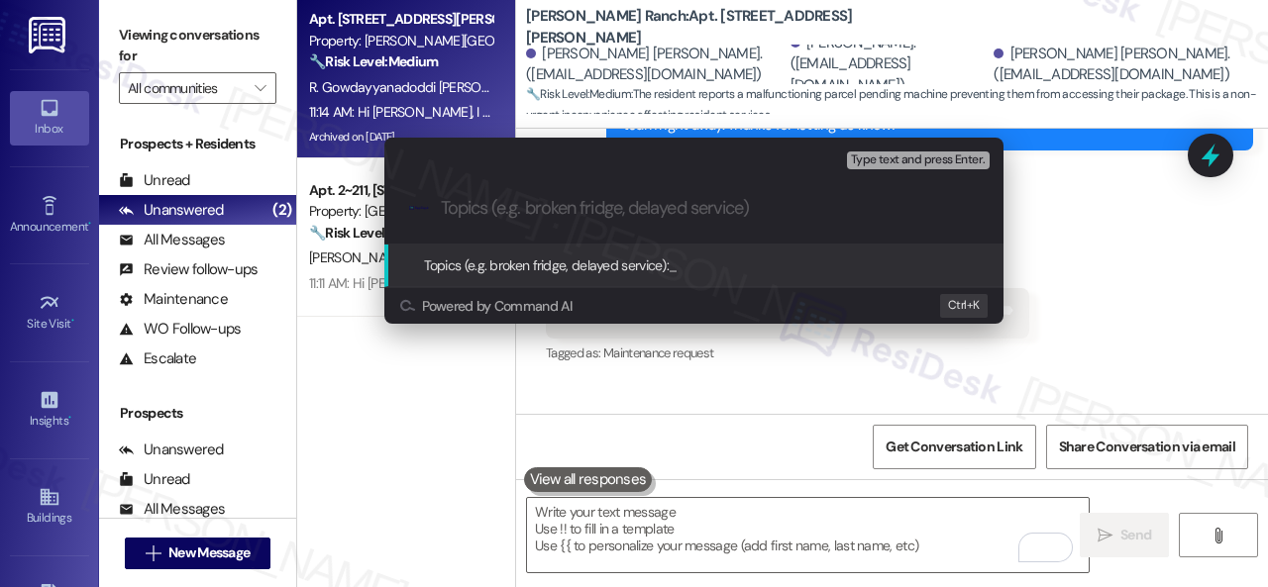
paste input "I will forward your concern to the site team and get back to you as soon as I r…"
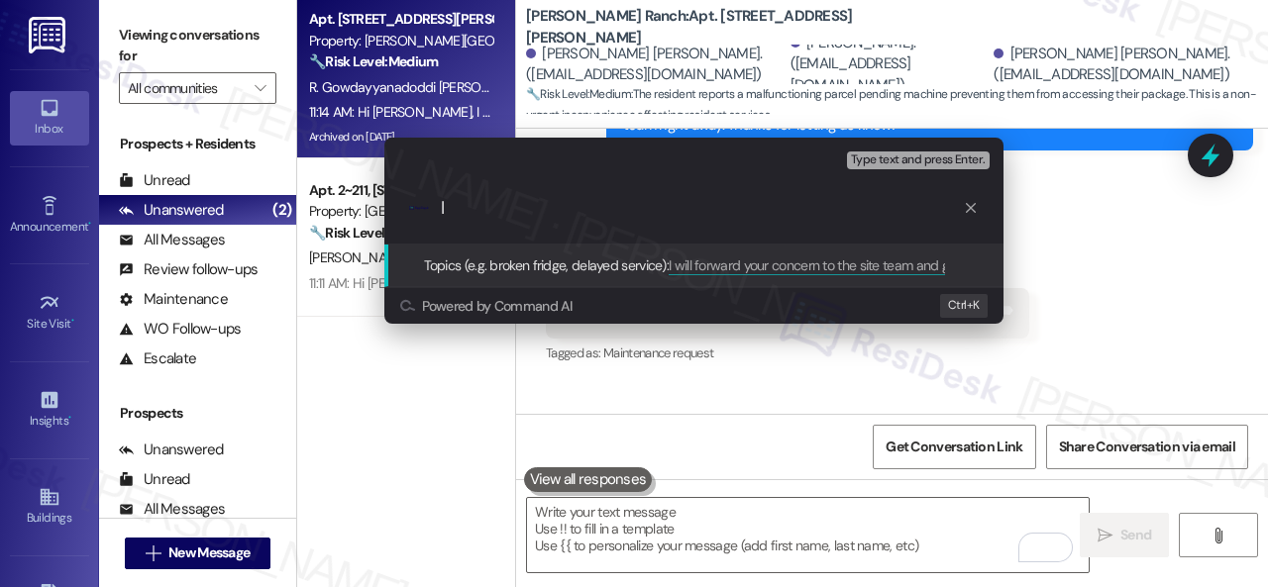
scroll to position [0, 0]
type input "Issue with the parcel pending machine."
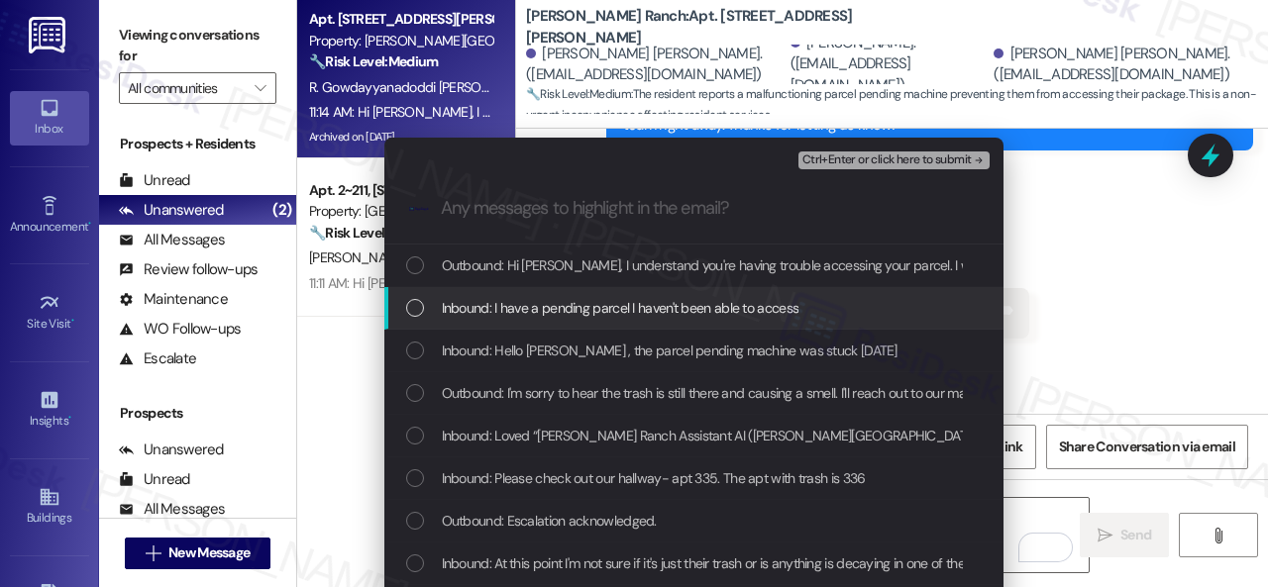
drag, startPoint x: 615, startPoint y: 321, endPoint x: 626, endPoint y: 354, distance: 34.5
click at [616, 325] on div "Inbound: I have a pending parcel I haven't been able to access" at bounding box center [693, 308] width 619 height 43
click at [626, 354] on span "Inbound: Hello Sarah , the parcel pending machine was stuck yesterday" at bounding box center [670, 351] width 456 height 22
click at [826, 159] on span "Ctrl+Enter or click here to submit" at bounding box center [886, 161] width 169 height 14
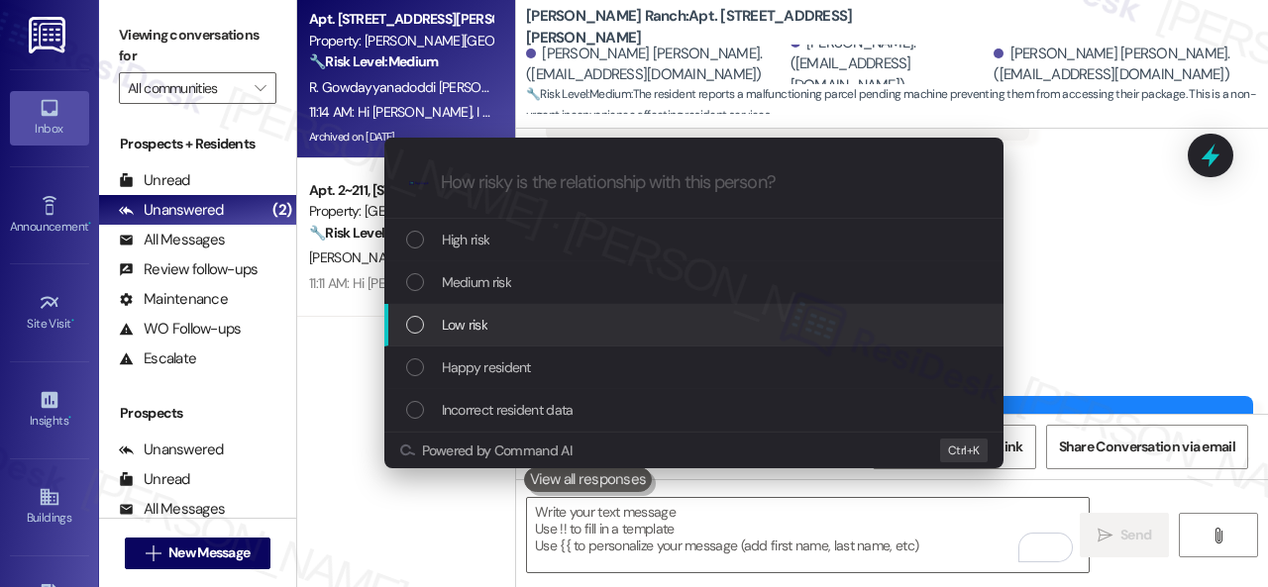
scroll to position [9834, 0]
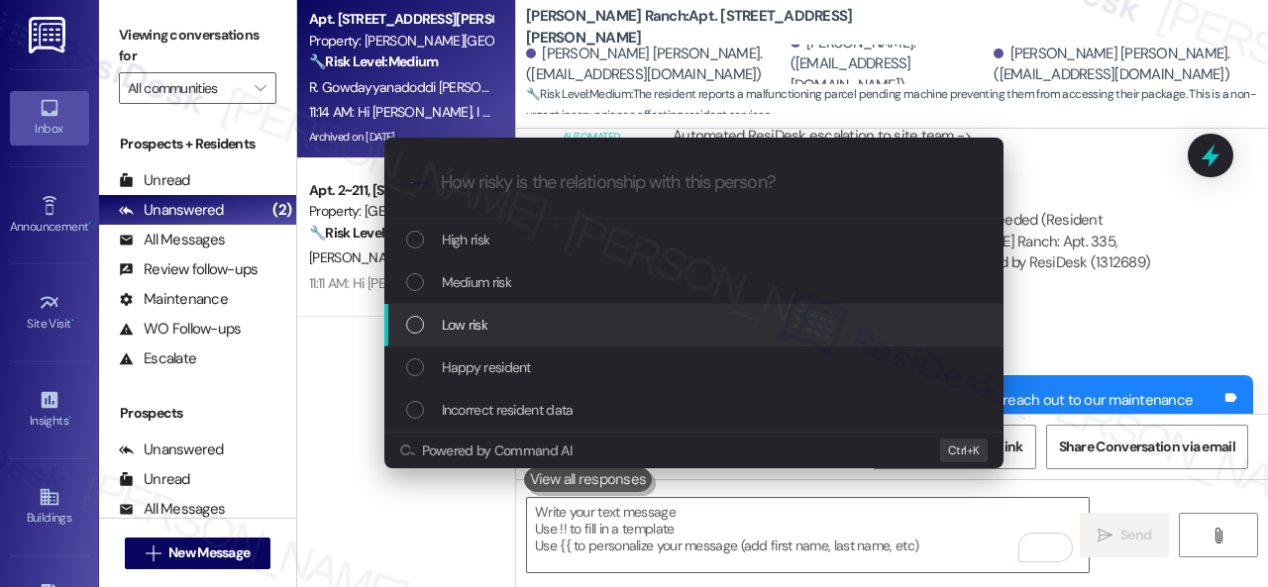
click at [450, 323] on span "Low risk" at bounding box center [465, 325] width 46 height 22
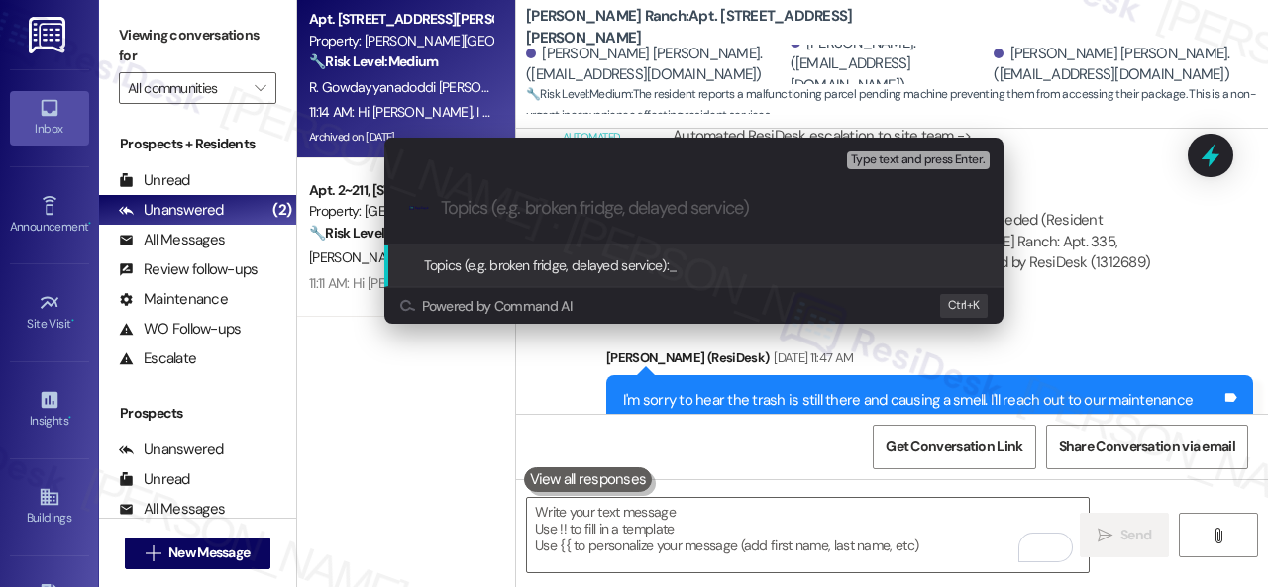
click at [568, 215] on input "Topics (e.g. broken fridge, delayed service)" at bounding box center [710, 208] width 538 height 21
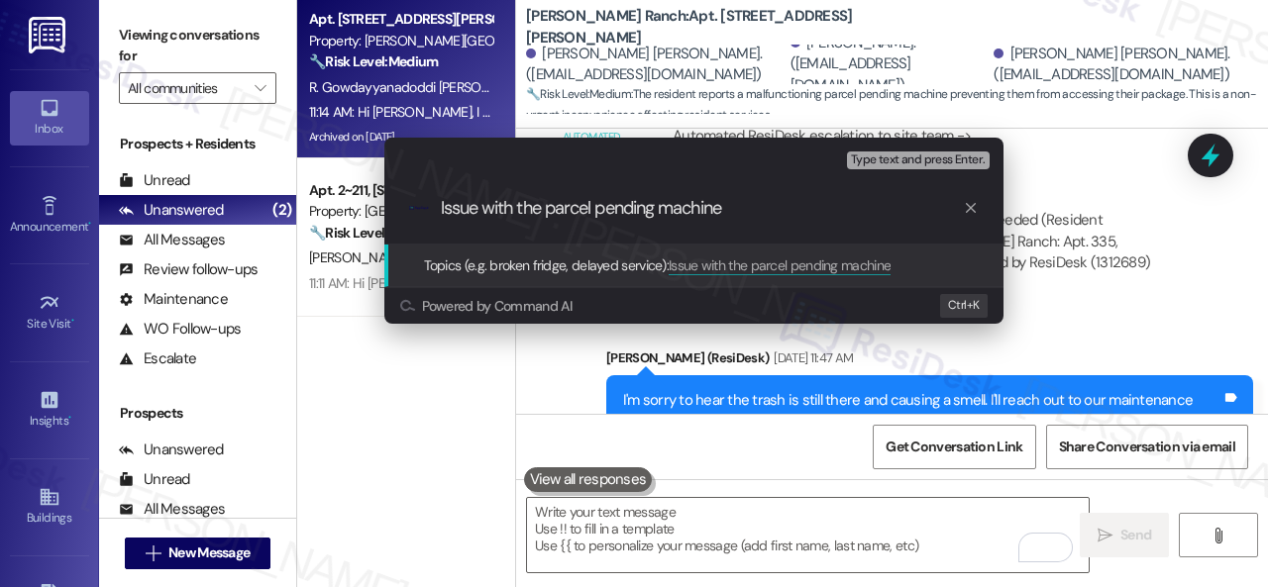
type input "Issue with the parcel pending machine."
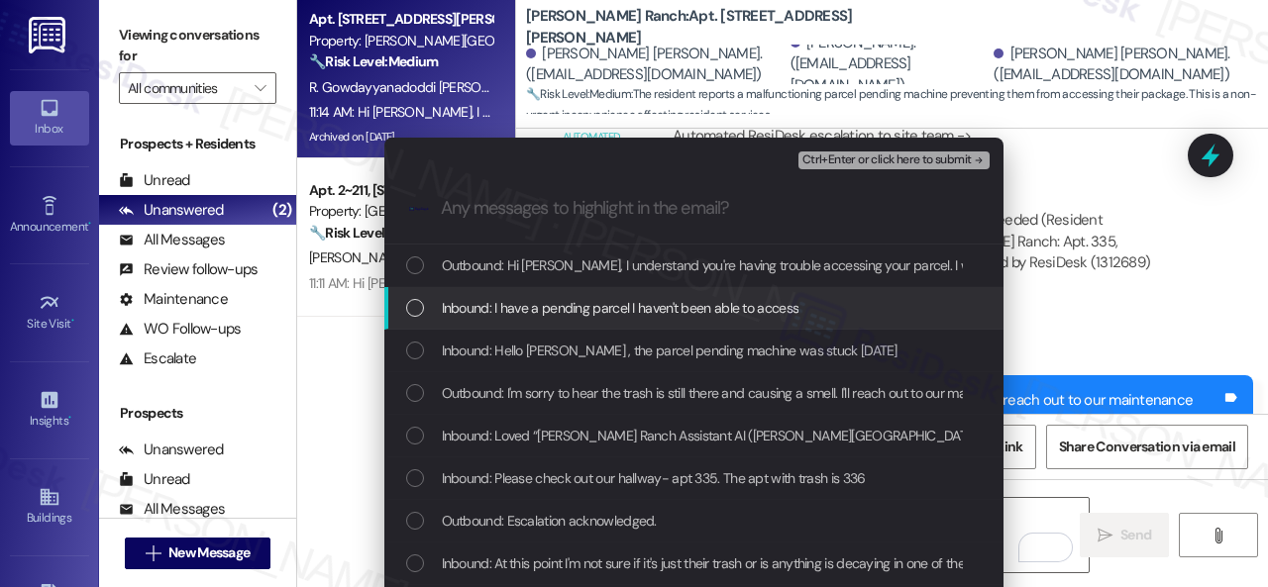
click at [565, 305] on span "Inbound: I have a pending parcel I haven't been able to access" at bounding box center [621, 308] width 358 height 22
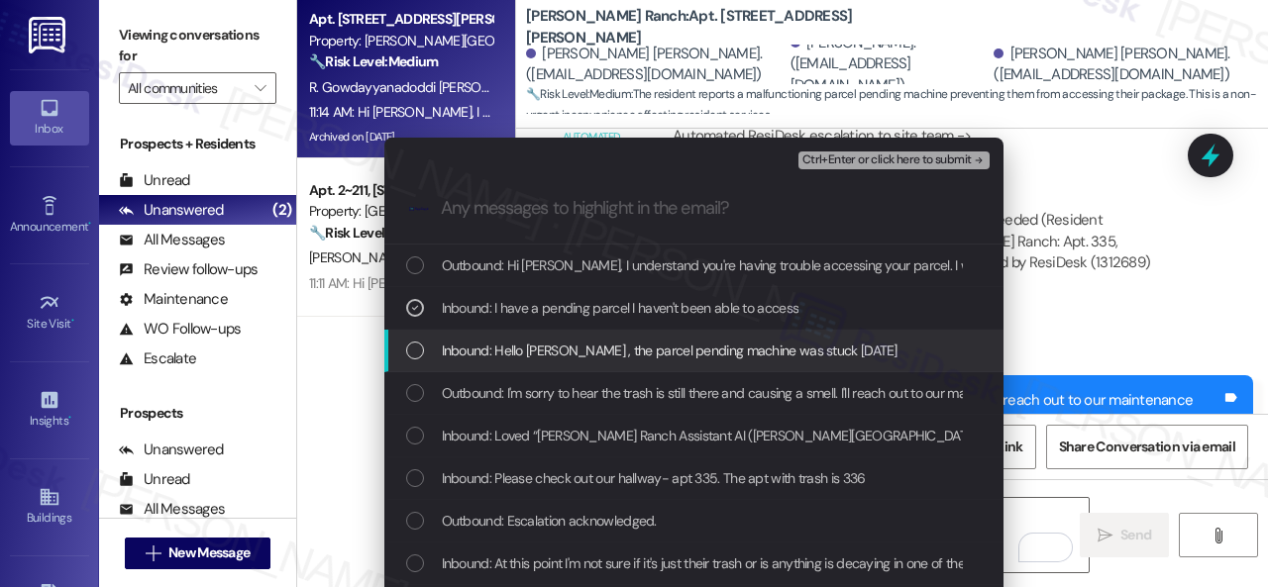
click at [576, 345] on span "Inbound: Hello Sarah , the parcel pending machine was stuck yesterday" at bounding box center [670, 351] width 456 height 22
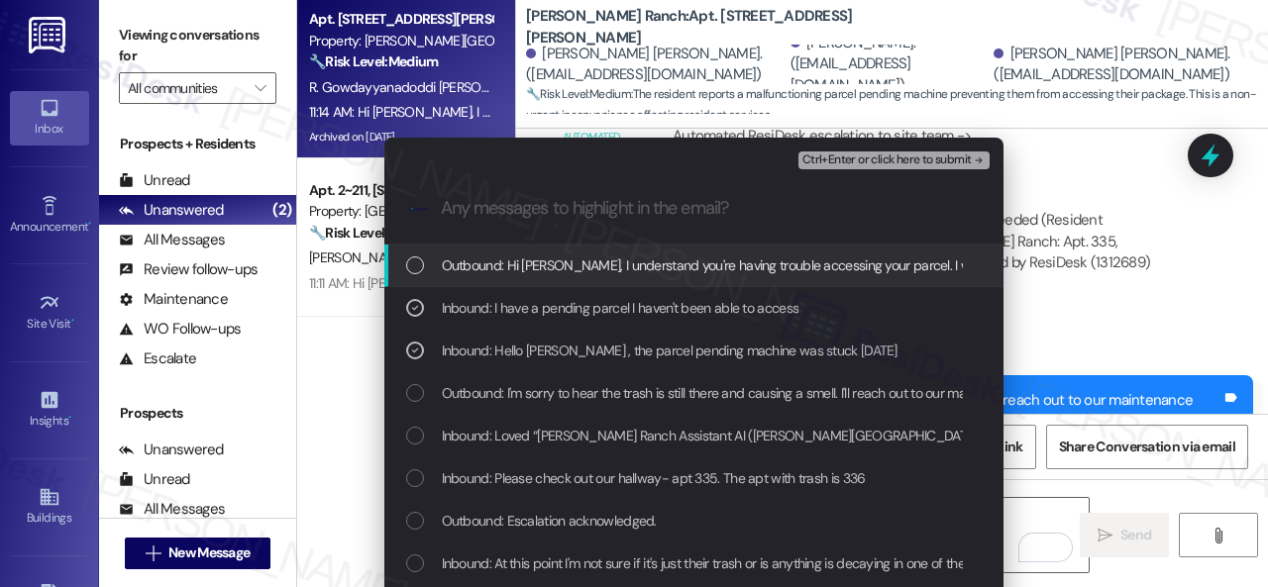
click at [842, 157] on span "Ctrl+Enter or click here to submit" at bounding box center [886, 161] width 169 height 14
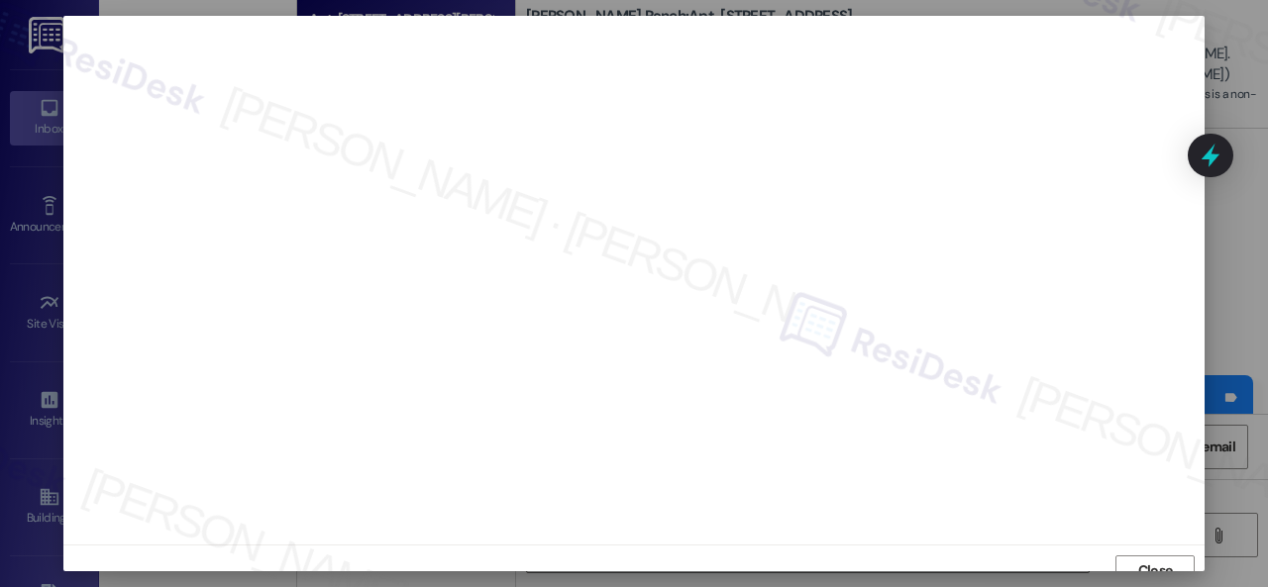
scroll to position [15, 0]
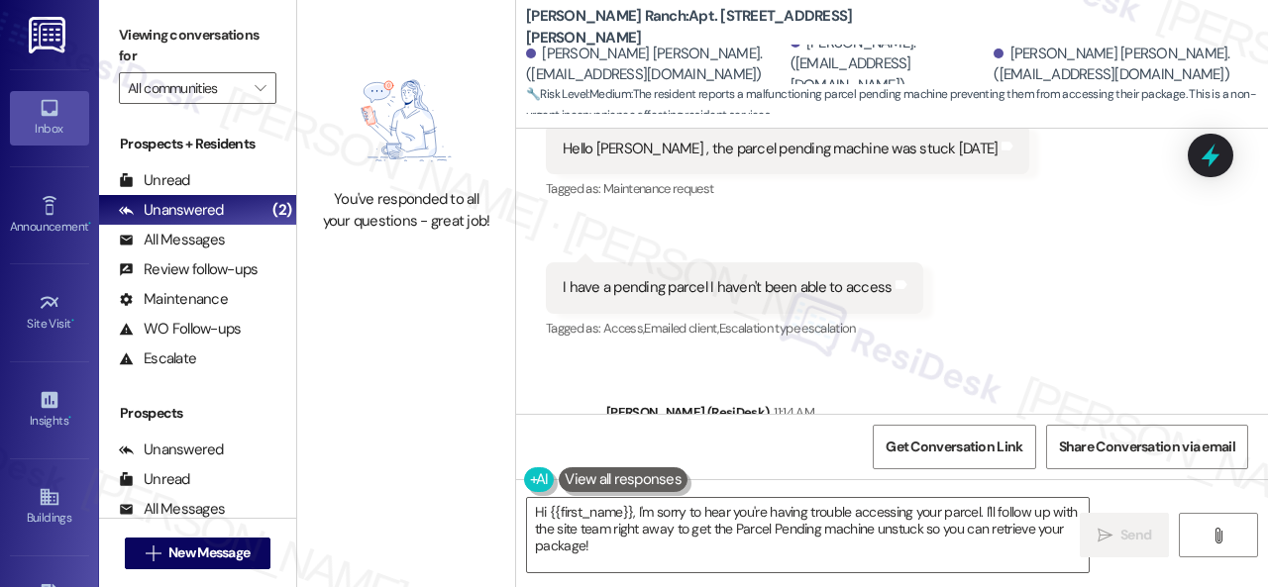
scroll to position [10358, 0]
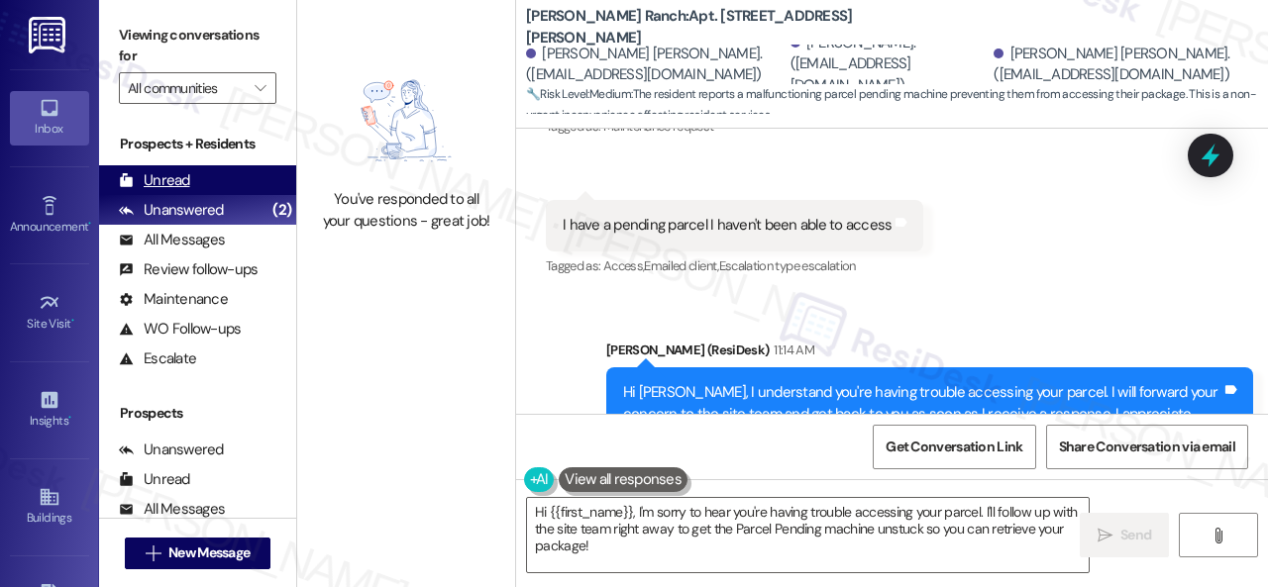
click at [131, 181] on icon at bounding box center [126, 180] width 13 height 14
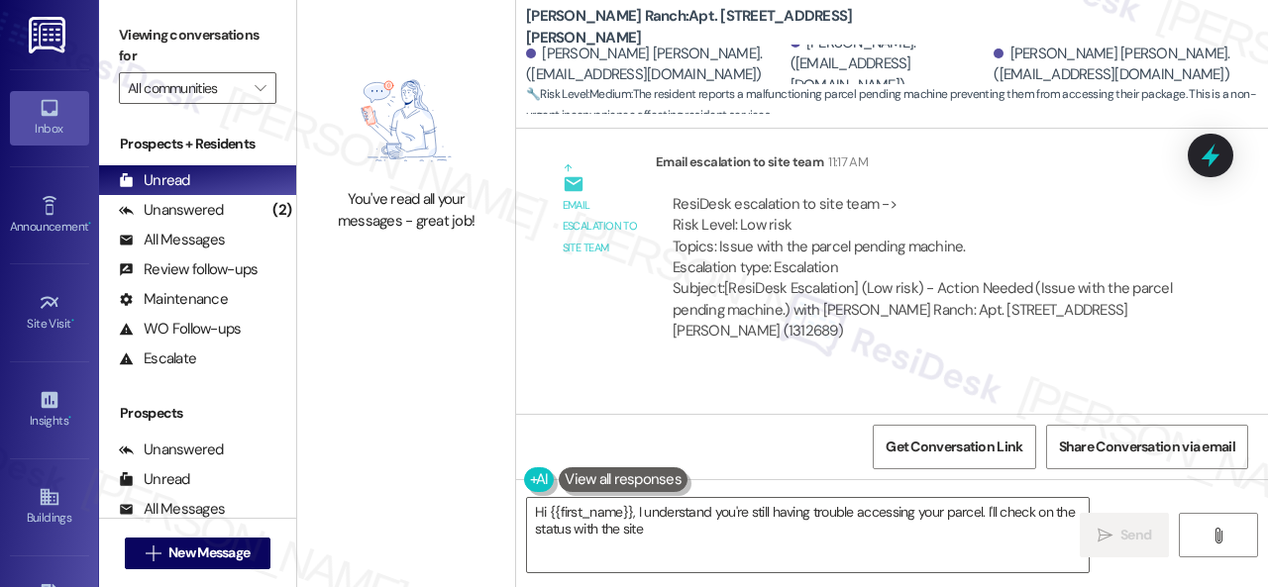
scroll to position [10783, 0]
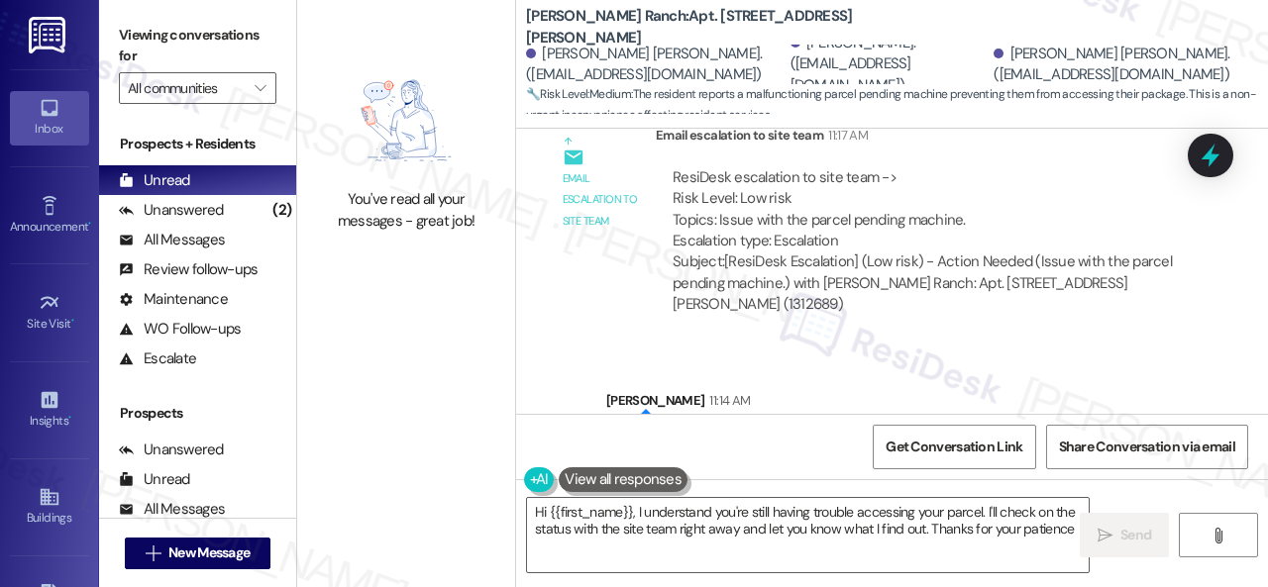
type textarea "Hi {{first_name}}, I understand you're still having trouble accessing your parc…"
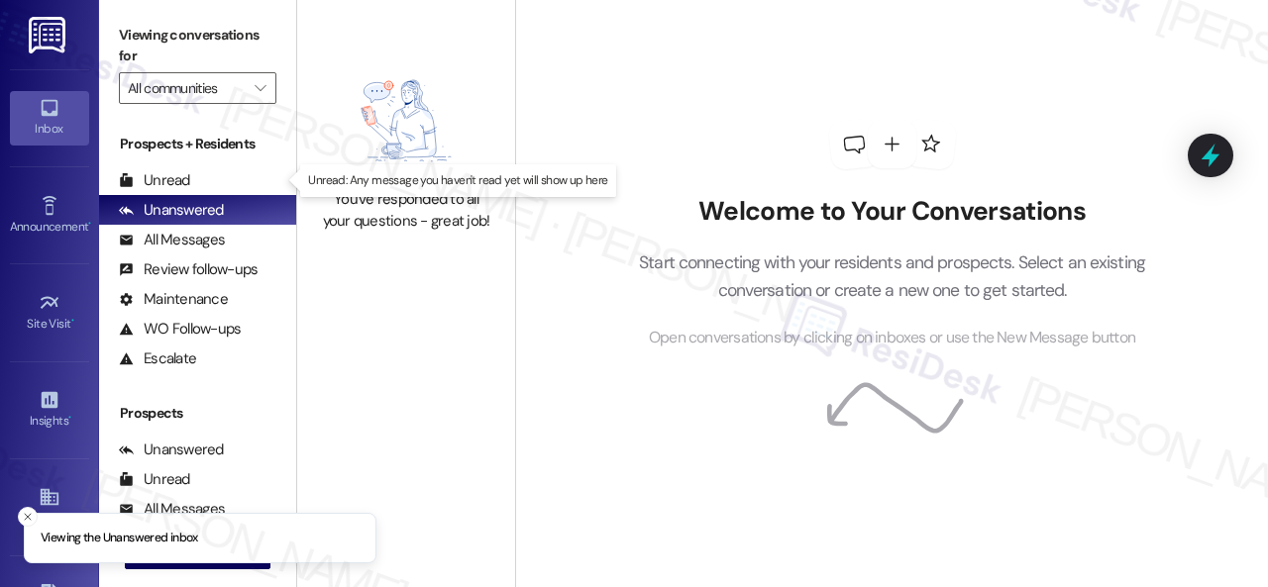
click at [165, 176] on div "Unread" at bounding box center [154, 180] width 71 height 21
